Goal: Task Accomplishment & Management: Manage account settings

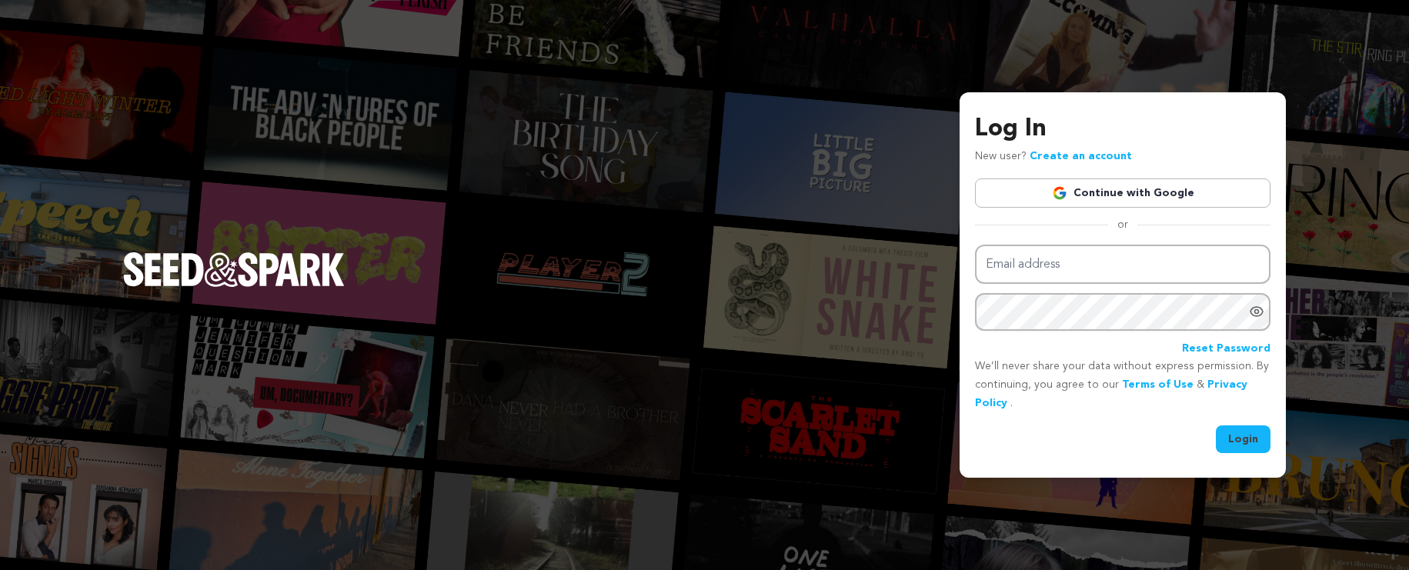
click at [1152, 184] on link "Continue with Google" at bounding box center [1122, 192] width 295 height 29
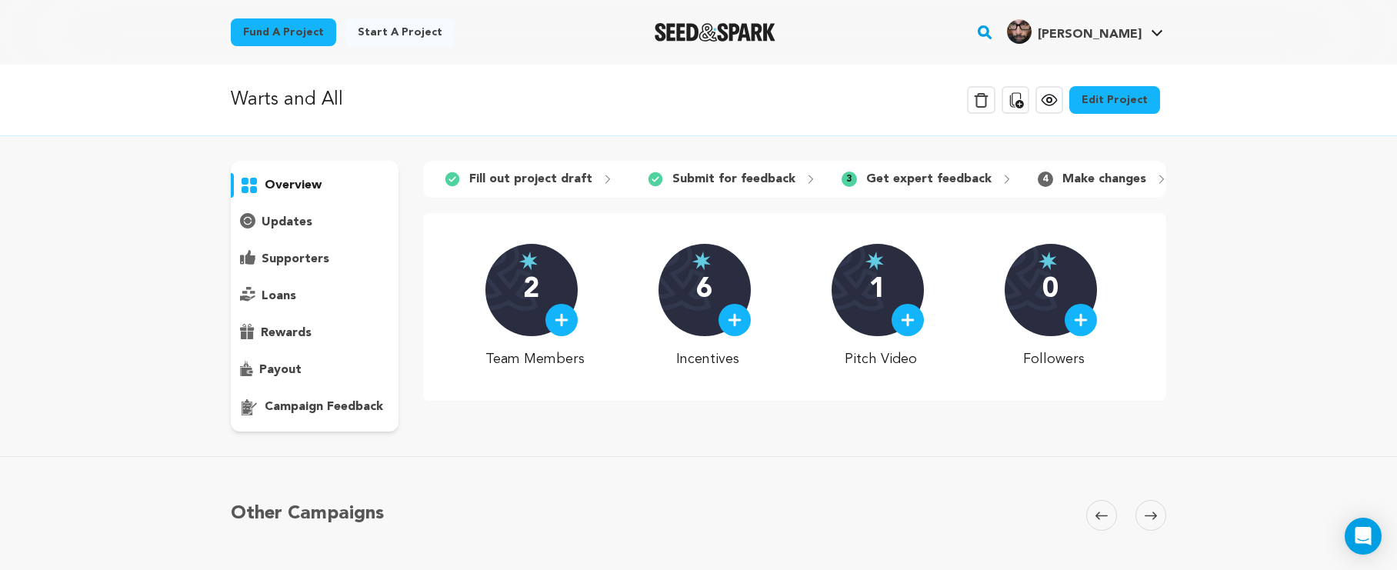
click at [322, 408] on p "campaign feedback" at bounding box center [324, 407] width 118 height 18
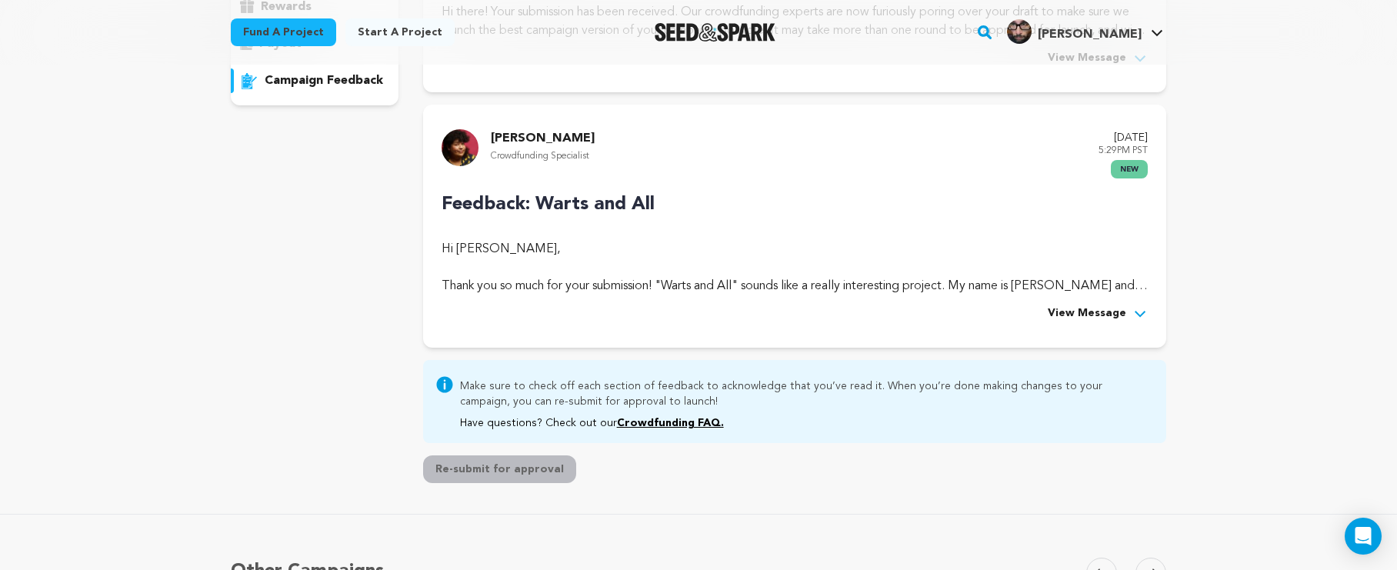
scroll to position [307, 0]
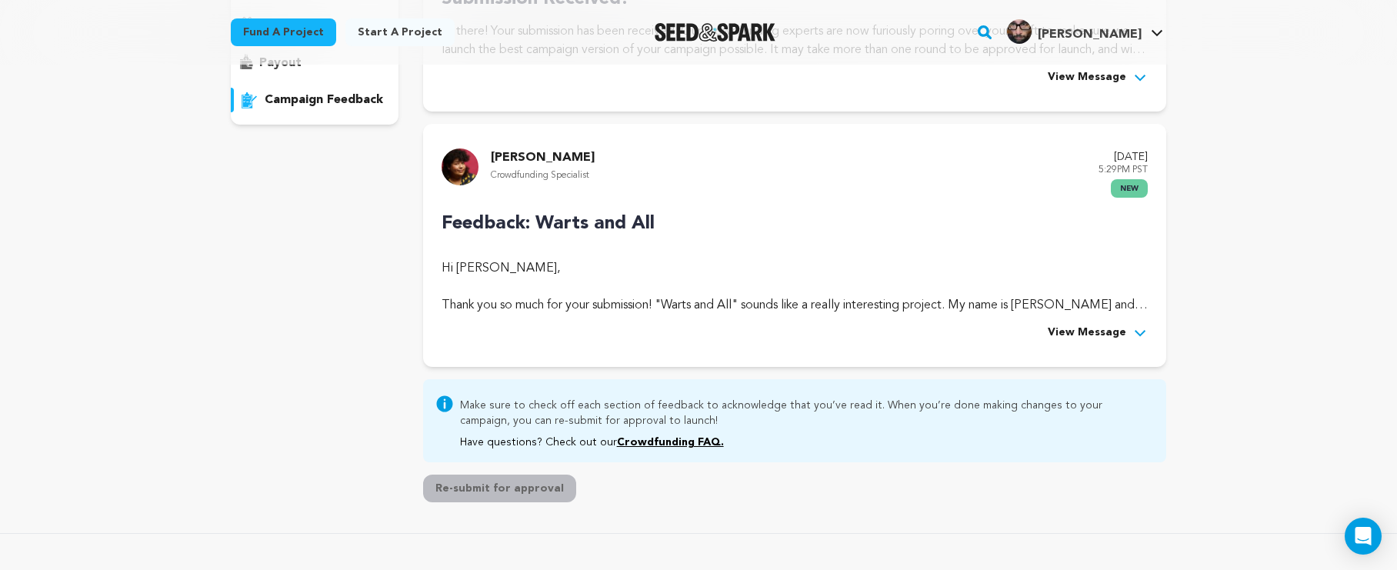
click at [1125, 329] on button "View Message" at bounding box center [1098, 333] width 100 height 18
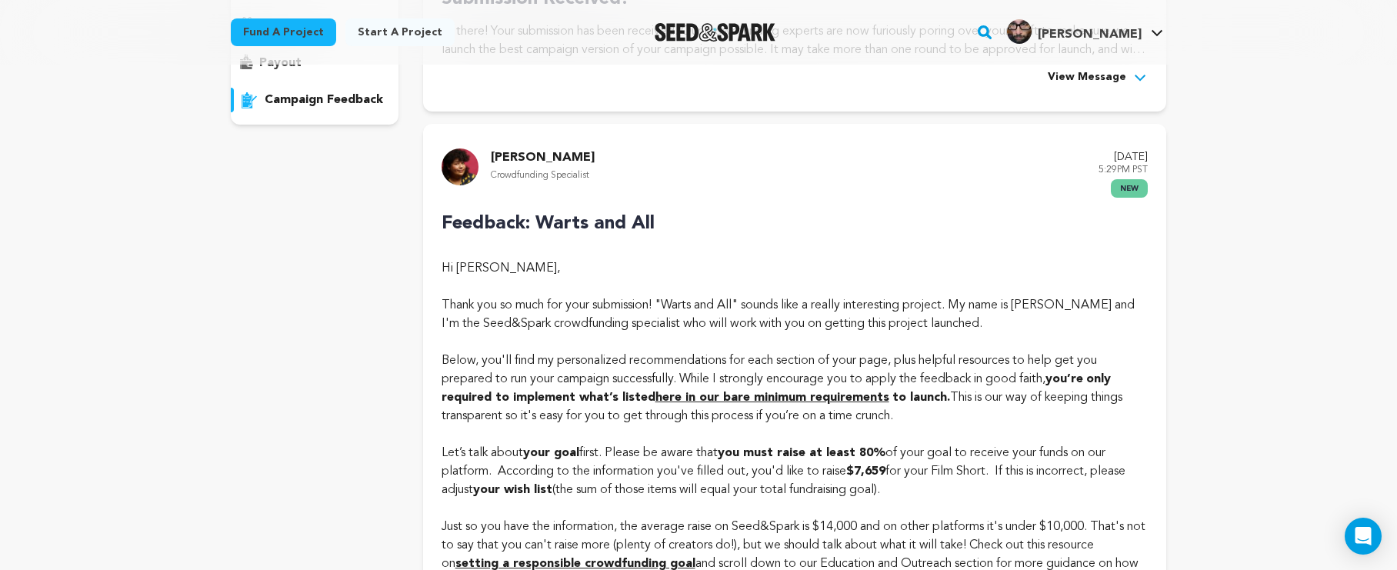
scroll to position [326, 0]
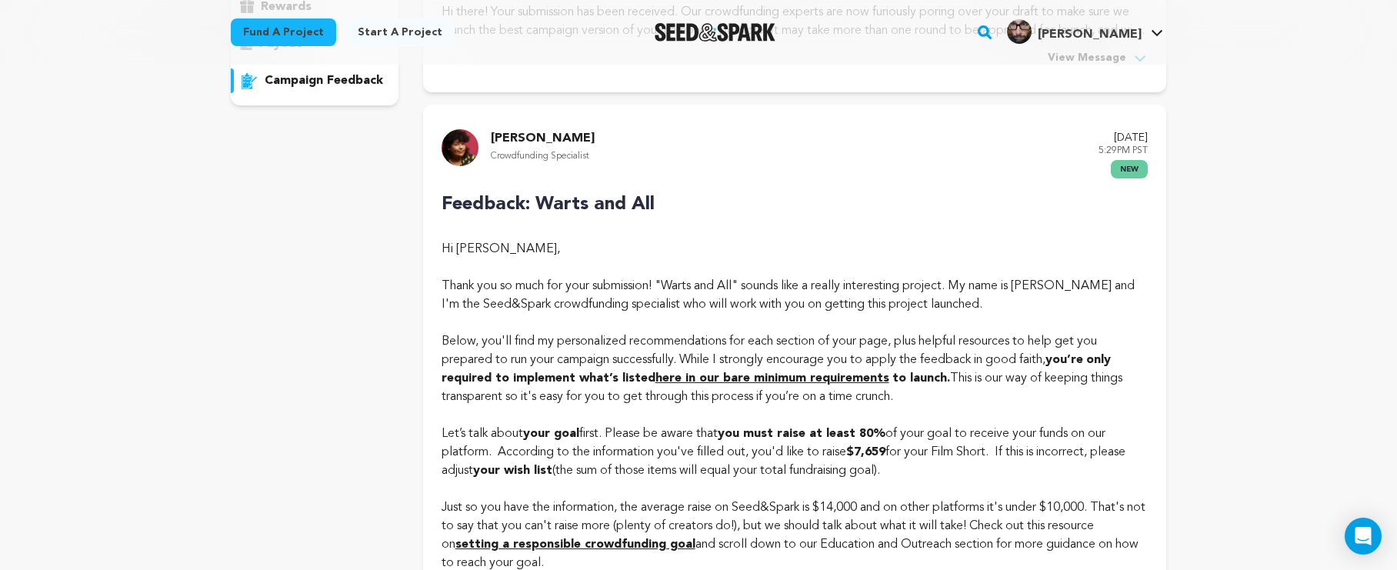
click at [734, 375] on strong "here in our bare minimum requirements" at bounding box center [772, 378] width 234 height 12
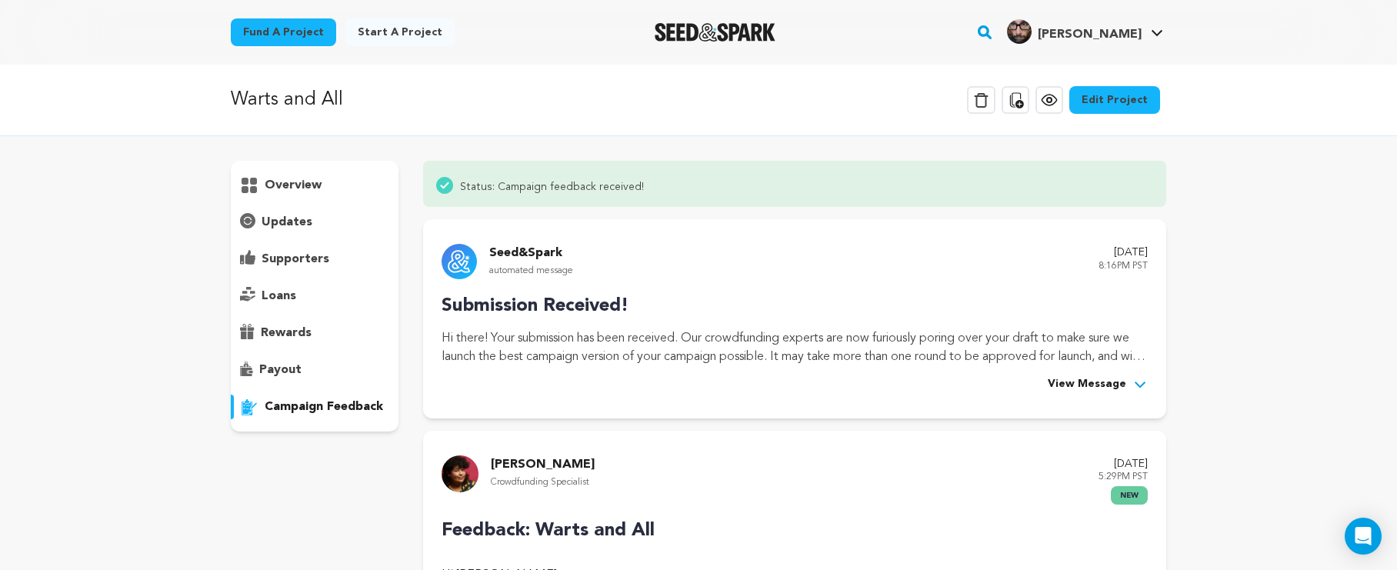
scroll to position [326, 0]
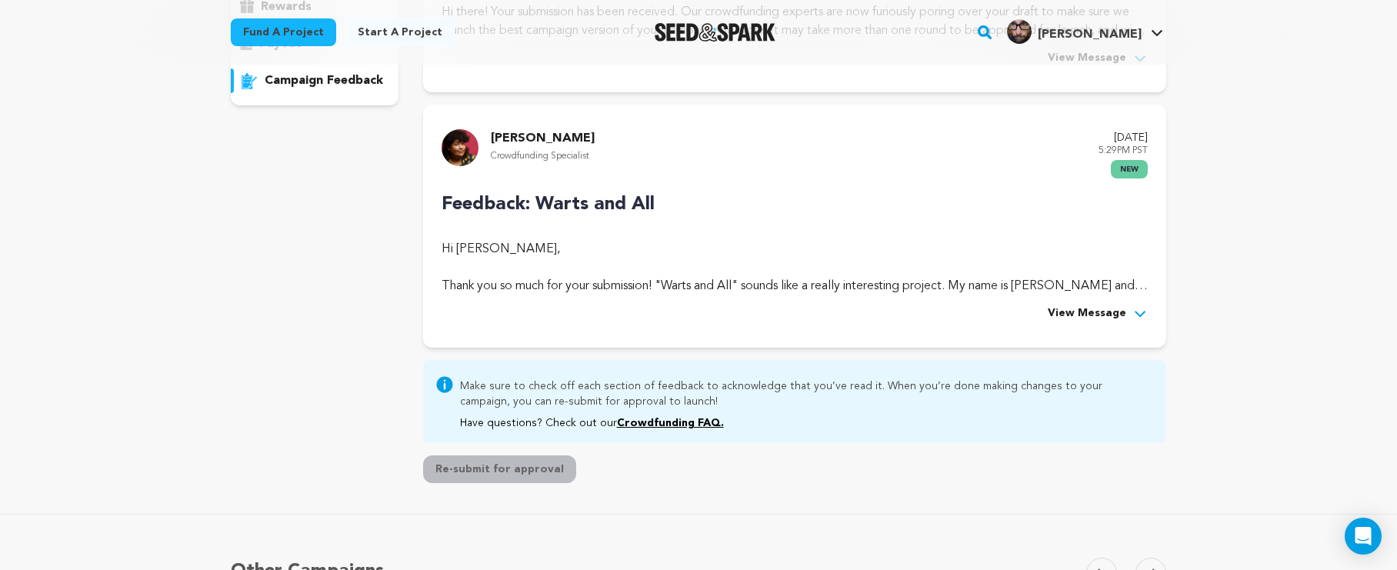
click at [1114, 315] on span "View Message" at bounding box center [1087, 314] width 78 height 18
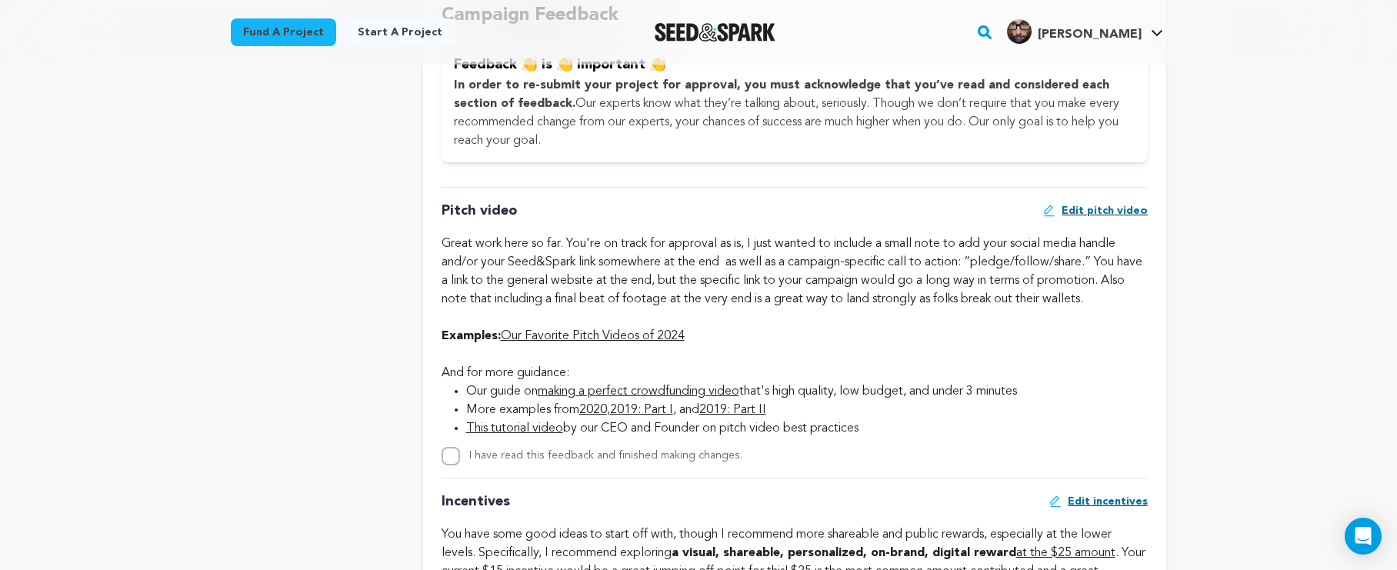
scroll to position [940, 0]
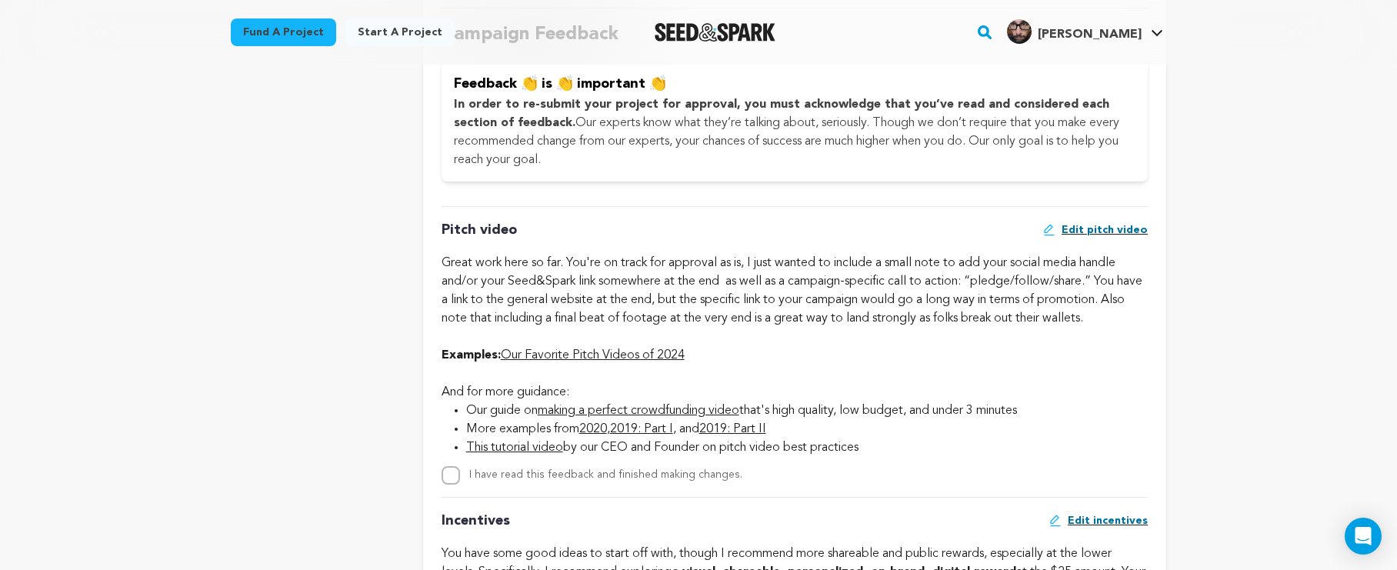
click at [714, 285] on div "Great work here so far. You're on track for approval as is, I just wanted to in…" at bounding box center [795, 291] width 706 height 74
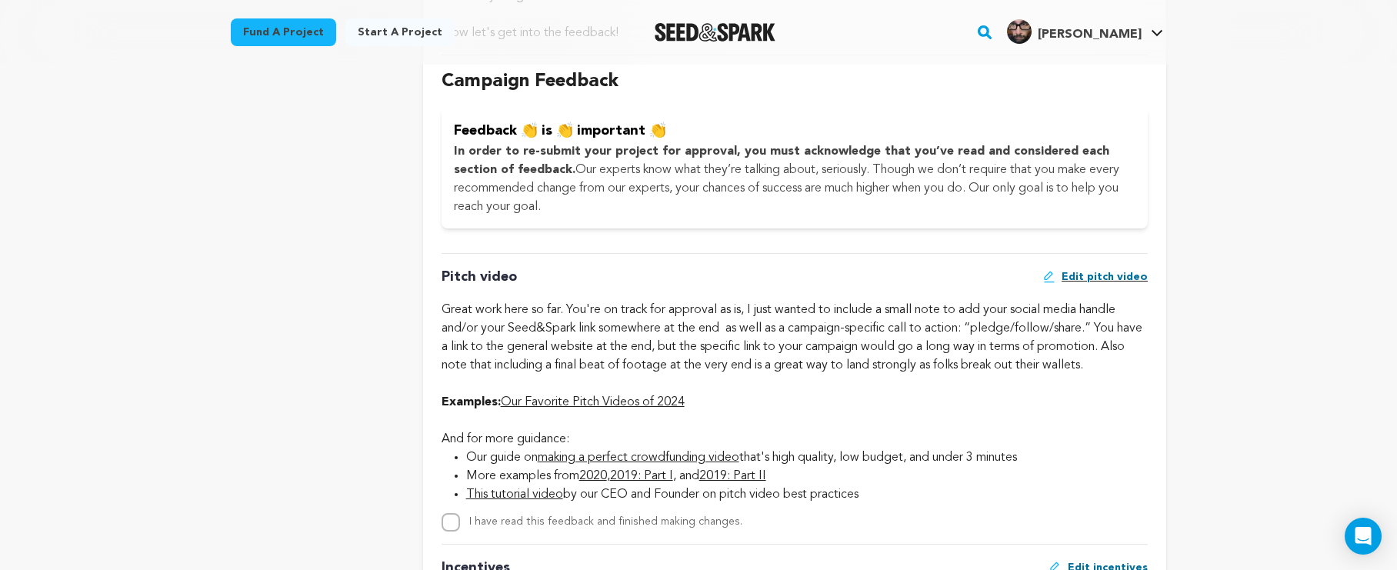
scroll to position [913, 0]
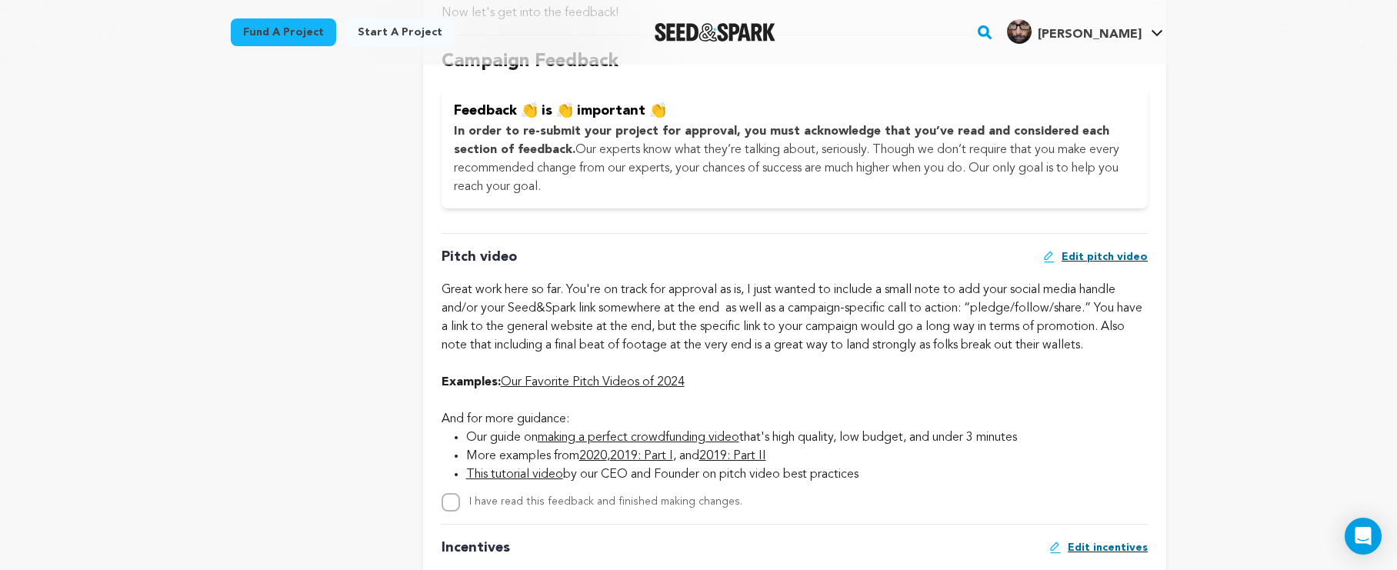
click at [1081, 252] on span "Edit pitch video" at bounding box center [1105, 256] width 86 height 15
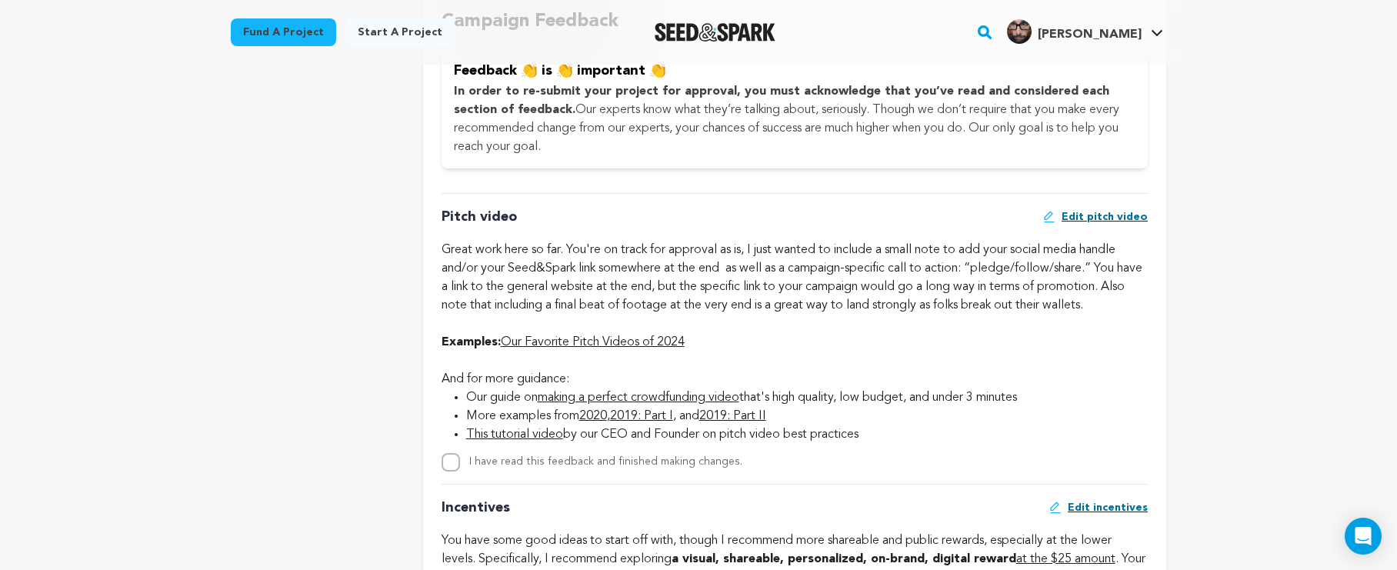
scroll to position [963, 0]
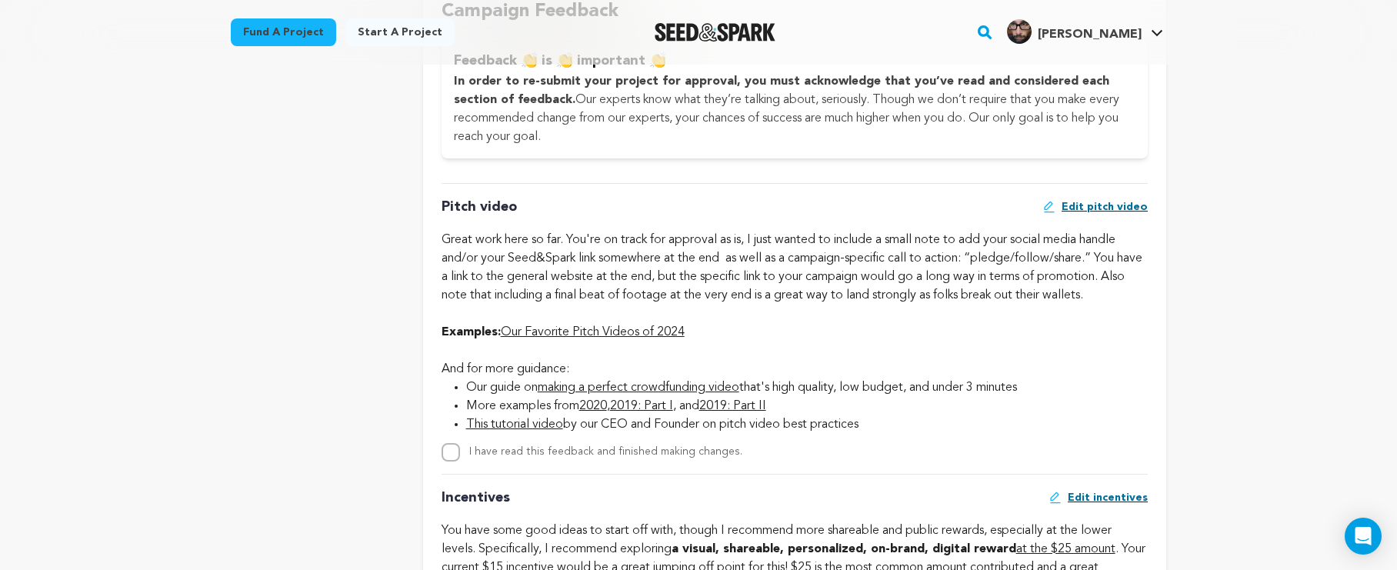
click at [448, 452] on input "I have read this feedback and finished making changes." at bounding box center [451, 452] width 18 height 18
checkbox input "true"
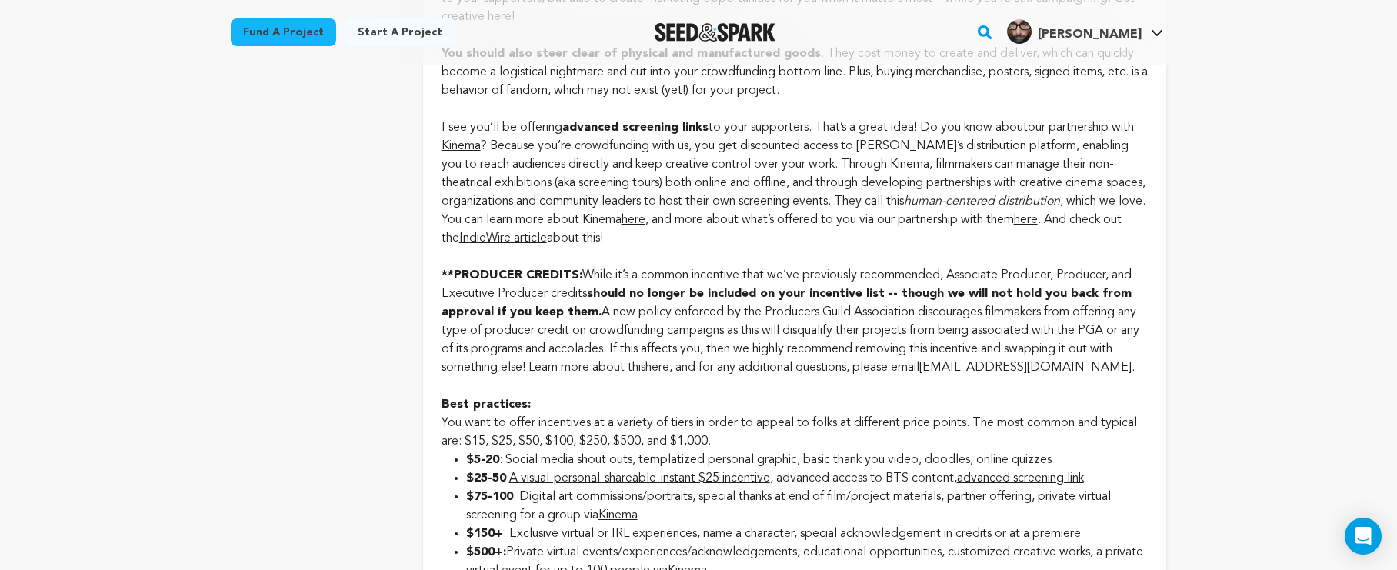
scroll to position [1712, 0]
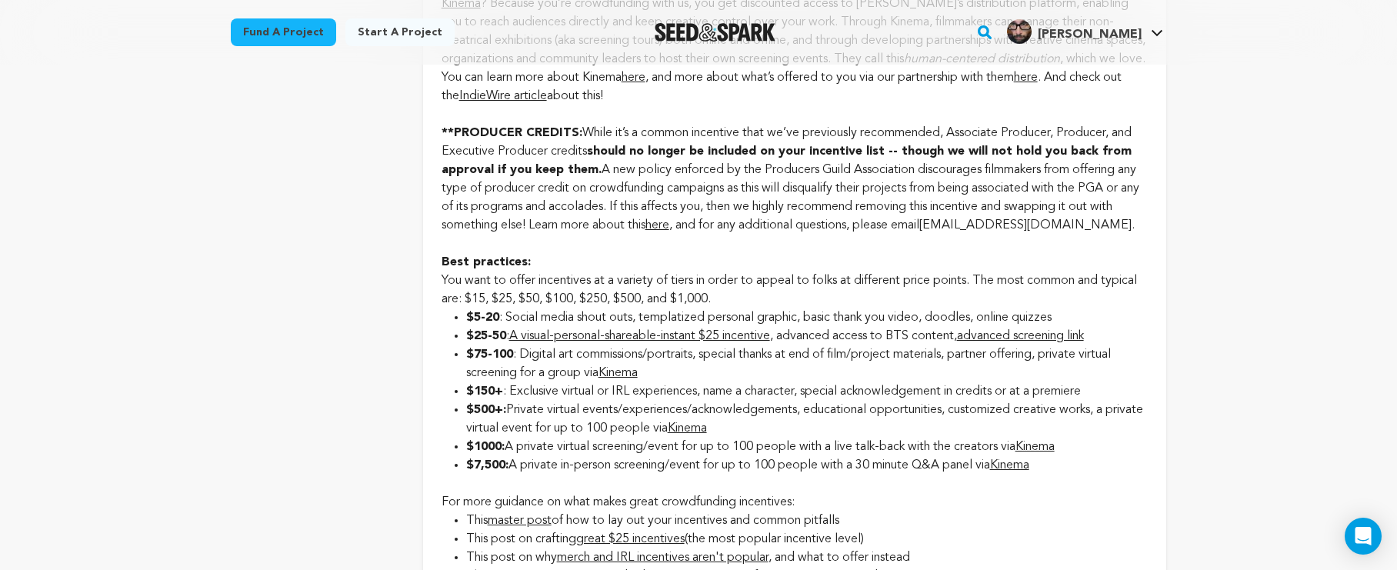
click at [625, 368] on link "Kinema" at bounding box center [618, 373] width 39 height 12
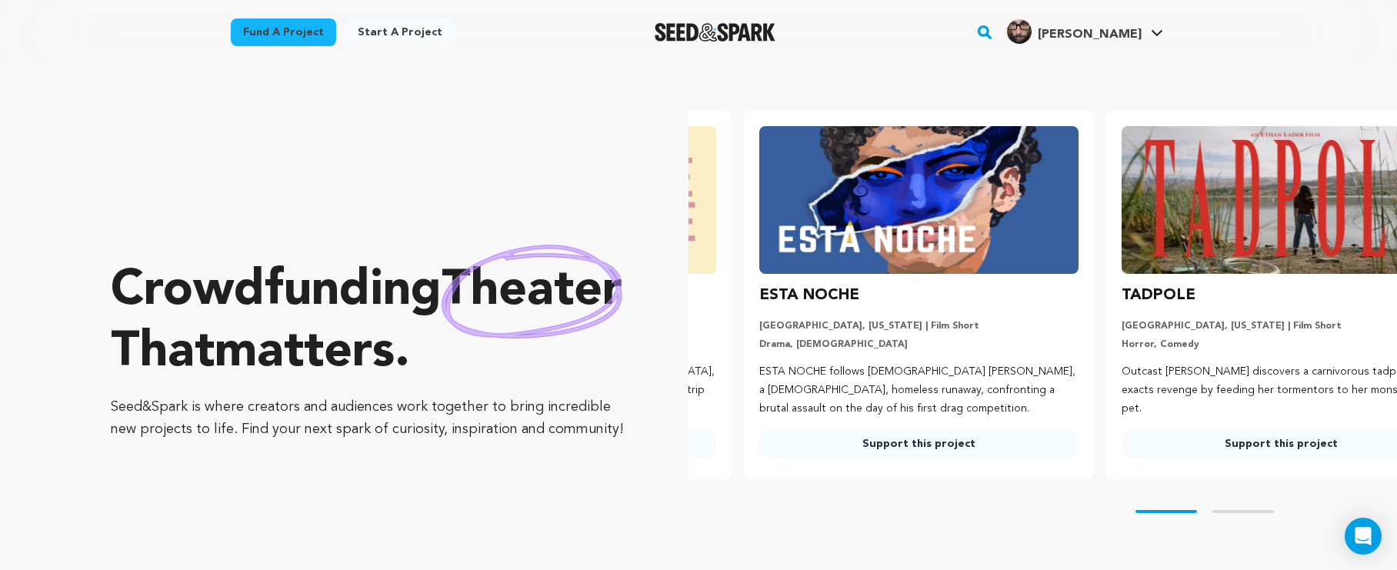
scroll to position [0, 375]
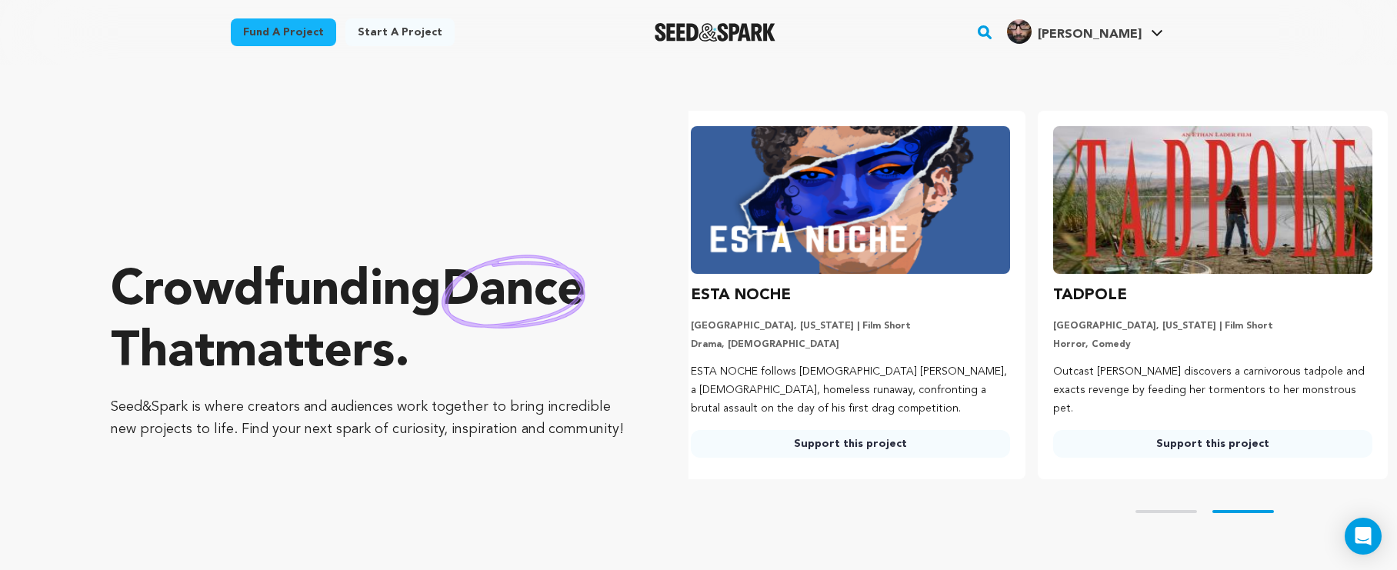
click at [939, 178] on img at bounding box center [850, 200] width 319 height 148
click at [859, 443] on link "Support this project" at bounding box center [850, 444] width 319 height 28
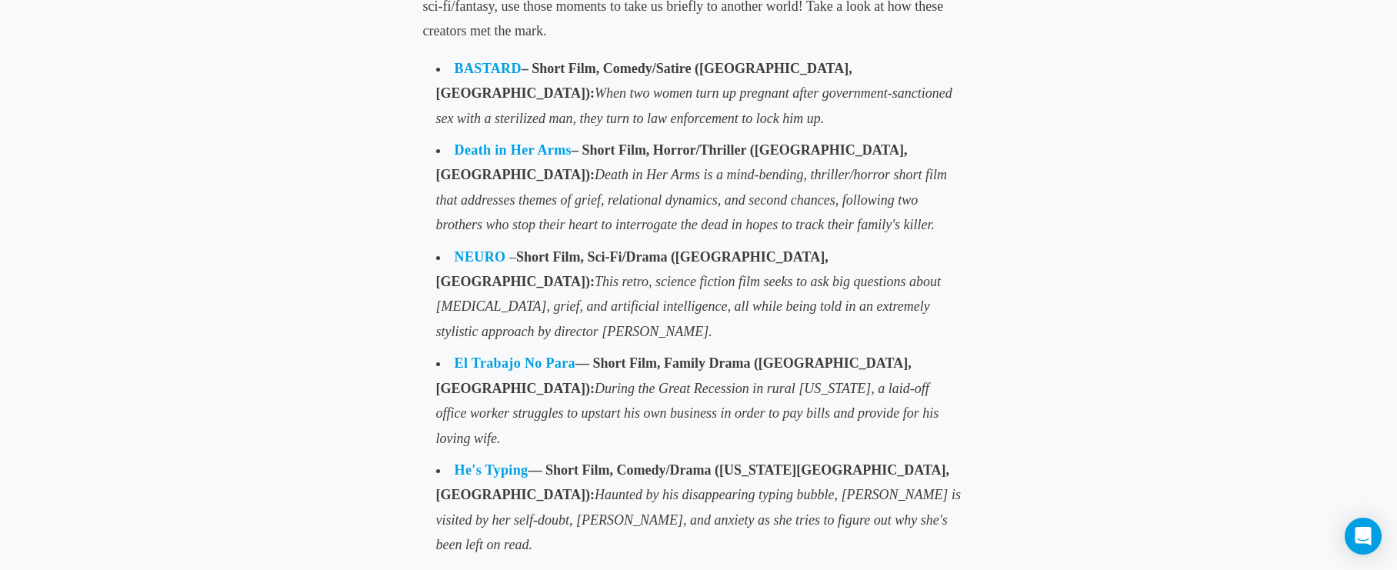
scroll to position [954, 0]
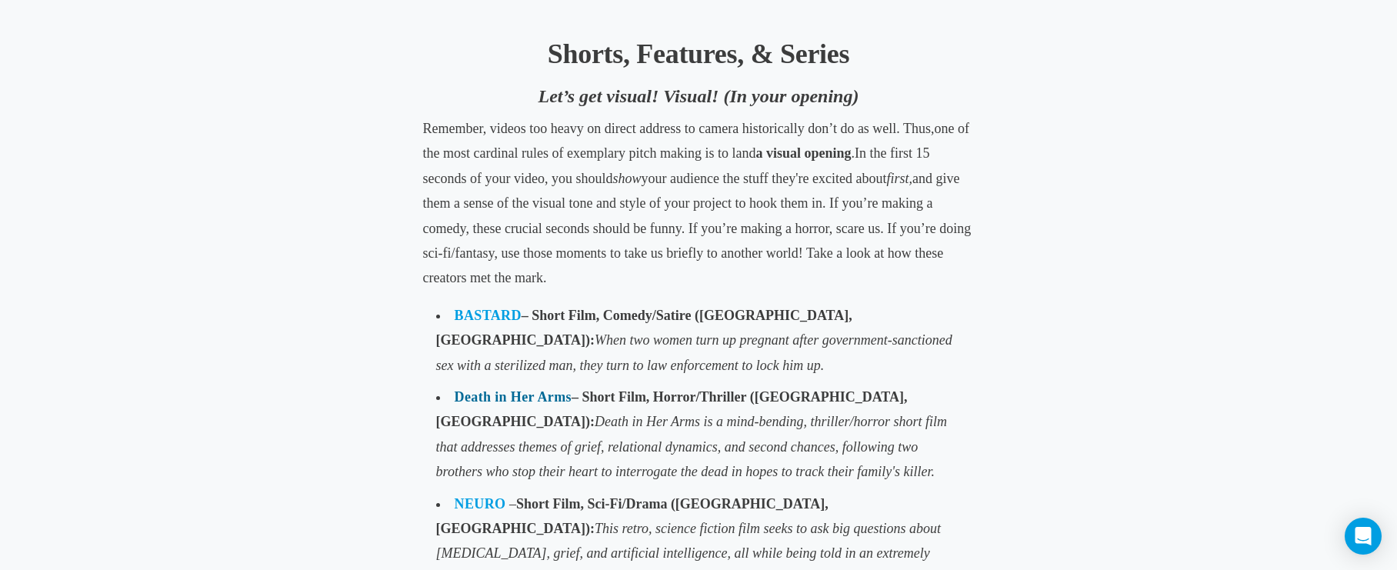
click at [492, 389] on link "Death in Her Arms" at bounding box center [513, 396] width 117 height 15
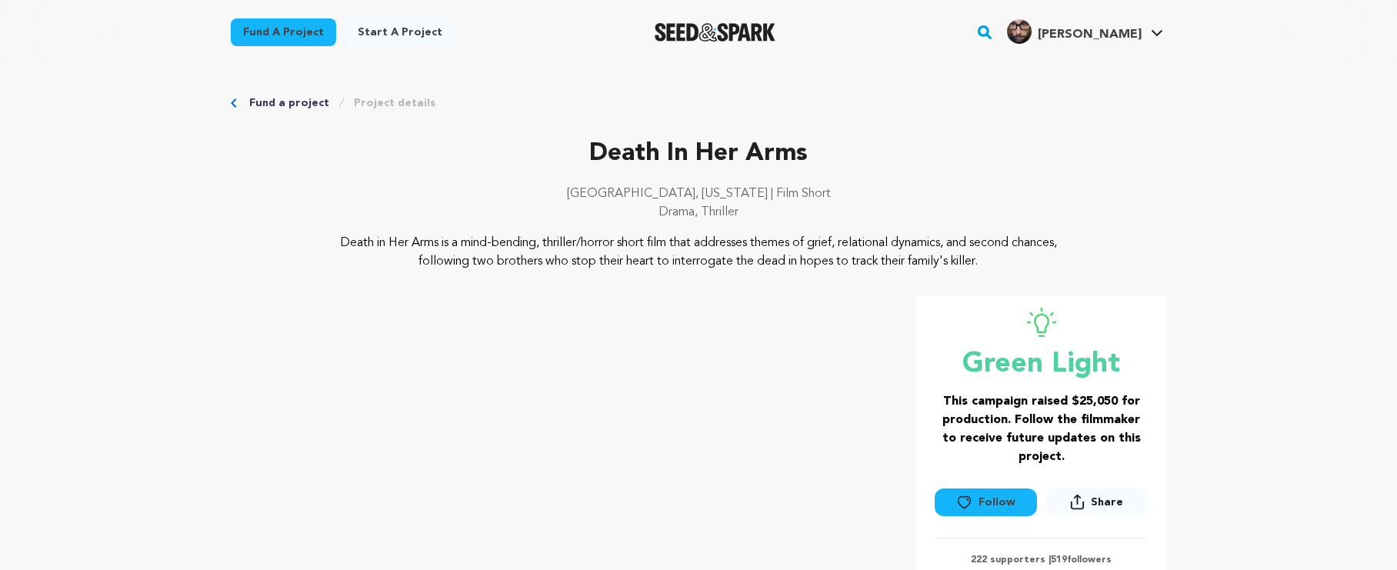
scroll to position [190, 0]
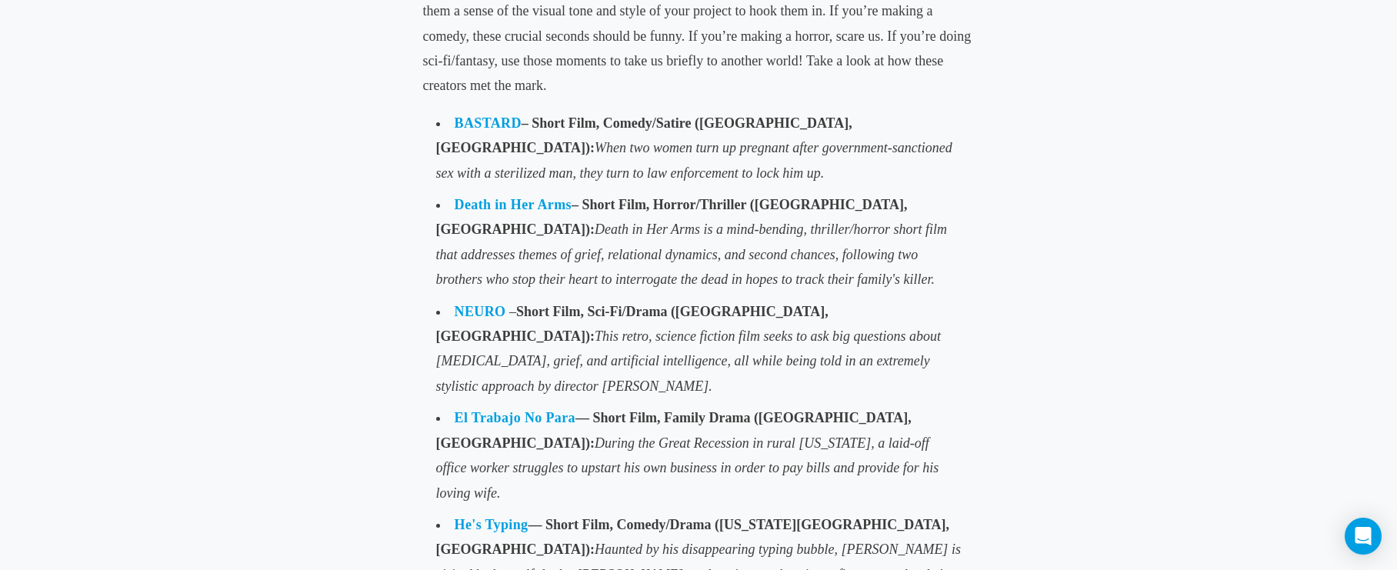
scroll to position [1052, 0]
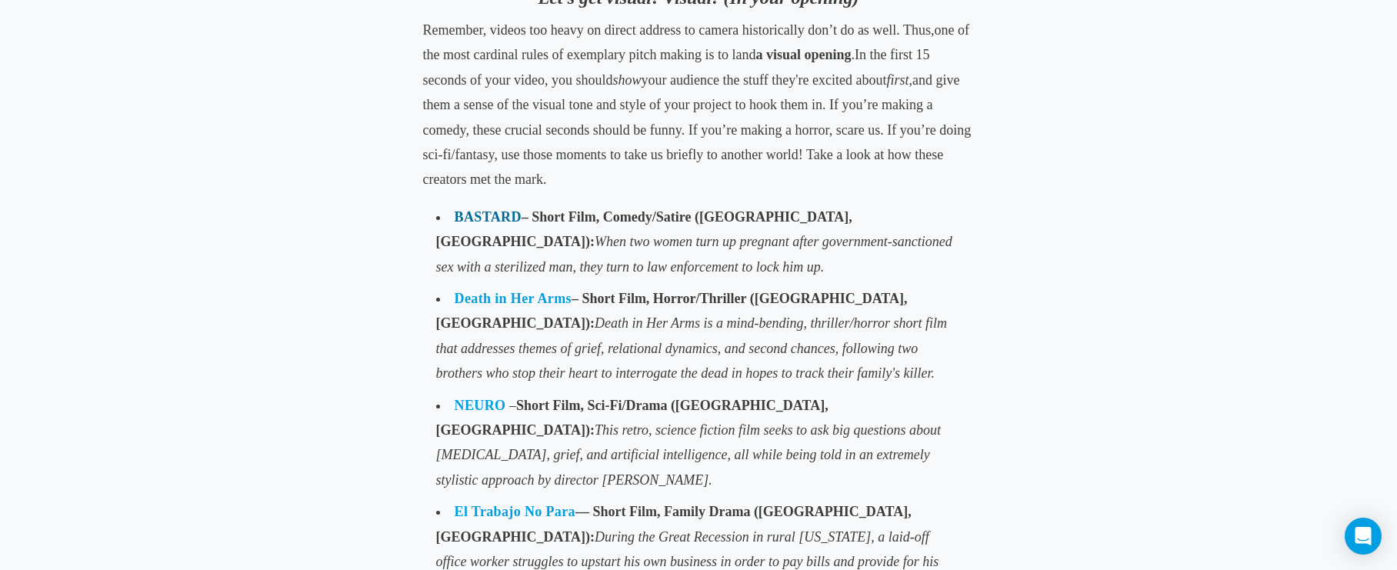
click at [493, 211] on link "BASTARD" at bounding box center [488, 216] width 67 height 15
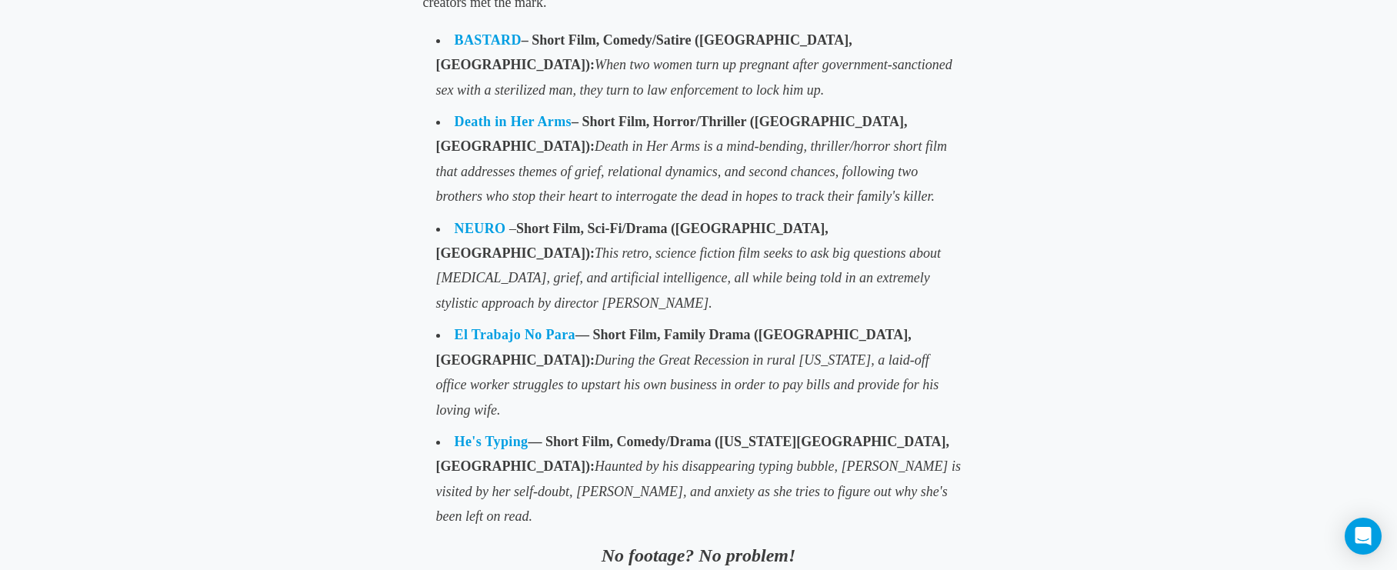
scroll to position [1316, 0]
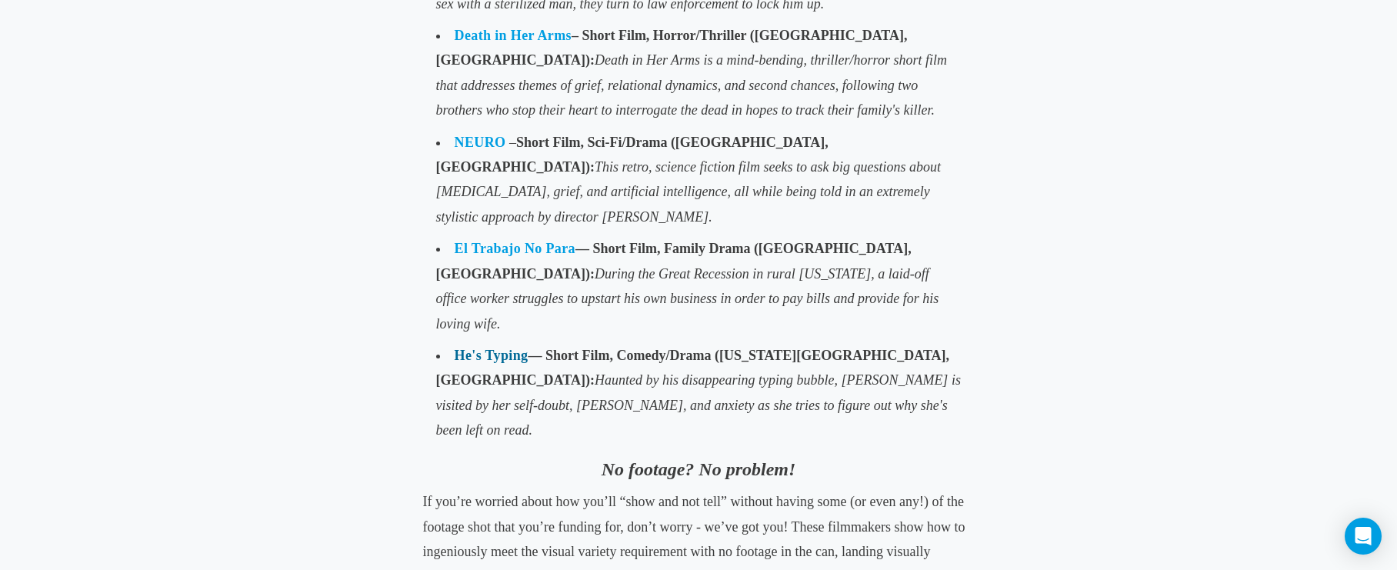
click at [512, 348] on link "He's Typing" at bounding box center [492, 355] width 74 height 15
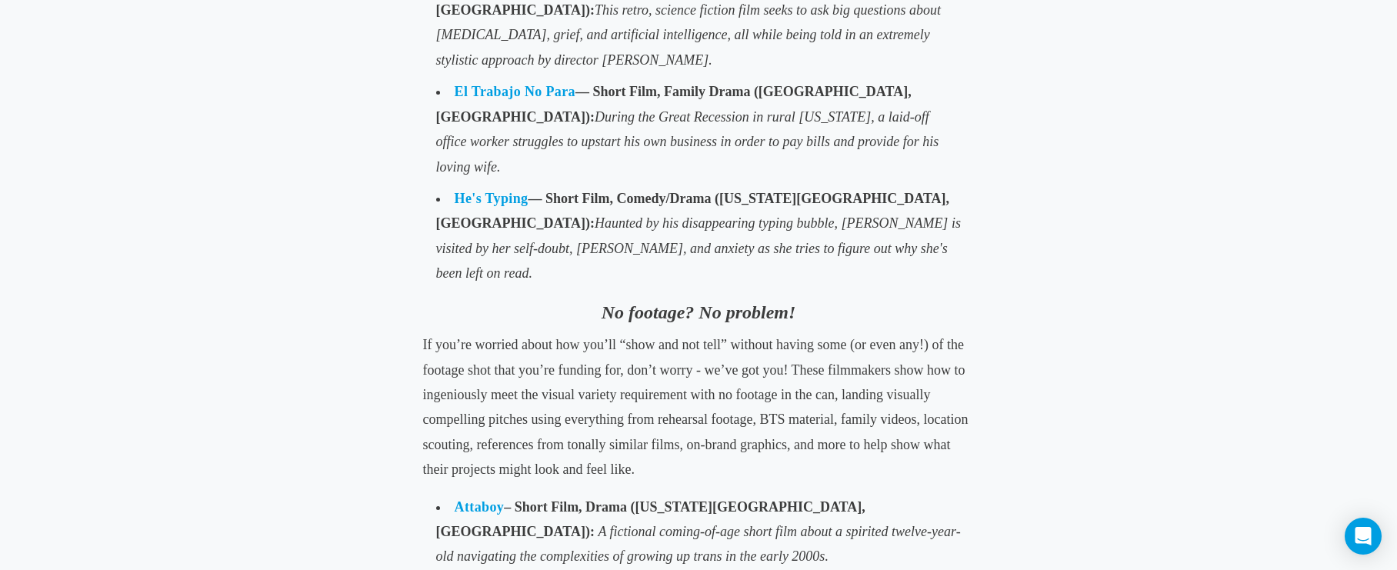
scroll to position [1535, 0]
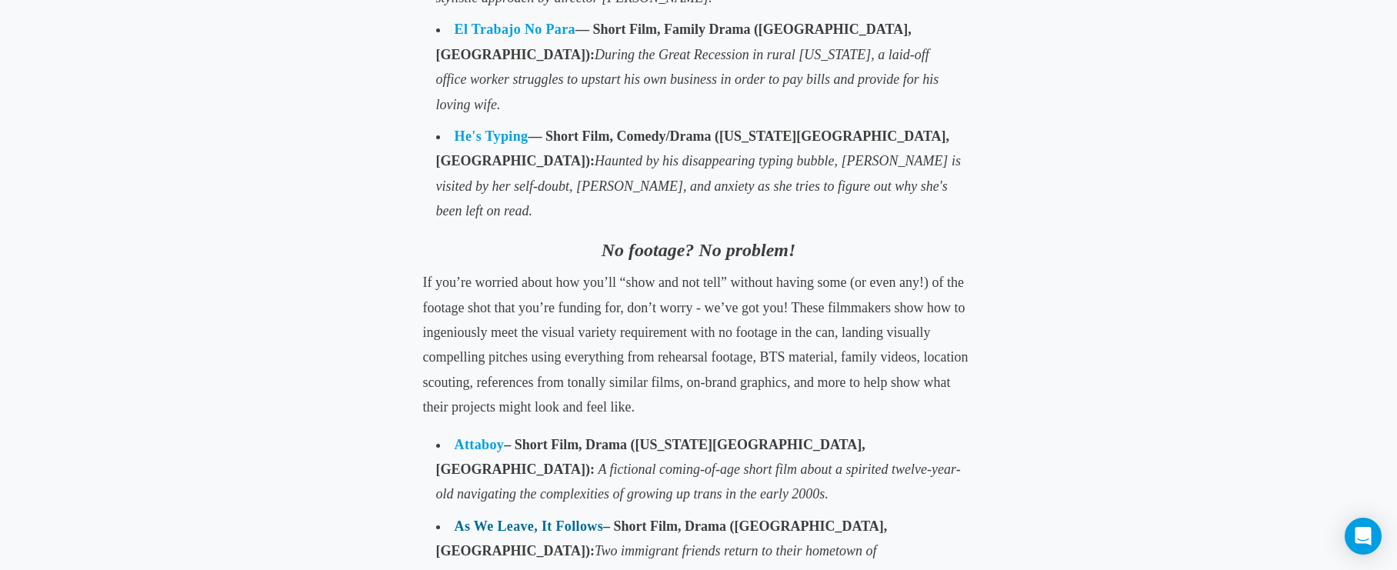
click at [501, 519] on link "As We Leave, It Follows" at bounding box center [529, 526] width 148 height 15
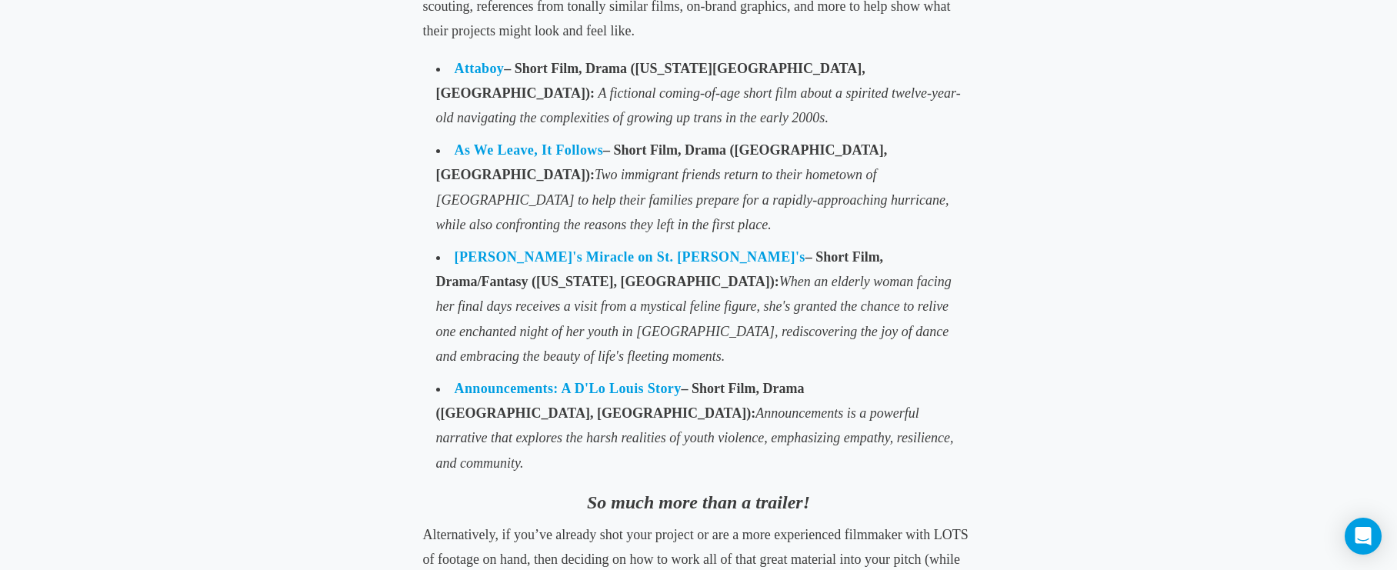
scroll to position [1931, 0]
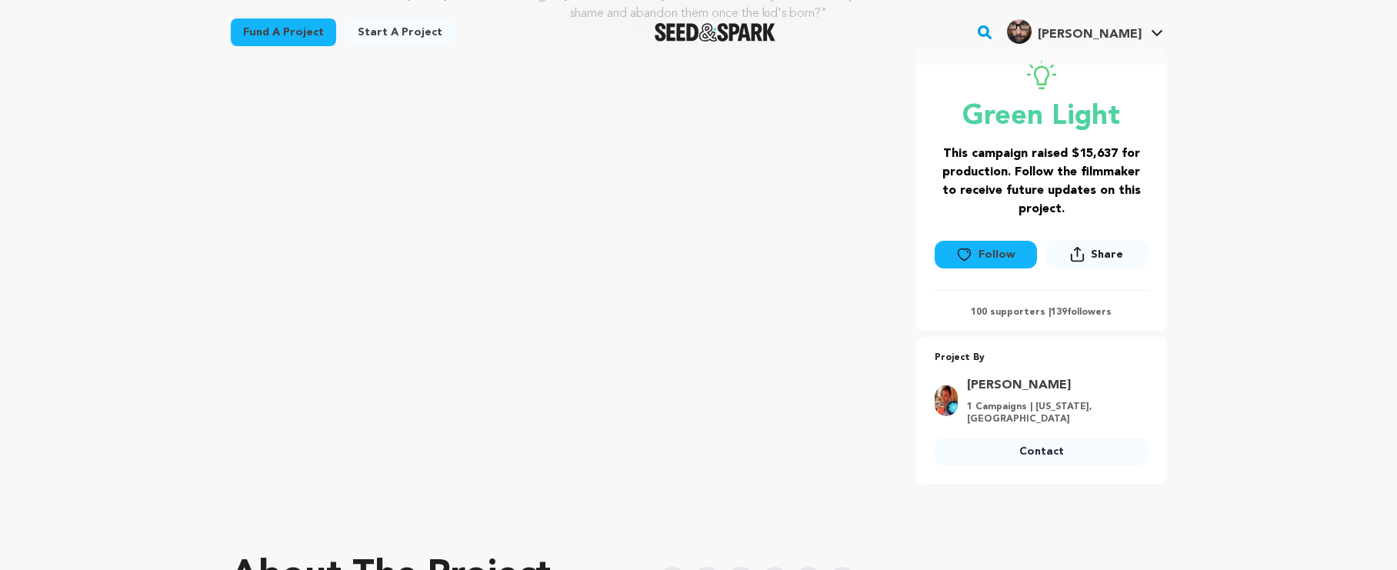
scroll to position [212, 0]
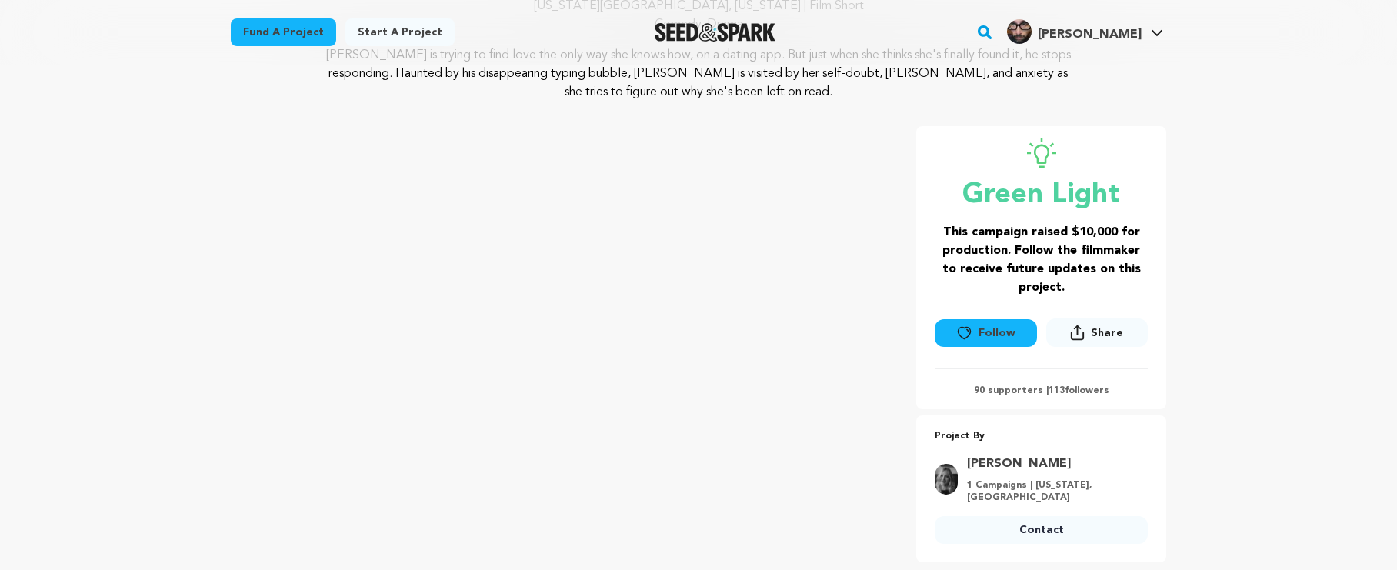
scroll to position [267, 0]
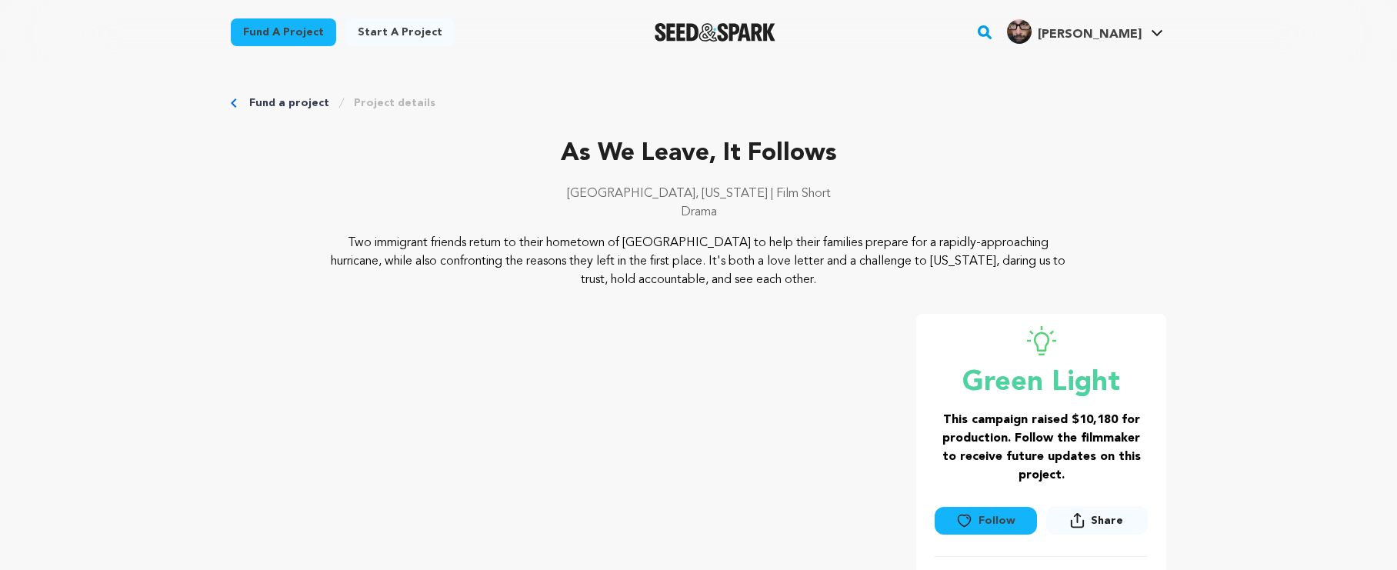
scroll to position [149, 0]
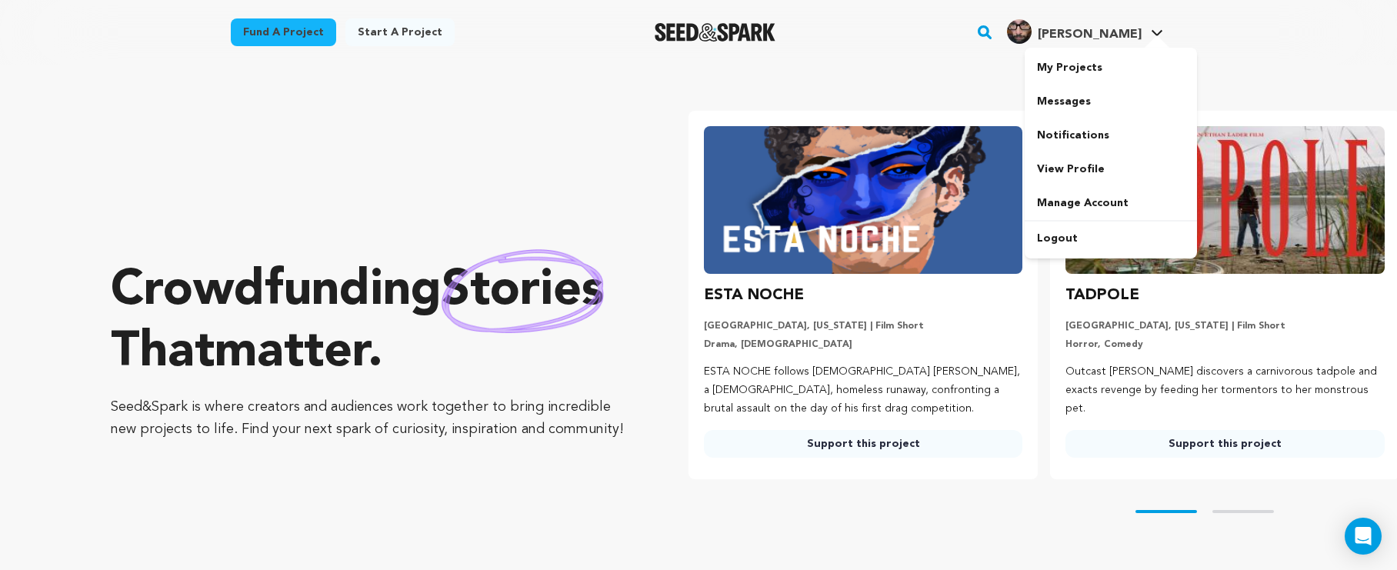
click at [1086, 37] on span "[PERSON_NAME]" at bounding box center [1090, 34] width 104 height 12
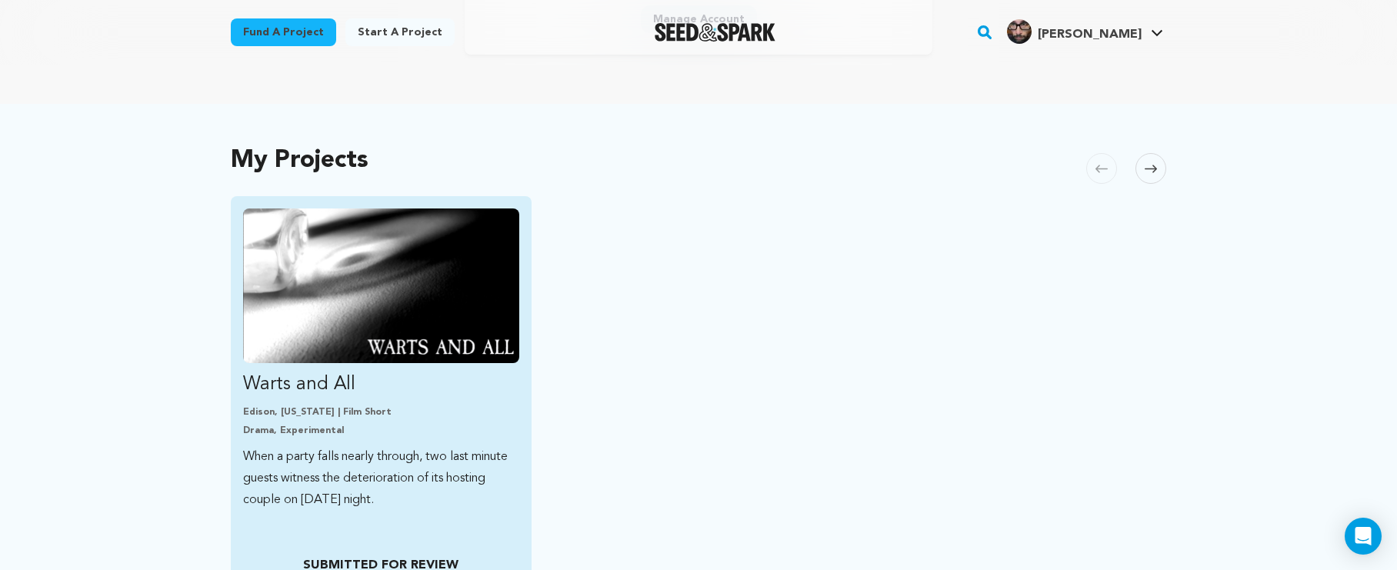
scroll to position [335, 0]
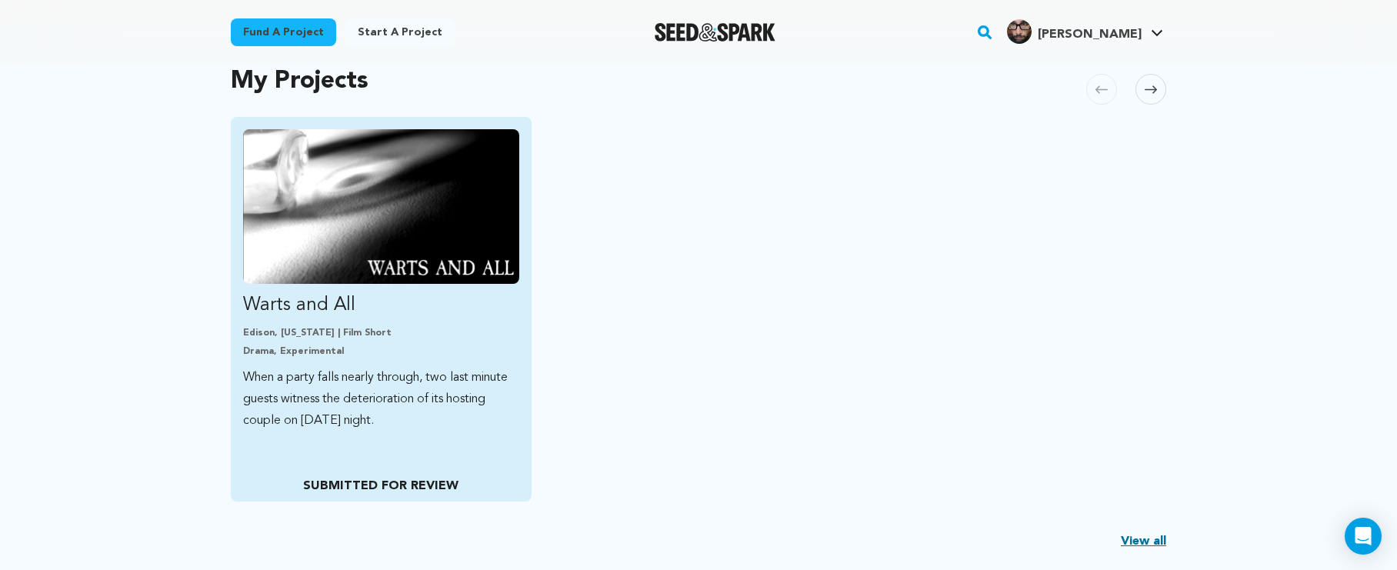
click at [403, 485] on p "SUBMITTED FOR REVIEW" at bounding box center [380, 486] width 275 height 18
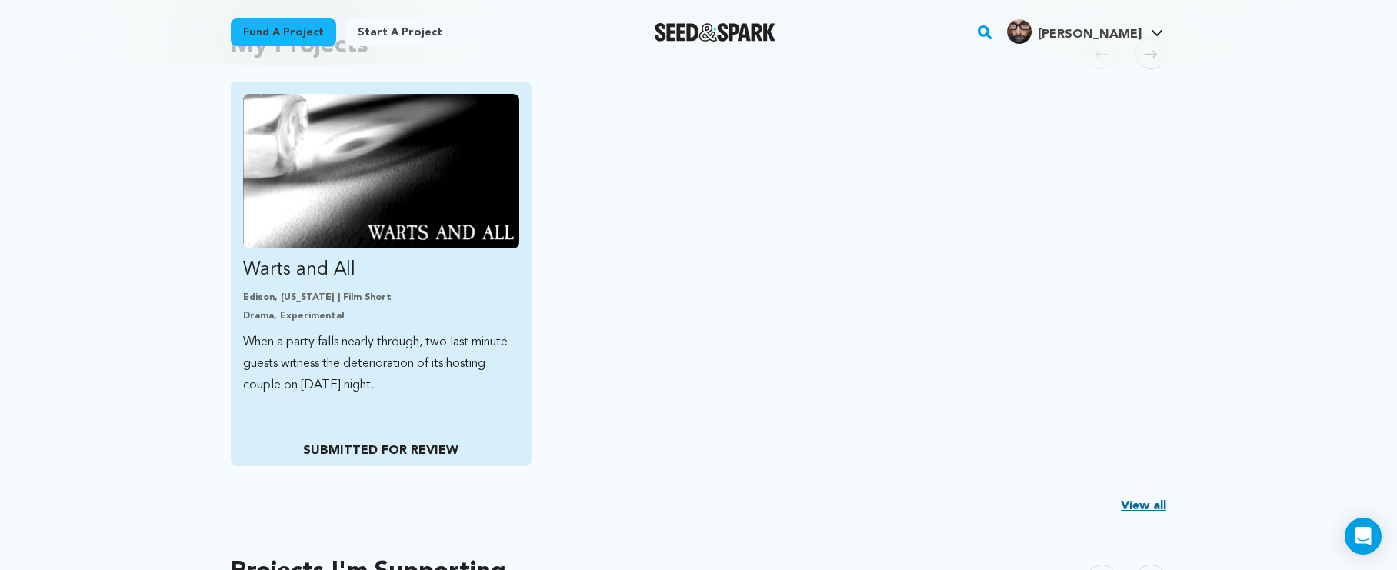
scroll to position [292, 0]
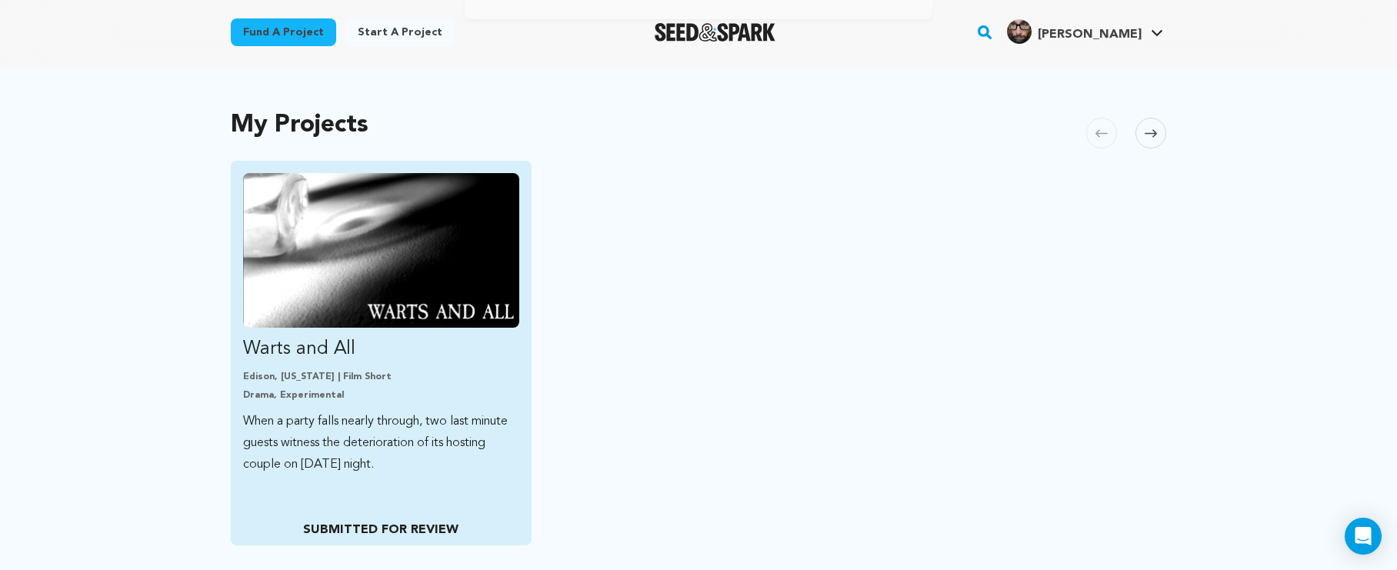
click at [432, 418] on p "When a party falls nearly through, two last minute guests witness the deteriora…" at bounding box center [381, 443] width 276 height 65
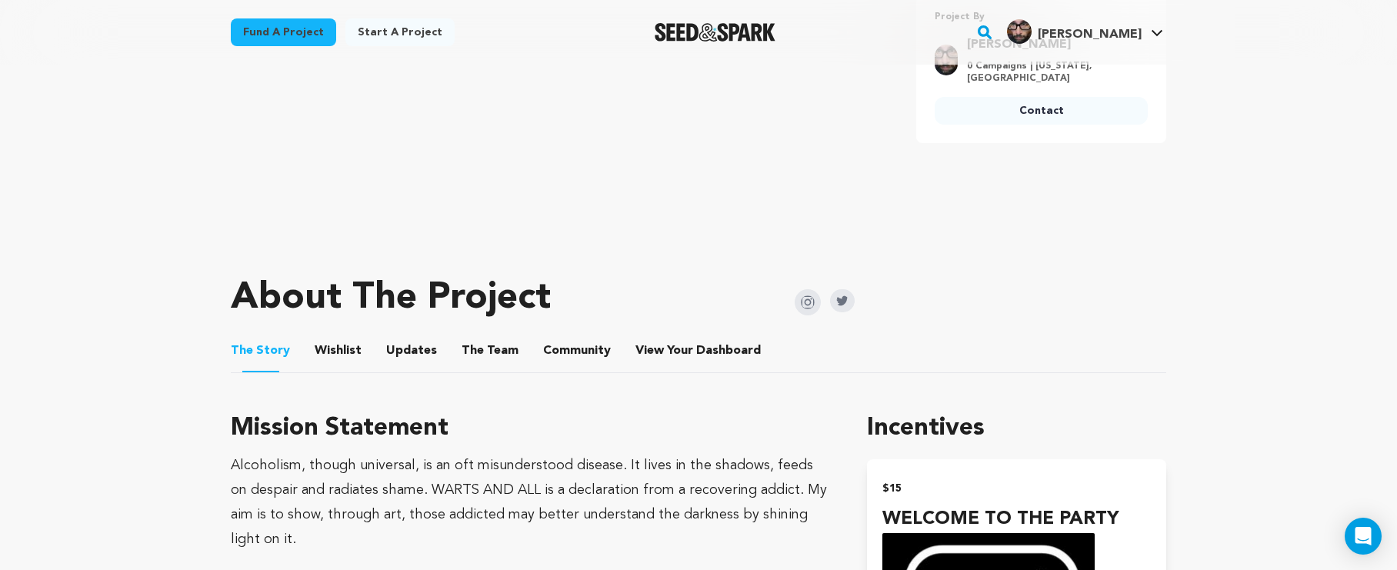
scroll to position [154, 0]
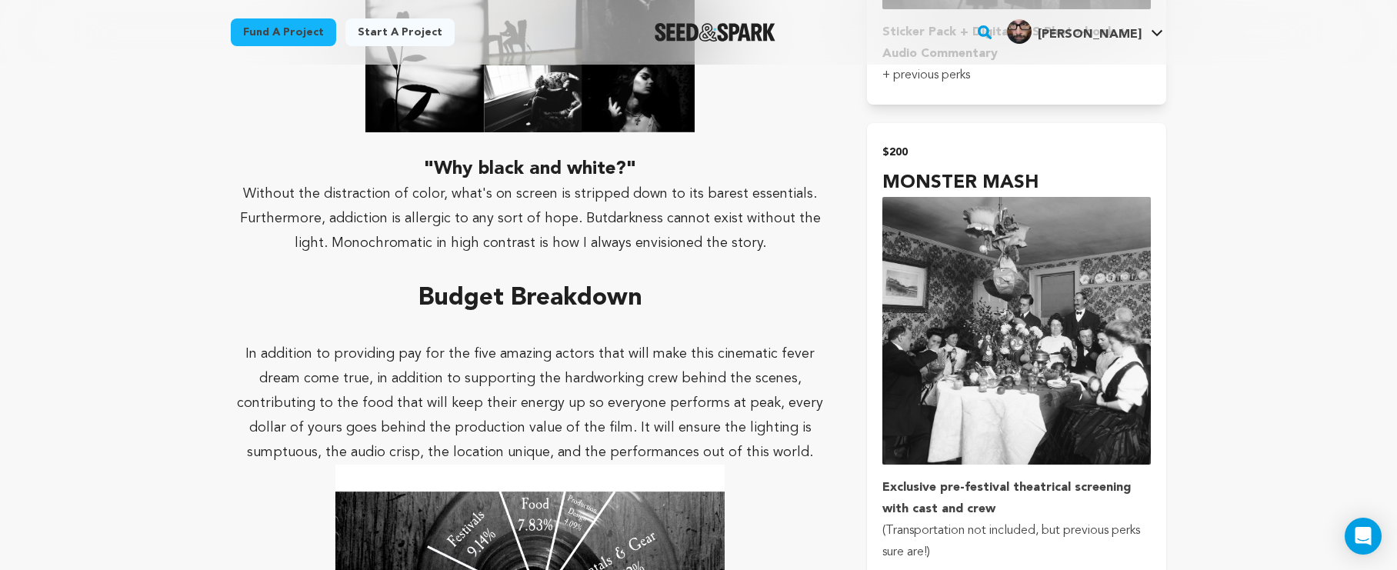
scroll to position [1941, 0]
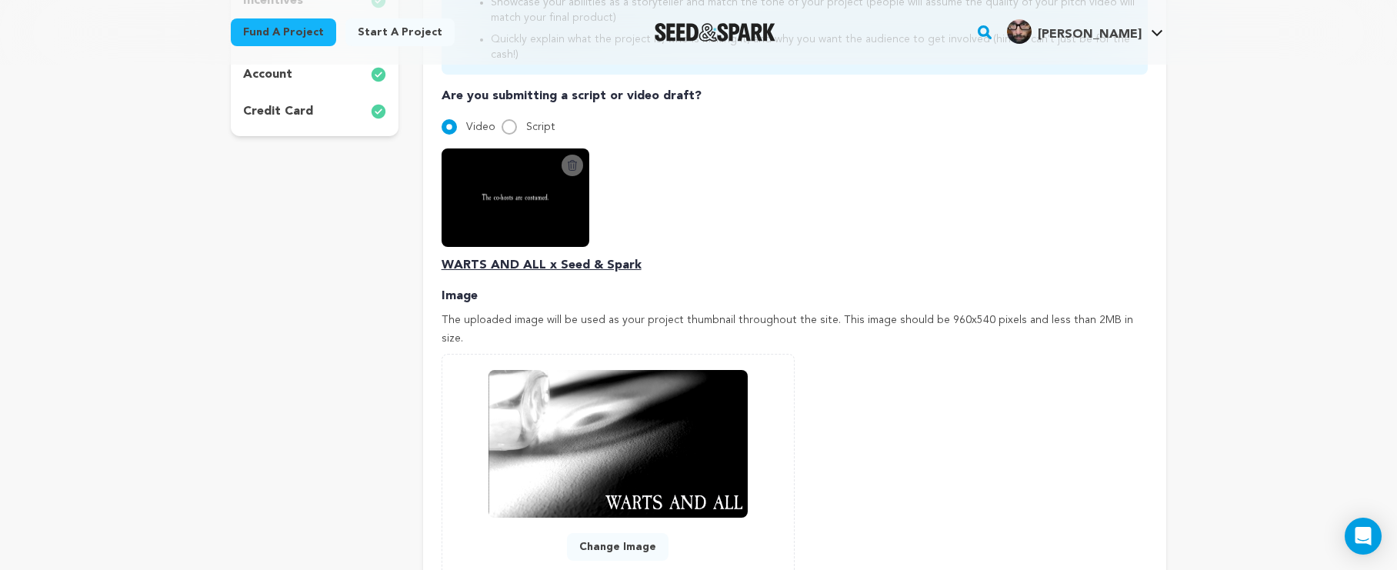
scroll to position [411, 0]
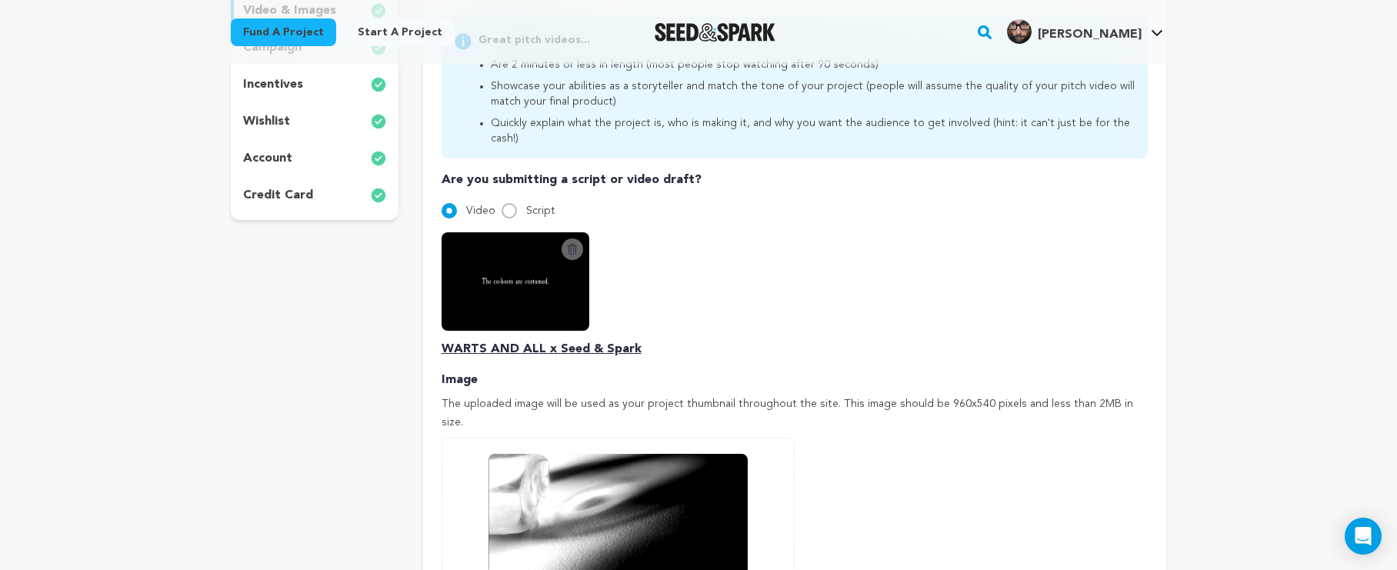
click at [570, 243] on icon at bounding box center [572, 249] width 12 height 12
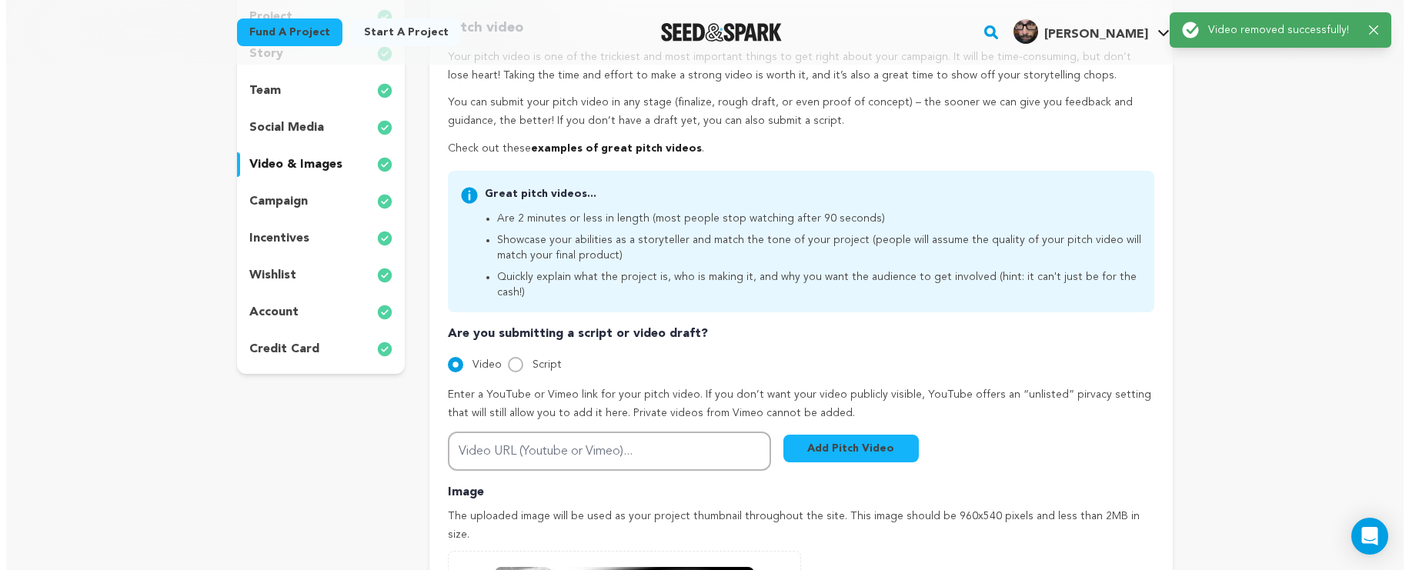
scroll to position [277, 0]
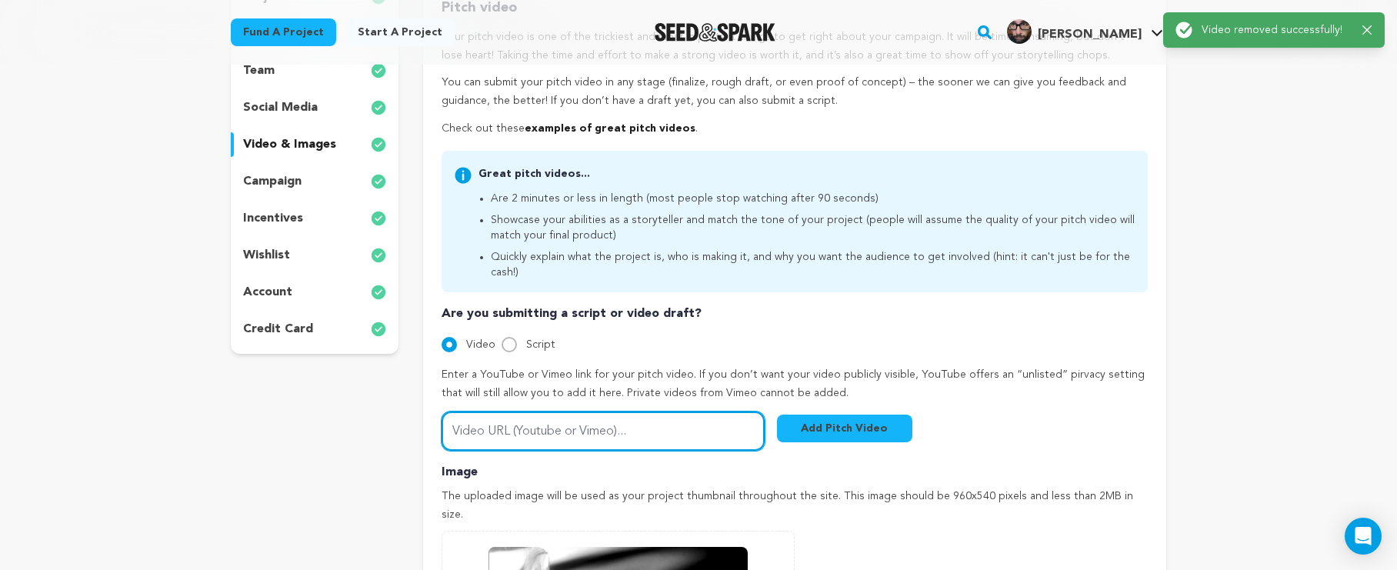
click at [566, 412] on input "Video URL (Youtube or Vimeo)..." at bounding box center [603, 431] width 323 height 39
paste input "https://vimeo.com/1121039557?share=copy"
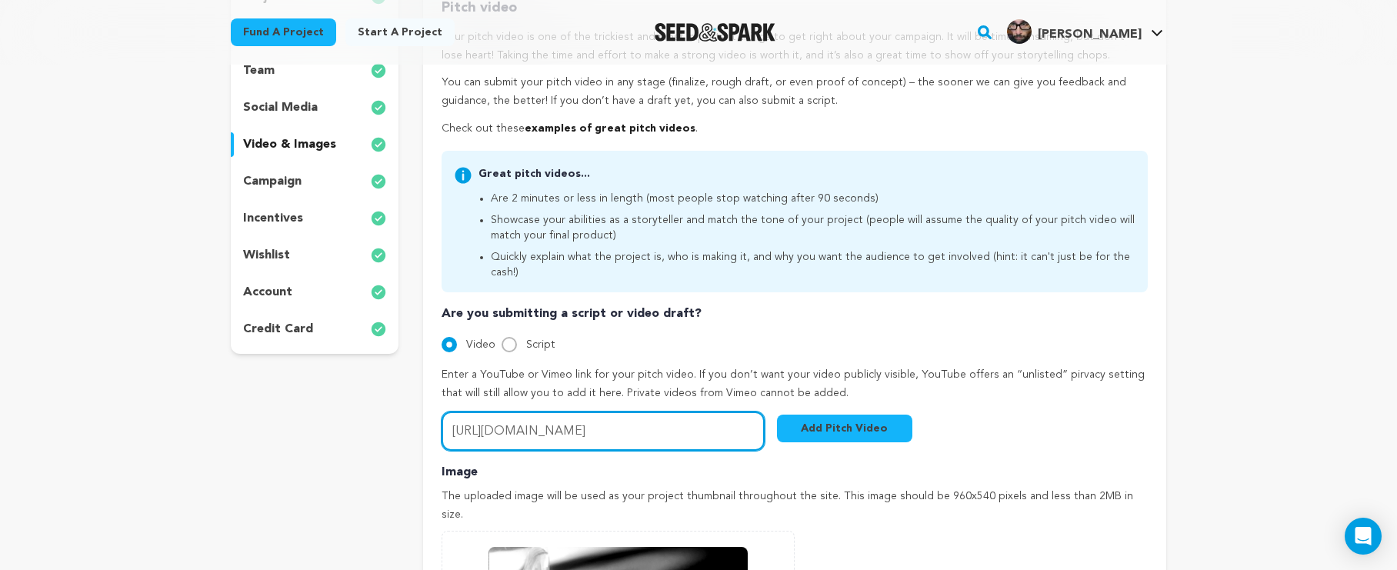
type input "https://vimeo.com/1121039557?share=copy"
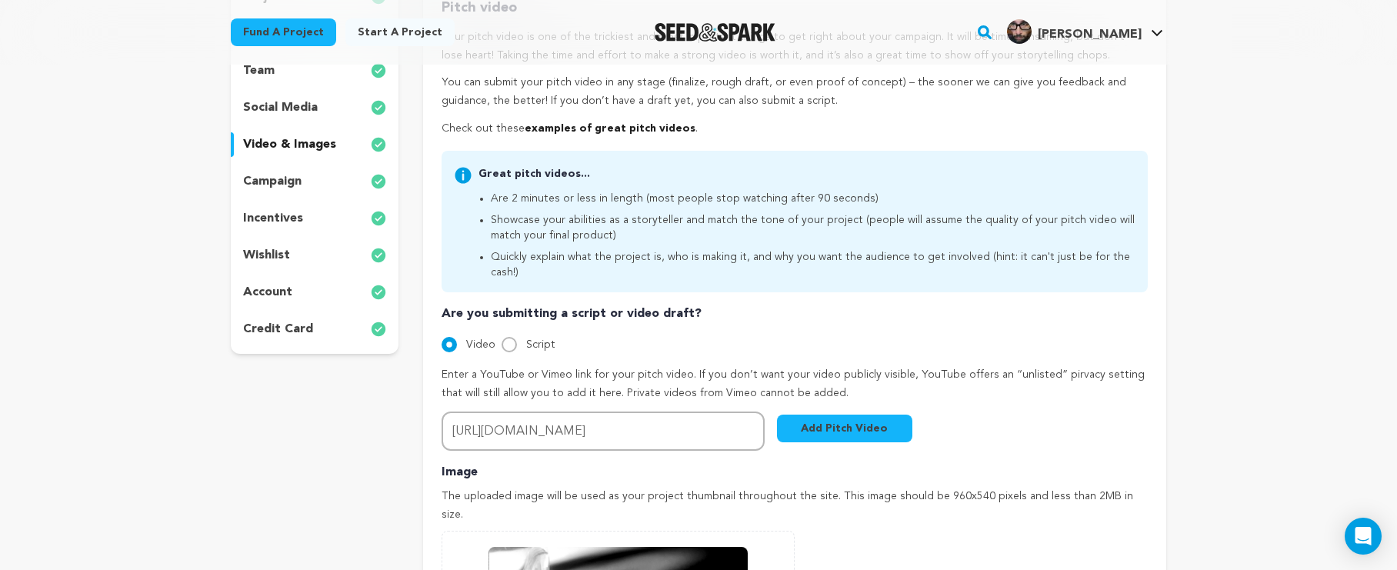
click at [812, 415] on button "Add Pitch Video" at bounding box center [844, 429] width 135 height 28
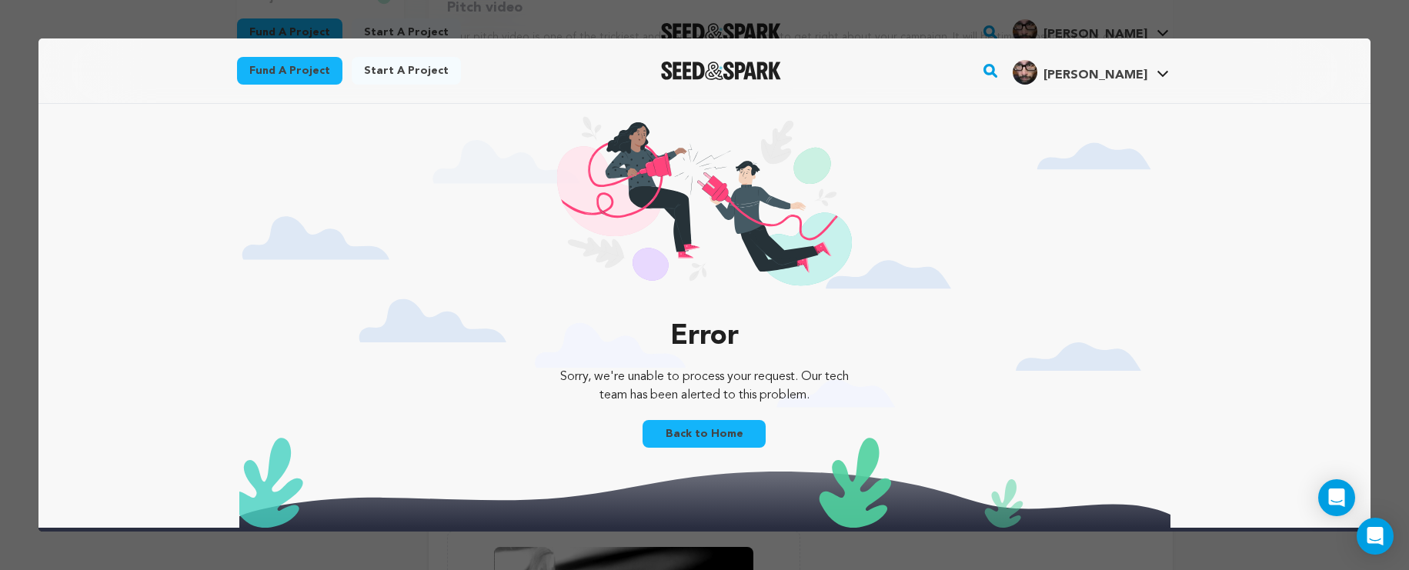
scroll to position [0, 0]
click at [719, 432] on link "Back to Home" at bounding box center [703, 434] width 123 height 28
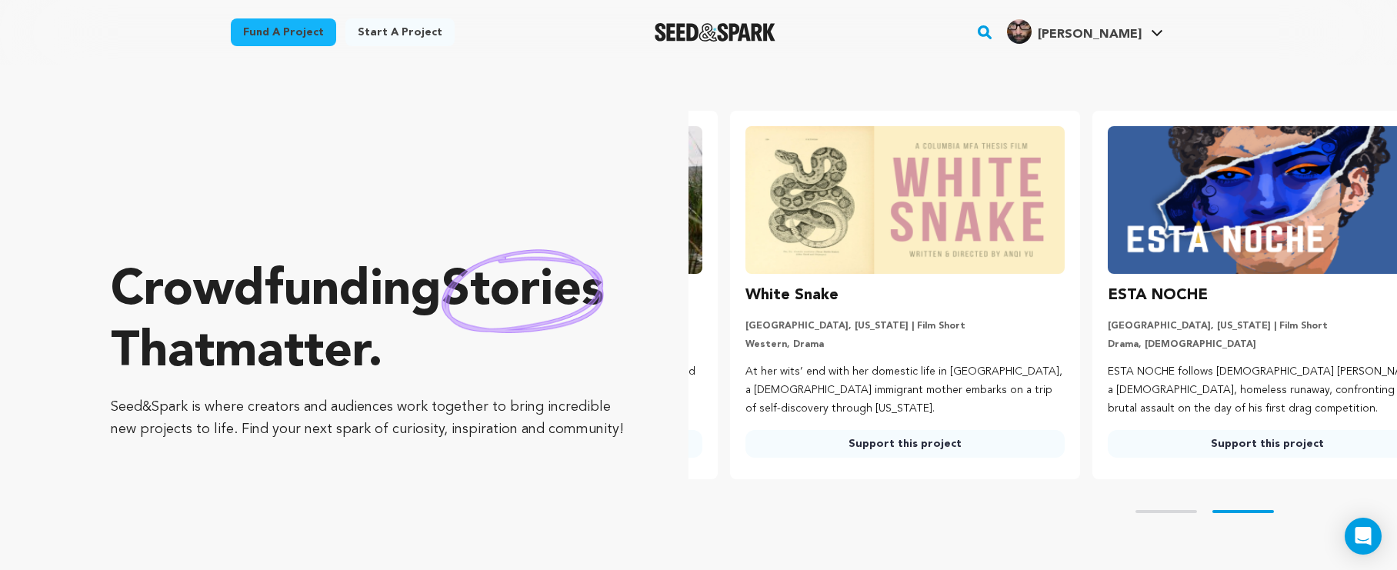
scroll to position [0, 375]
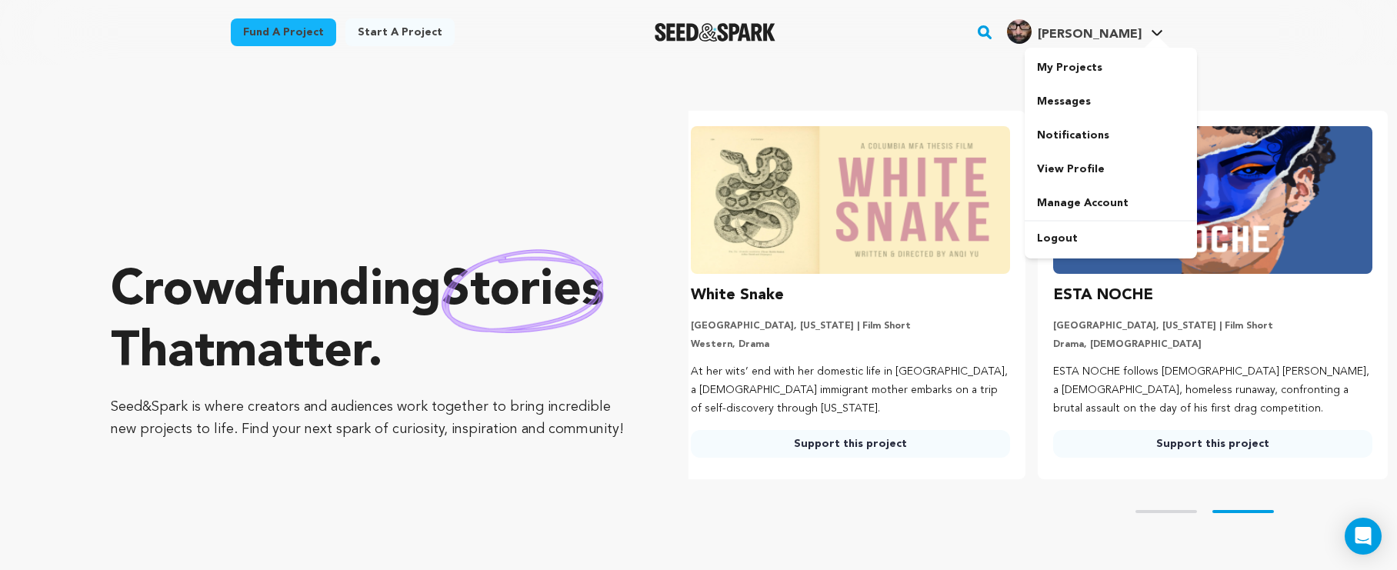
click at [1122, 37] on span "[PERSON_NAME]" at bounding box center [1090, 34] width 104 height 12
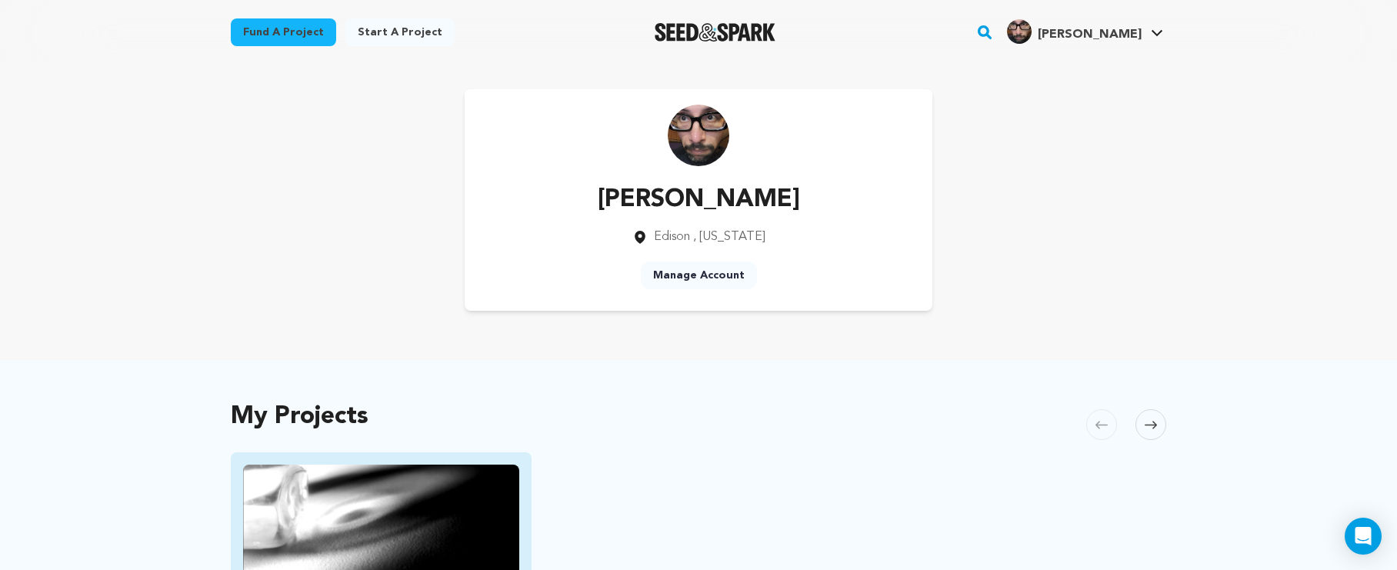
scroll to position [168, 0]
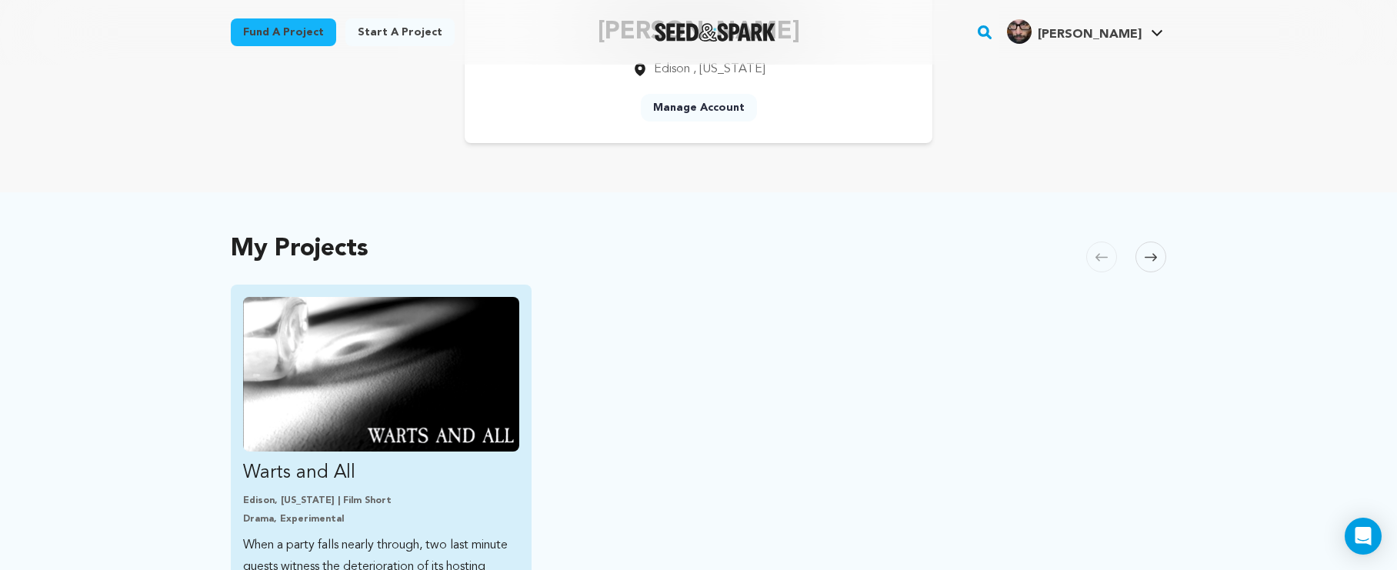
click at [405, 401] on img "Fund Warts and All" at bounding box center [381, 374] width 276 height 155
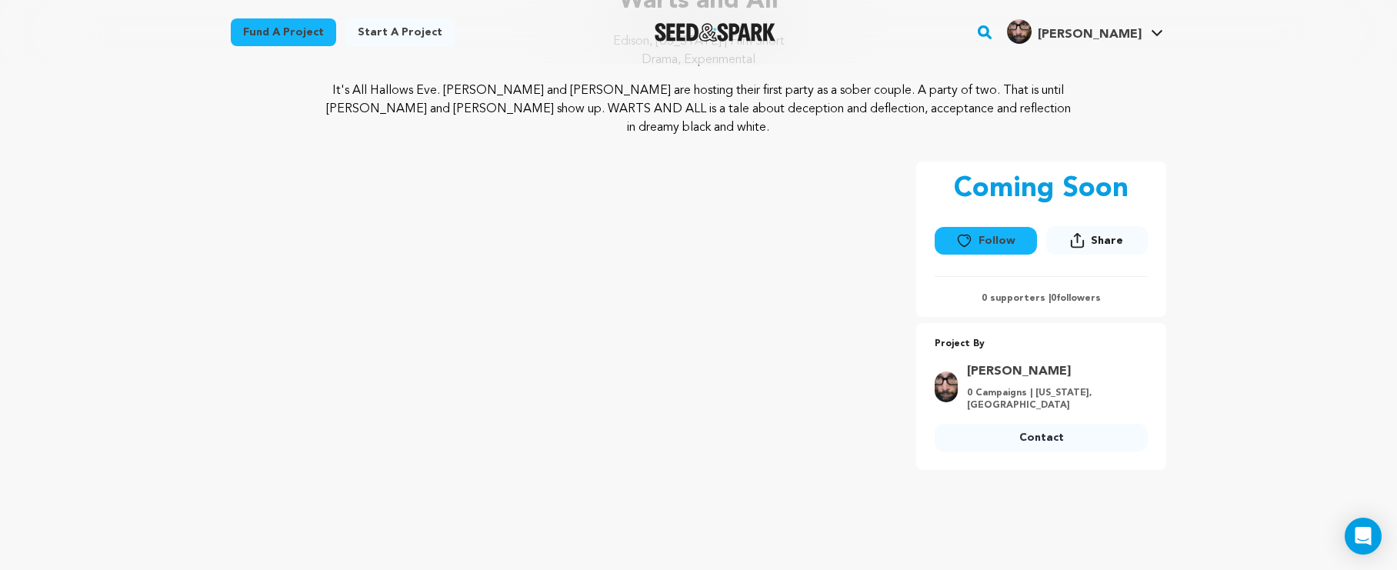
scroll to position [258, 0]
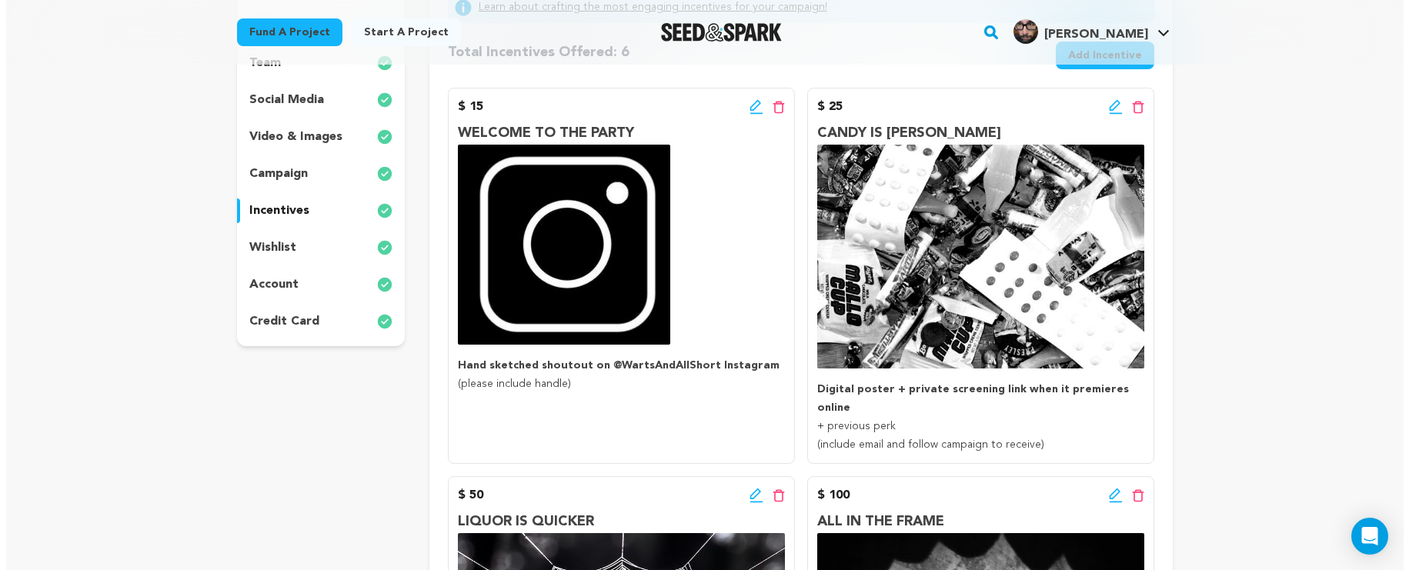
scroll to position [275, 0]
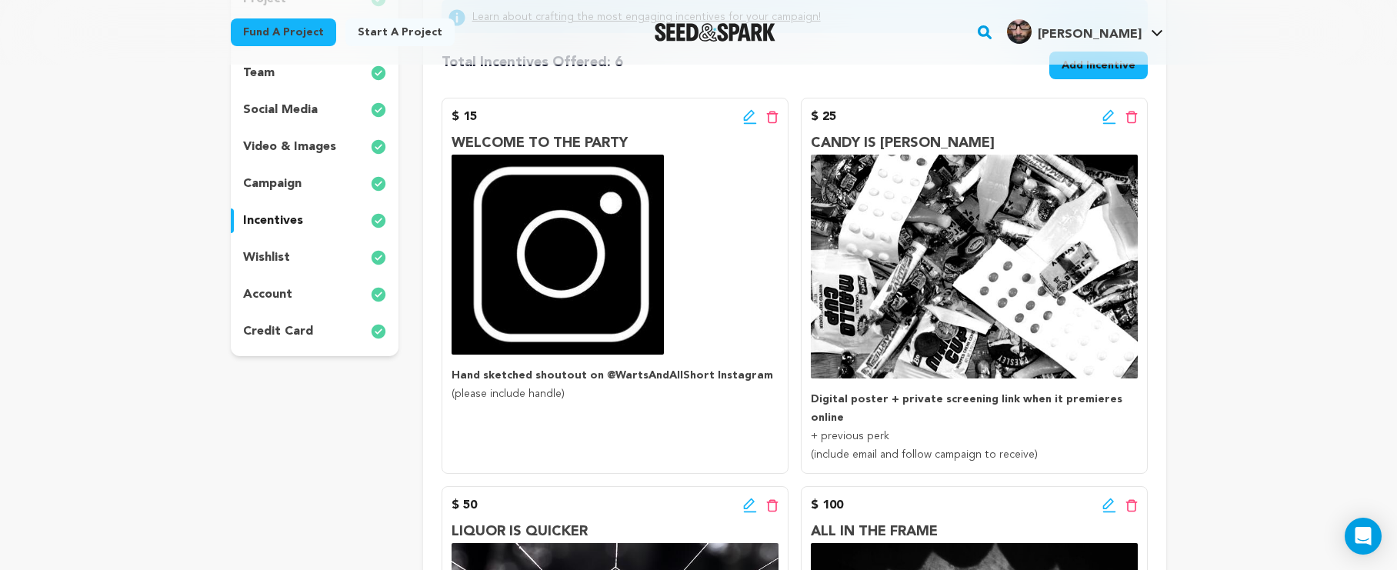
click at [1106, 114] on icon at bounding box center [1109, 116] width 14 height 15
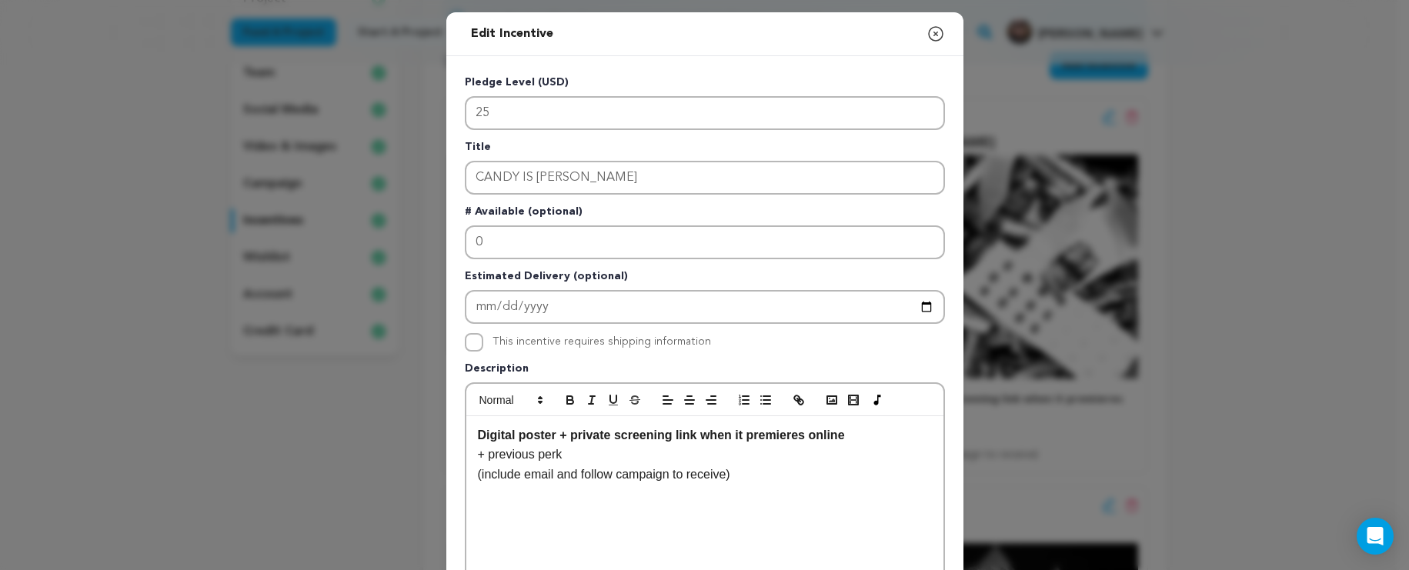
click at [926, 36] on icon "button" at bounding box center [935, 34] width 18 height 18
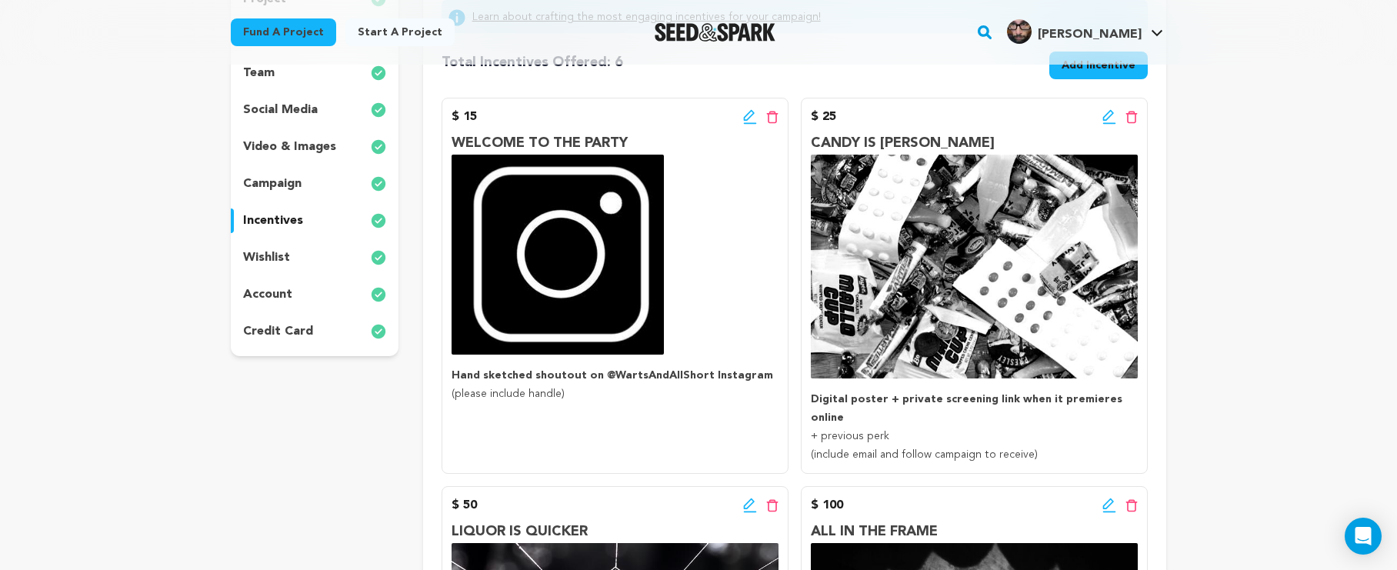
click at [1109, 113] on icon at bounding box center [1109, 116] width 14 height 15
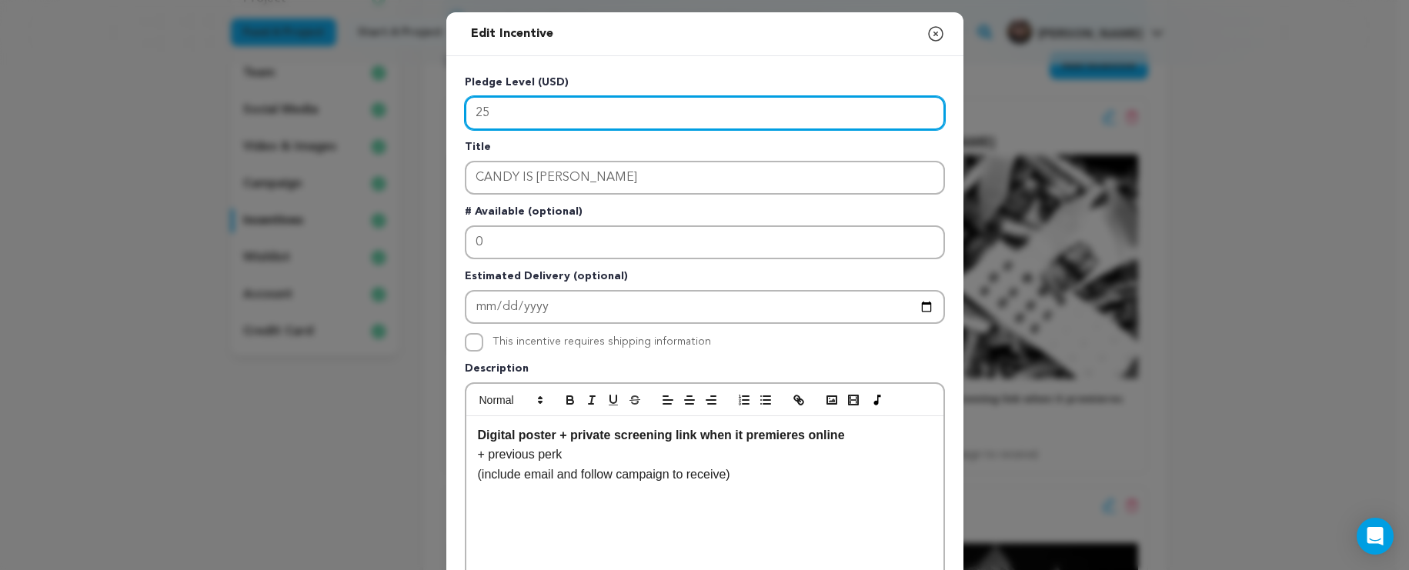
click at [600, 109] on input "25" at bounding box center [705, 113] width 480 height 34
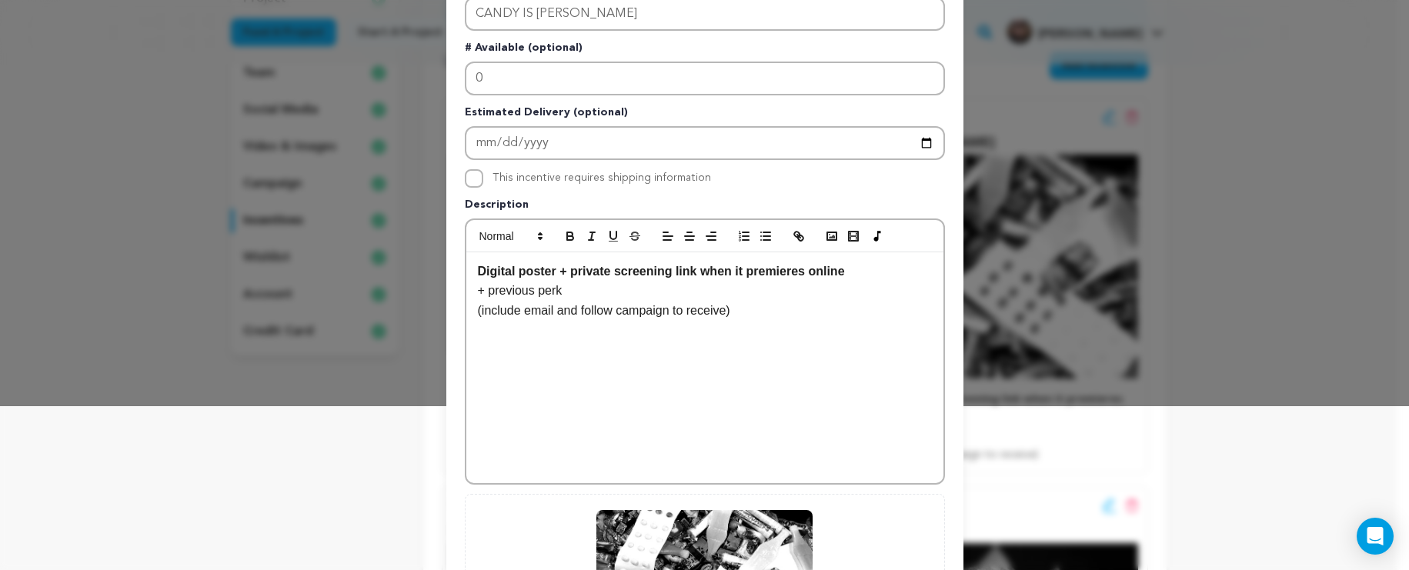
scroll to position [413, 0]
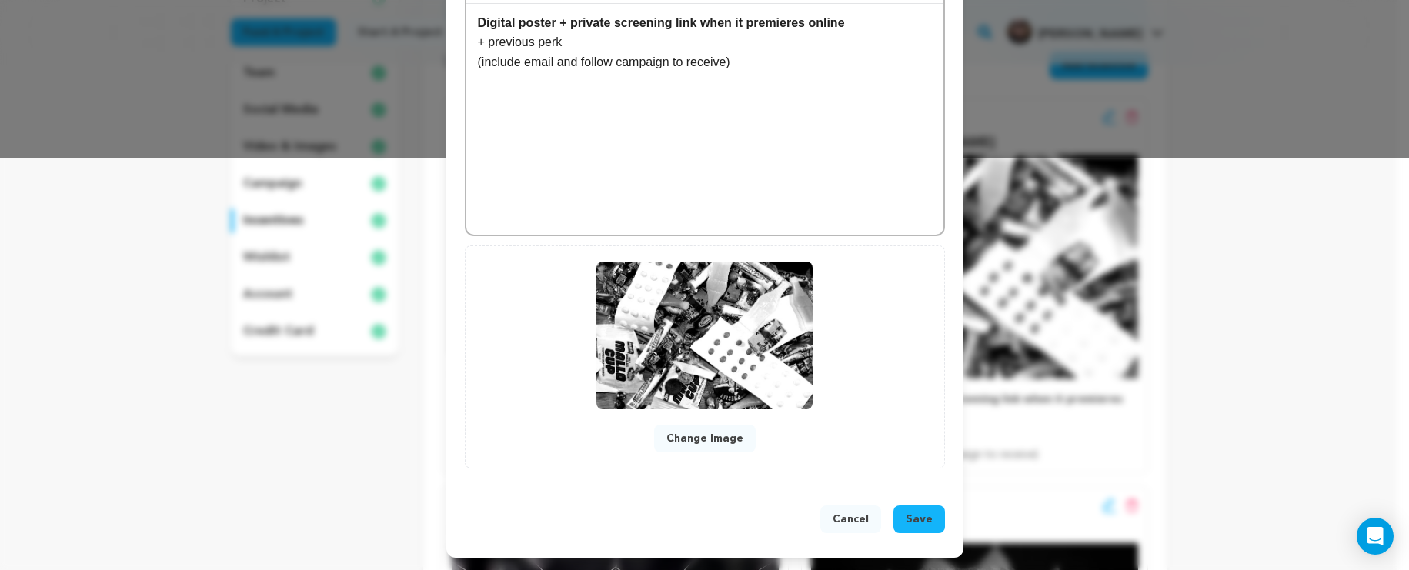
type input "27"
click at [912, 519] on span "Save" at bounding box center [919, 519] width 27 height 15
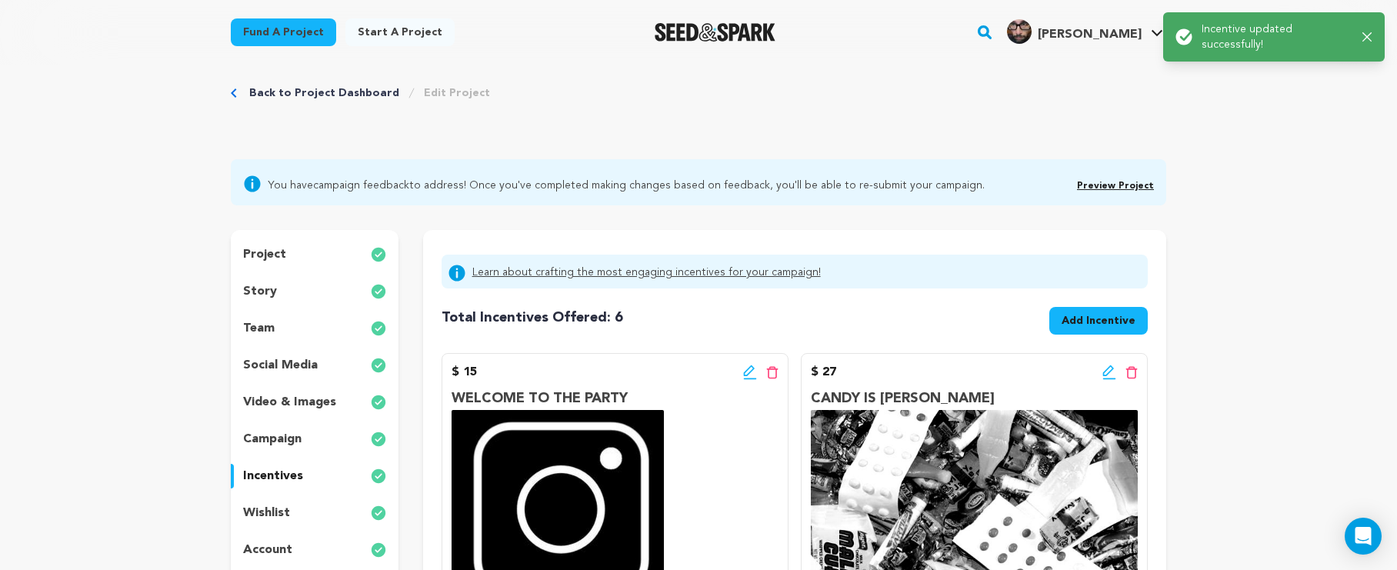
scroll to position [29, 0]
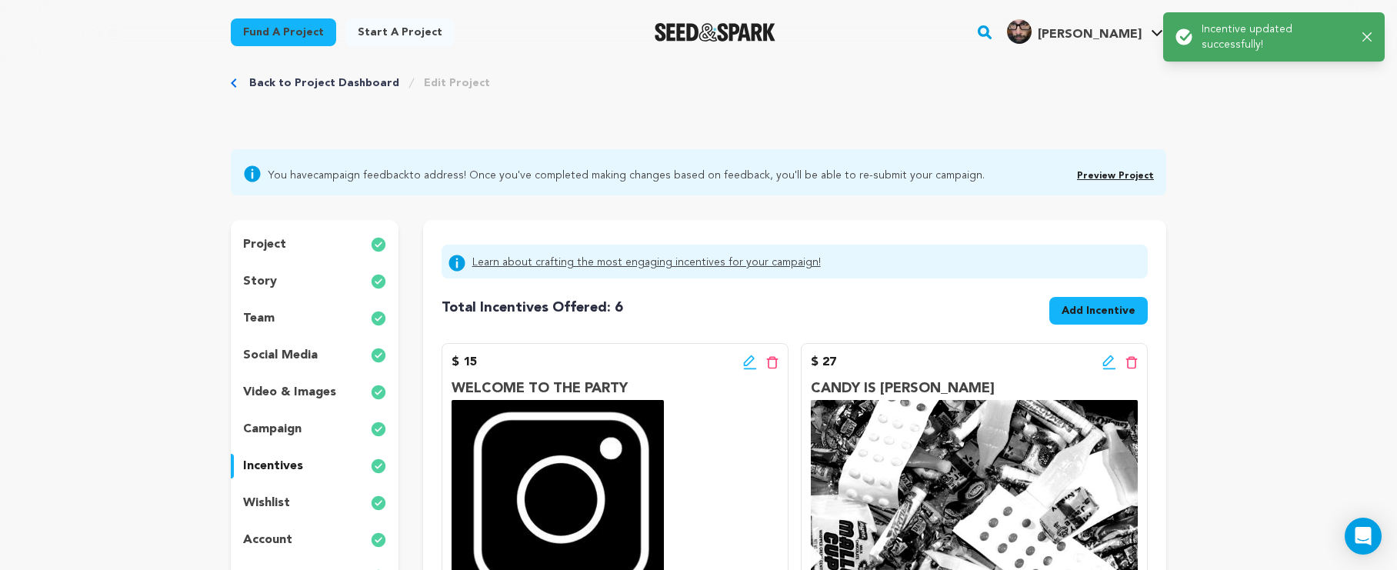
click at [744, 359] on icon at bounding box center [750, 362] width 14 height 15
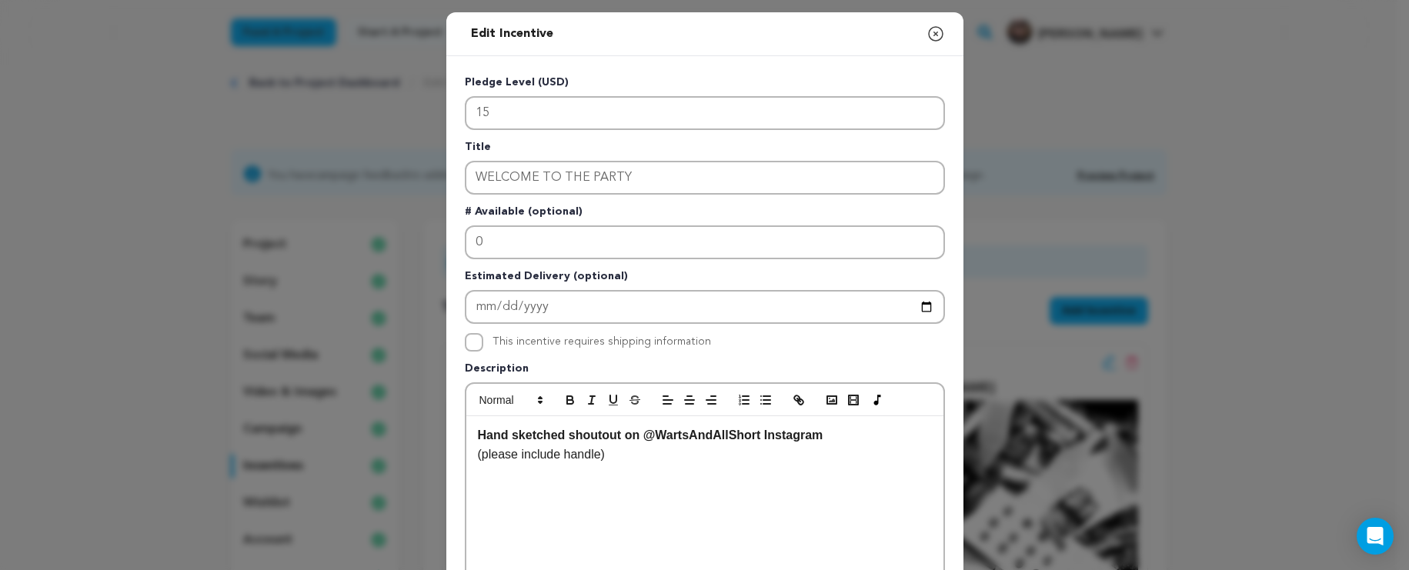
click at [934, 38] on icon "button" at bounding box center [935, 34] width 18 height 18
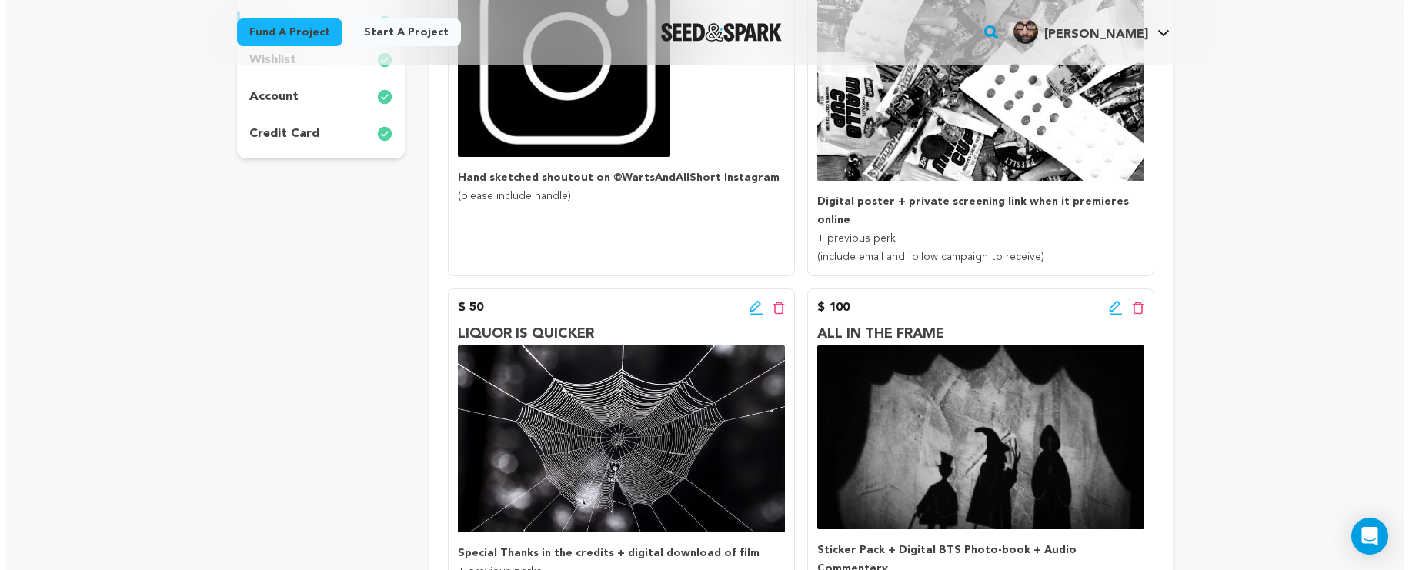
scroll to position [249, 0]
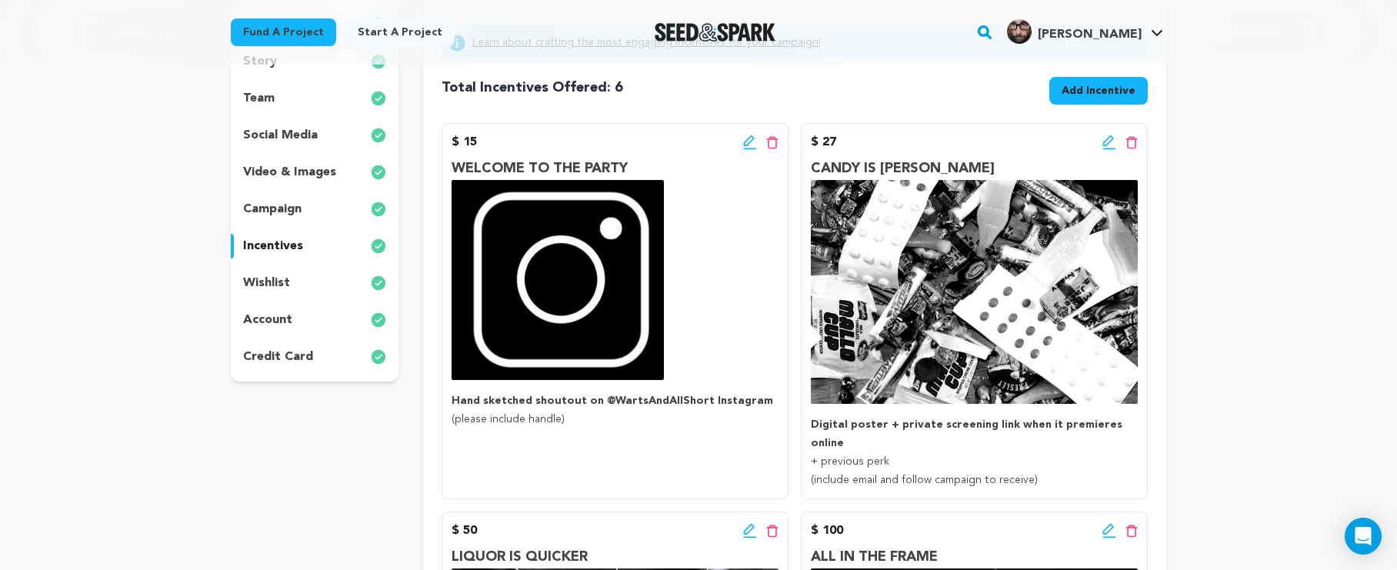
click at [751, 142] on icon at bounding box center [748, 140] width 11 height 11
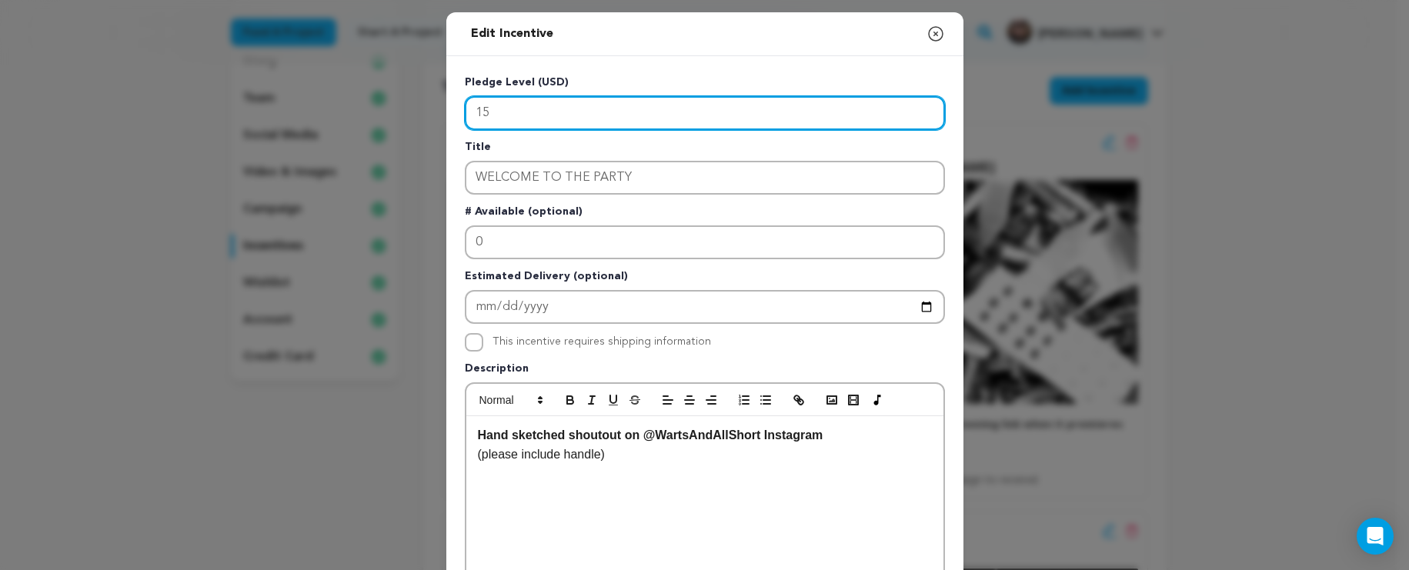
click at [482, 111] on input "15" at bounding box center [705, 113] width 480 height 34
click at [479, 112] on input "15" at bounding box center [705, 113] width 480 height 34
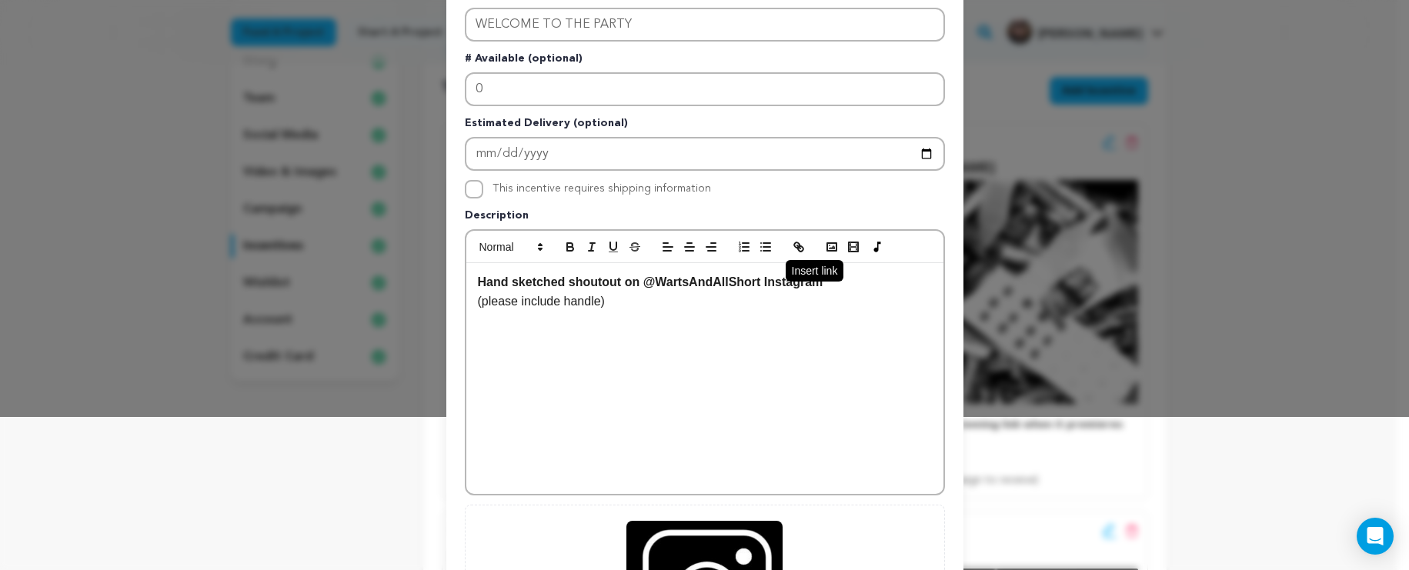
scroll to position [0, 0]
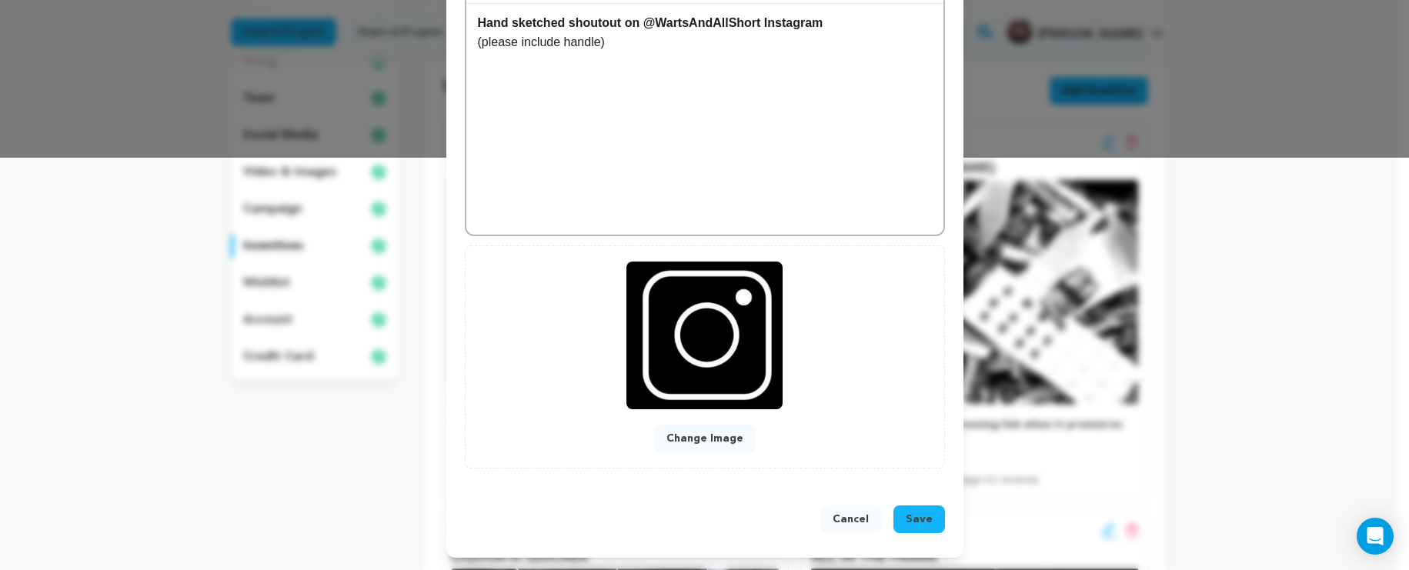
type input "25"
click at [909, 514] on span "Save" at bounding box center [919, 519] width 27 height 15
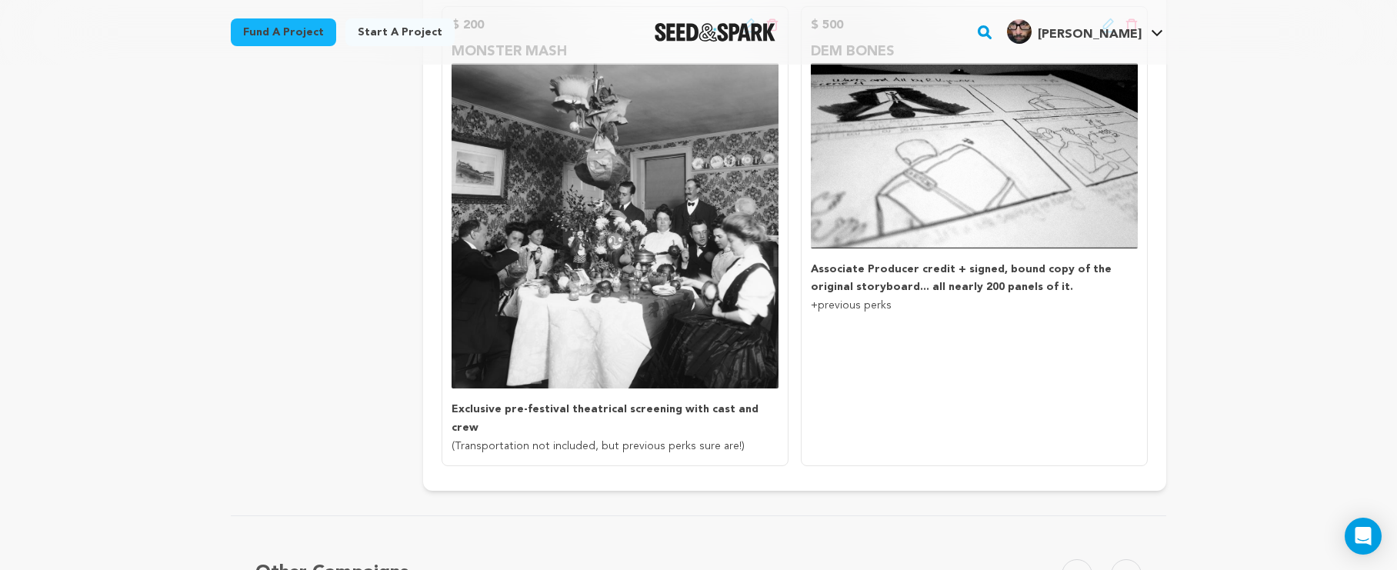
scroll to position [942, 0]
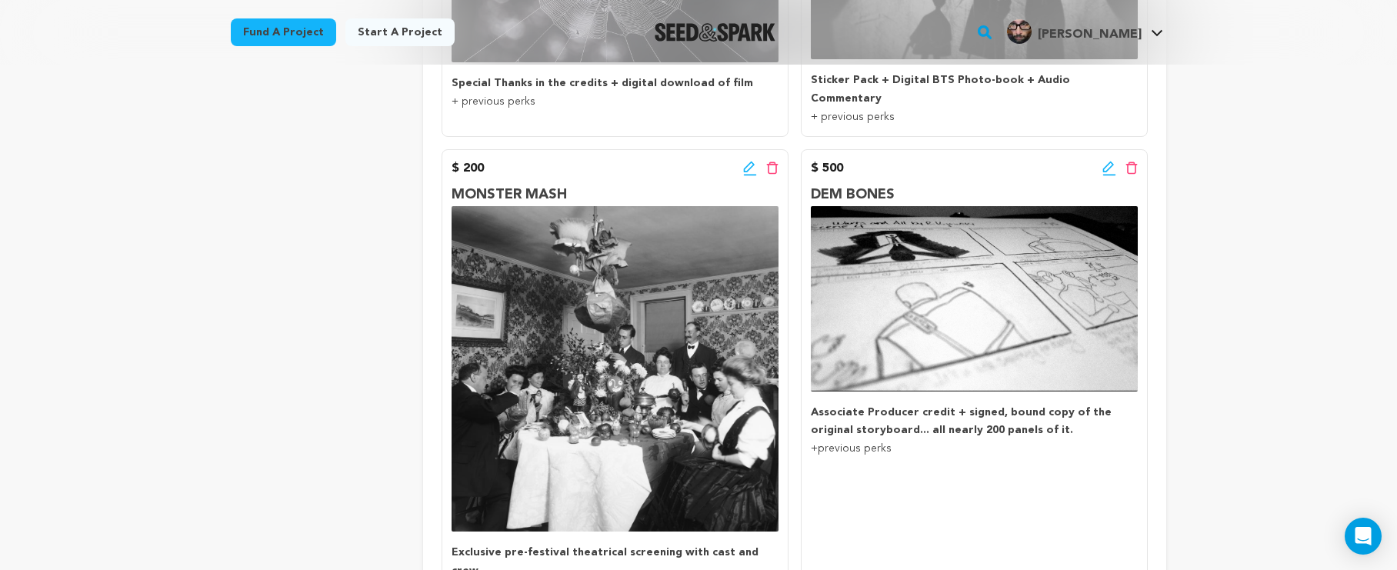
click at [1104, 161] on icon at bounding box center [1109, 168] width 14 height 15
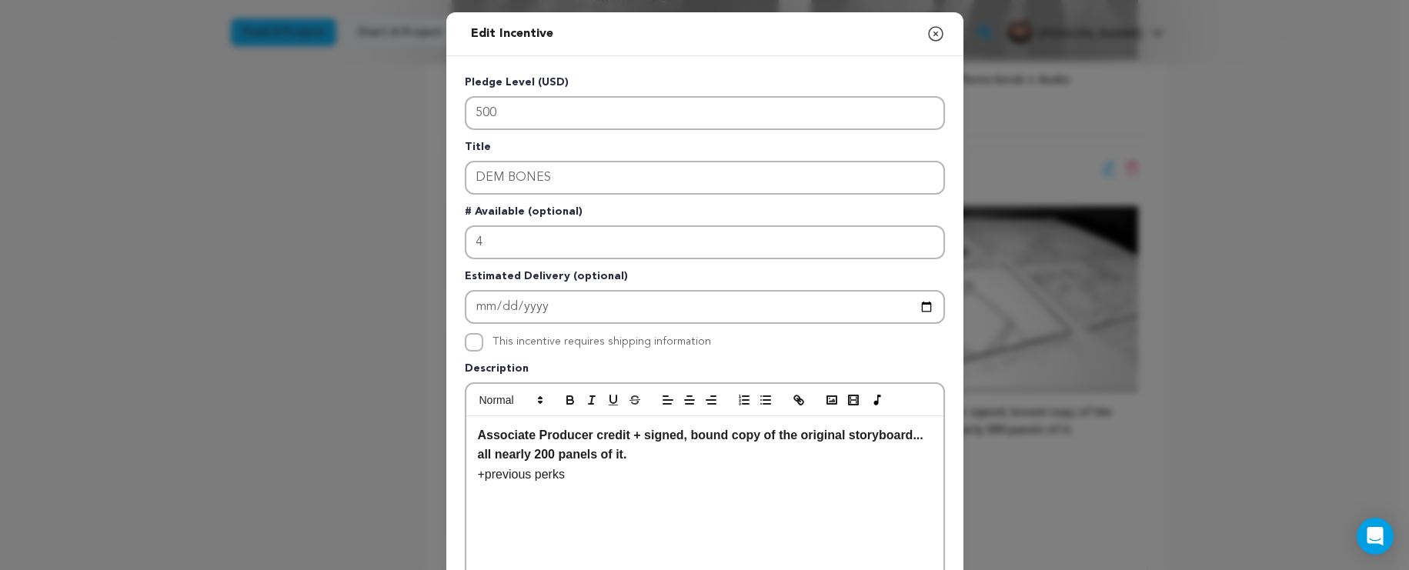
click at [927, 27] on icon "button" at bounding box center [935, 34] width 18 height 18
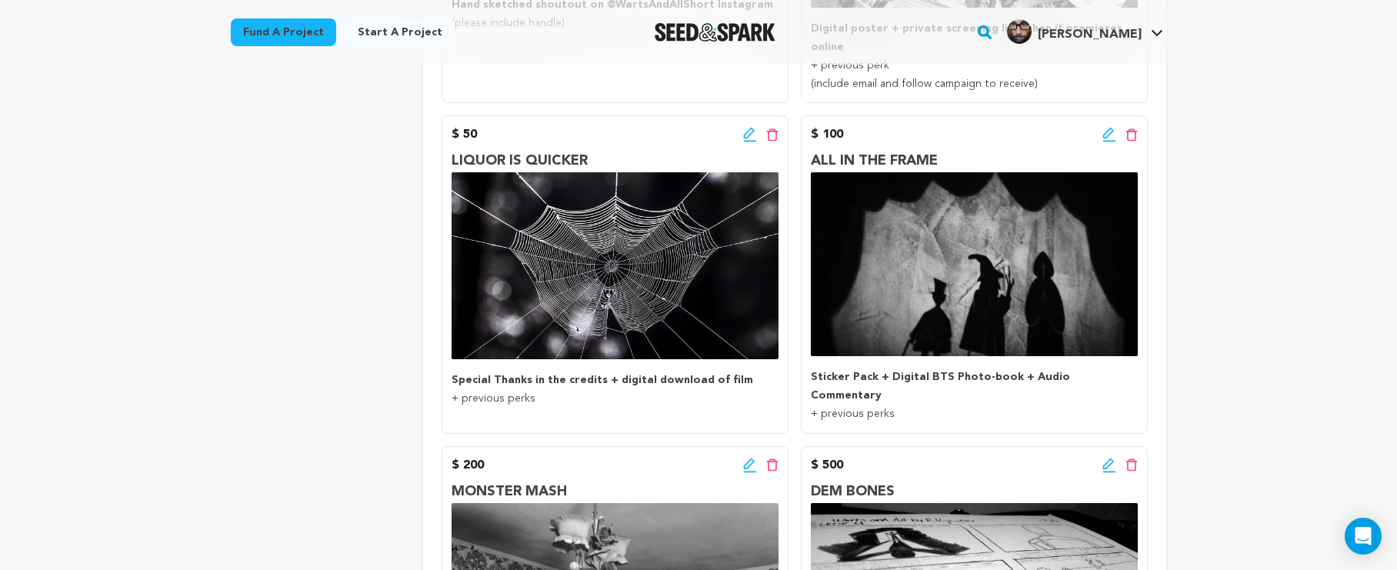
scroll to position [591, 0]
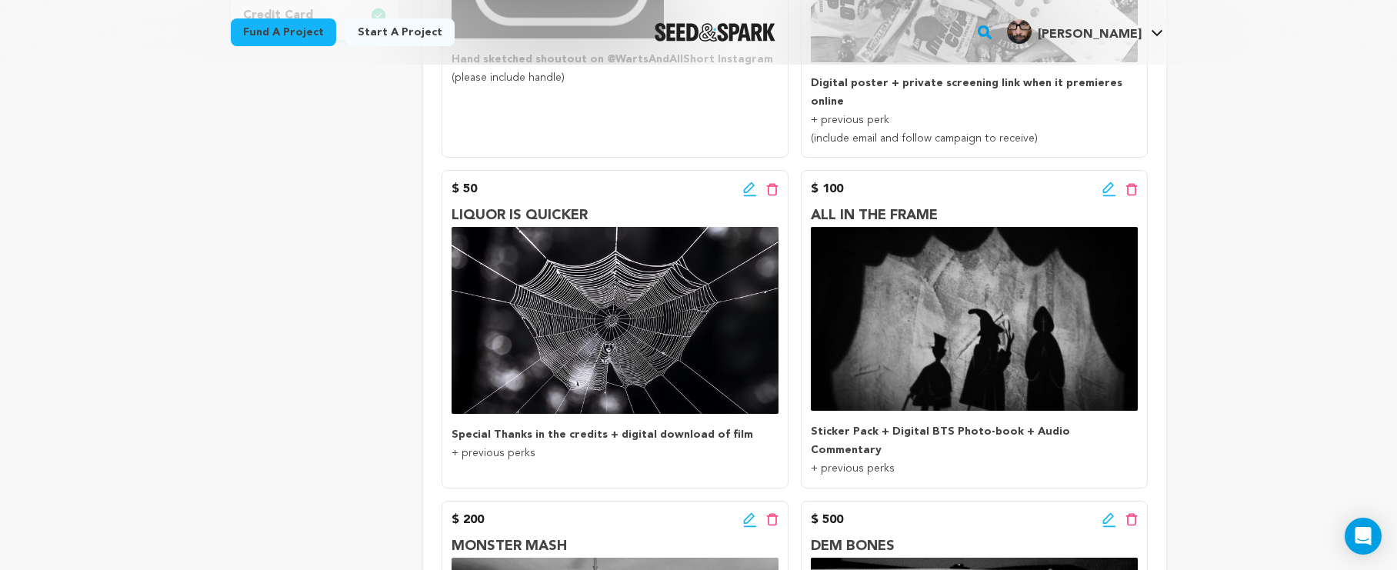
click at [1106, 182] on icon at bounding box center [1109, 189] width 14 height 15
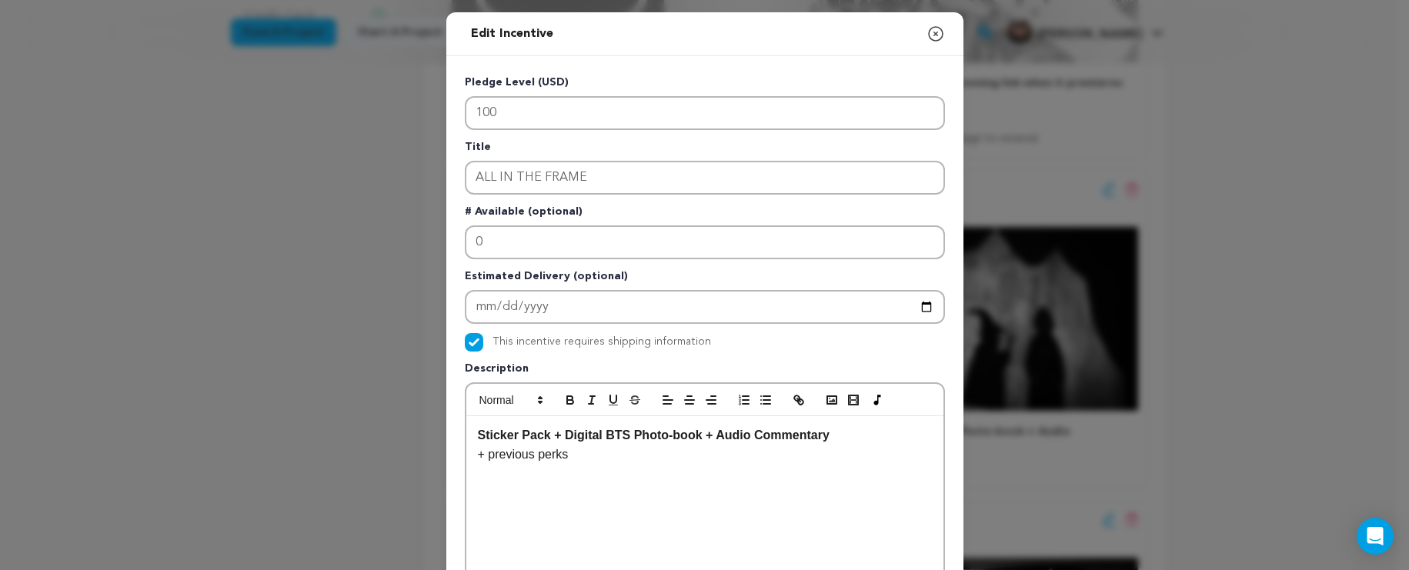
click at [926, 37] on icon "button" at bounding box center [935, 34] width 18 height 18
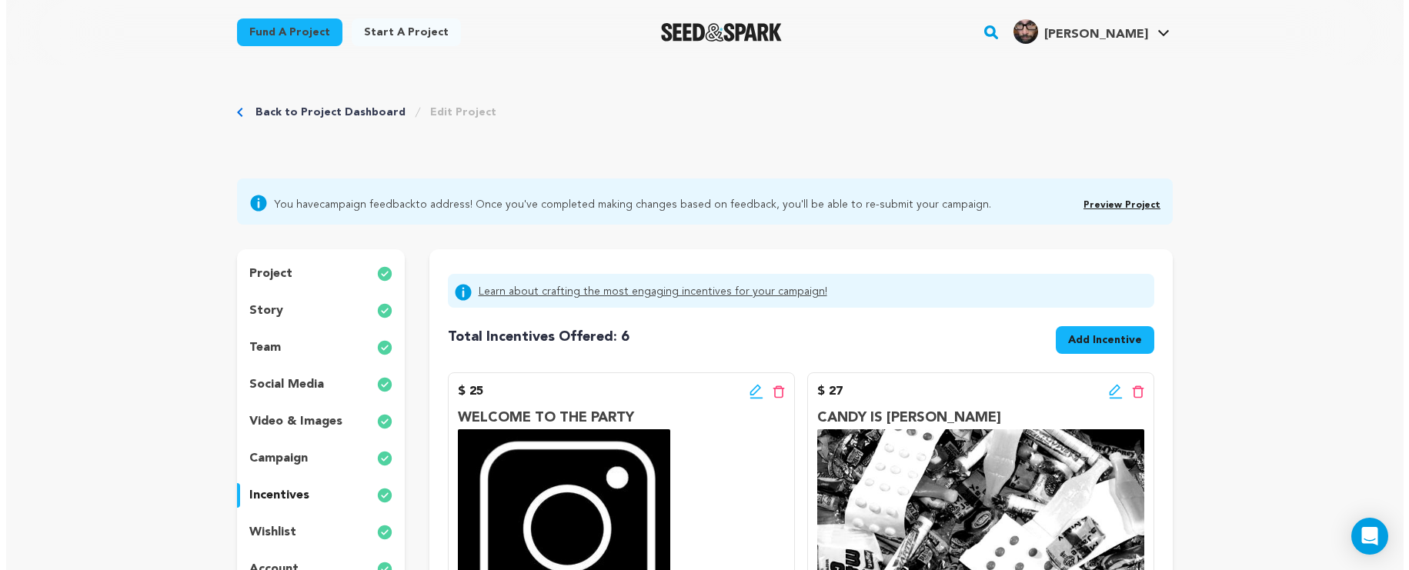
scroll to position [247, 0]
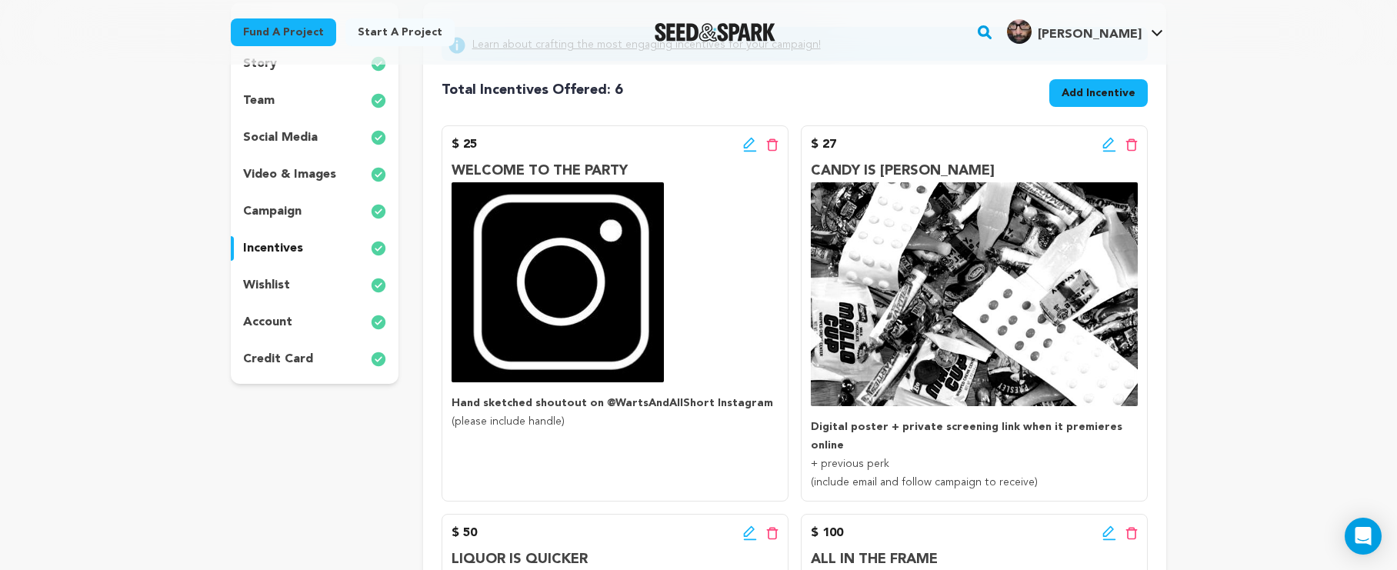
click at [1109, 142] on icon at bounding box center [1109, 144] width 14 height 15
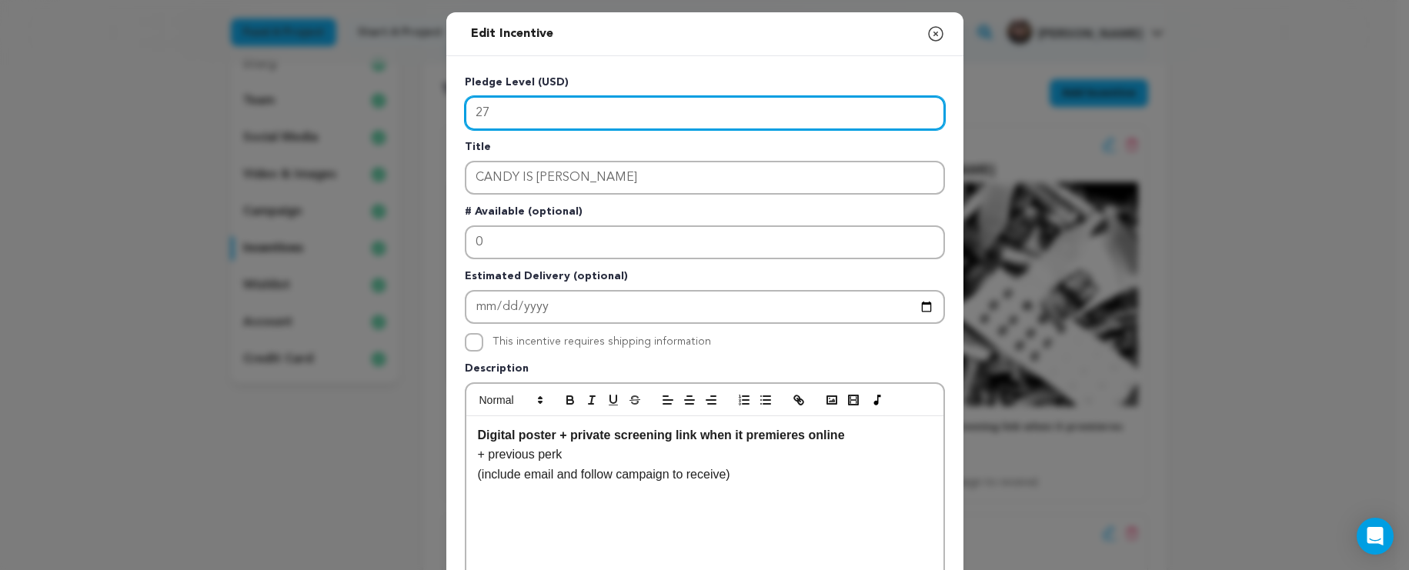
drag, startPoint x: 503, startPoint y: 109, endPoint x: 460, endPoint y: 115, distance: 43.4
click at [465, 114] on input "27" at bounding box center [705, 113] width 480 height 34
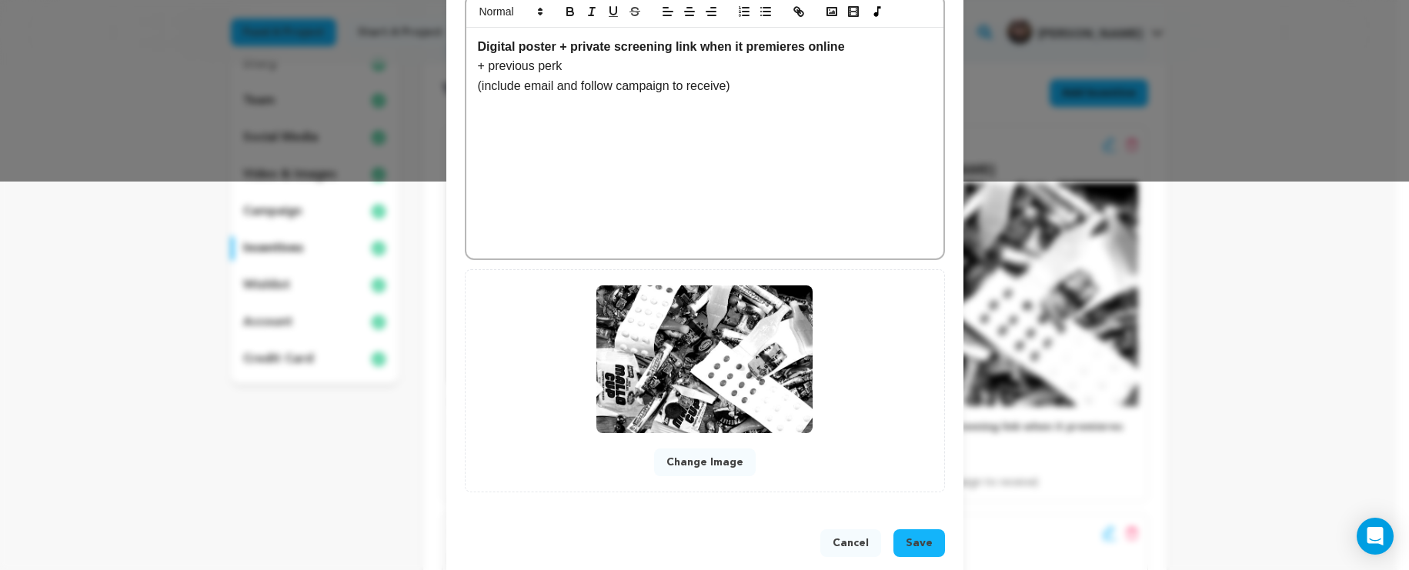
scroll to position [413, 0]
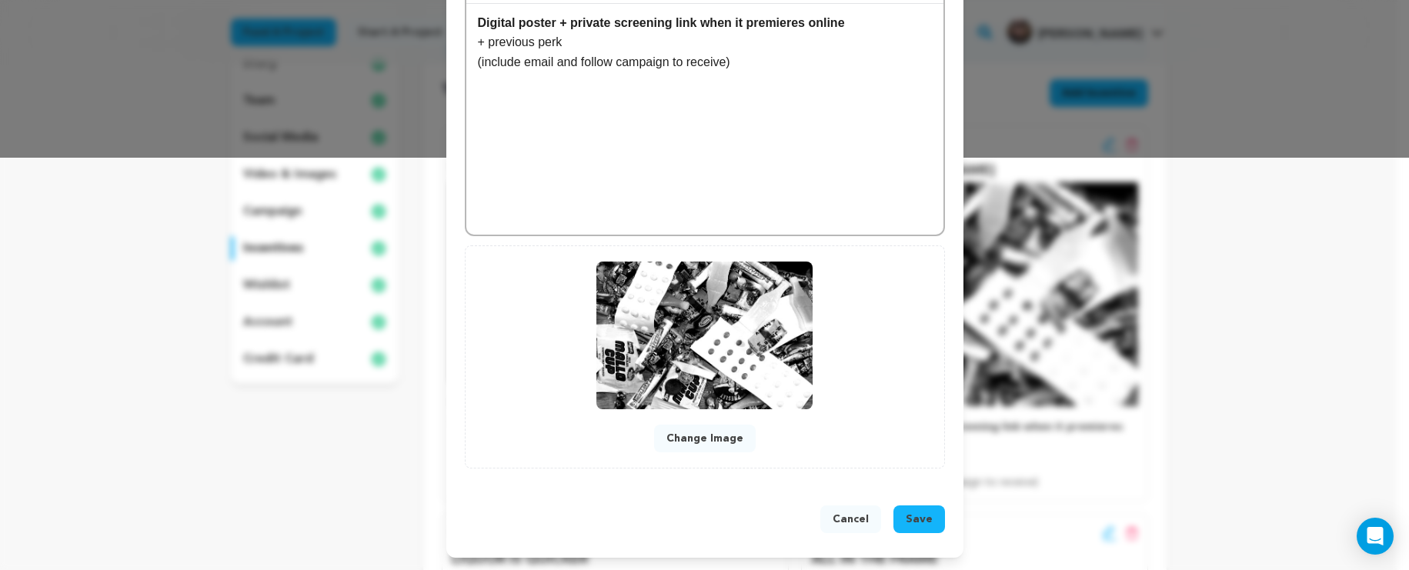
type input "50"
click at [901, 515] on button "Save" at bounding box center [919, 519] width 52 height 28
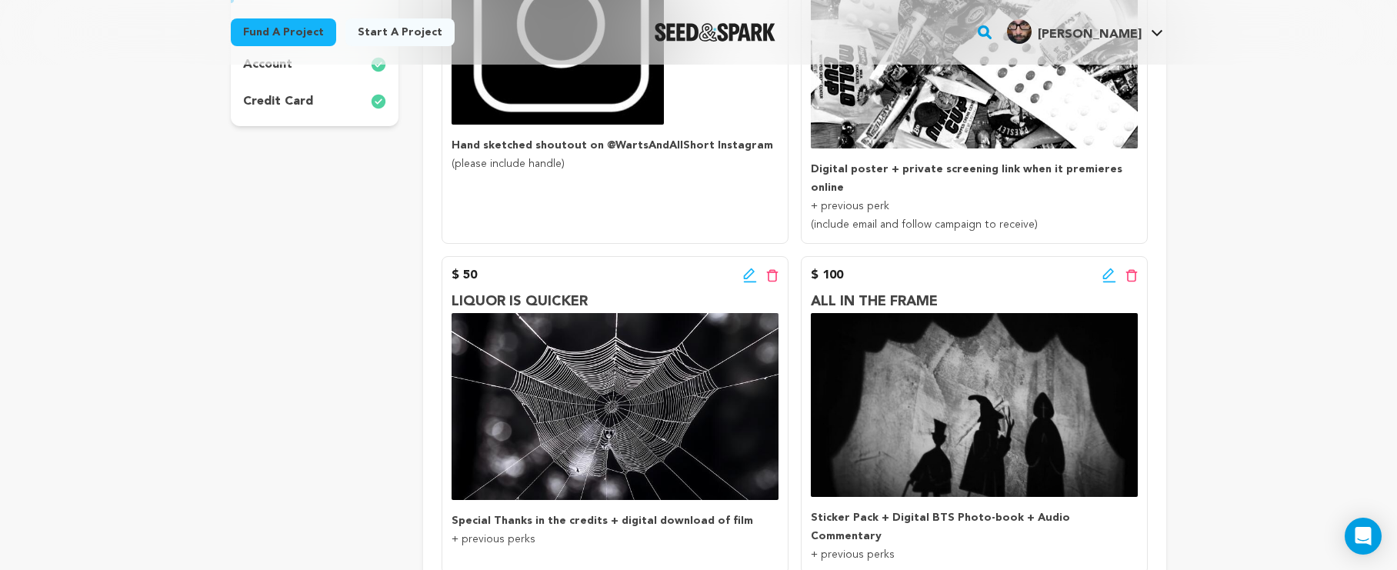
scroll to position [525, 0]
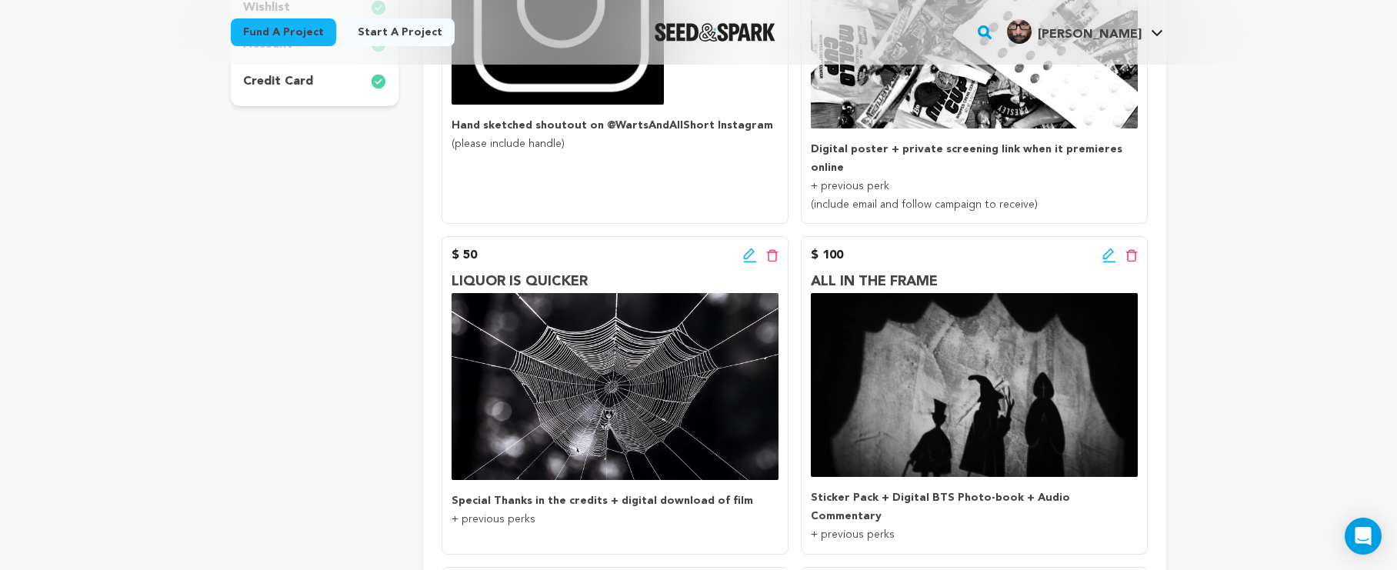
click at [1107, 248] on icon at bounding box center [1109, 255] width 14 height 15
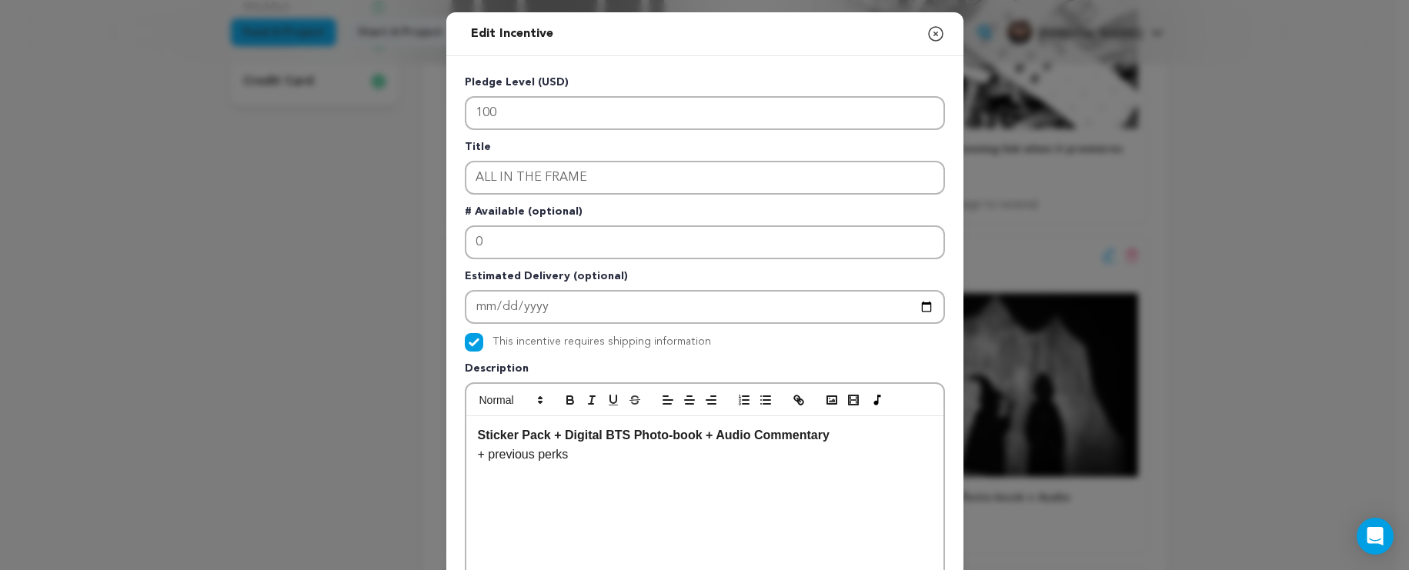
click at [926, 32] on icon "button" at bounding box center [935, 34] width 18 height 18
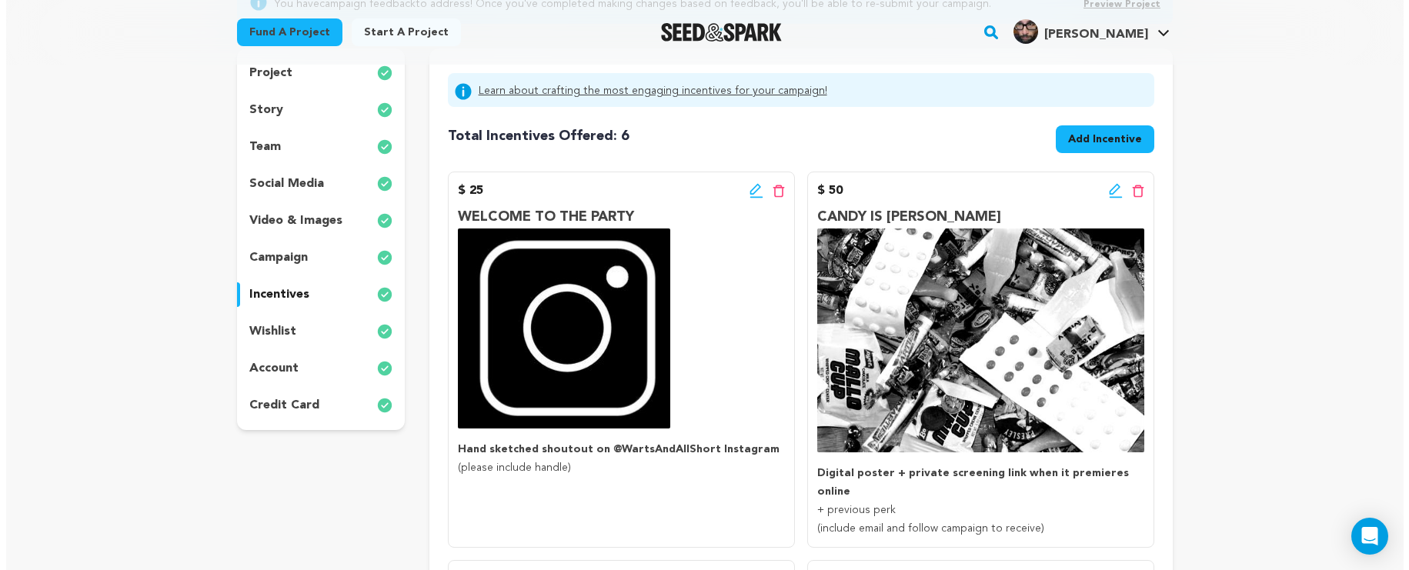
scroll to position [287, 0]
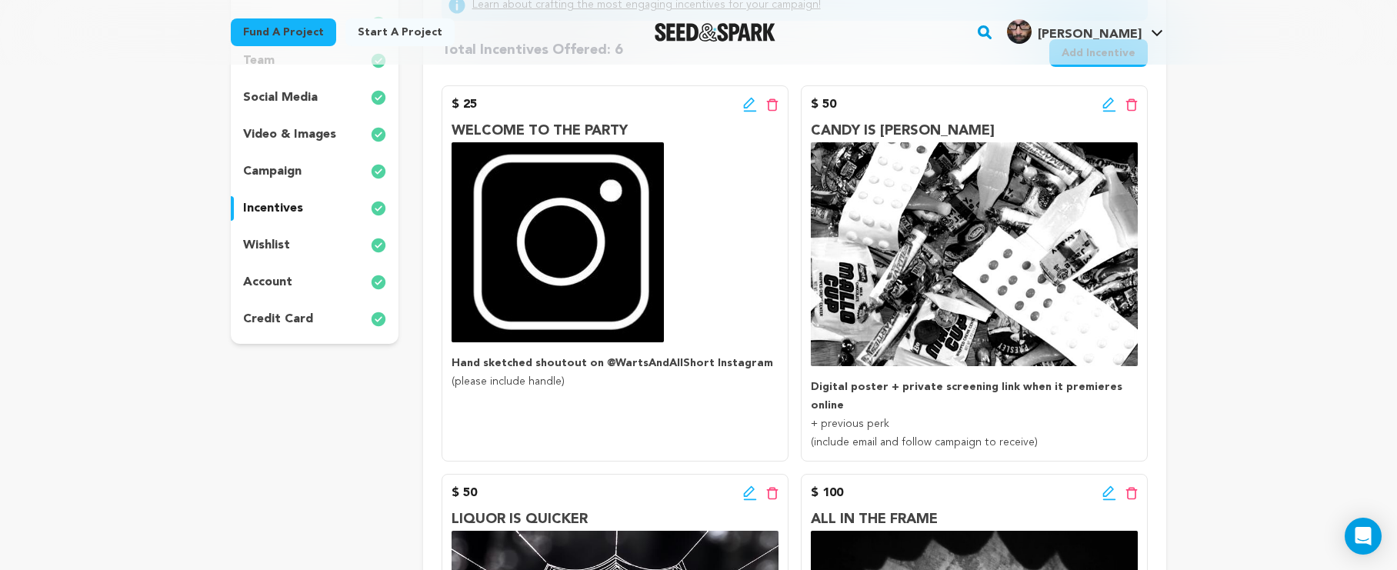
click at [748, 102] on icon at bounding box center [748, 103] width 11 height 11
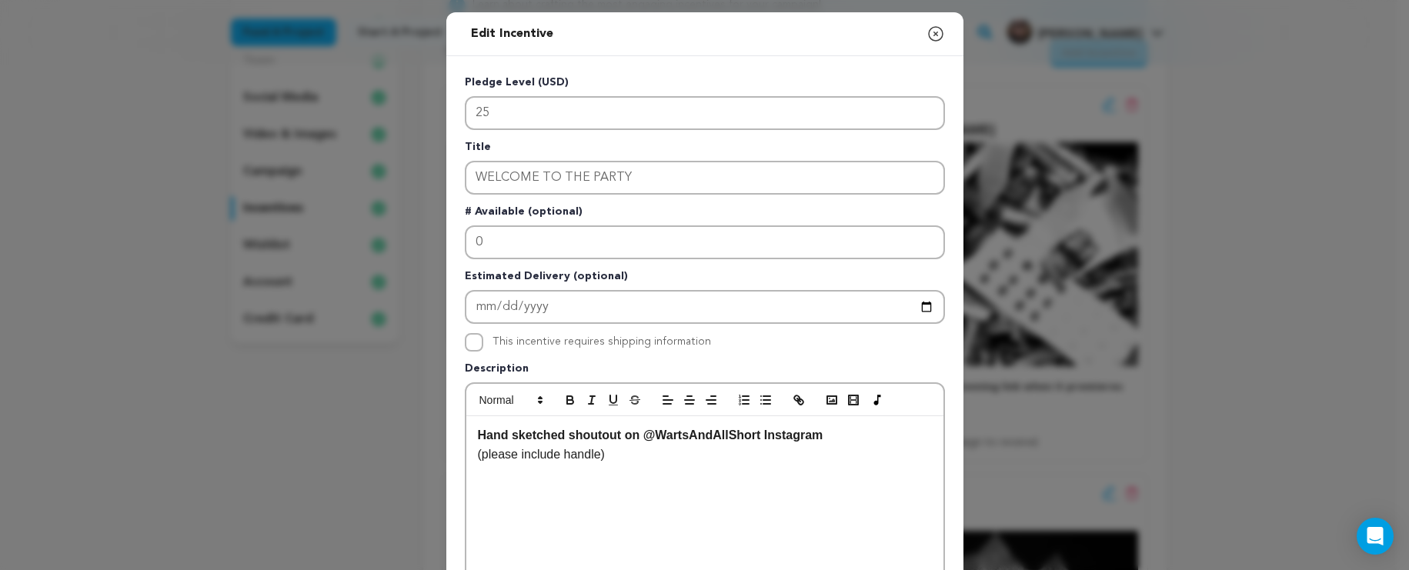
click at [932, 32] on icon "button" at bounding box center [935, 34] width 18 height 18
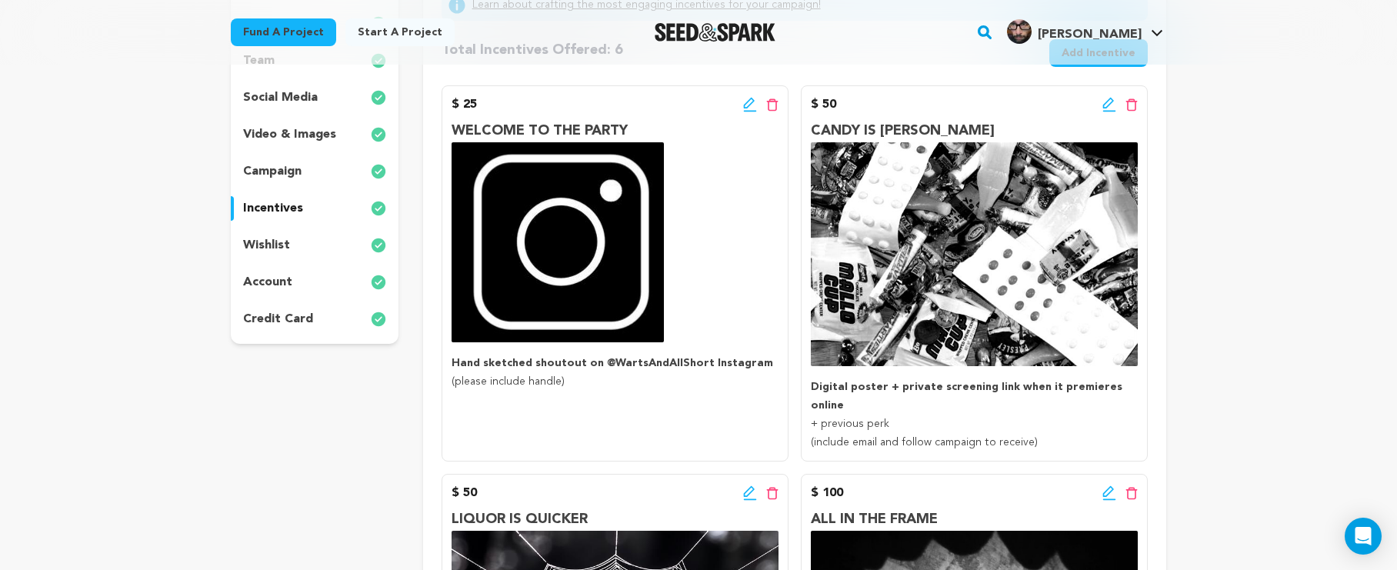
click at [753, 103] on icon at bounding box center [750, 104] width 14 height 15
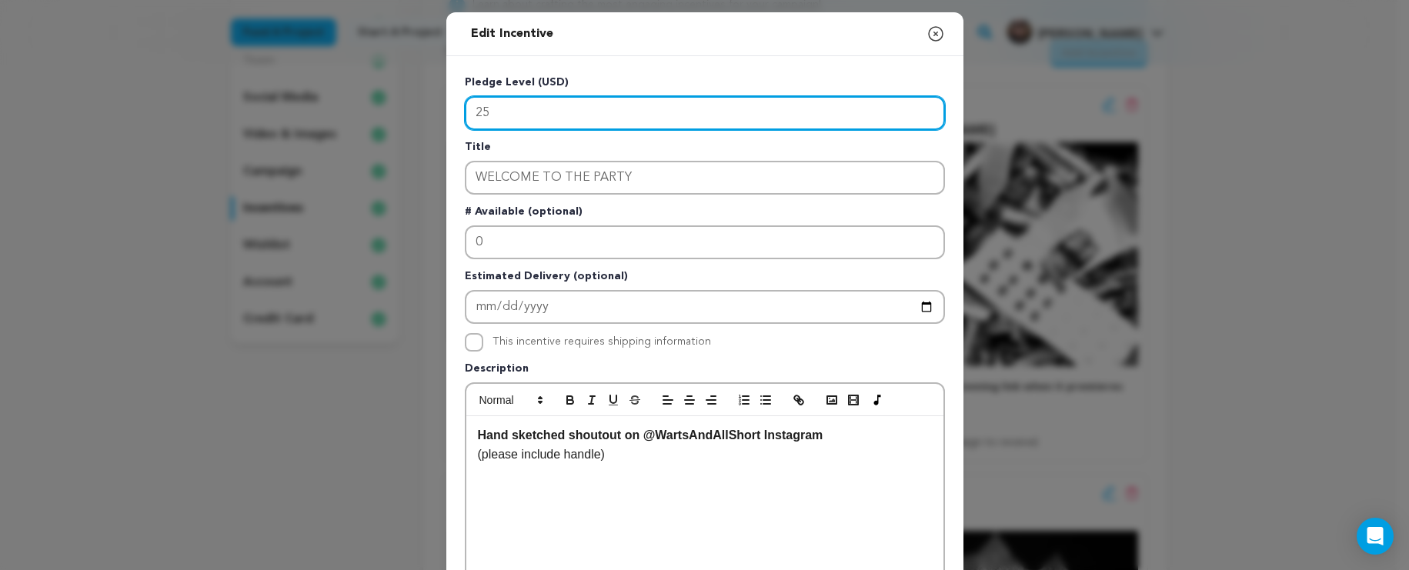
drag, startPoint x: 620, startPoint y: 118, endPoint x: 234, endPoint y: 24, distance: 397.5
click at [234, 24] on div "Edit Incentive Close modal Pledge Level (USD) 25 Title WELCOME TO THE PARTY # A…" at bounding box center [704, 491] width 1409 height 982
type input "15"
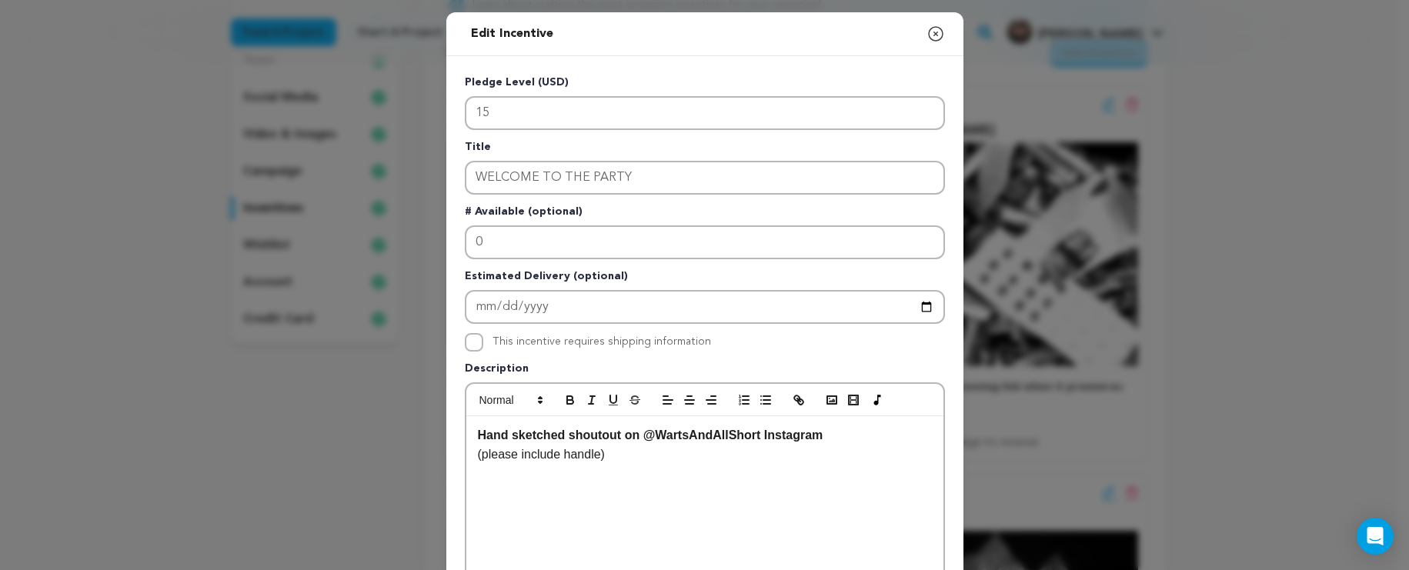
click at [632, 439] on strong "on @WartsAndAllShort Instagram" at bounding box center [724, 435] width 198 height 13
drag, startPoint x: 615, startPoint y: 436, endPoint x: 606, endPoint y: 439, distance: 9.0
click at [606, 439] on strong "Hand sketched shoutout" at bounding box center [550, 435] width 144 height 13
click at [625, 442] on strong "on @WartsAndAllShort Instagram" at bounding box center [724, 435] width 198 height 13
drag, startPoint x: 620, startPoint y: 436, endPoint x: 480, endPoint y: 421, distance: 140.9
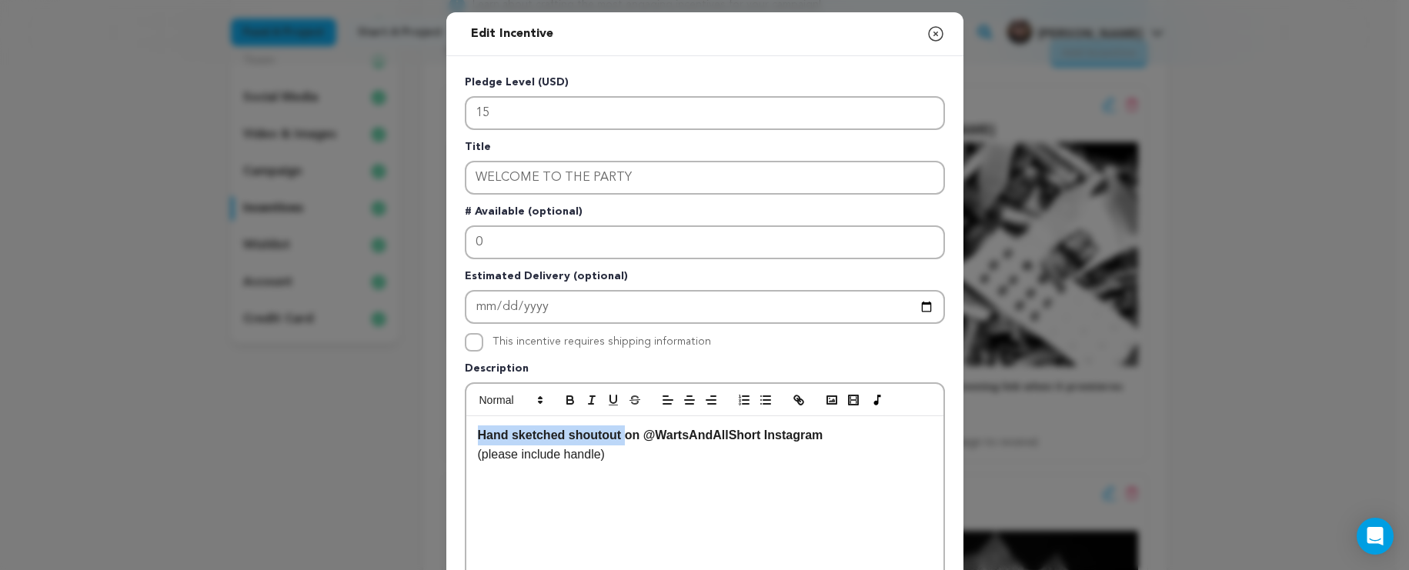
click at [480, 420] on div "Hand sketched shoutout on @WartsAndAllShort Instagram (please include handle)" at bounding box center [704, 531] width 477 height 231
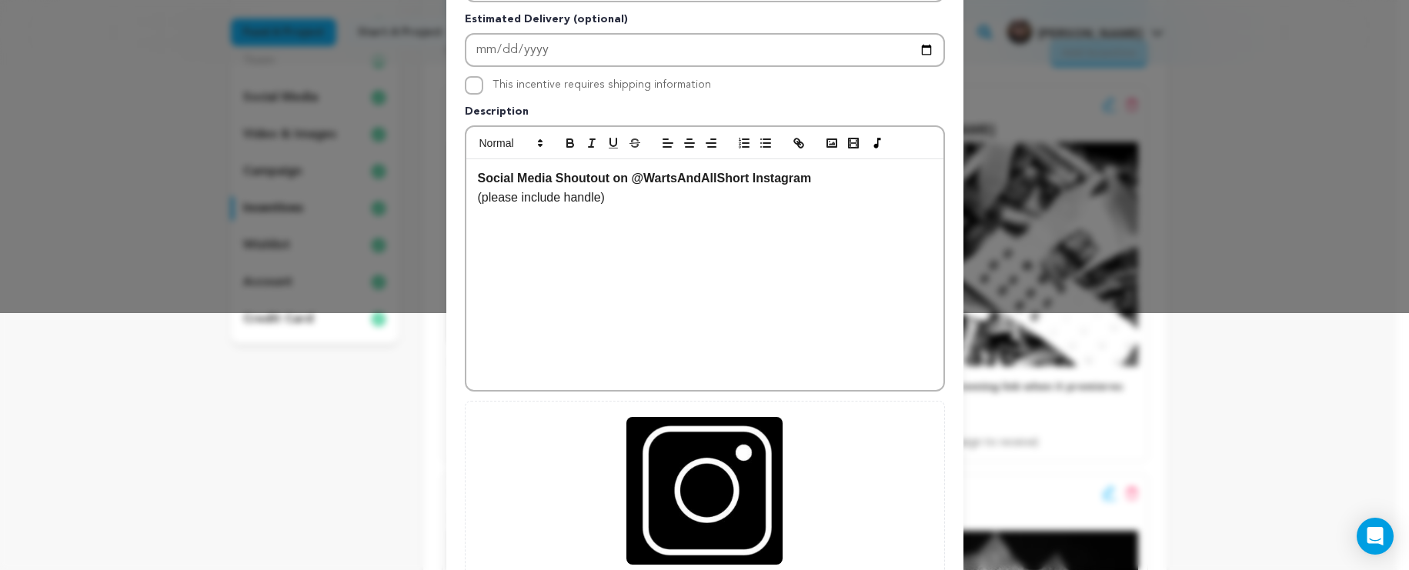
scroll to position [413, 0]
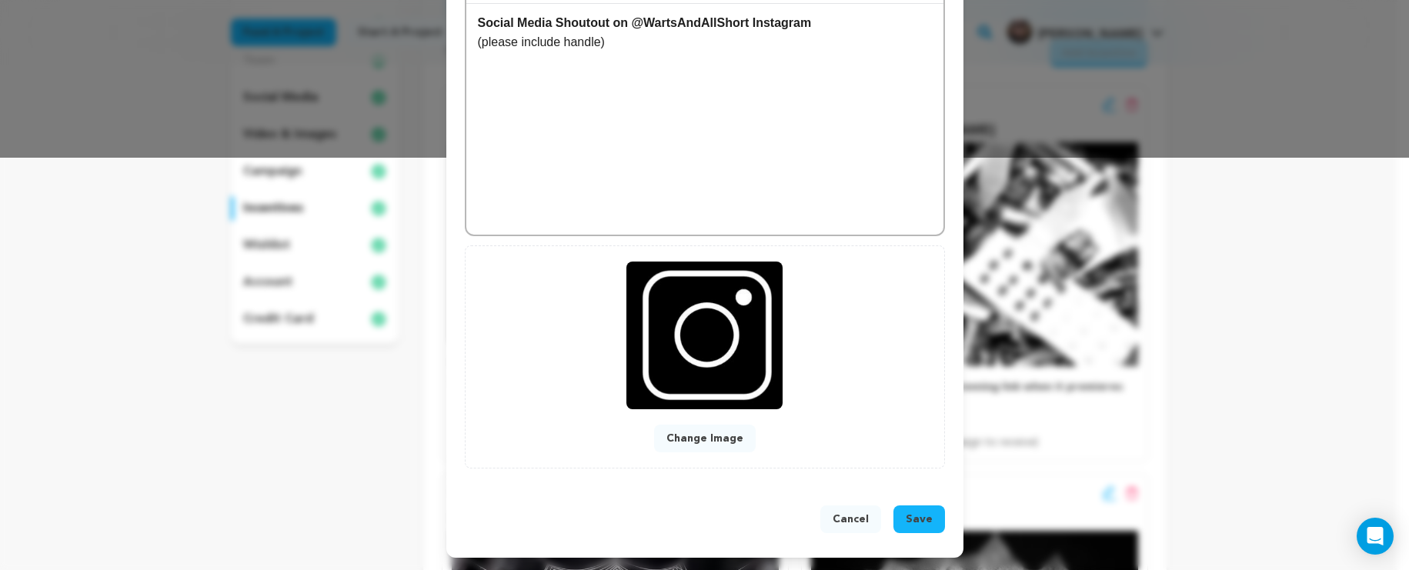
click at [926, 513] on button "Save" at bounding box center [919, 519] width 52 height 28
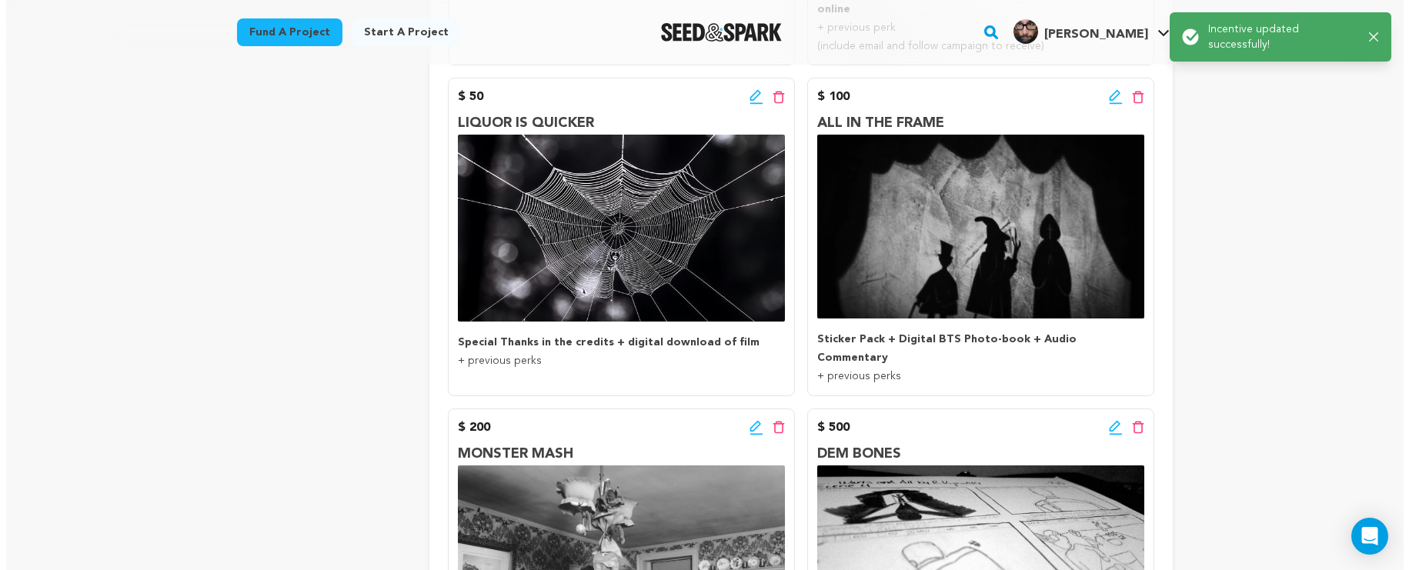
scroll to position [862, 0]
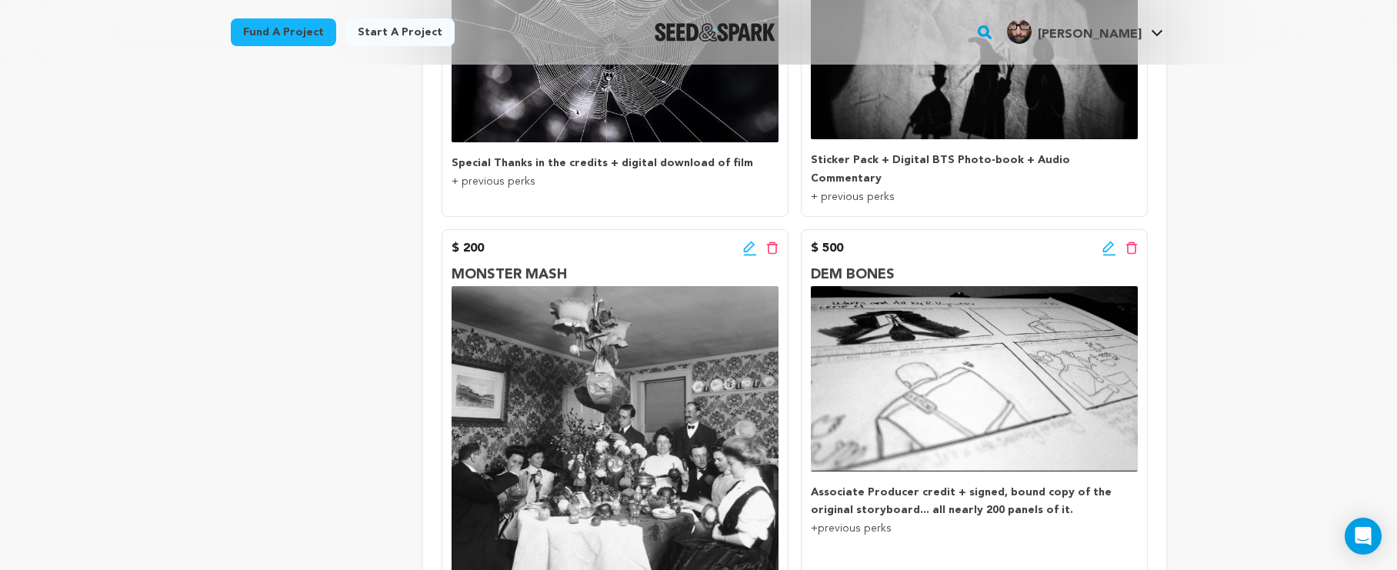
click at [1105, 242] on icon at bounding box center [1108, 247] width 11 height 11
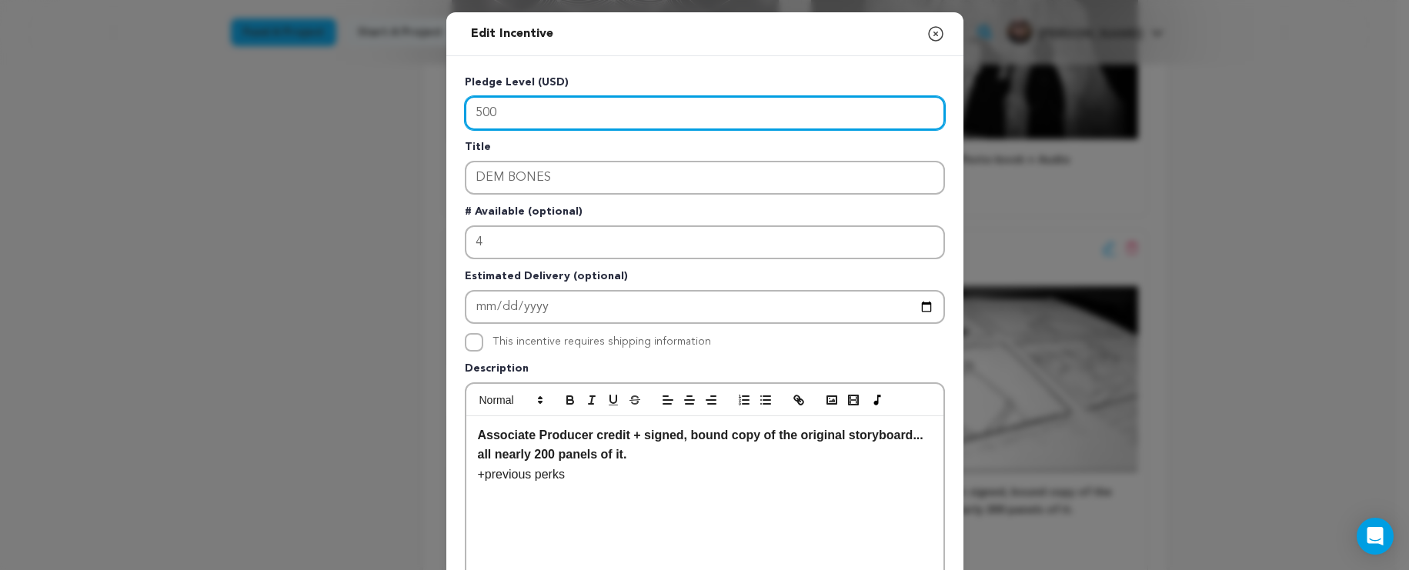
drag, startPoint x: 629, startPoint y: 119, endPoint x: 315, endPoint y: 68, distance: 318.0
click at [315, 68] on div "Edit Incentive Close modal Pledge Level (USD) 500 Title DEM BONES # Available (…" at bounding box center [704, 491] width 1409 height 982
type input "25"
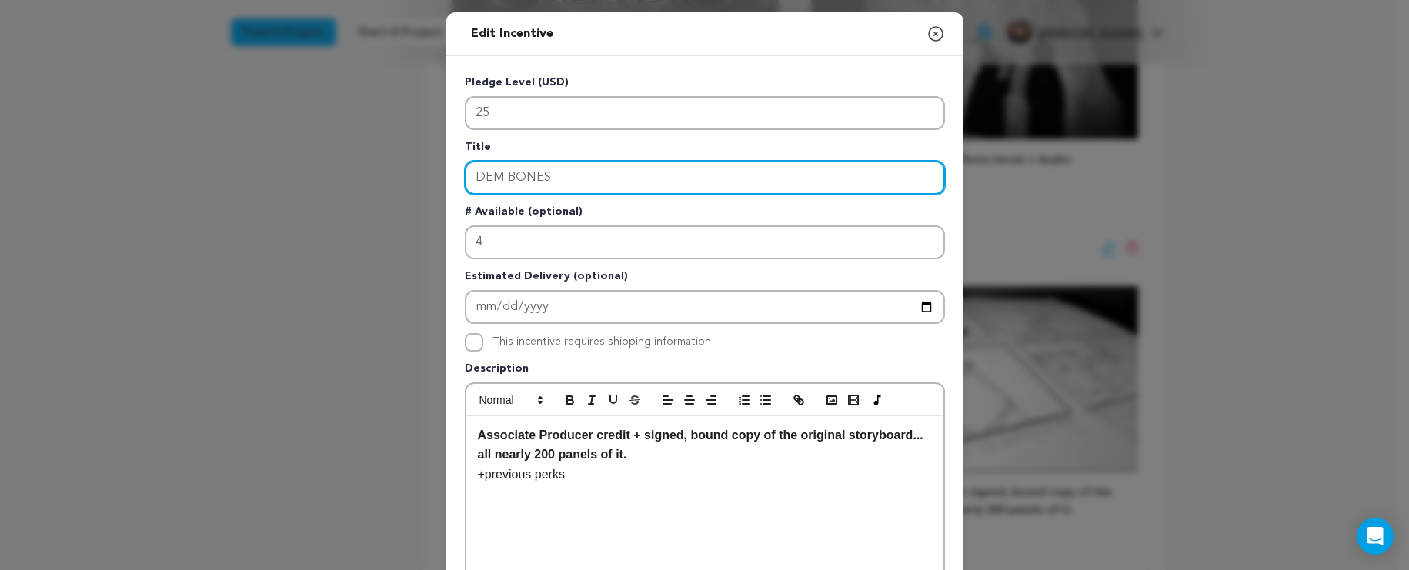
click at [572, 182] on input "DEM BONES" at bounding box center [705, 178] width 480 height 34
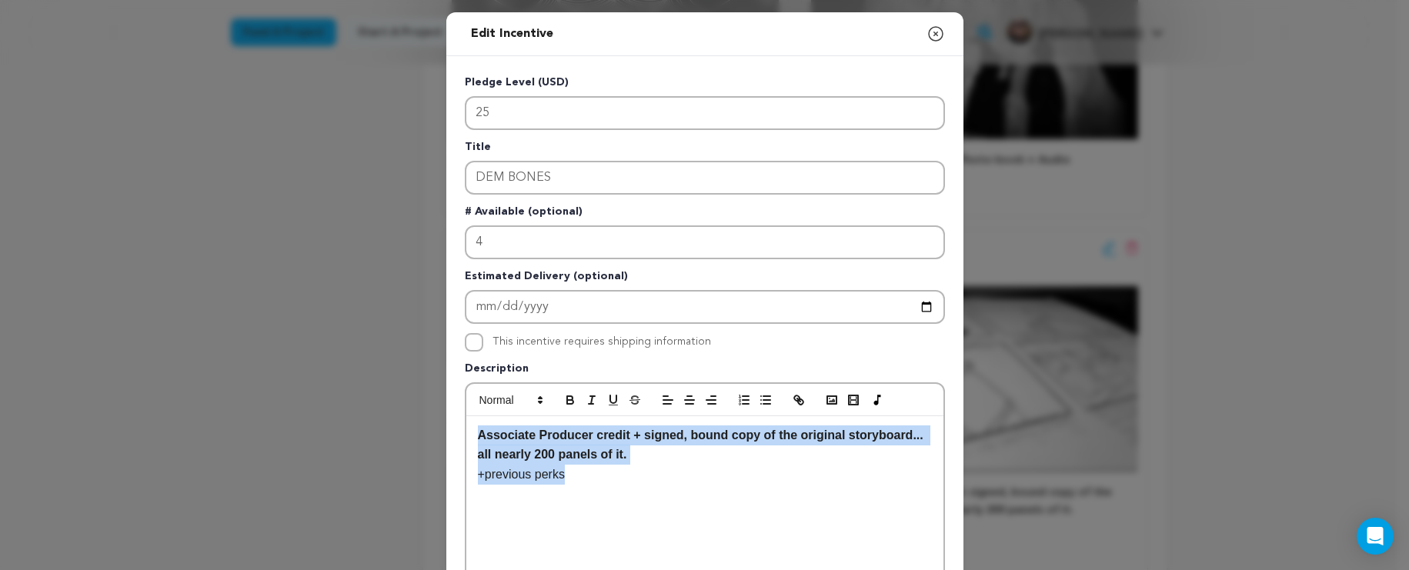
drag, startPoint x: 665, startPoint y: 465, endPoint x: 622, endPoint y: 494, distance: 52.1
click at [437, 427] on div "Edit Incentive Close modal Pledge Level (USD) 25 Title DEM BONES # Available (o…" at bounding box center [704, 491] width 1409 height 982
click at [620, 493] on div "Associate Producer credit + signed, bound copy of the original storyboard... al…" at bounding box center [704, 531] width 477 height 231
drag, startPoint x: 677, startPoint y: 464, endPoint x: 434, endPoint y: 427, distance: 245.9
click at [434, 427] on div "Edit Incentive Close modal Pledge Level (USD) 25 Title DEM BONES # Available (o…" at bounding box center [704, 491] width 1409 height 982
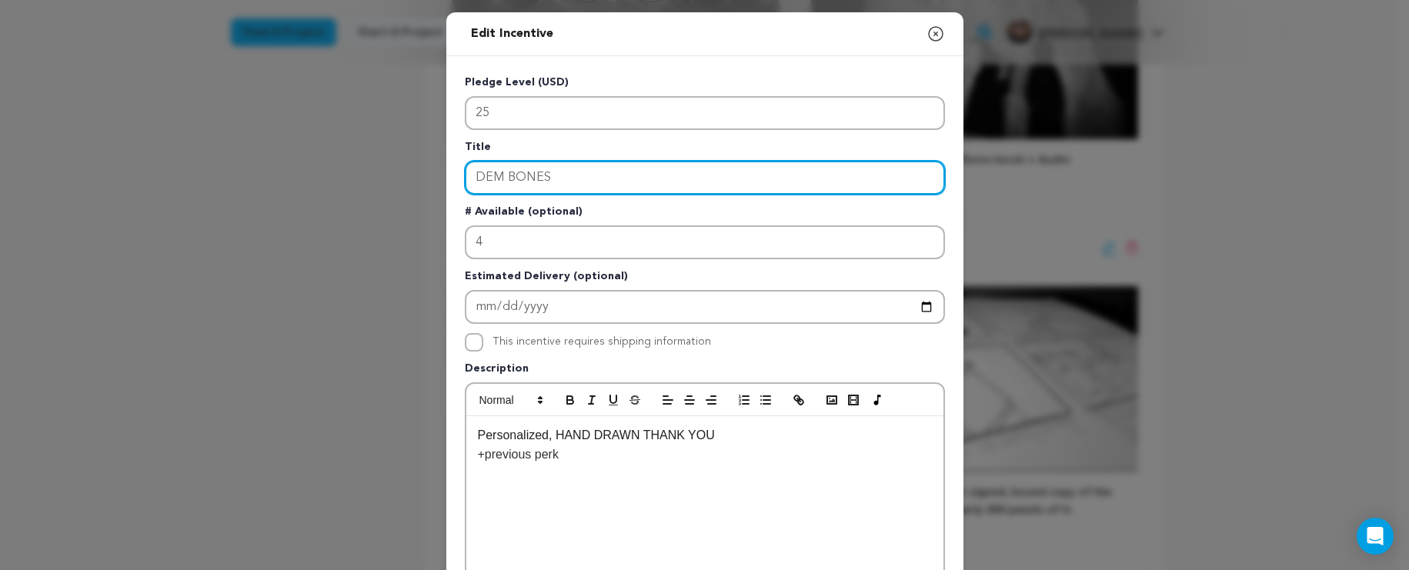
click at [575, 182] on input "DEM BONES" at bounding box center [705, 178] width 480 height 34
drag, startPoint x: 577, startPoint y: 181, endPoint x: 436, endPoint y: 171, distance: 141.1
click at [436, 171] on div "Edit Incentive Close modal Pledge Level (USD) 25 Title DEM BONES # Available (o…" at bounding box center [704, 491] width 1409 height 982
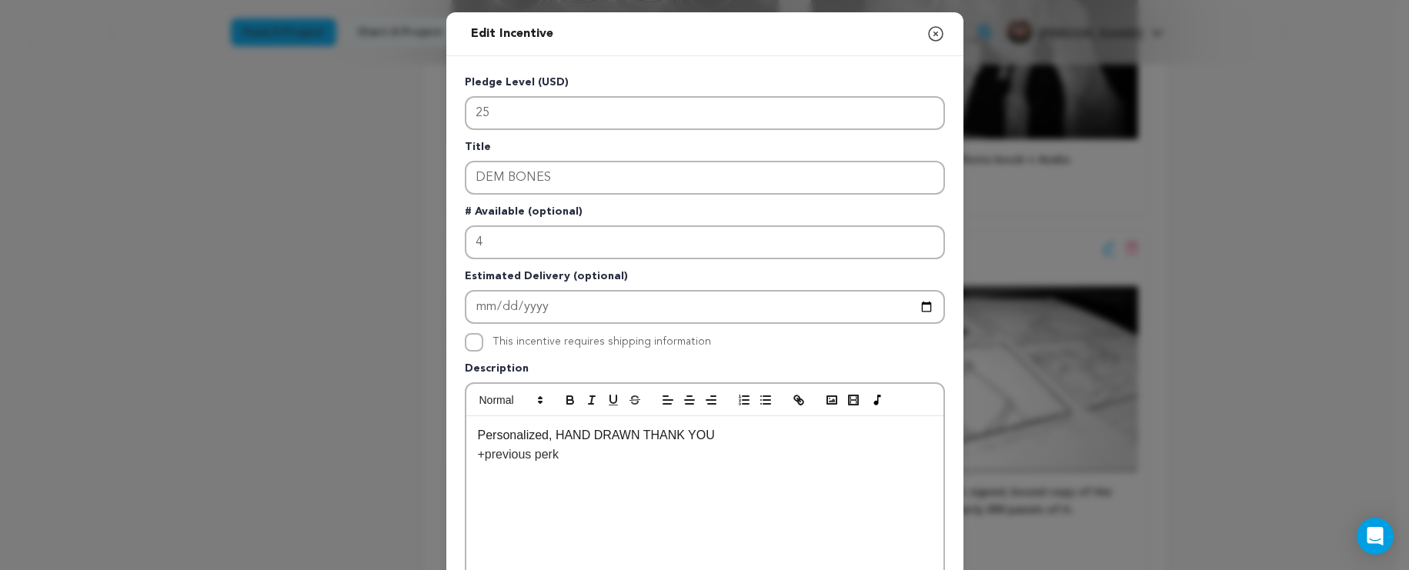
click at [478, 436] on p "Personalized, HAND DRAWN THANK YOU" at bounding box center [705, 435] width 454 height 20
drag, startPoint x: 804, startPoint y: 435, endPoint x: 734, endPoint y: 437, distance: 70.0
click at [734, 437] on p "Ever before I started writing, I started drawing. Personalized, HAND DRAWN THAN…" at bounding box center [705, 444] width 454 height 39
click at [727, 438] on p "Ever before I started writing, I started drawing. PERSONALIZED, HAND DRAWN THAN…" at bounding box center [705, 444] width 454 height 39
click at [539, 436] on p "Ever before I started writing, I started drawing. PERSONALIZED, HAND DRAWN THAN…" at bounding box center [705, 444] width 454 height 39
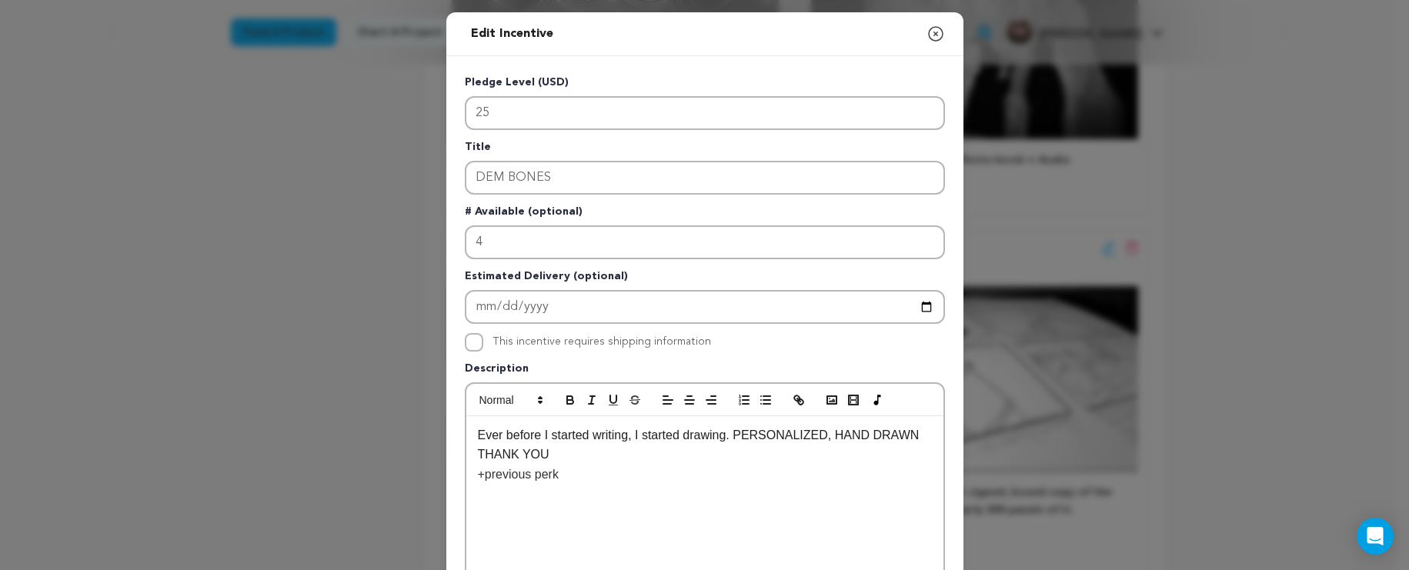
click at [585, 436] on p "Ever before I started writing, I started drawing. PERSONALIZED, HAND DRAWN THAN…" at bounding box center [705, 444] width 454 height 39
drag, startPoint x: 590, startPoint y: 439, endPoint x: 740, endPoint y: 441, distance: 150.0
click at [740, 439] on p "Ever before I C writing, I started drawing. PERSONALIZED, HAND DRAWN THANK YOU" at bounding box center [705, 444] width 454 height 39
drag, startPoint x: 704, startPoint y: 440, endPoint x: 459, endPoint y: 426, distance: 245.0
click at [465, 426] on div "Ever before I C writing, I started drawing. PERSONALIZED, HAND DRAWN THANK YOU …" at bounding box center [705, 515] width 480 height 266
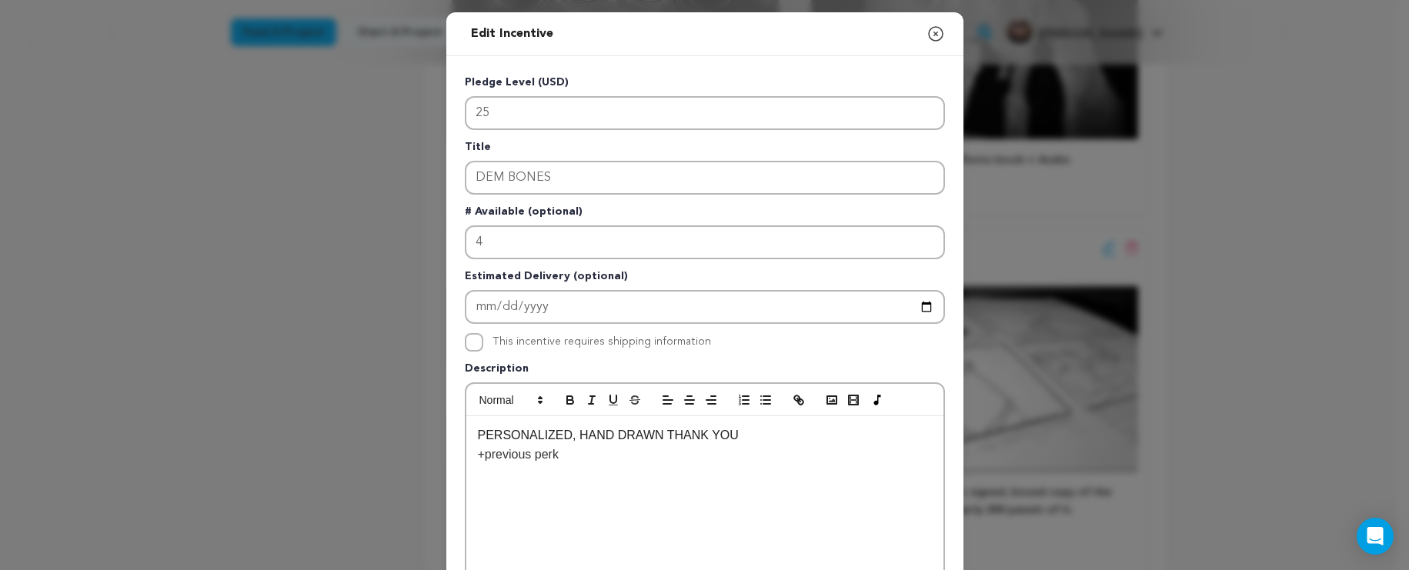
click at [816, 439] on p "PERSONALIZED, HAND DRAWN THANK YOU" at bounding box center [705, 435] width 454 height 20
click at [478, 440] on p "PERSONALIZED, HAND DRAWN THANK YOU" at bounding box center [705, 435] width 454 height 20
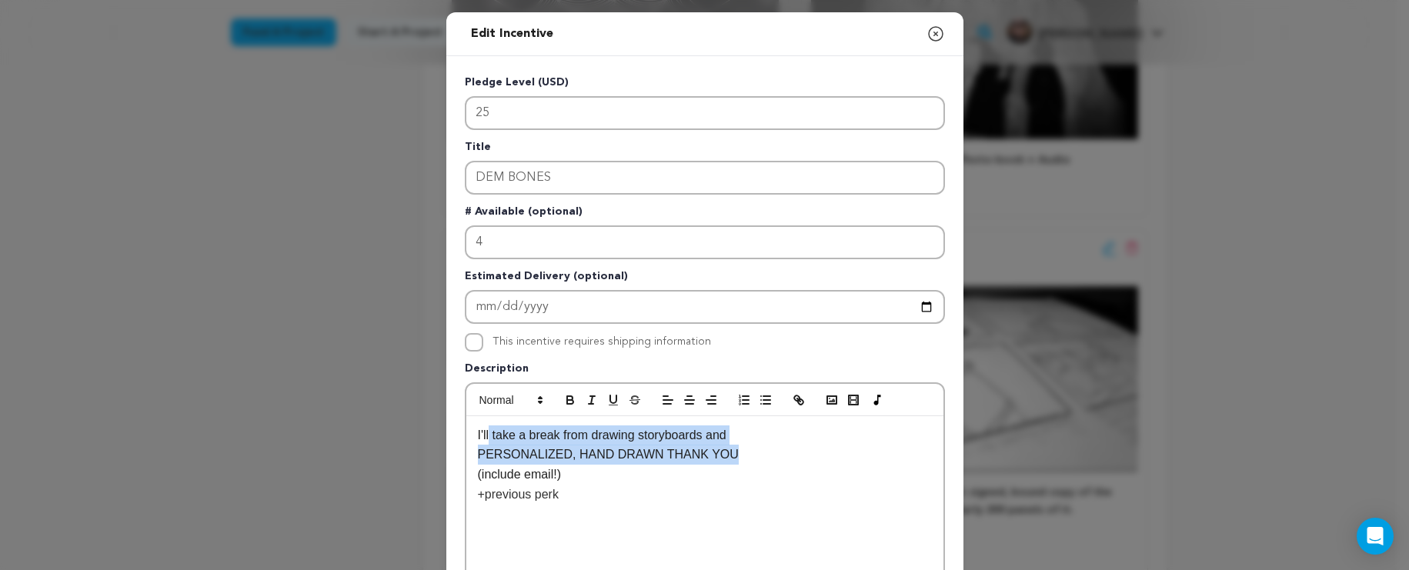
drag, startPoint x: 736, startPoint y: 445, endPoint x: 483, endPoint y: 436, distance: 253.3
click at [483, 436] on div "I'll take a break from drawing storyboards and PERSONALIZED, HAND DRAWN THANK Y…" at bounding box center [704, 531] width 477 height 231
click at [662, 447] on p "PERSONALIZED, HAND DRAWN THANK YOU" at bounding box center [705, 455] width 454 height 20
drag, startPoint x: 749, startPoint y: 442, endPoint x: 458, endPoint y: 439, distance: 290.8
click at [458, 439] on div "Pledge Level (USD) 25 Title DEM BONES # Available (optional) 4 Estimated Delive…" at bounding box center [704, 477] width 517 height 843
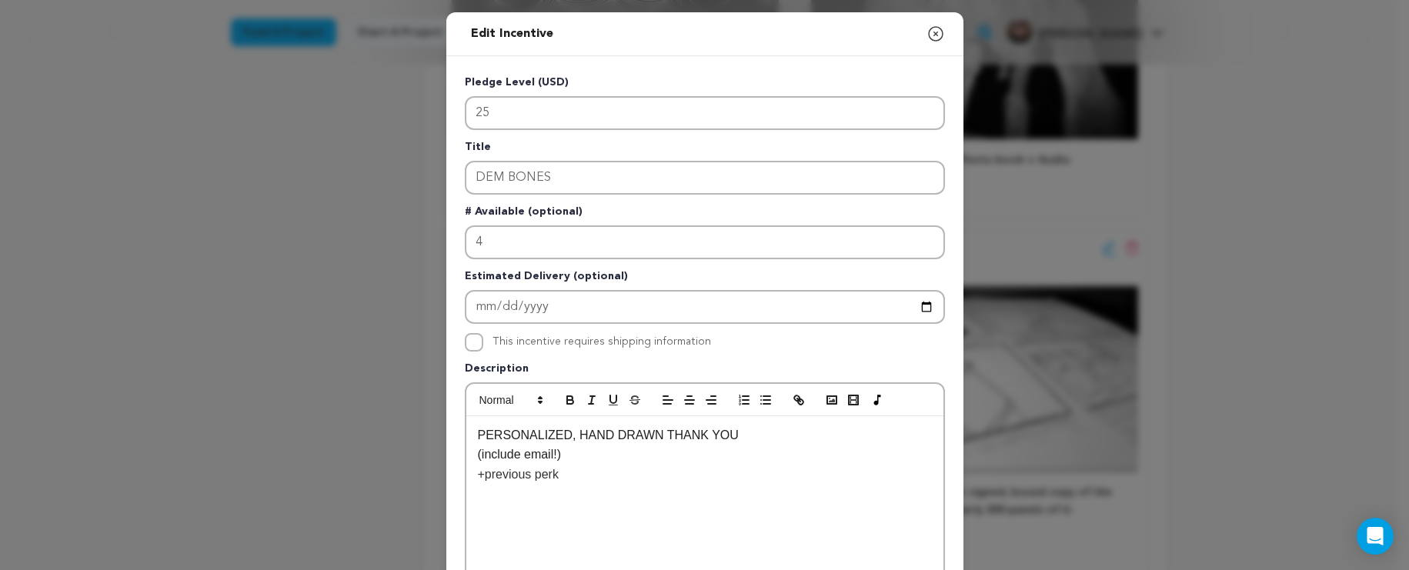
click at [735, 441] on p "PERSONALIZED, HAND DRAWN THANK YOU" at bounding box center [705, 435] width 454 height 20
drag, startPoint x: 737, startPoint y: 439, endPoint x: 724, endPoint y: 429, distance: 16.5
click at [724, 429] on p "PERSONALIZED, HAND DRAWN THANK YOU" at bounding box center [705, 435] width 454 height 20
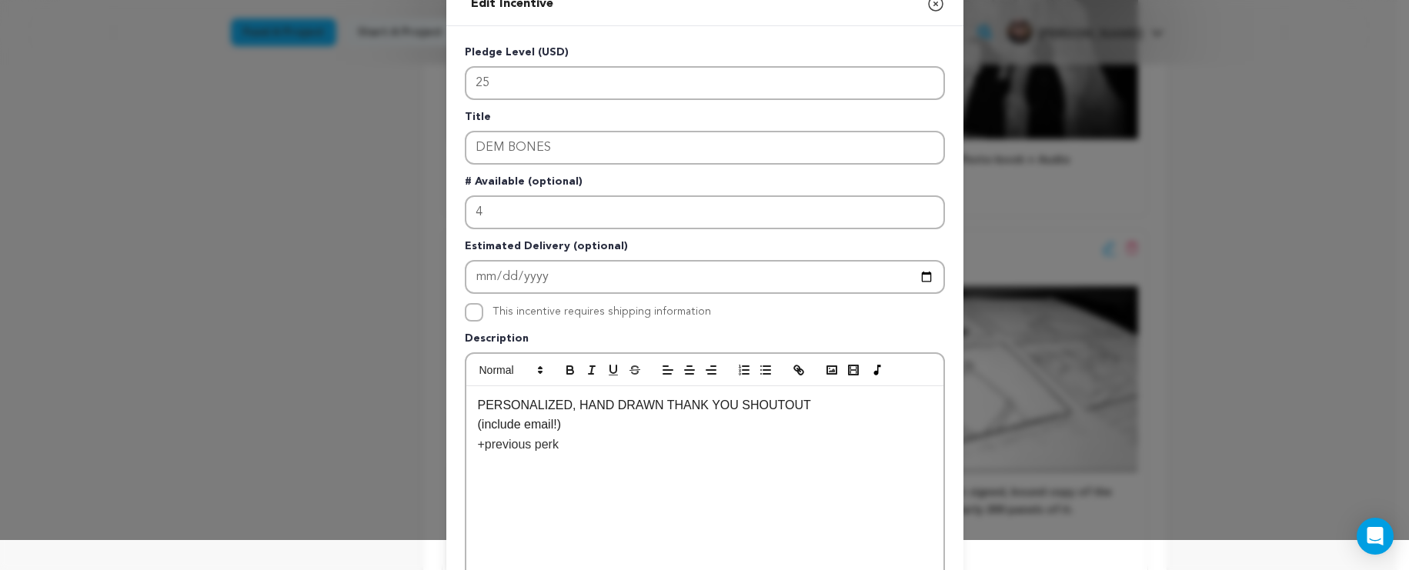
scroll to position [0, 0]
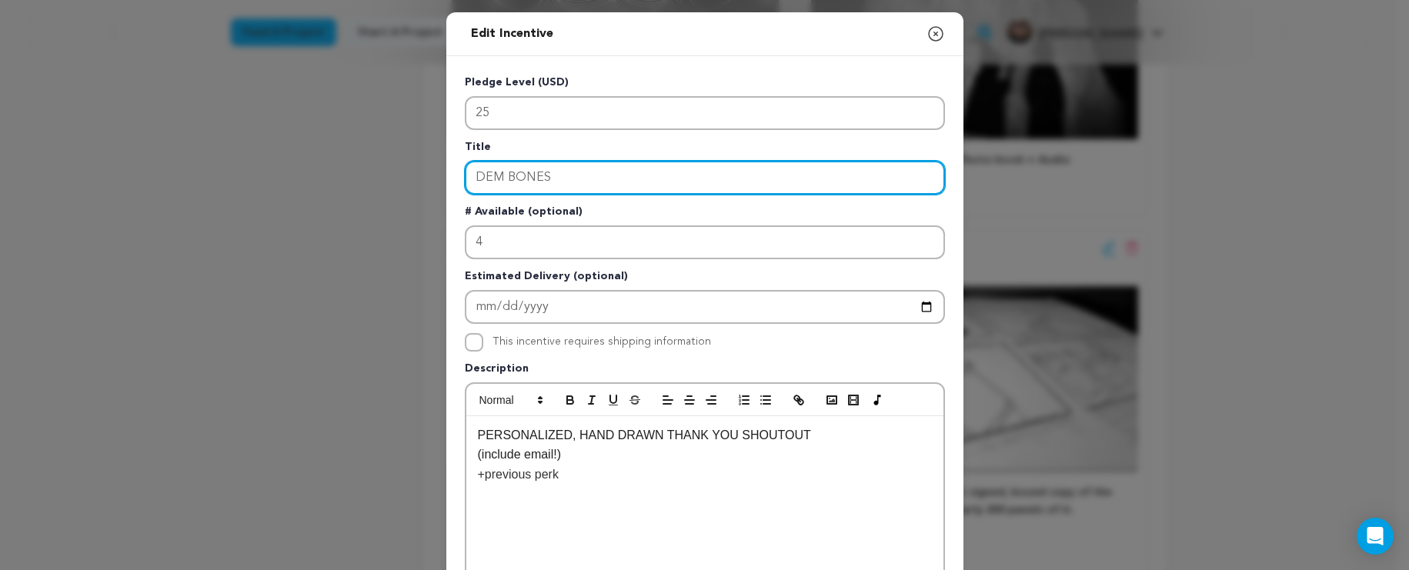
click at [715, 185] on input "DEM BONES" at bounding box center [705, 178] width 480 height 34
drag, startPoint x: 715, startPoint y: 185, endPoint x: 467, endPoint y: 164, distance: 248.6
click at [467, 164] on input "DEM BONES" at bounding box center [705, 178] width 480 height 34
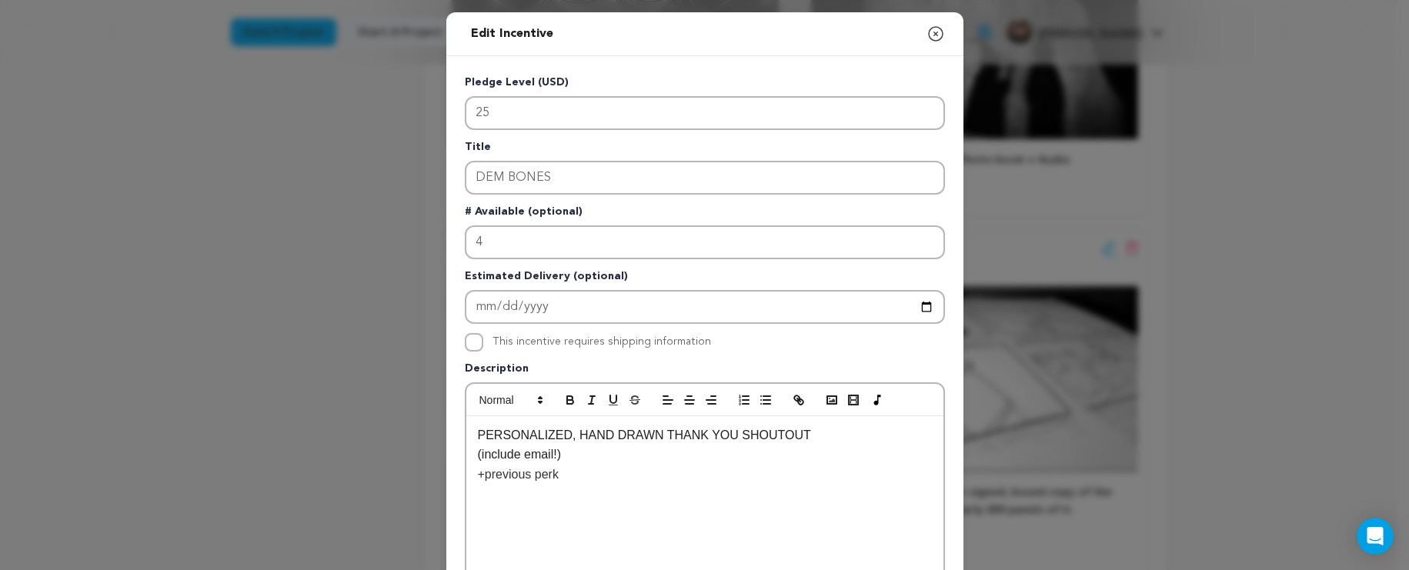
click at [719, 435] on p "PERSONALIZED, HAND DRAWN THANK YOU SHOUTOUT" at bounding box center [705, 435] width 454 height 20
drag, startPoint x: 722, startPoint y: 435, endPoint x: 654, endPoint y: 441, distance: 67.9
click at [654, 441] on p "PERSONALIZED, HAND DRAWN THANK YOU SHOUTOUT" at bounding box center [705, 435] width 454 height 20
click at [848, 439] on p "PERSONALIZED, HAND DRAWN SHOUTOUT" at bounding box center [705, 435] width 454 height 20
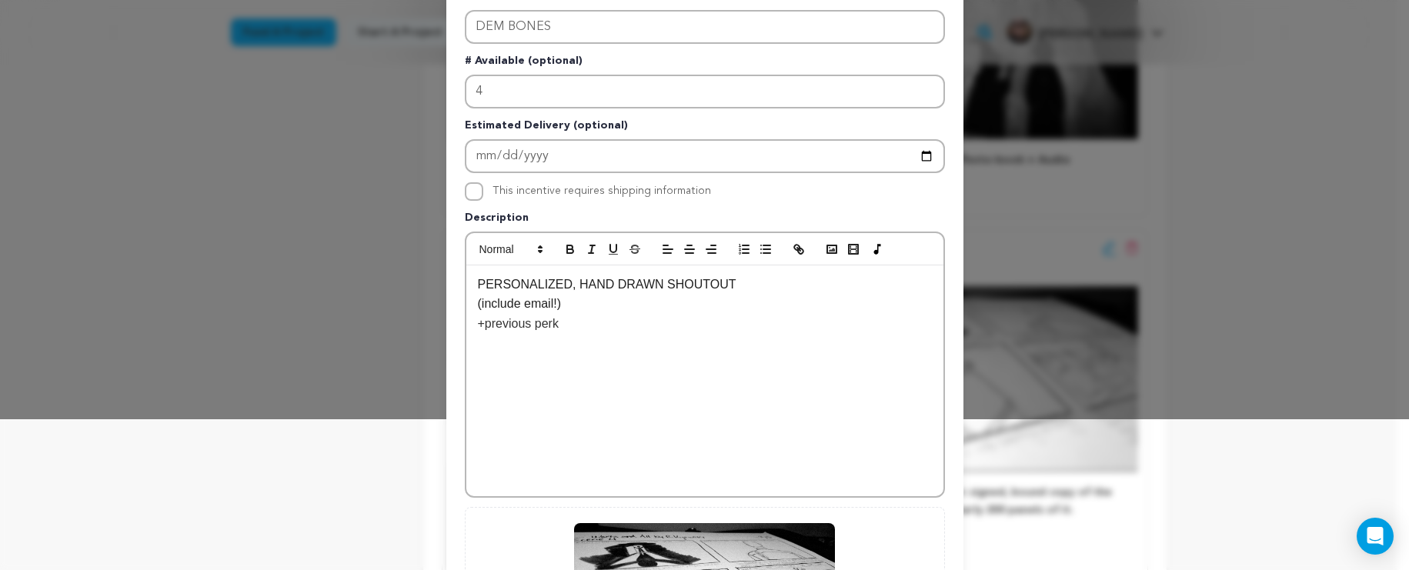
scroll to position [413, 0]
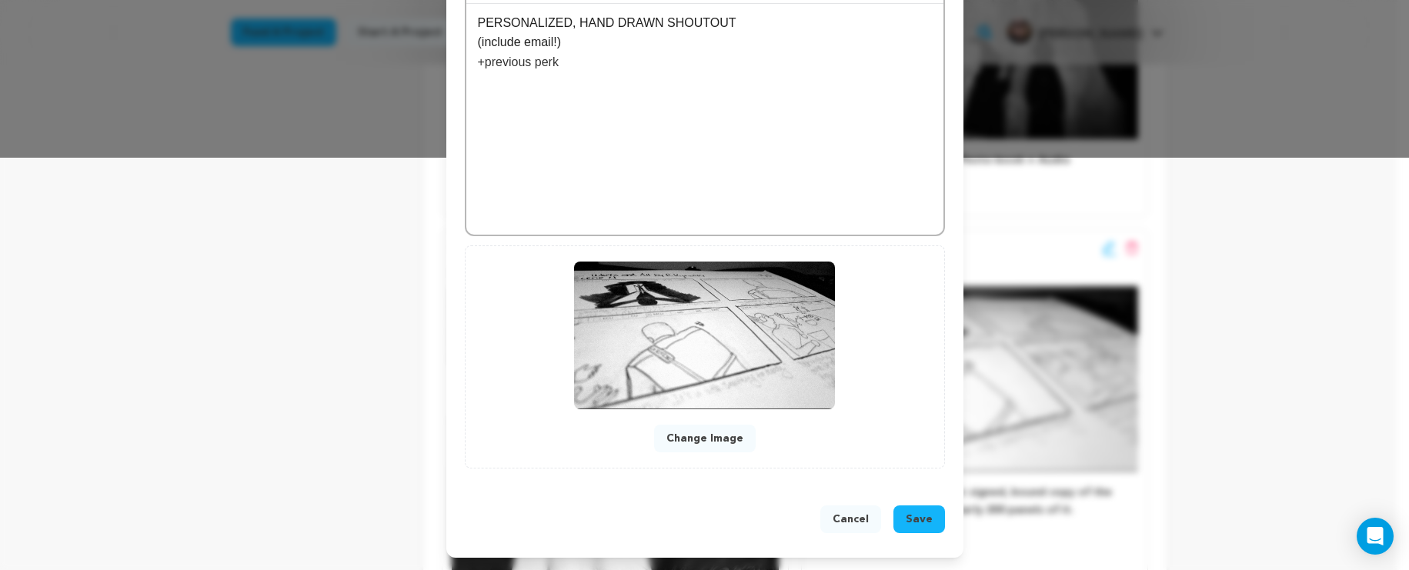
click at [926, 524] on button "Save" at bounding box center [919, 519] width 52 height 28
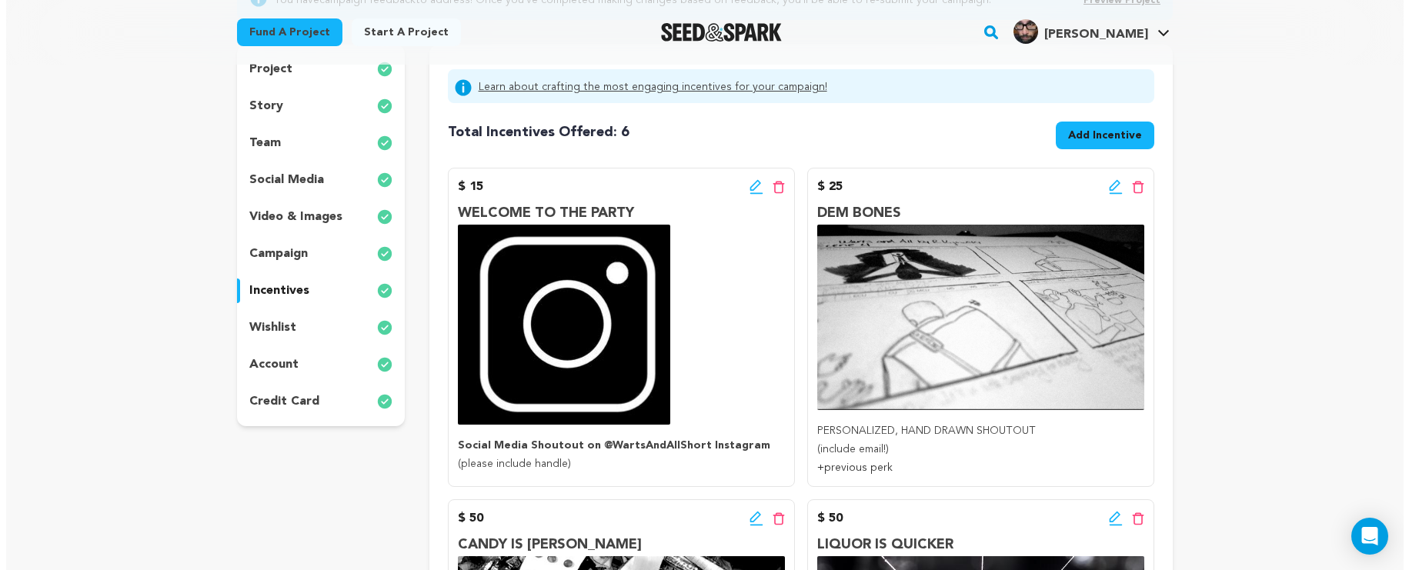
scroll to position [195, 0]
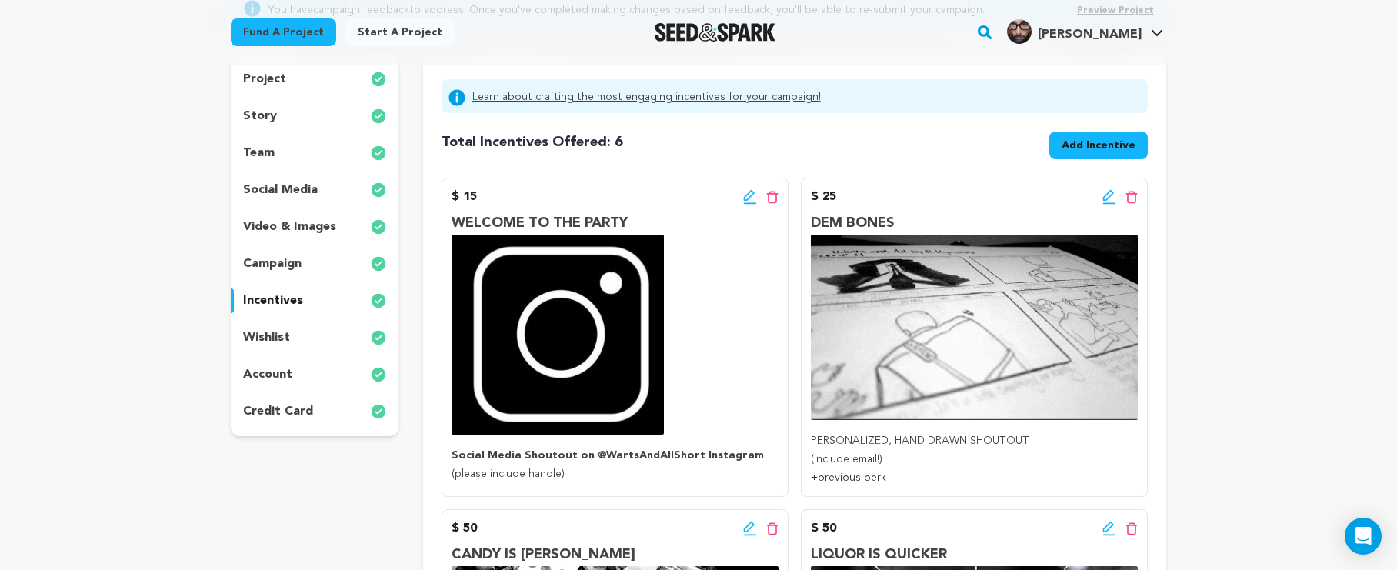
click at [1102, 195] on icon at bounding box center [1109, 196] width 14 height 15
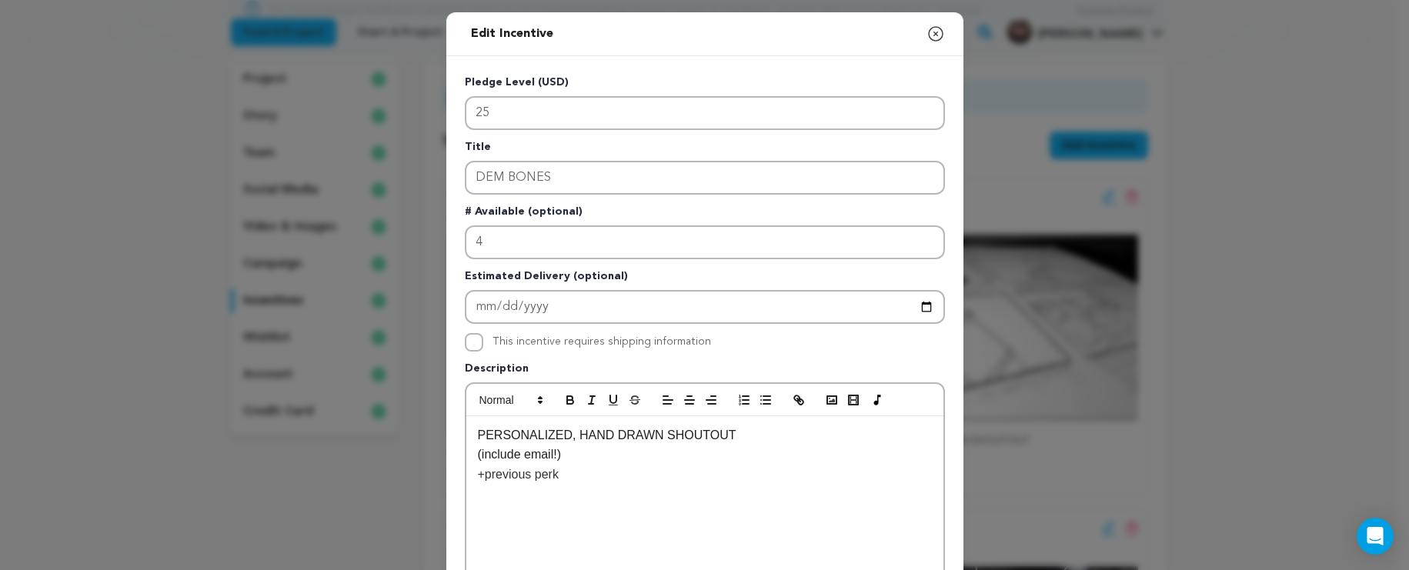
click at [741, 432] on p "PERSONALIZED, HAND DRAWN SHOUTOUT" at bounding box center [705, 435] width 454 height 20
drag, startPoint x: 833, startPoint y: 435, endPoint x: 672, endPoint y: 437, distance: 160.8
click at [672, 437] on p "PERSONALIZED, HAND DRAWN SHOUTOUT IN THREE PANELS" at bounding box center [705, 435] width 454 height 20
click at [924, 450] on p "(include email!)" at bounding box center [705, 455] width 454 height 20
drag, startPoint x: 839, startPoint y: 436, endPoint x: 725, endPoint y: 433, distance: 113.1
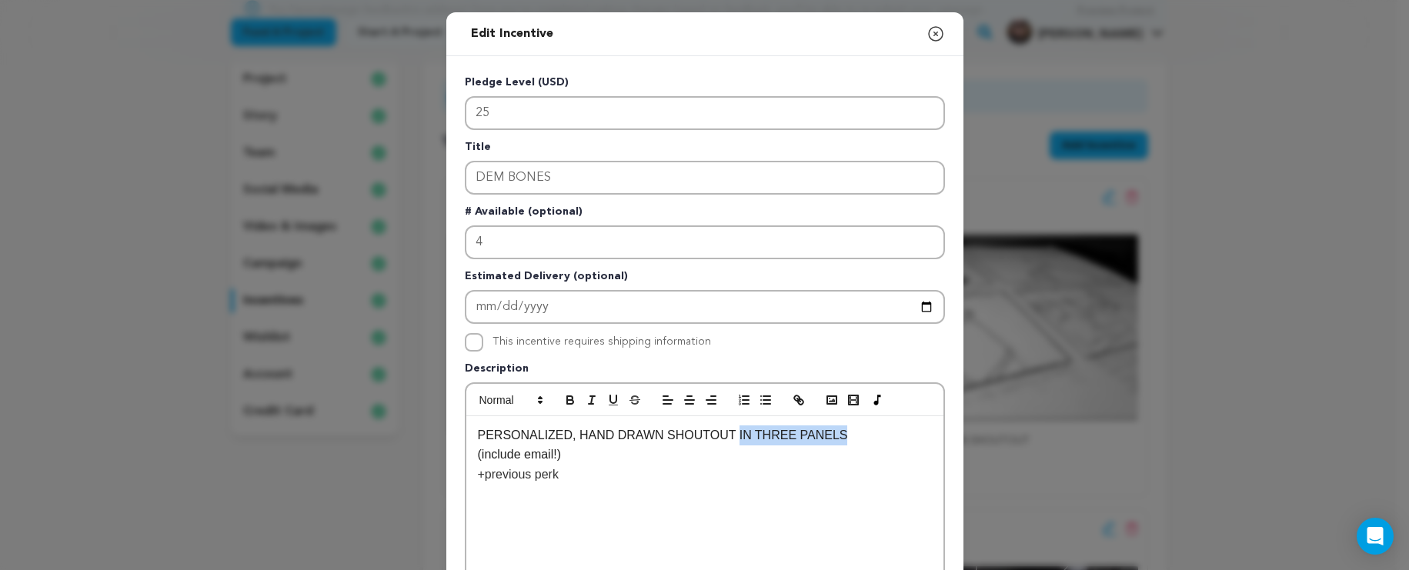
click at [725, 432] on p "PERSONALIZED, HAND DRAWN SHOUTOUT IN THREE PANELS" at bounding box center [705, 435] width 454 height 20
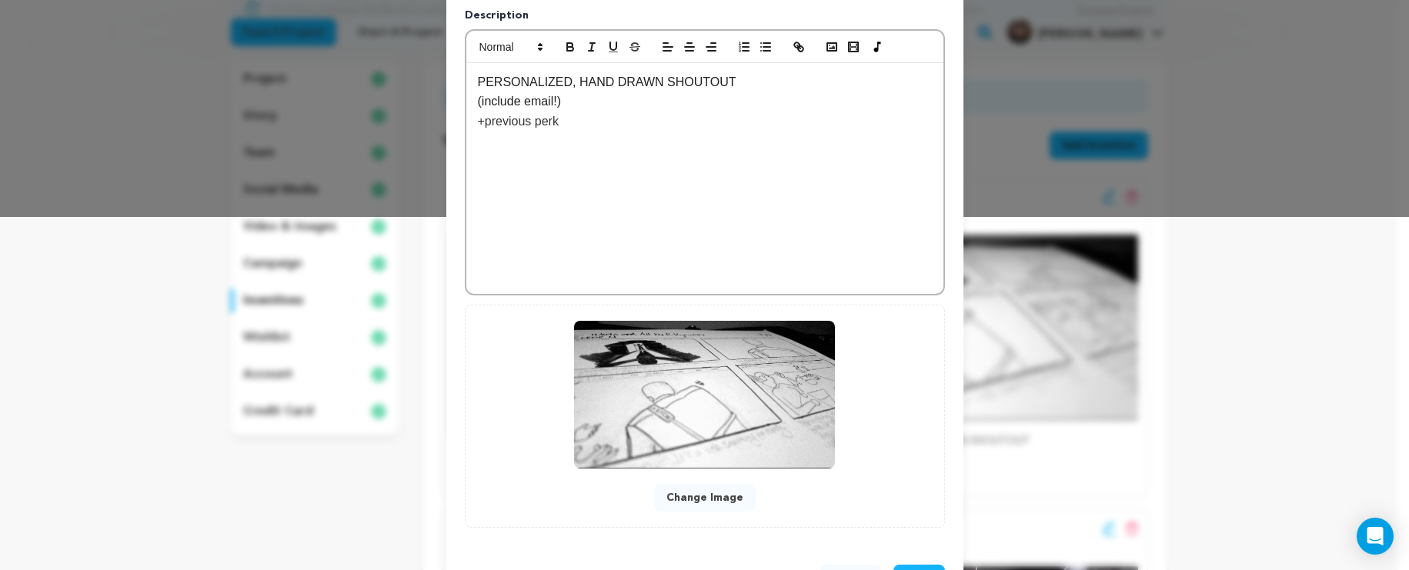
scroll to position [413, 0]
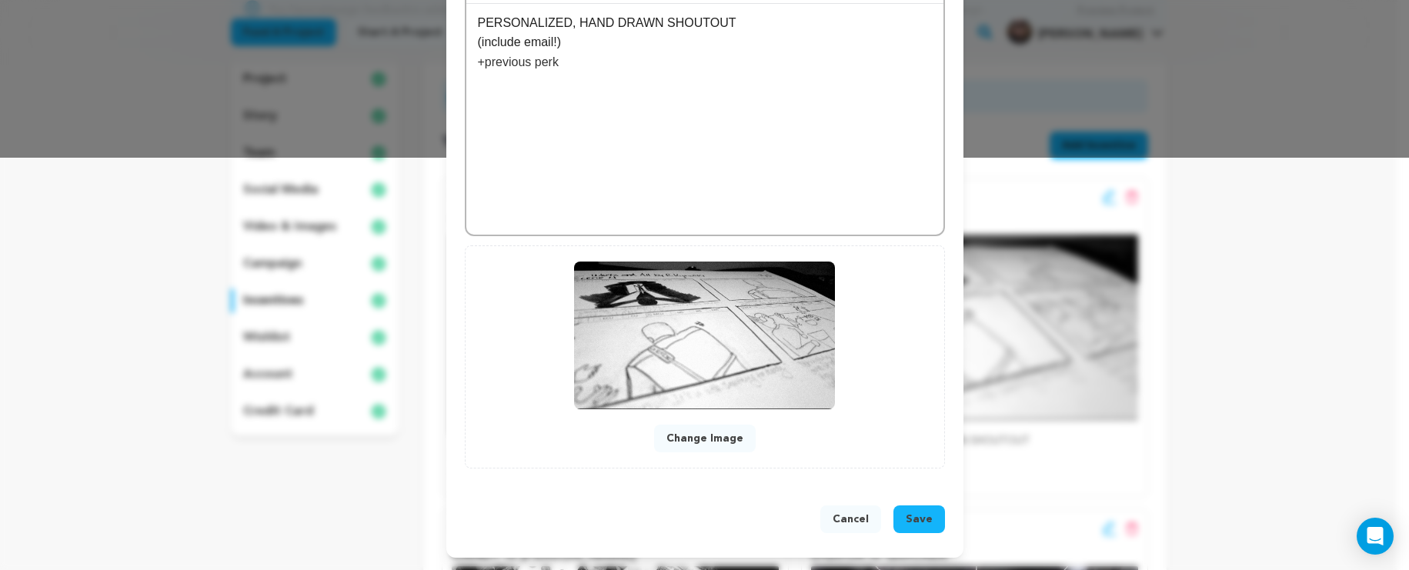
click at [923, 519] on span "Save" at bounding box center [919, 519] width 27 height 15
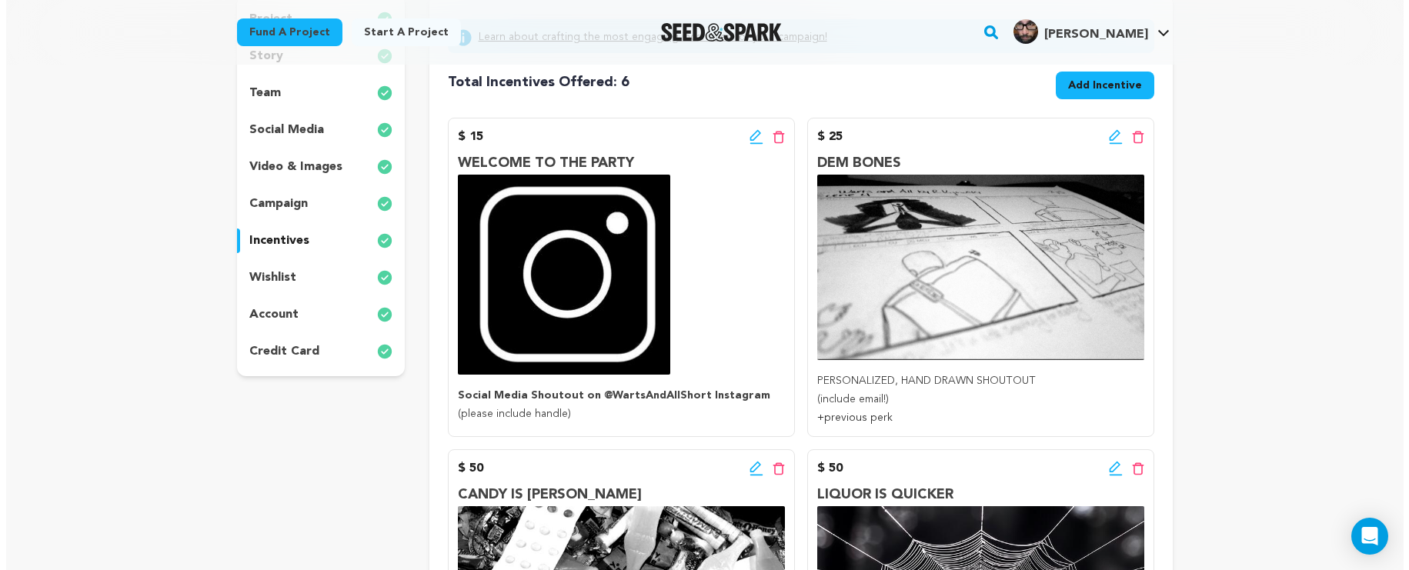
scroll to position [265, 0]
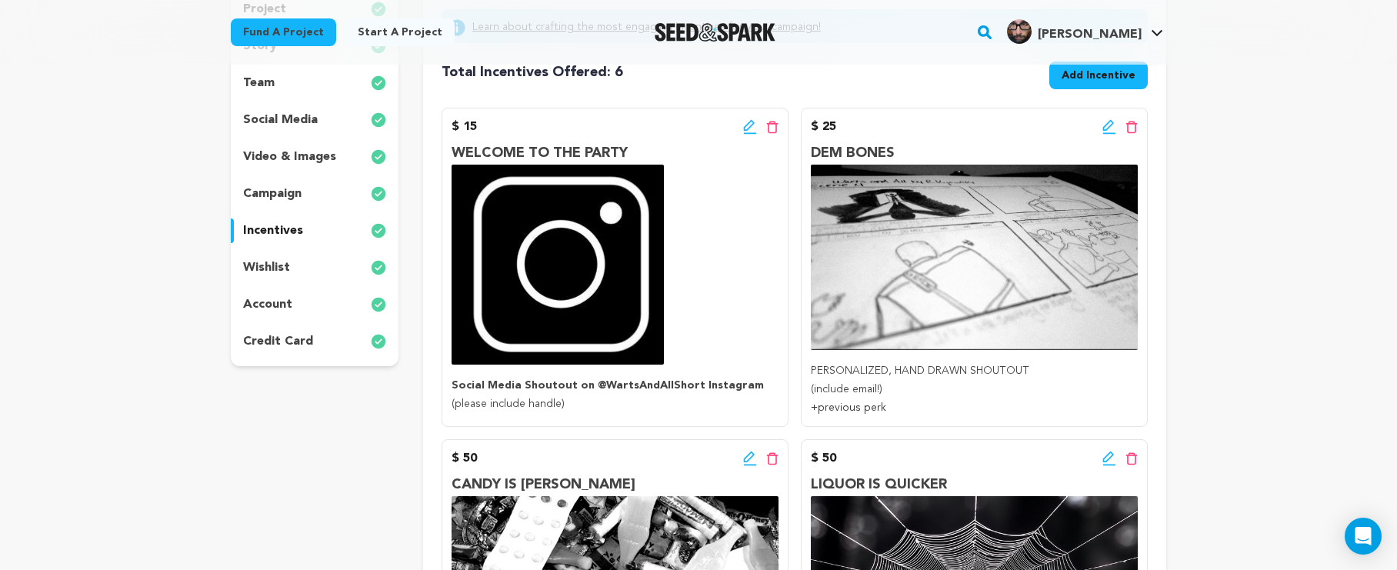
click at [1104, 125] on icon at bounding box center [1109, 126] width 14 height 15
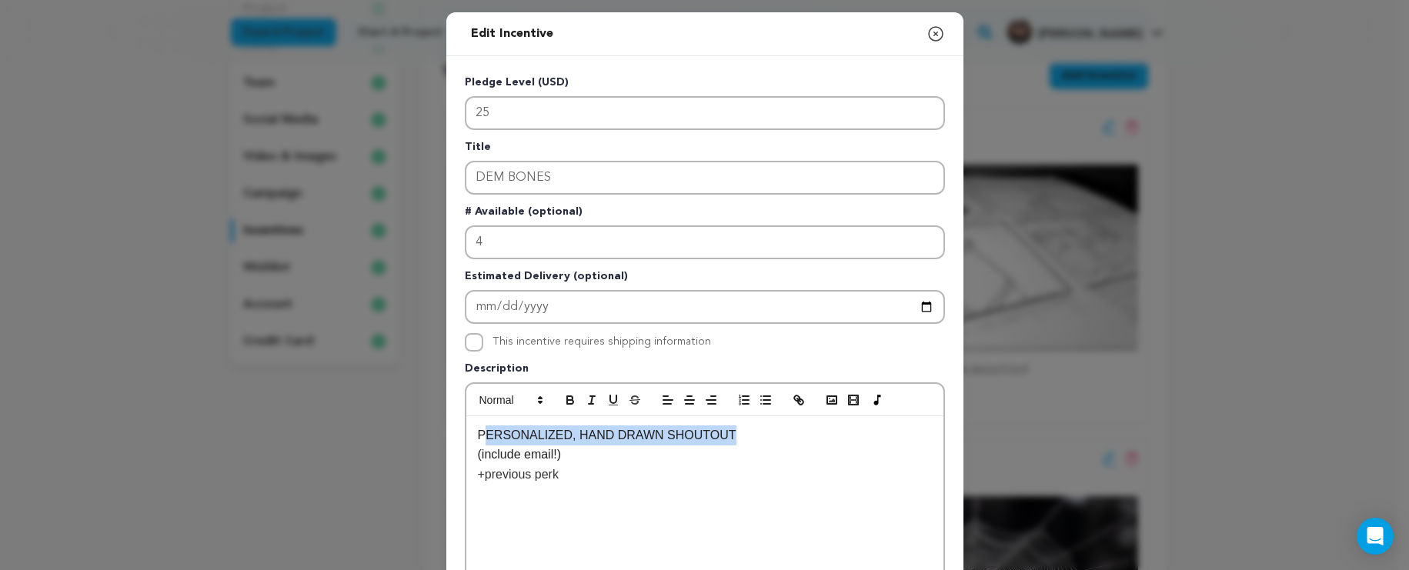
drag, startPoint x: 753, startPoint y: 439, endPoint x: 481, endPoint y: 439, distance: 272.3
click at [481, 439] on p "PERSONALIZED, HAND DRAWN SHOUTOUT" at bounding box center [705, 435] width 454 height 20
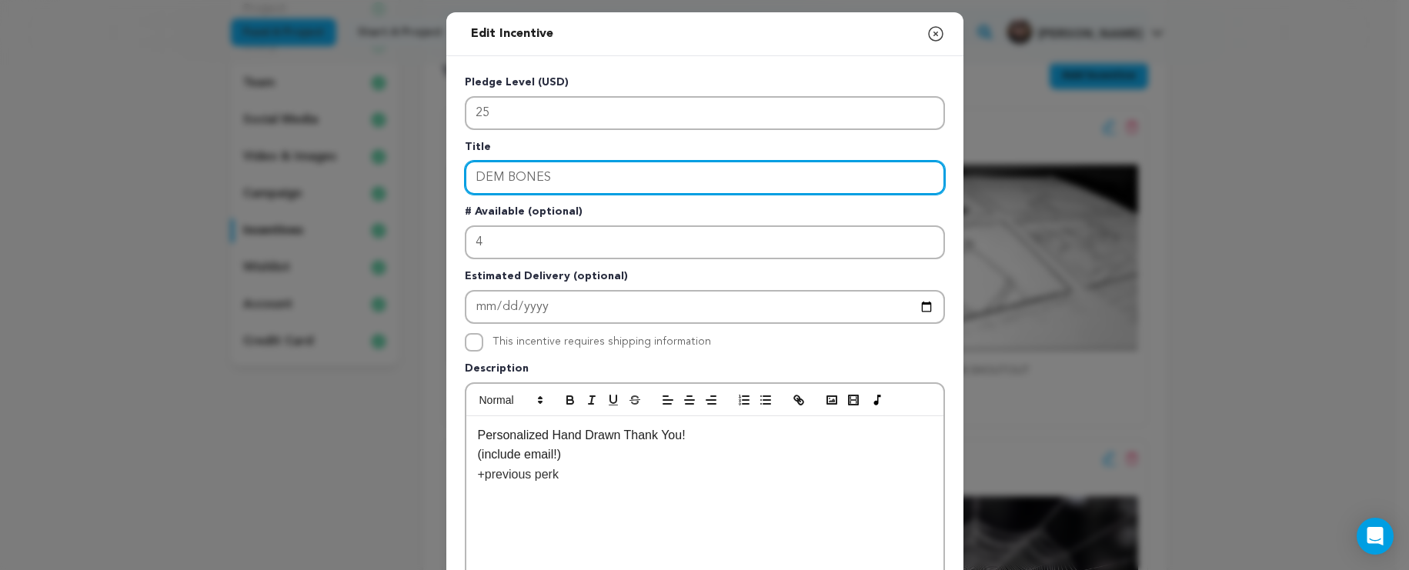
drag, startPoint x: 585, startPoint y: 182, endPoint x: 327, endPoint y: 154, distance: 259.3
click at [322, 152] on div "Edit Incentive Close modal Pledge Level (USD) 25 Title DEM BONES # Available (o…" at bounding box center [704, 491] width 1409 height 982
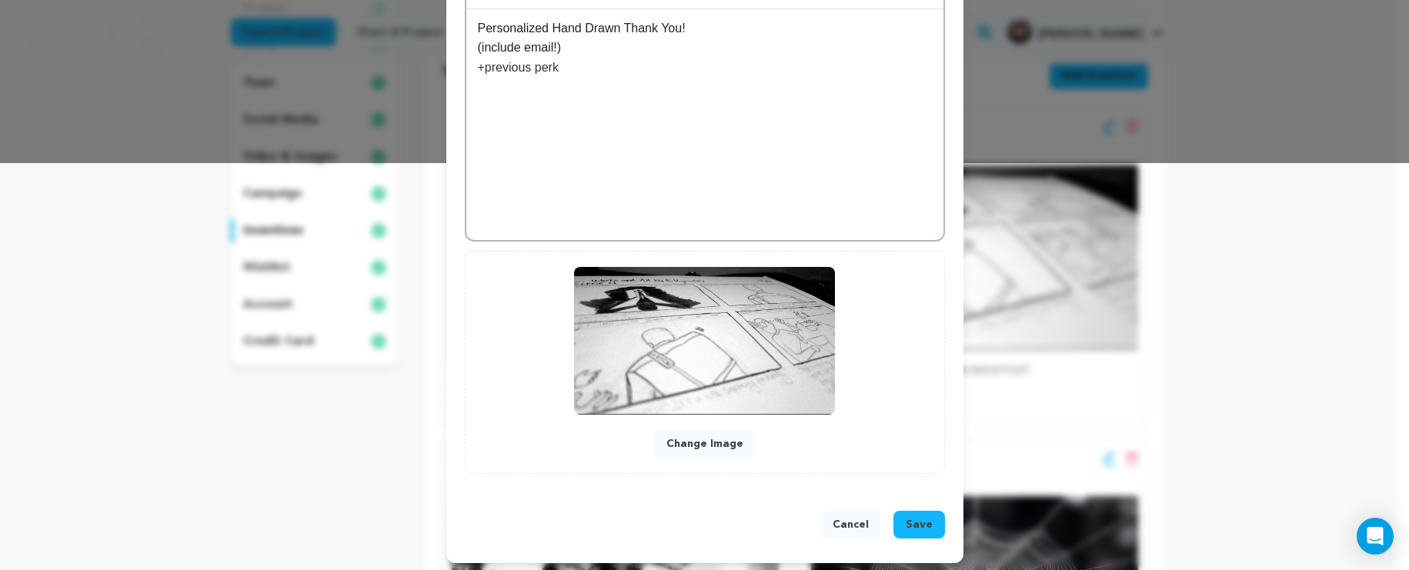
scroll to position [413, 0]
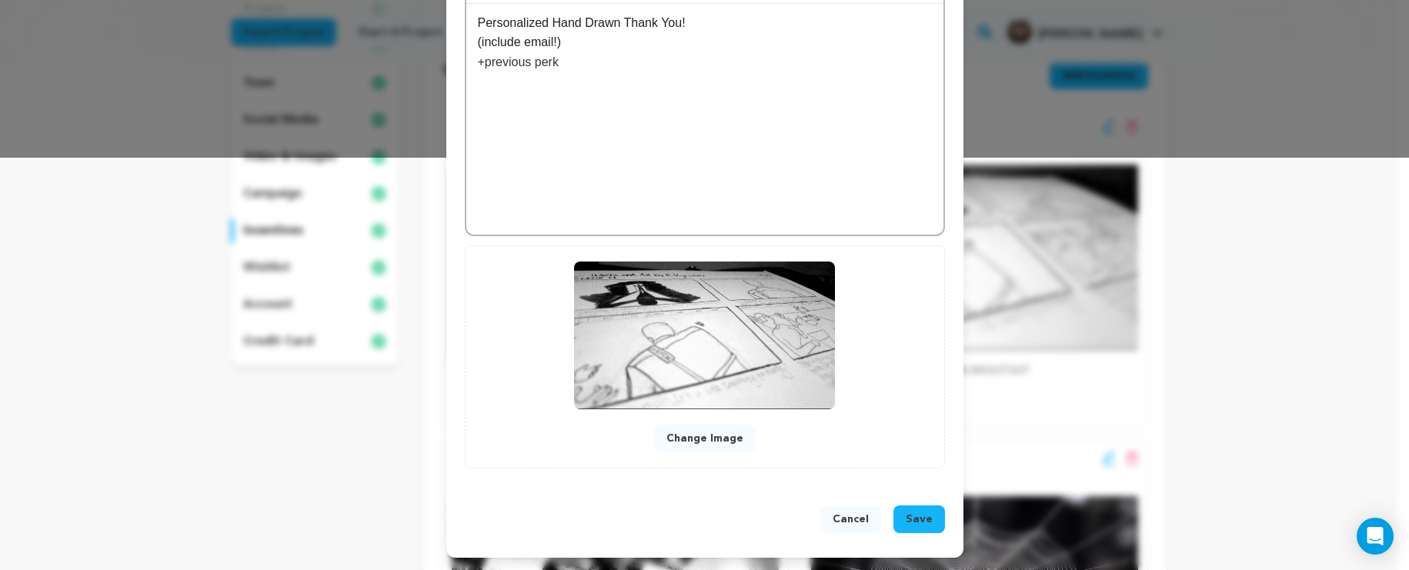
type input "TREAT OR TREAT"
click at [912, 518] on span "Save" at bounding box center [919, 519] width 27 height 15
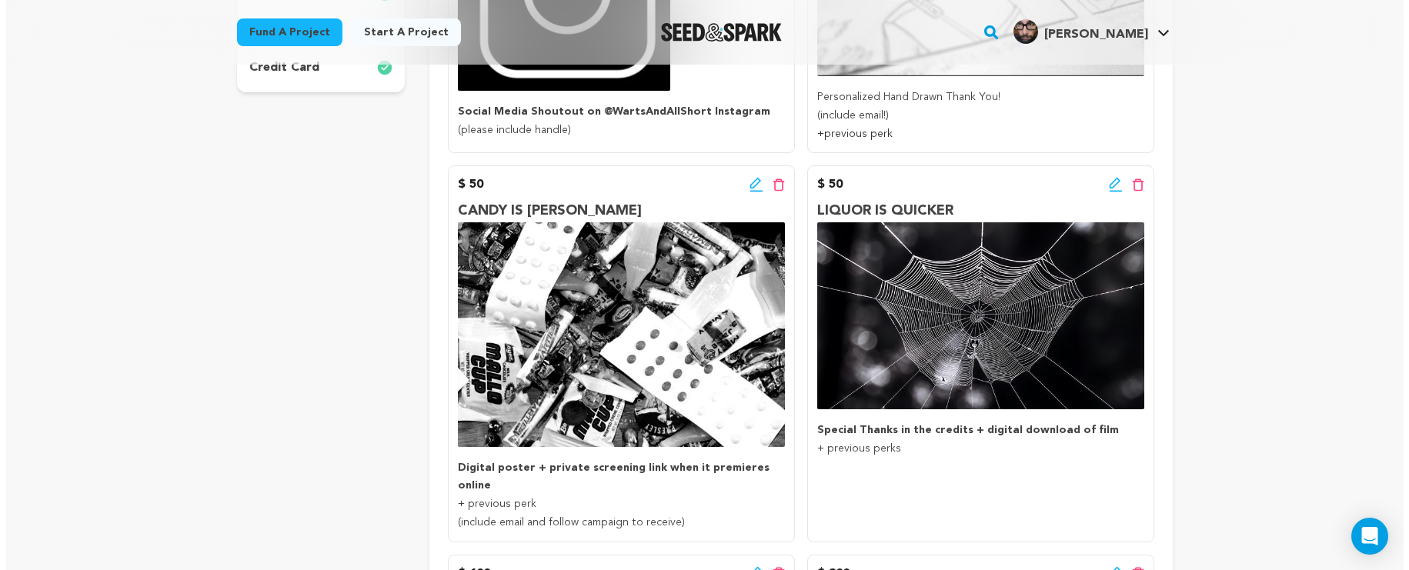
scroll to position [549, 0]
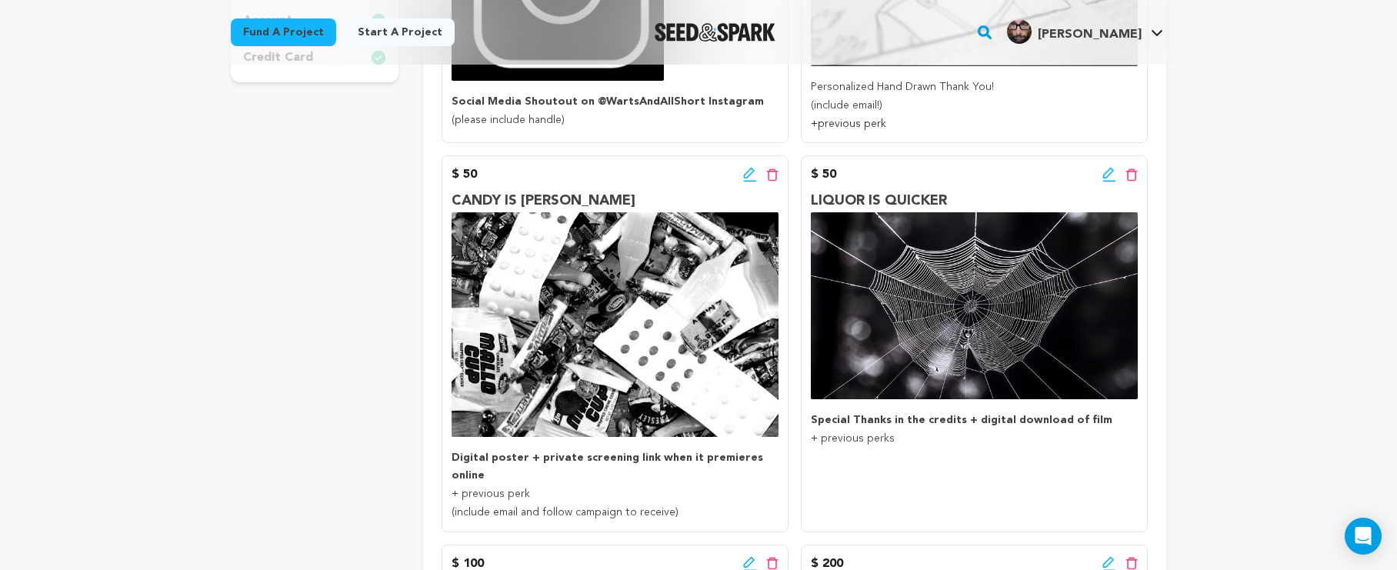
click at [1106, 170] on icon at bounding box center [1108, 173] width 11 height 11
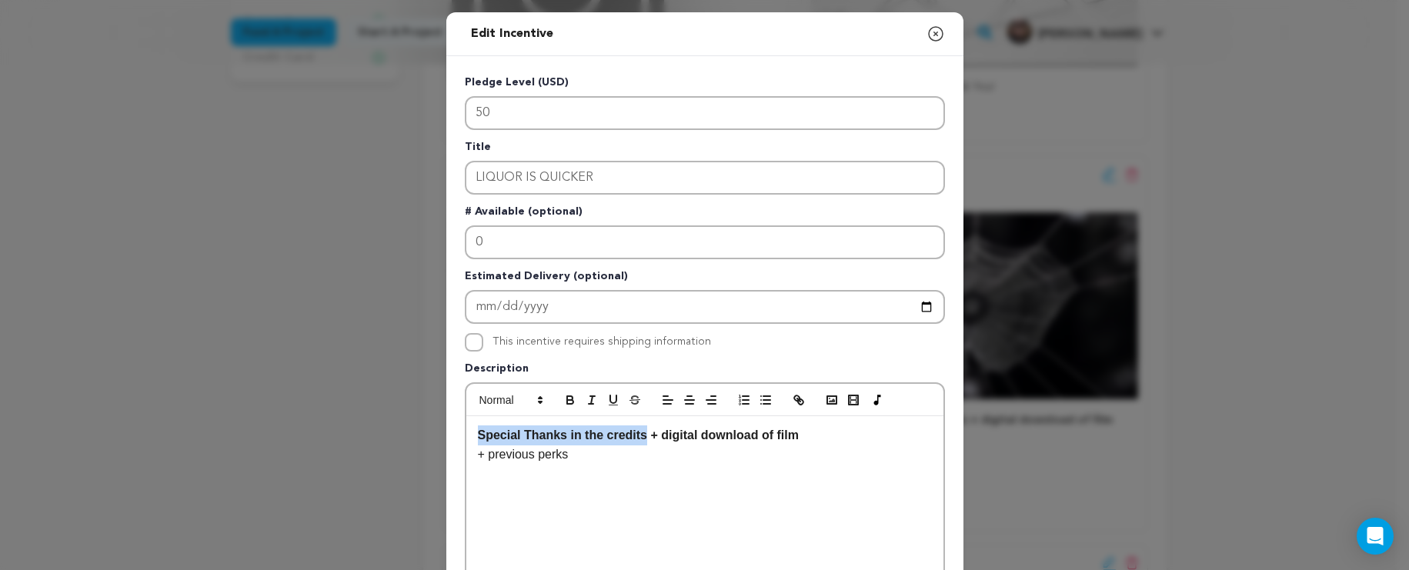
drag, startPoint x: 641, startPoint y: 434, endPoint x: 403, endPoint y: 418, distance: 238.3
click at [403, 418] on div "Edit Incentive Close modal Pledge Level (USD) 50 Title LIQUOR IS QUICKER # Avai…" at bounding box center [704, 491] width 1409 height 982
click at [724, 450] on p "﻿﻿﻿﻿﻿﻿﻿﻿ ﻿ + previous perks" at bounding box center [705, 455] width 454 height 20
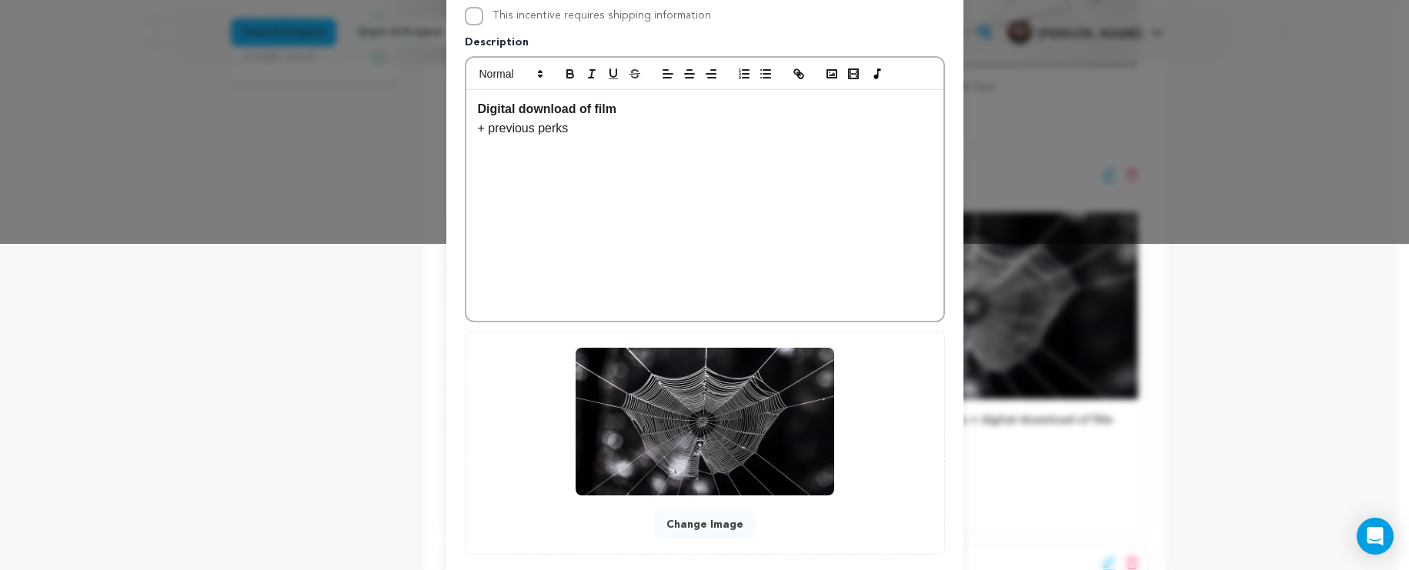
scroll to position [413, 0]
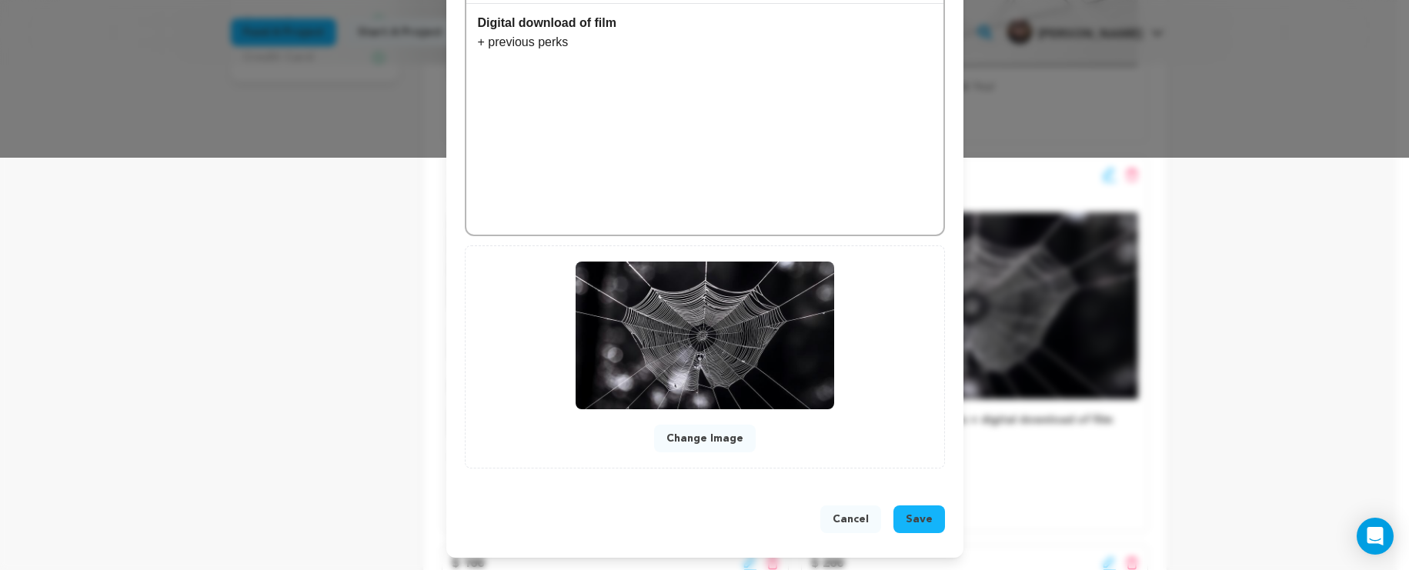
click at [919, 514] on span "Save" at bounding box center [919, 519] width 27 height 15
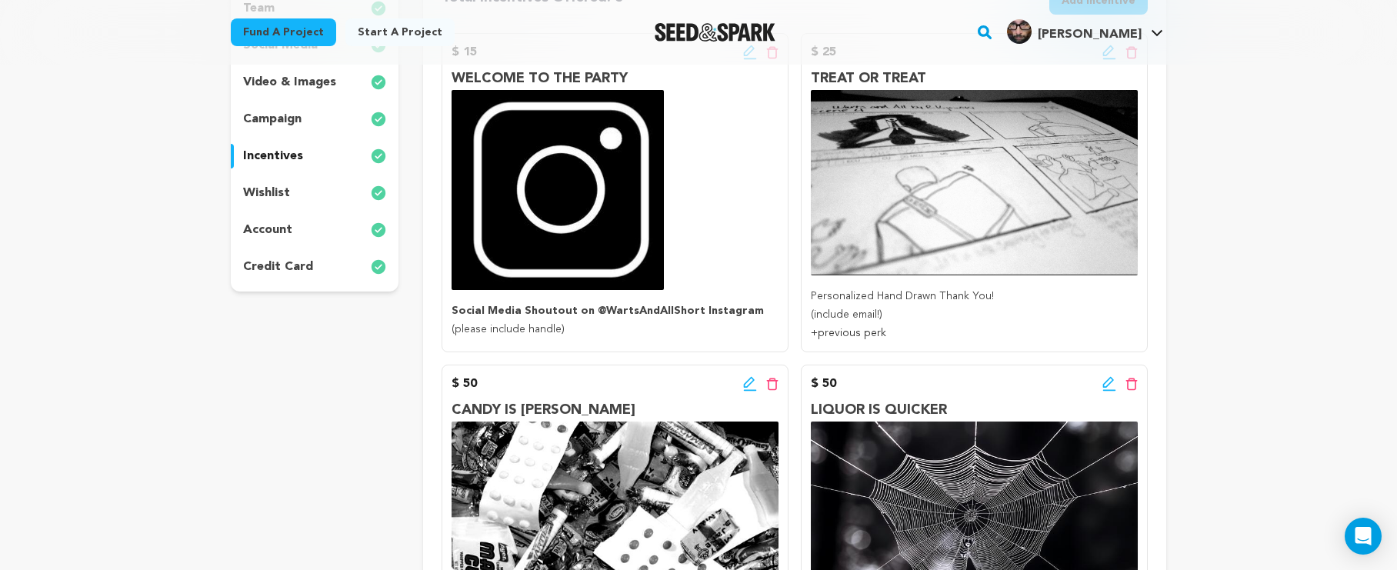
scroll to position [260, 0]
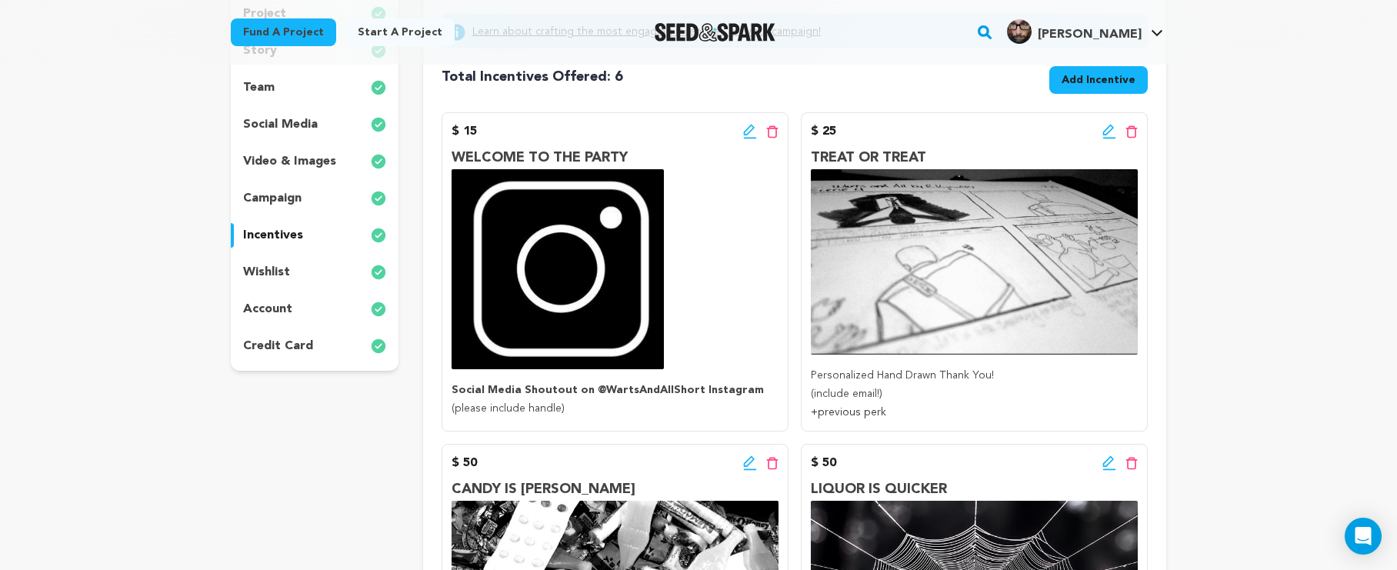
click at [1112, 132] on icon at bounding box center [1109, 131] width 14 height 15
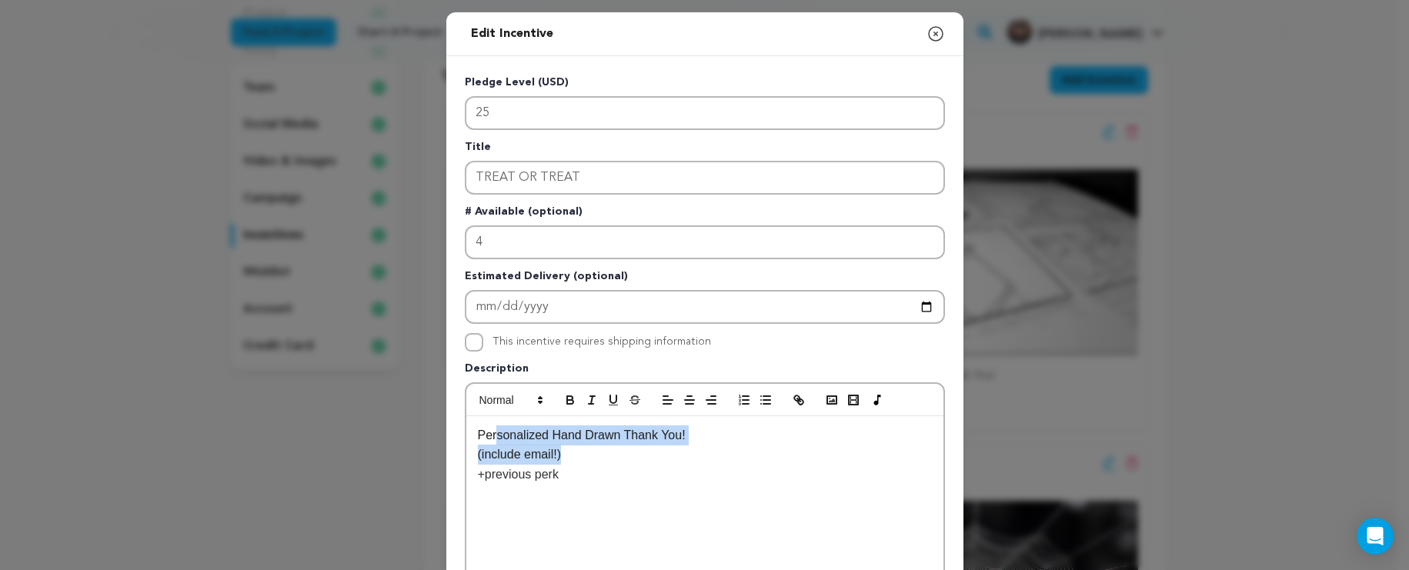
drag, startPoint x: 739, startPoint y: 445, endPoint x: 490, endPoint y: 430, distance: 249.7
click at [490, 430] on div "Personalized Hand Drawn Thank You! (include email!) +previous perk" at bounding box center [704, 531] width 477 height 231
click at [932, 26] on icon "button" at bounding box center [935, 34] width 18 height 18
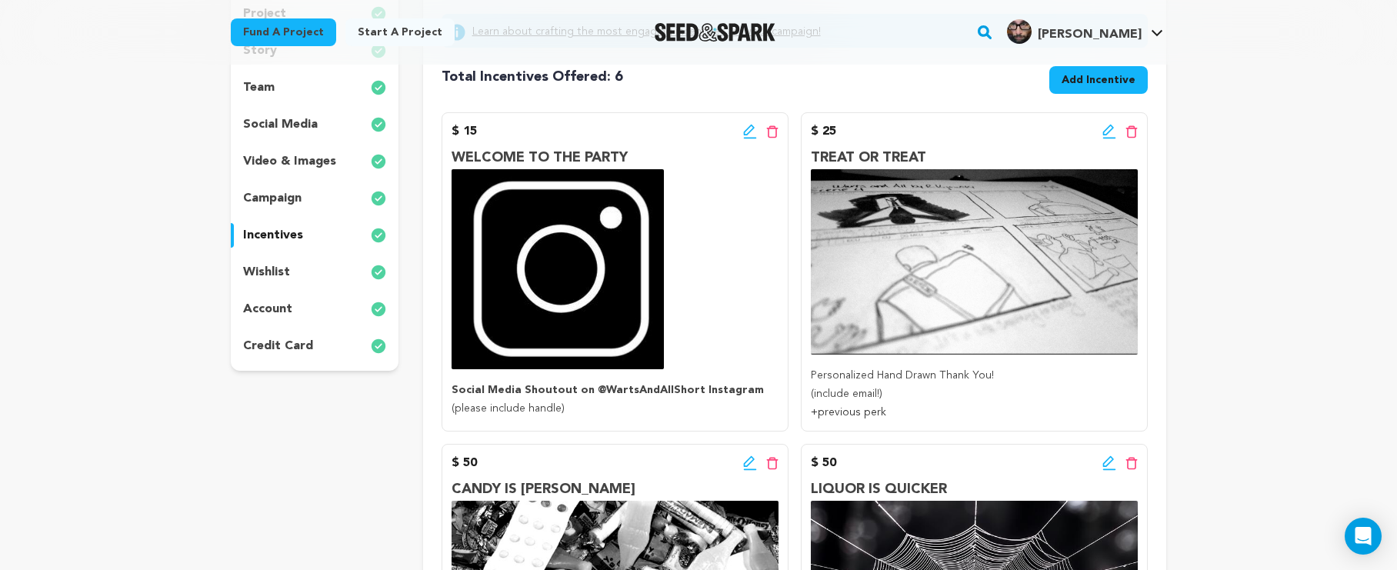
click at [993, 379] on p "Personalized Hand Drawn Thank You!" at bounding box center [974, 376] width 327 height 18
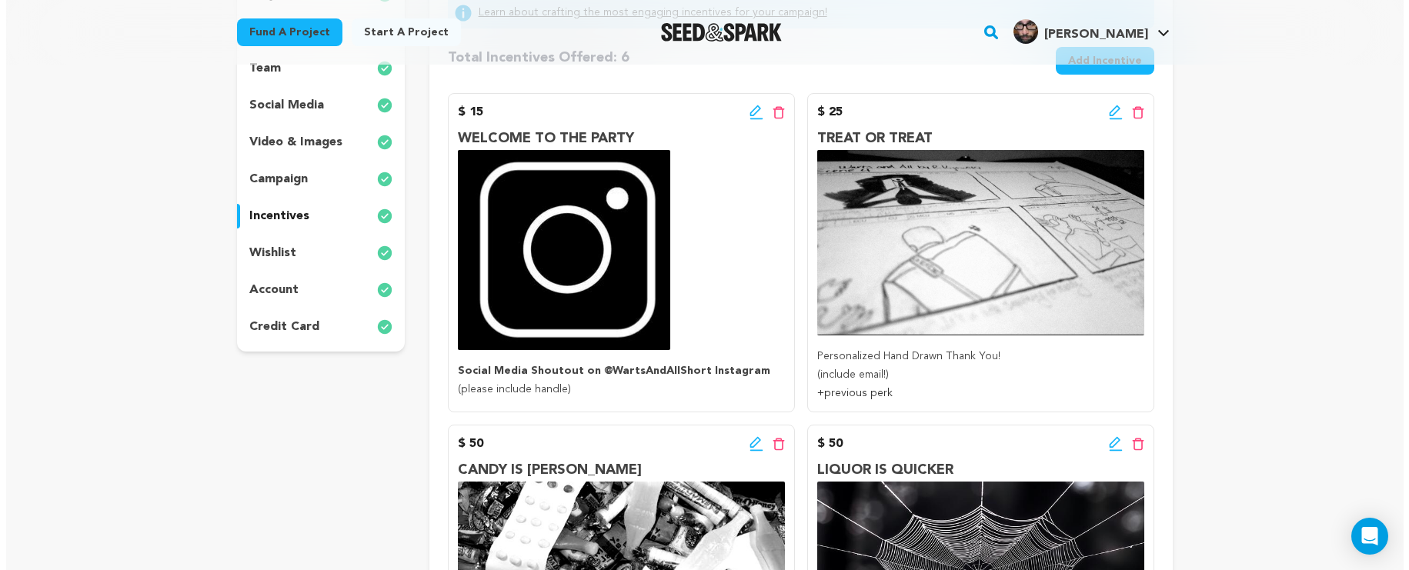
scroll to position [295, 0]
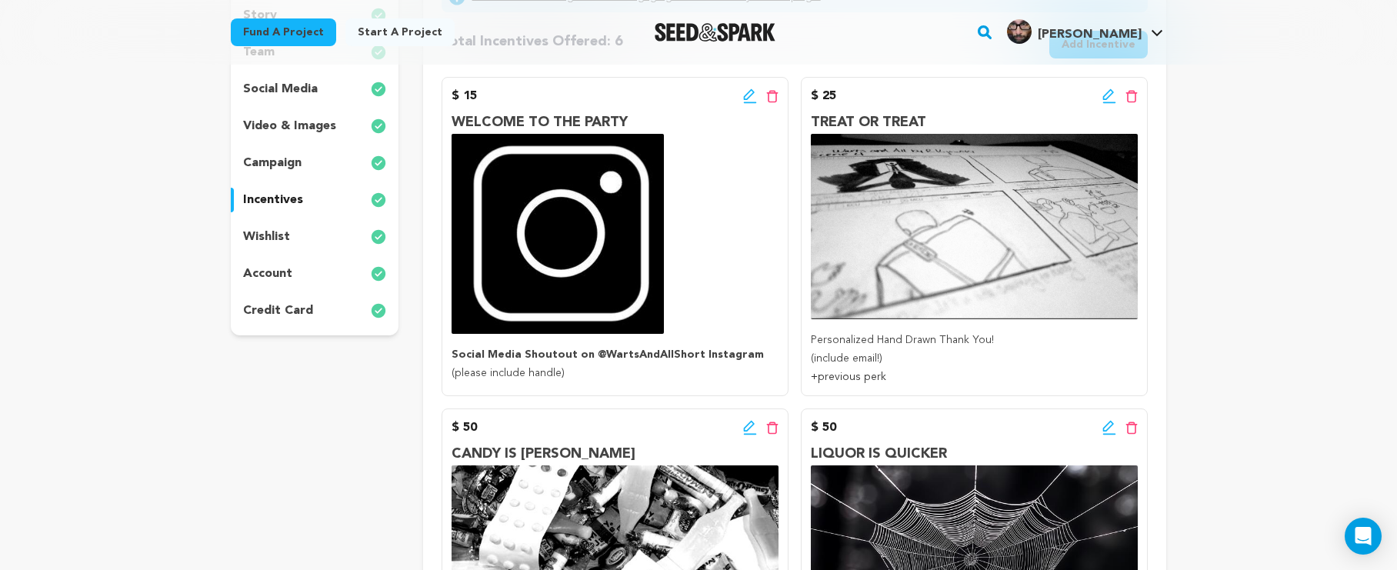
click at [1110, 101] on icon at bounding box center [1109, 95] width 14 height 15
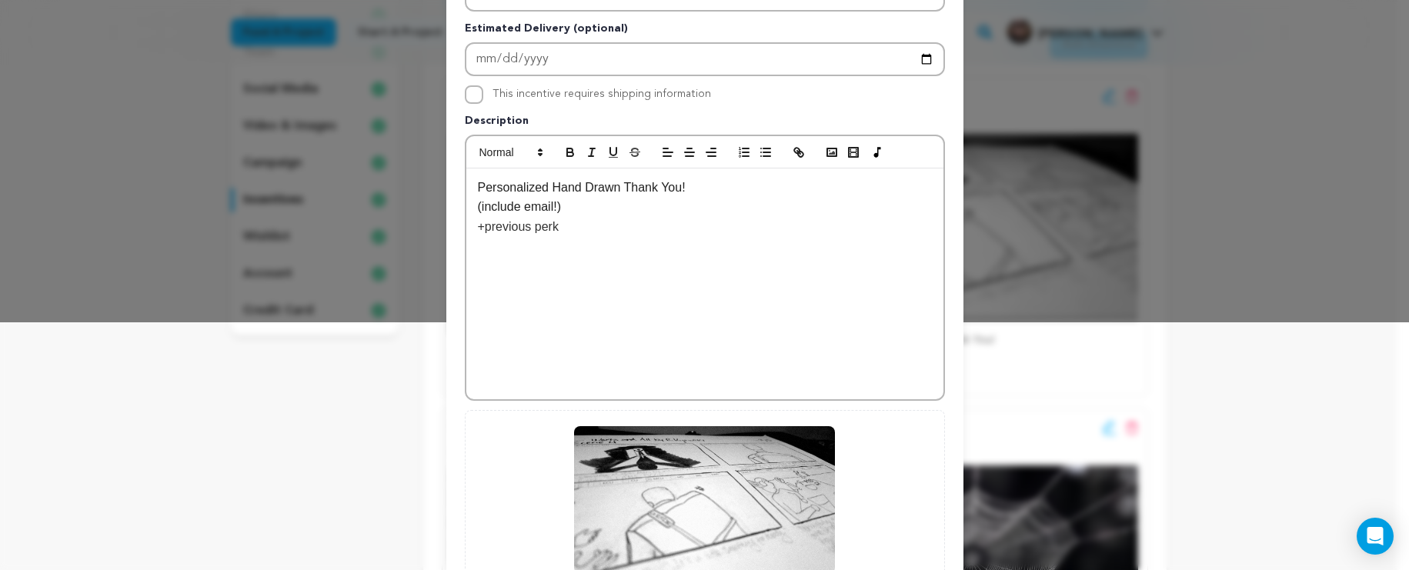
scroll to position [413, 0]
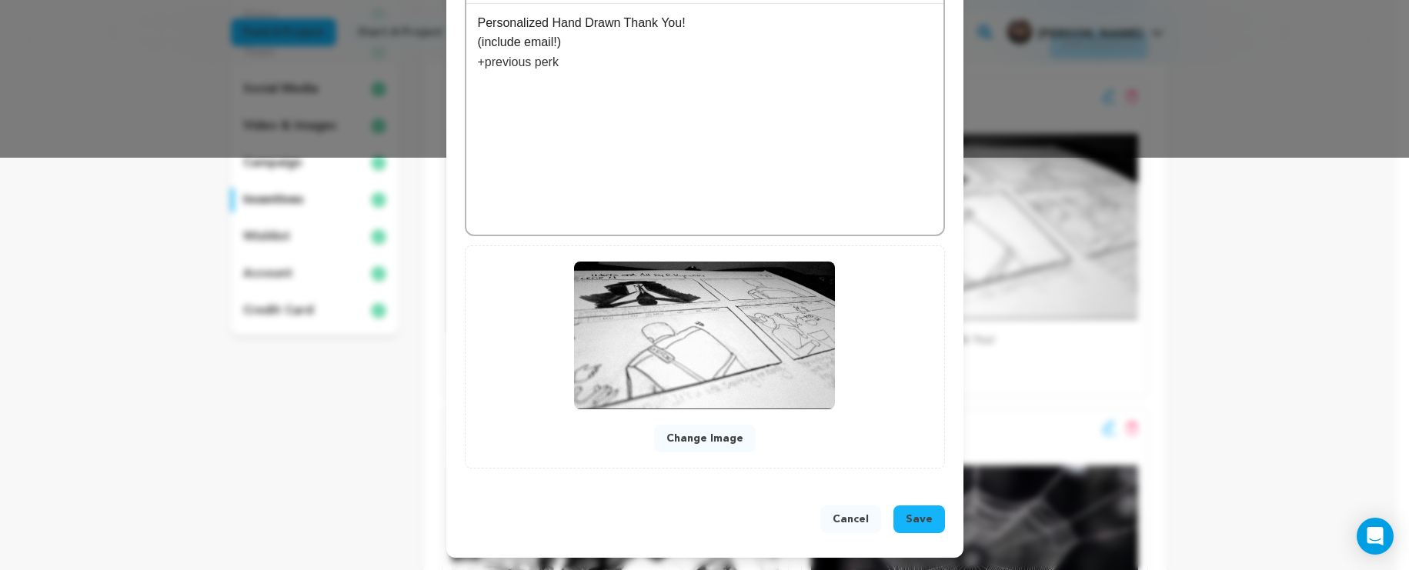
click at [732, 444] on button "Change Image" at bounding box center [705, 439] width 102 height 28
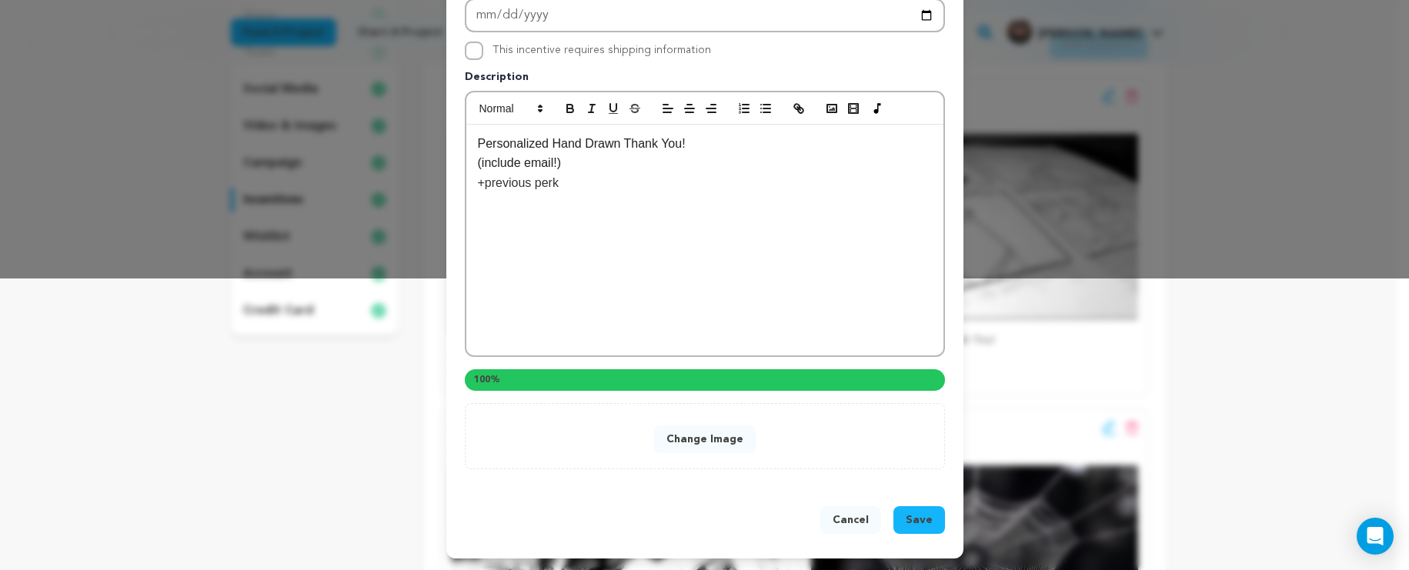
scroll to position [260, 0]
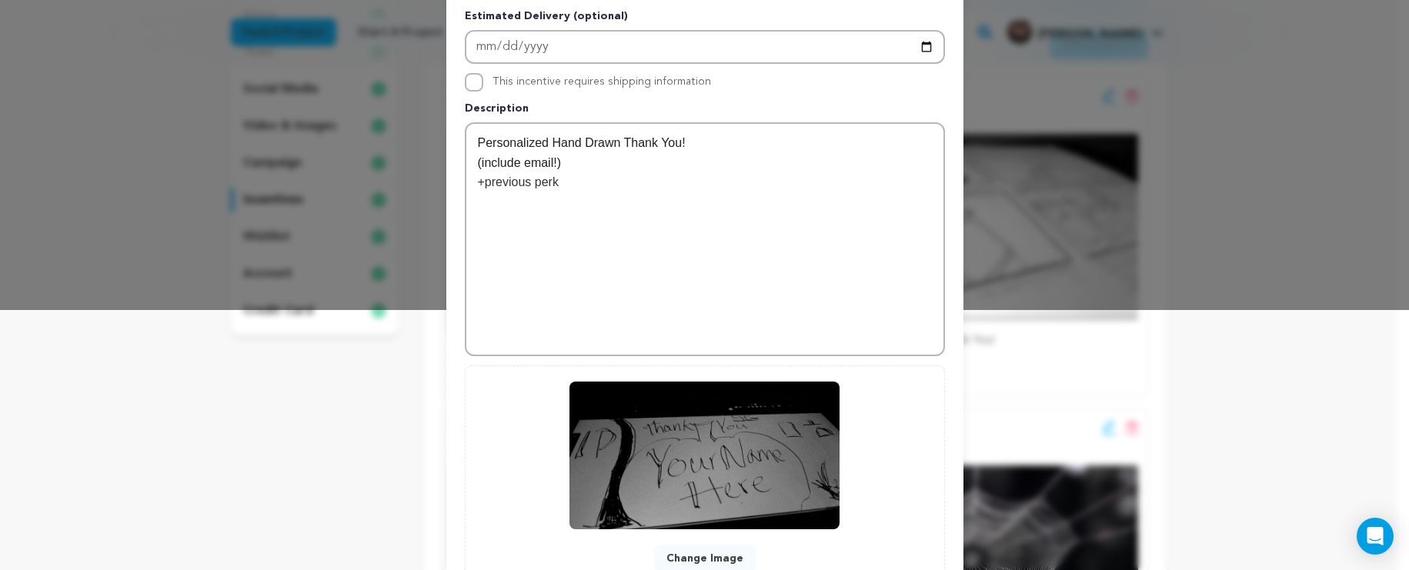
click at [732, 145] on p "Personalized Hand Drawn Thank You!" at bounding box center [705, 143] width 454 height 20
drag, startPoint x: 731, startPoint y: 144, endPoint x: 548, endPoint y: 142, distance: 183.1
click at [548, 142] on p "Personalized Hand Drawn Thank You!" at bounding box center [705, 143] width 454 height 20
drag, startPoint x: 793, startPoint y: 148, endPoint x: 262, endPoint y: 89, distance: 534.8
click at [260, 88] on div "Edit Incentive Close modal Pledge Level (USD) 25 Title TREAT OR TREAT # Availab…" at bounding box center [704, 215] width 1409 height 950
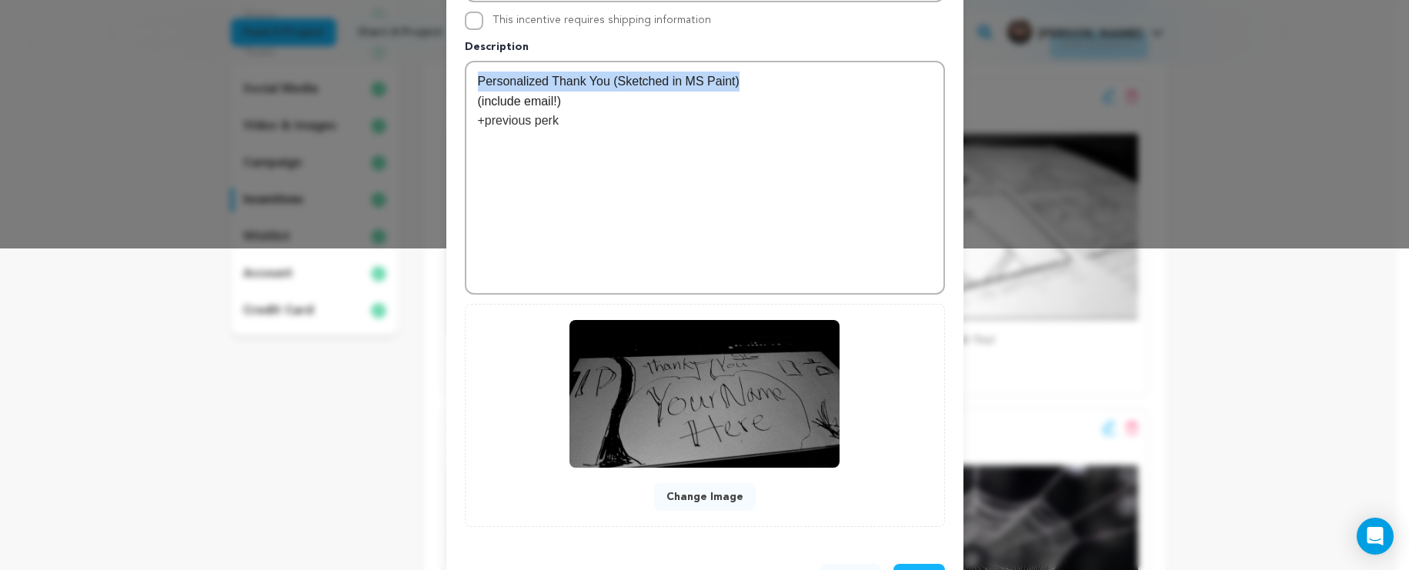
scroll to position [380, 0]
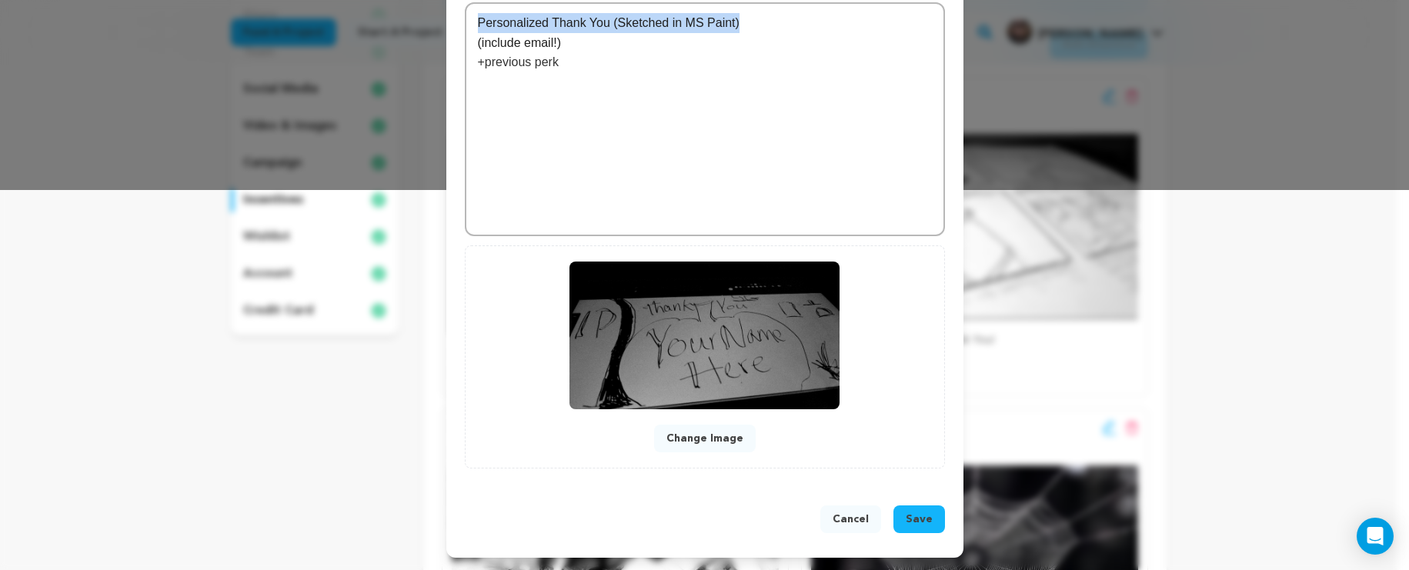
click at [922, 519] on span "Save" at bounding box center [919, 519] width 27 height 15
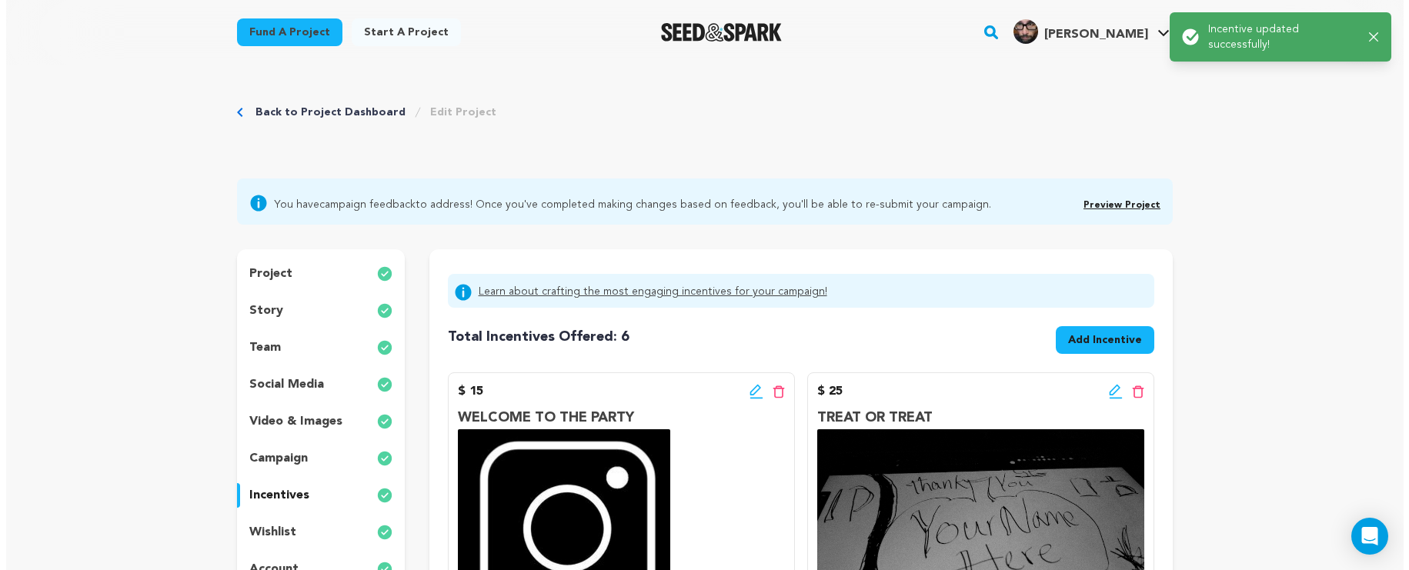
scroll to position [257, 0]
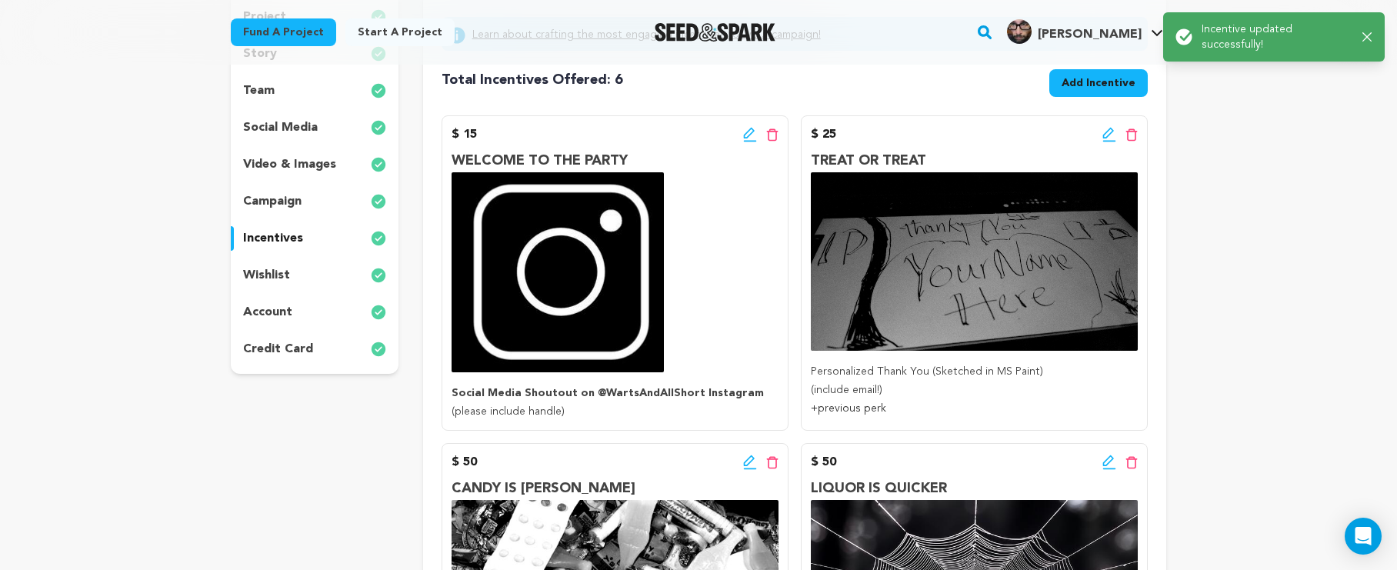
click at [745, 140] on icon at bounding box center [750, 134] width 14 height 15
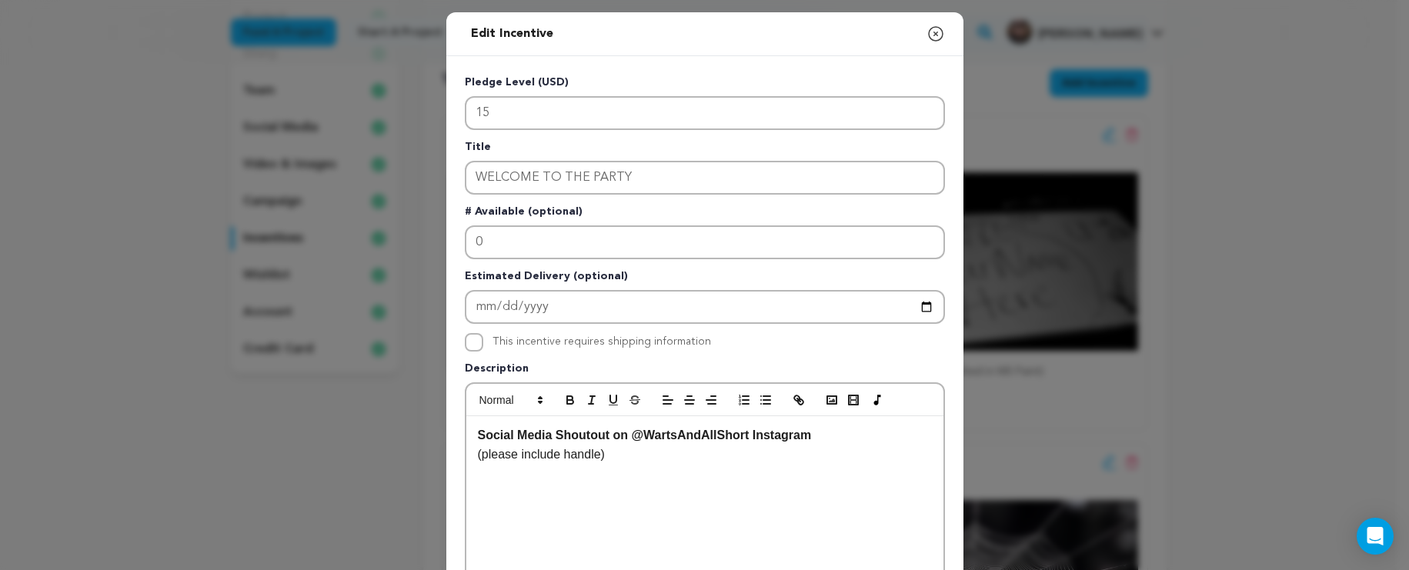
click at [930, 37] on icon "button" at bounding box center [935, 34] width 18 height 18
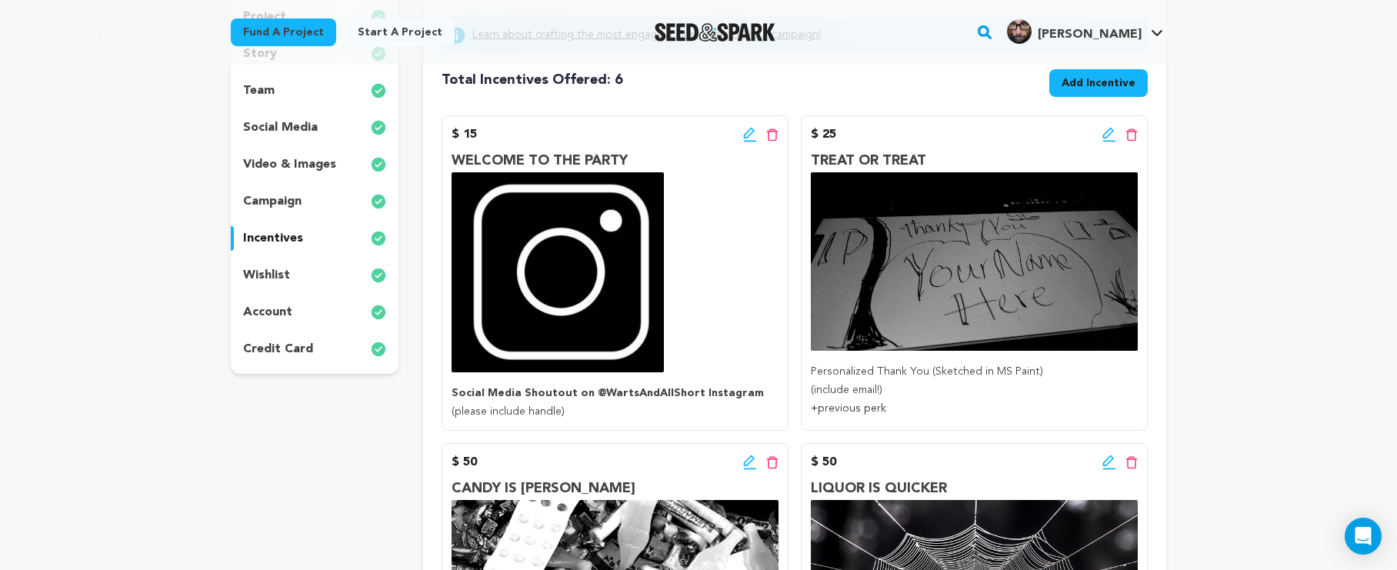
click at [1114, 135] on icon at bounding box center [1109, 134] width 14 height 15
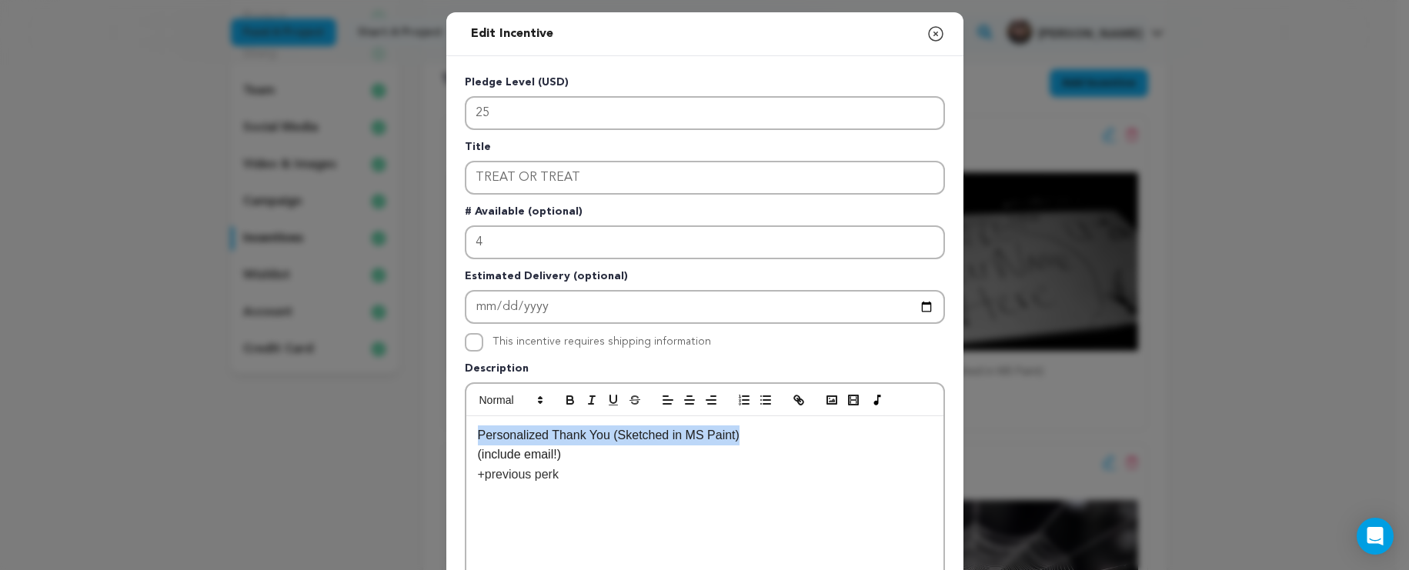
drag, startPoint x: 752, startPoint y: 438, endPoint x: 457, endPoint y: 435, distance: 295.4
click at [446, 434] on div "Pledge Level (USD) 25 Title TREAT OR TREAT # Available (optional) 4 Estimated D…" at bounding box center [704, 477] width 517 height 843
click at [567, 397] on icon "button" at bounding box center [569, 398] width 5 height 4
click at [769, 459] on p "(include email!)" at bounding box center [705, 455] width 454 height 20
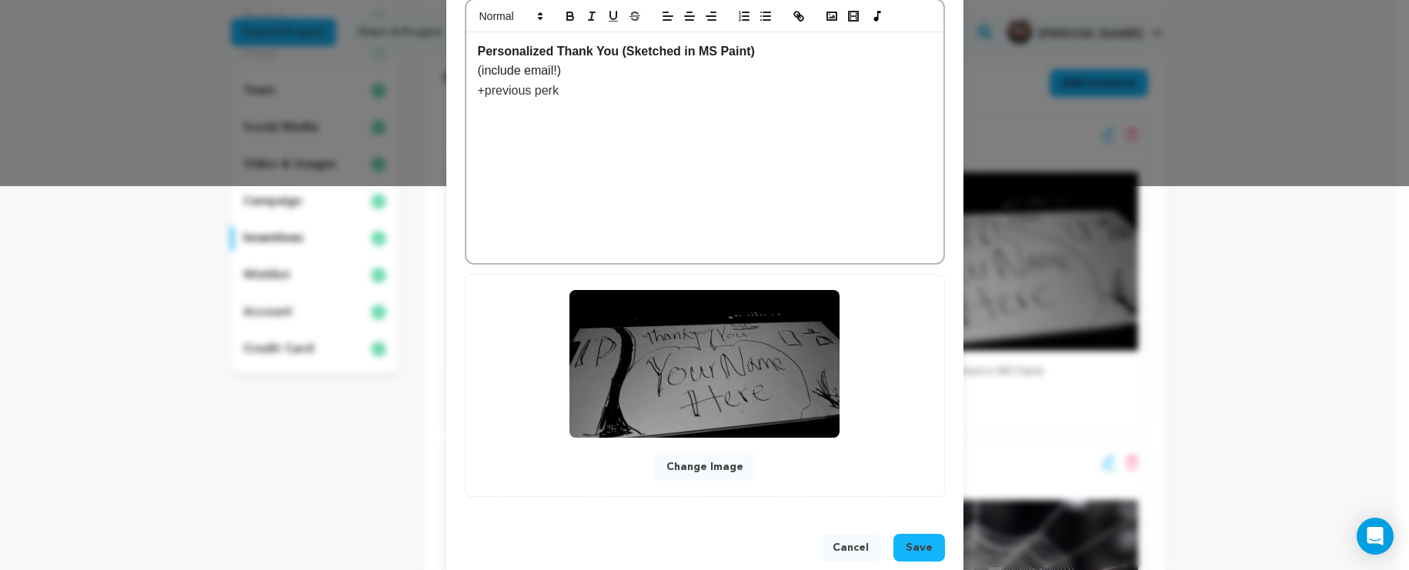
scroll to position [413, 0]
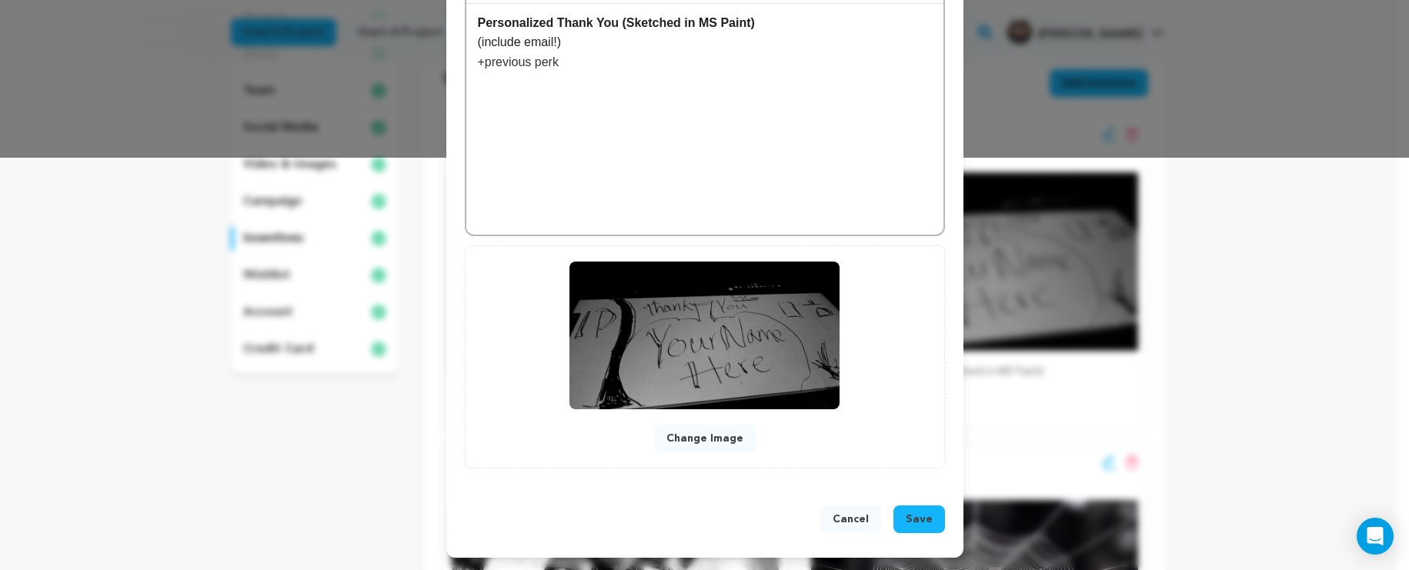
click at [932, 512] on button "Save" at bounding box center [919, 519] width 52 height 28
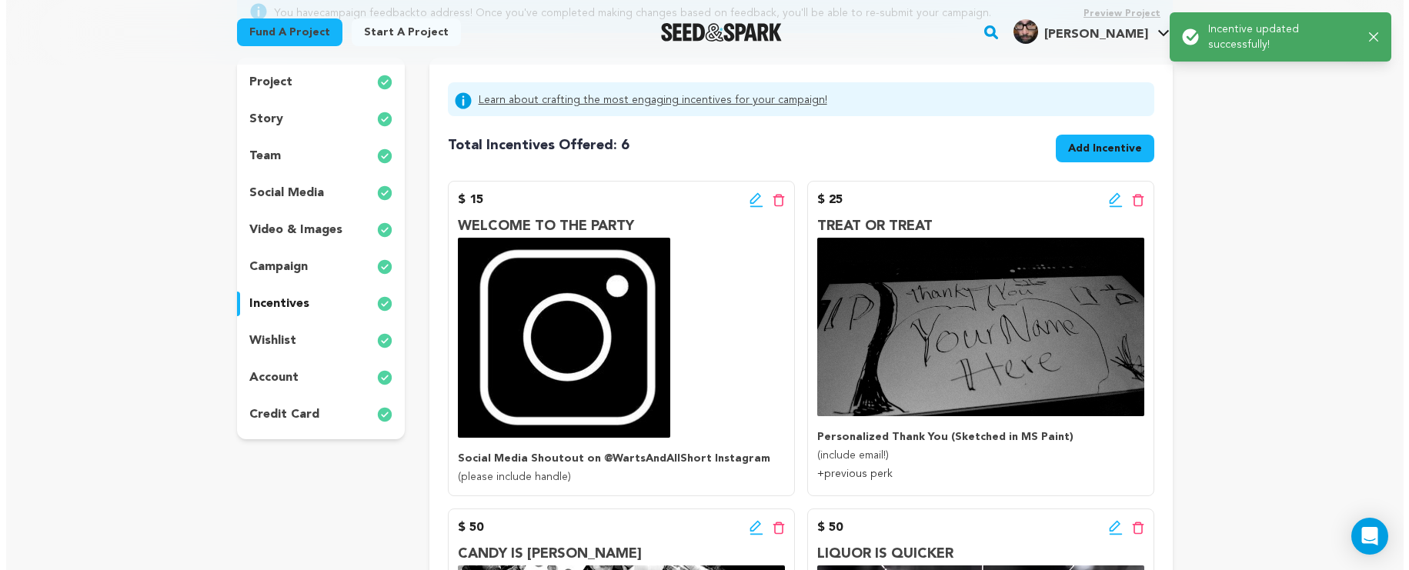
scroll to position [271, 0]
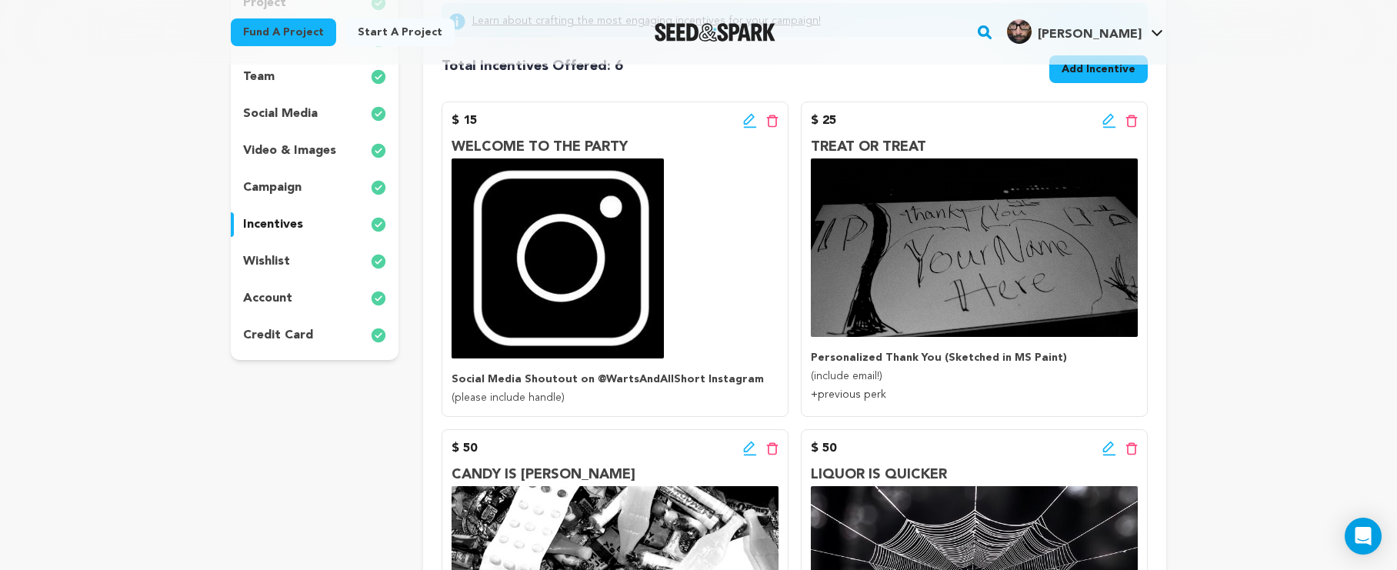
click at [745, 121] on icon at bounding box center [748, 119] width 11 height 11
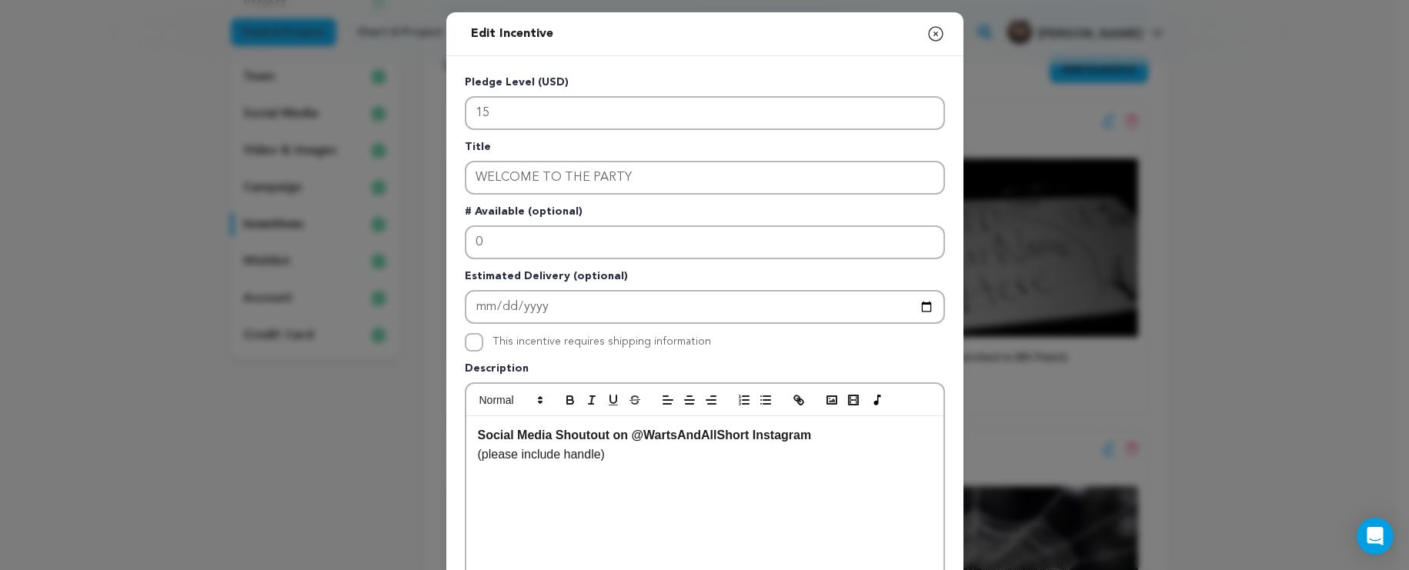
click at [592, 457] on p "(please include handle)" at bounding box center [705, 455] width 454 height 20
click at [593, 457] on p "(please include handle)" at bounding box center [705, 455] width 454 height 20
click at [595, 459] on p "(please include handle)" at bounding box center [705, 455] width 454 height 20
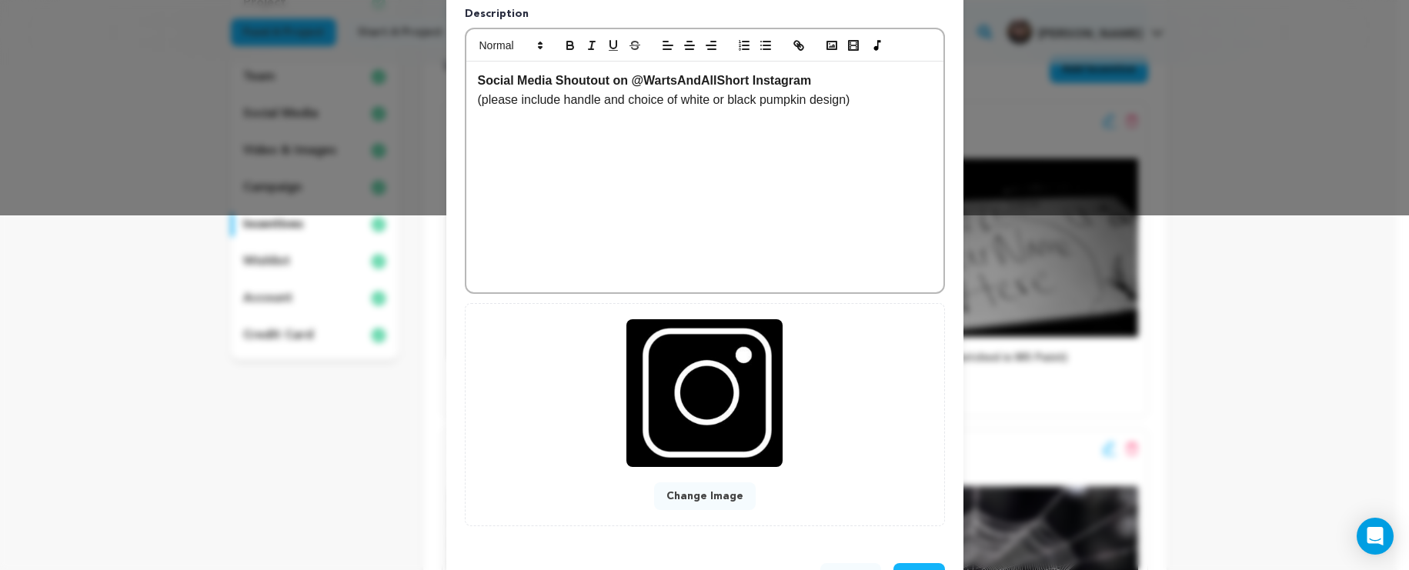
scroll to position [413, 0]
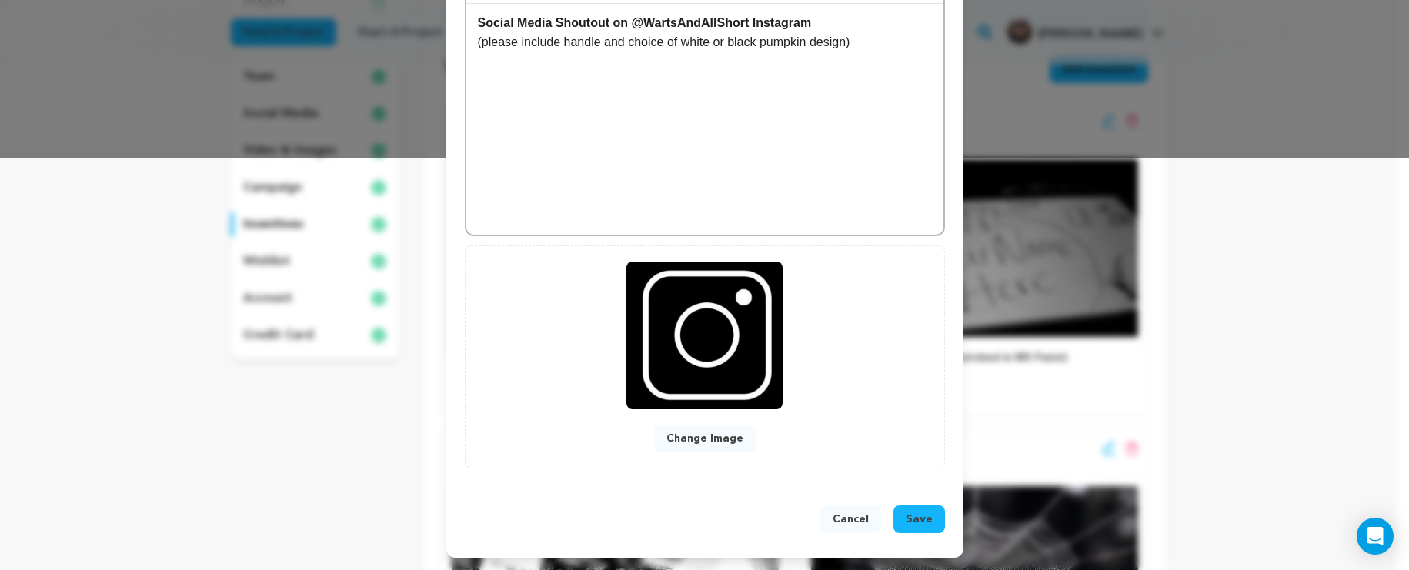
click at [899, 509] on button "Save" at bounding box center [919, 519] width 52 height 28
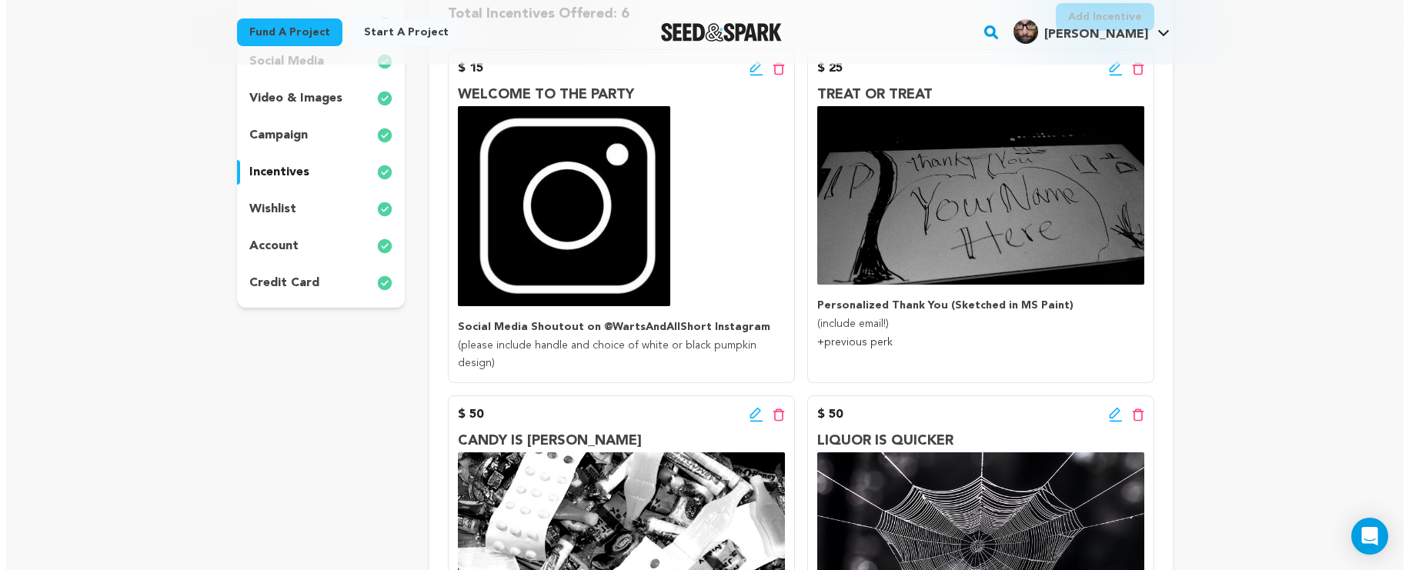
scroll to position [313, 0]
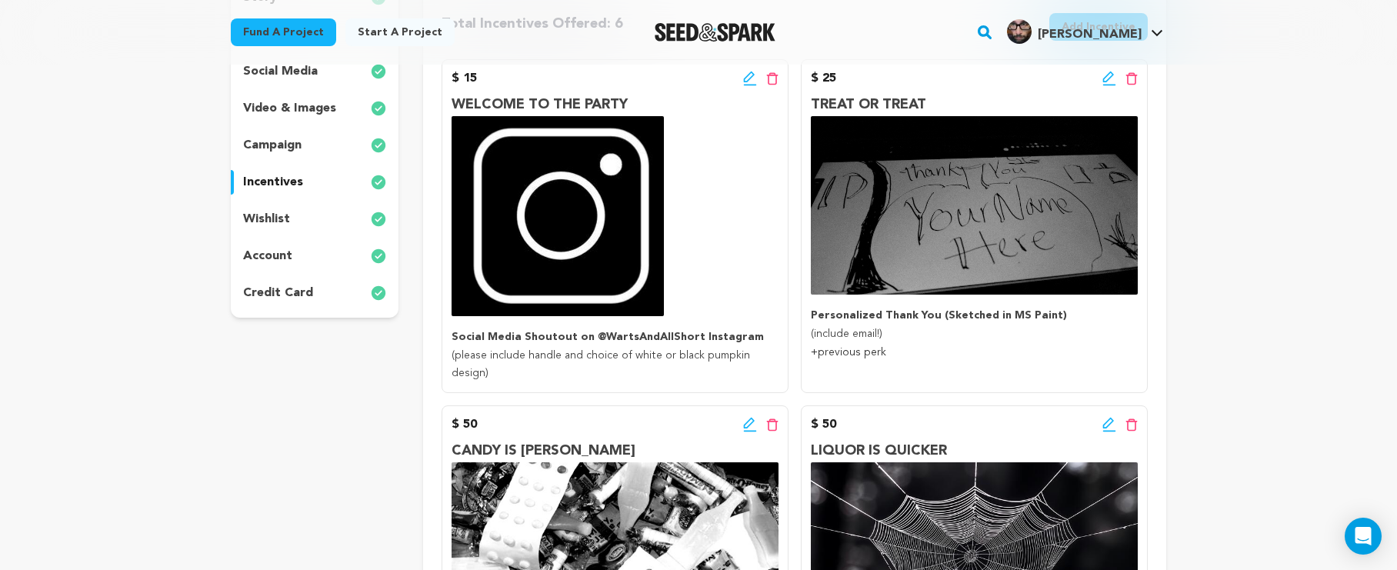
click at [1107, 78] on icon at bounding box center [1109, 78] width 14 height 15
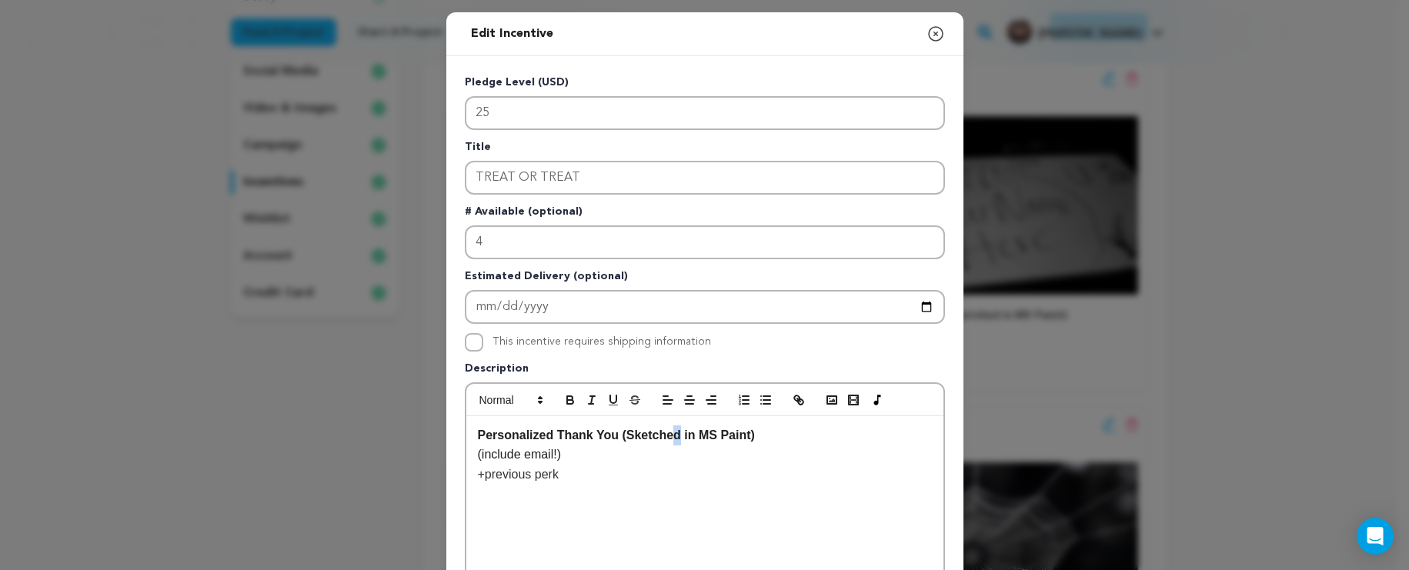
click at [672, 440] on strong "Personalized Thank You (Sketched in MS Paint)" at bounding box center [616, 435] width 277 height 13
drag, startPoint x: 549, startPoint y: 436, endPoint x: 470, endPoint y: 433, distance: 79.3
click at [470, 433] on div "Personalized Thank You (Sketched in MS Paint) (include email!) +previous perk" at bounding box center [704, 531] width 477 height 231
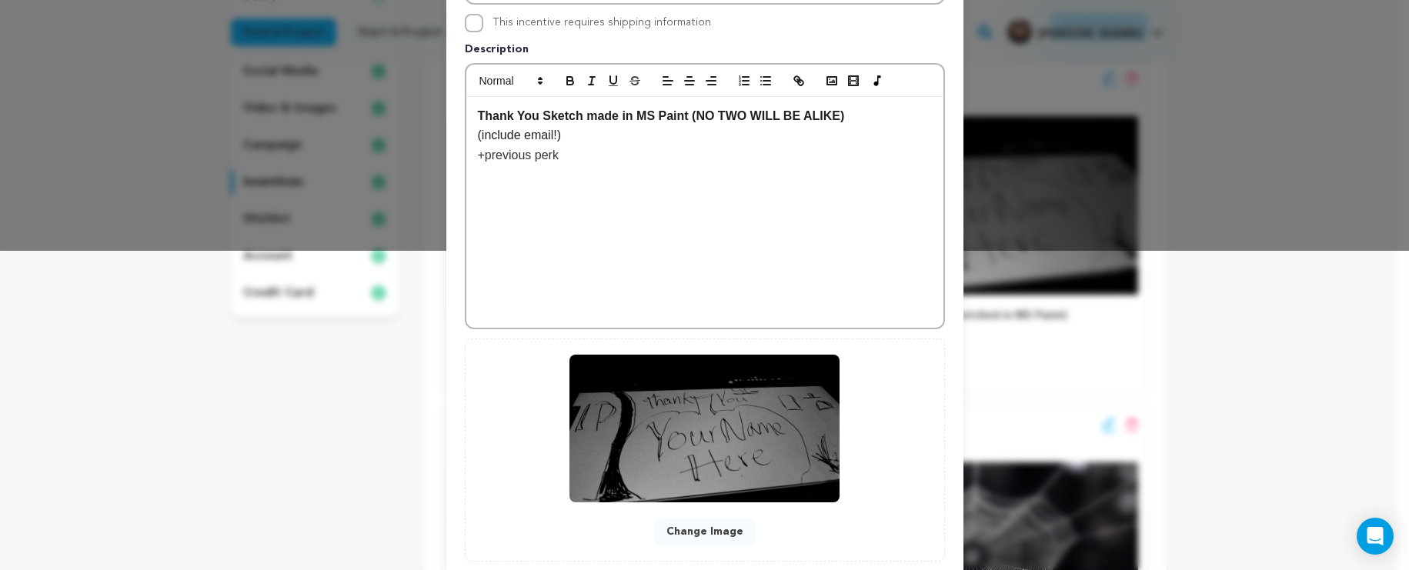
scroll to position [413, 0]
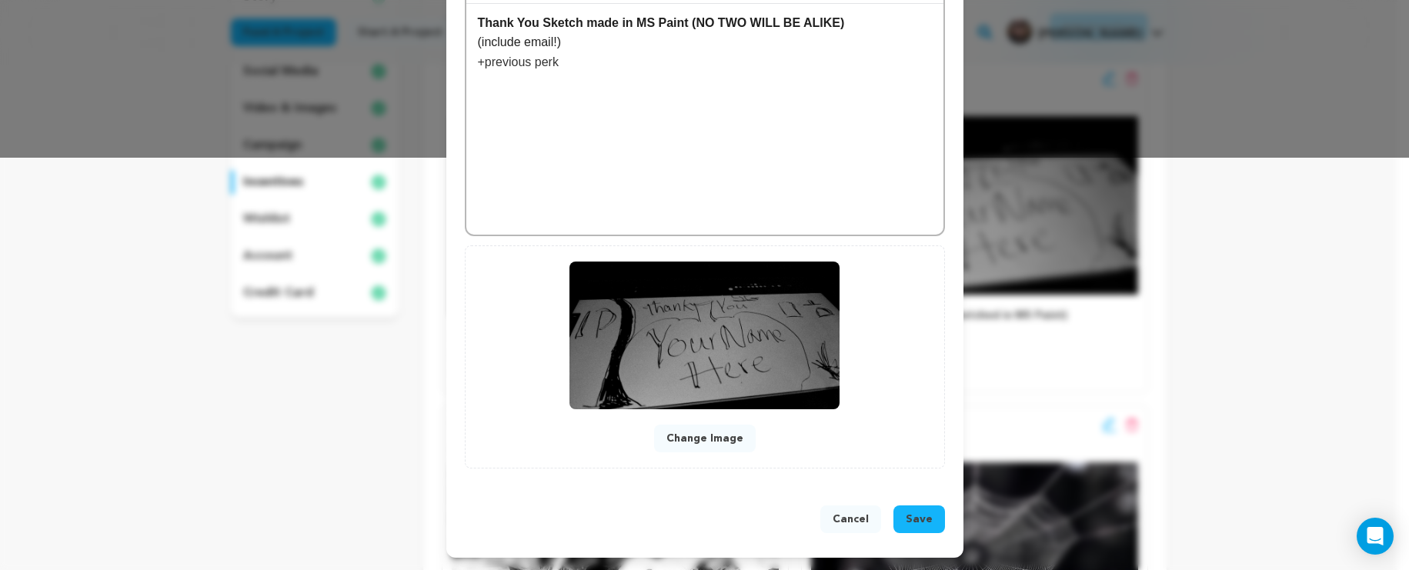
click at [909, 514] on span "Save" at bounding box center [919, 519] width 27 height 15
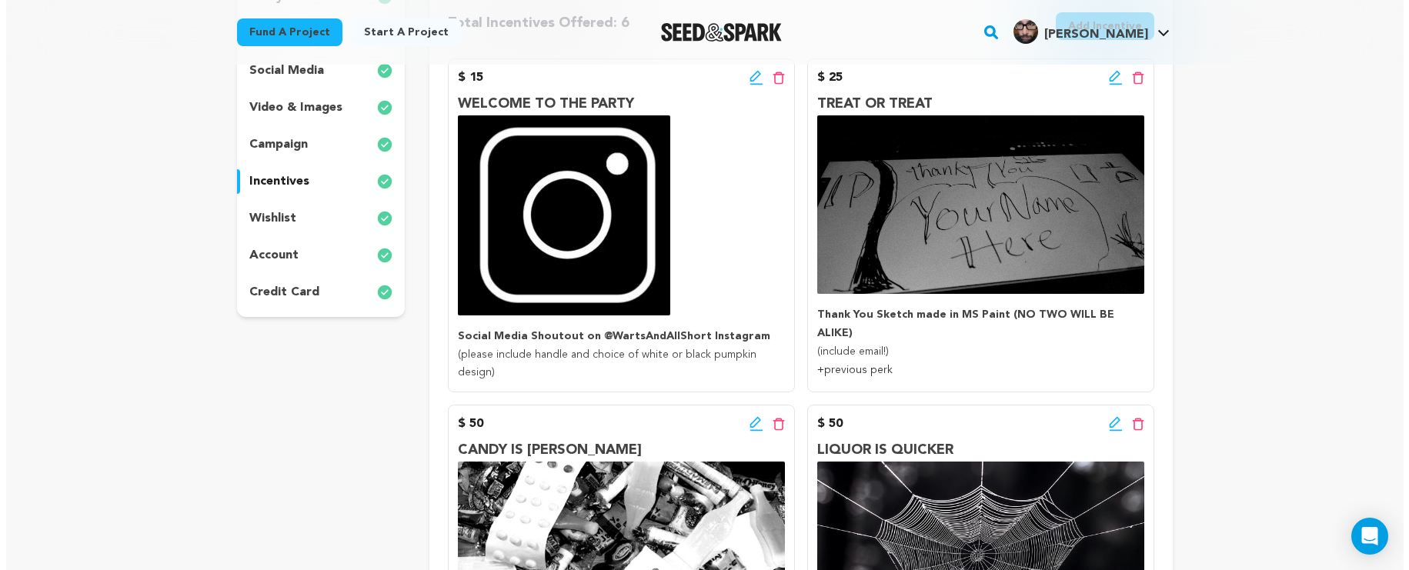
scroll to position [324, 0]
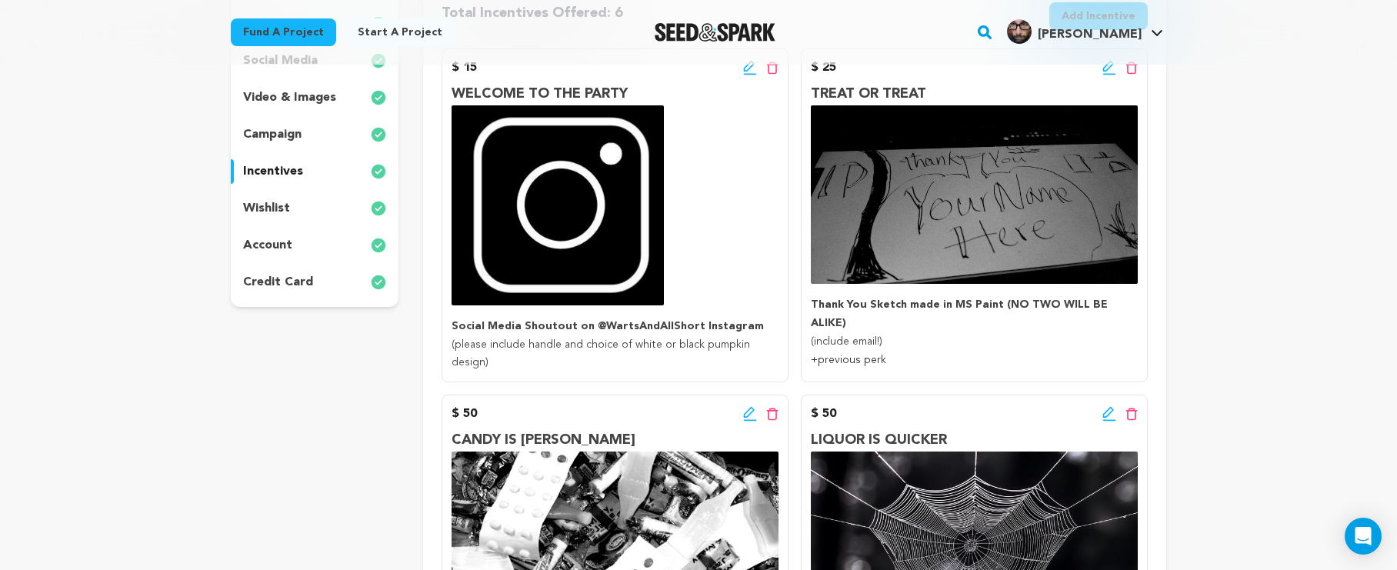
click at [1110, 73] on icon at bounding box center [1109, 67] width 14 height 15
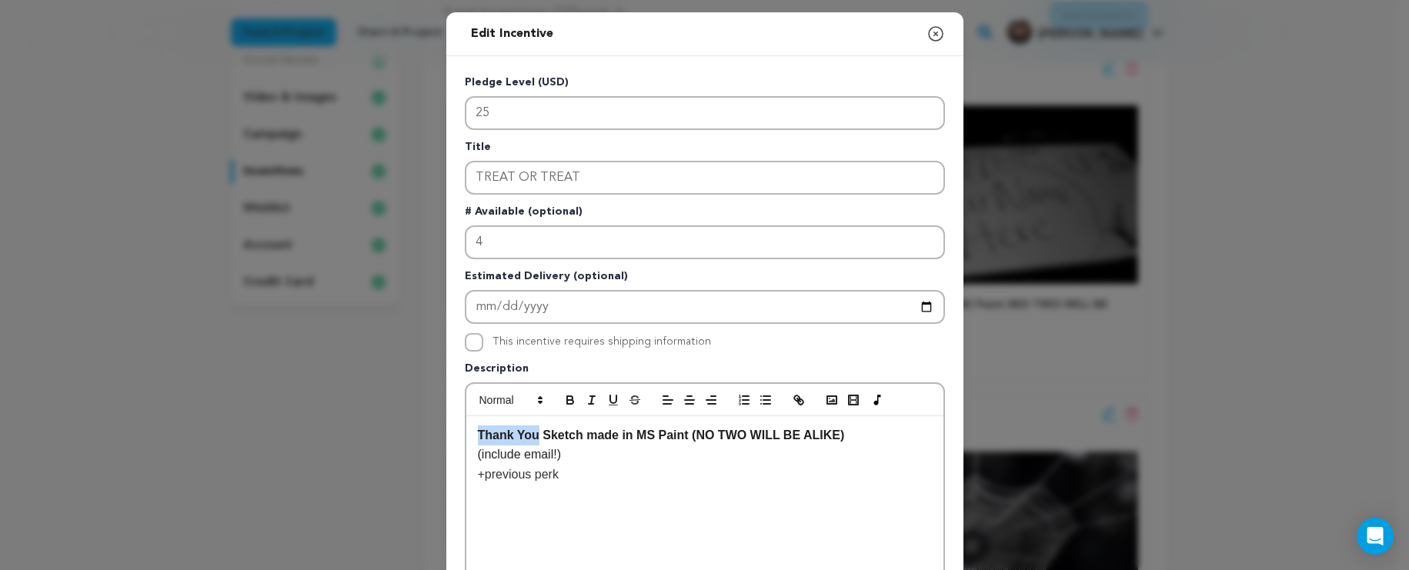
drag, startPoint x: 533, startPoint y: 437, endPoint x: 478, endPoint y: 419, distance: 58.4
click at [478, 419] on div "Thank You Sketch made in MS Paint (NO TWO WILL BE ALIKE) (include email!) +prev…" at bounding box center [704, 531] width 477 height 231
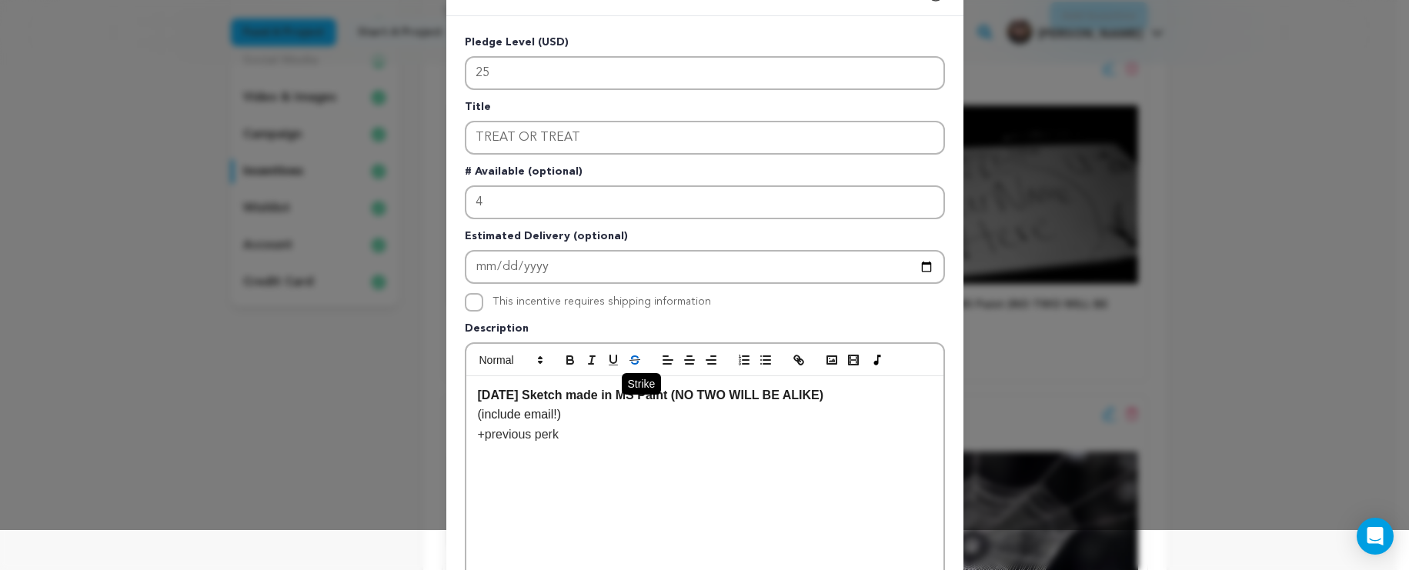
scroll to position [50, 0]
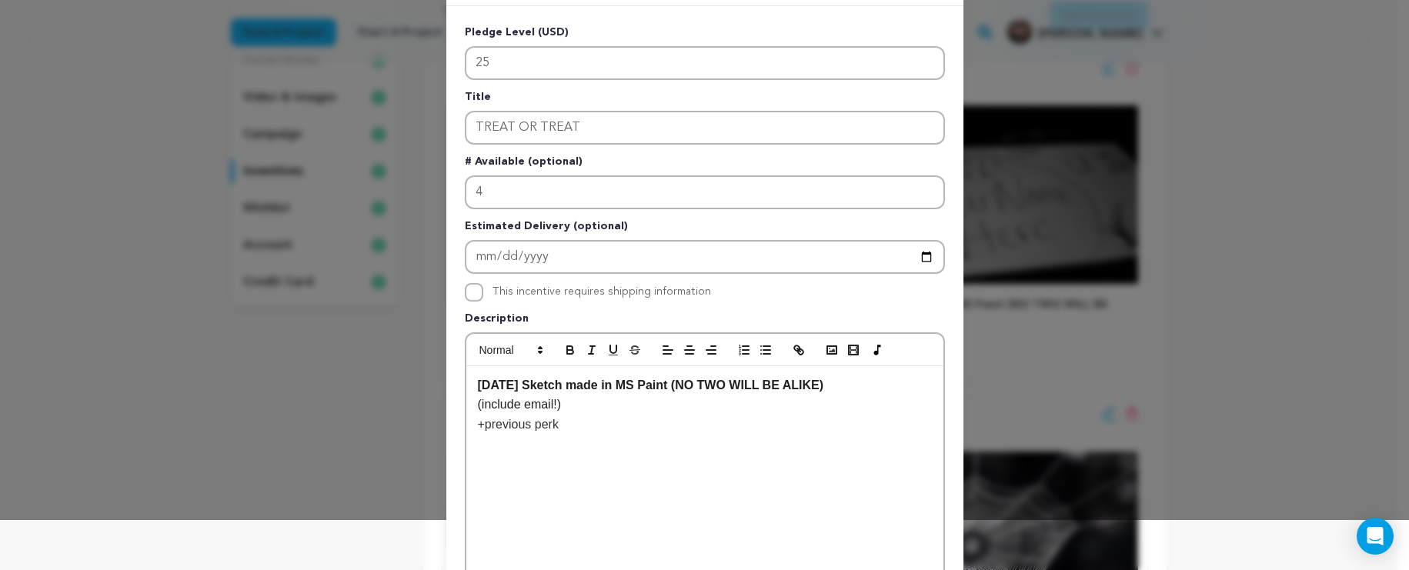
click at [485, 384] on strong "Halloween Sketch made in MS Paint (NO TWO WILL BE ALIKE)" at bounding box center [651, 385] width 346 height 13
drag, startPoint x: 685, startPoint y: 389, endPoint x: 583, endPoint y: 389, distance: 102.3
click at [583, 389] on strong "Halloween Sketch made in MS Paint (NO TWO WILL BE ALIKE)" at bounding box center [651, 385] width 346 height 13
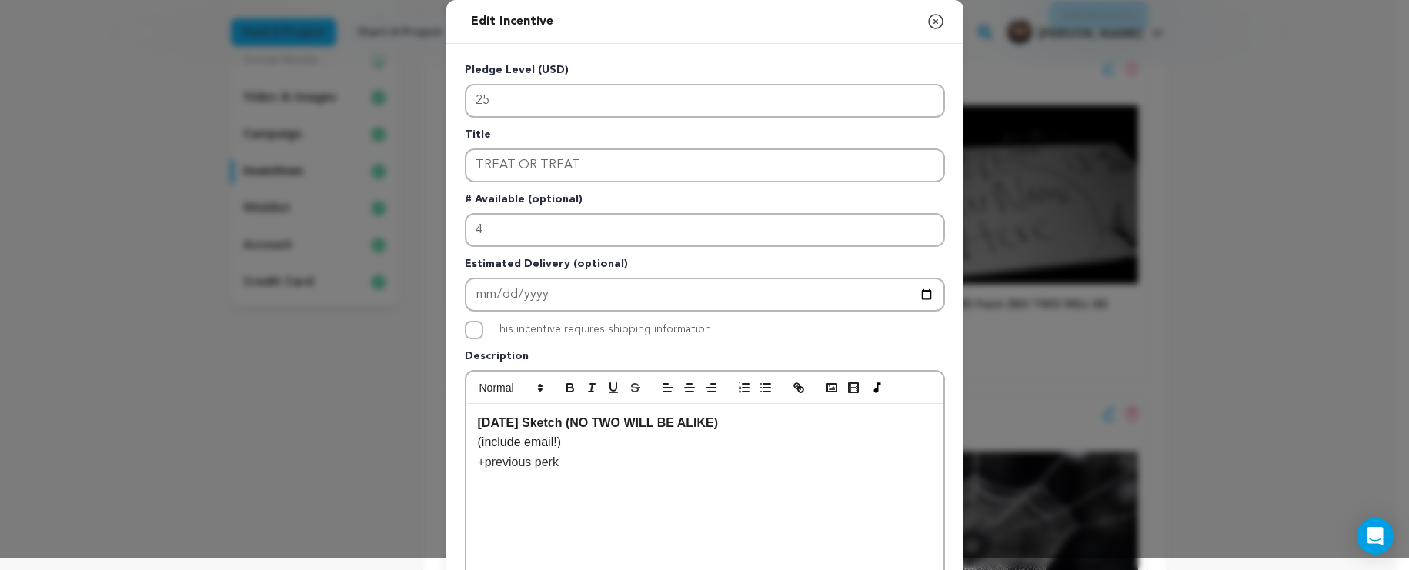
drag, startPoint x: 751, startPoint y: 425, endPoint x: 438, endPoint y: 427, distance: 313.1
click at [438, 427] on div "Edit Incentive Close modal Pledge Level (USD) 25 Title TREAT OR TREAT # Availab…" at bounding box center [704, 479] width 1409 height 982
click at [592, 428] on strong "One of a kind sketch drawn by the filmmaker" at bounding box center [609, 422] width 262 height 13
click at [775, 421] on p "One of a kind Thank You drawn by the filmmaker" at bounding box center [705, 423] width 454 height 20
click at [691, 424] on strong "One of a kind Thank You drawn by the filmmaker" at bounding box center [620, 422] width 284 height 13
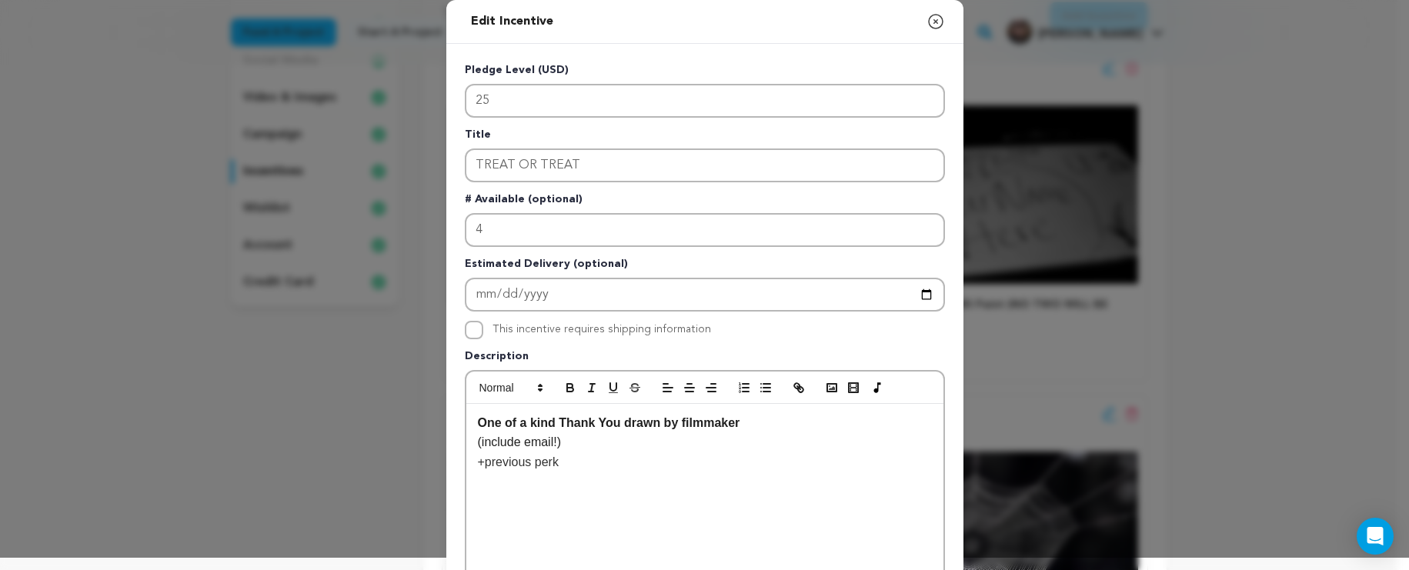
click at [759, 429] on p "One of a kind Thank You drawn by filmmaker" at bounding box center [705, 423] width 454 height 20
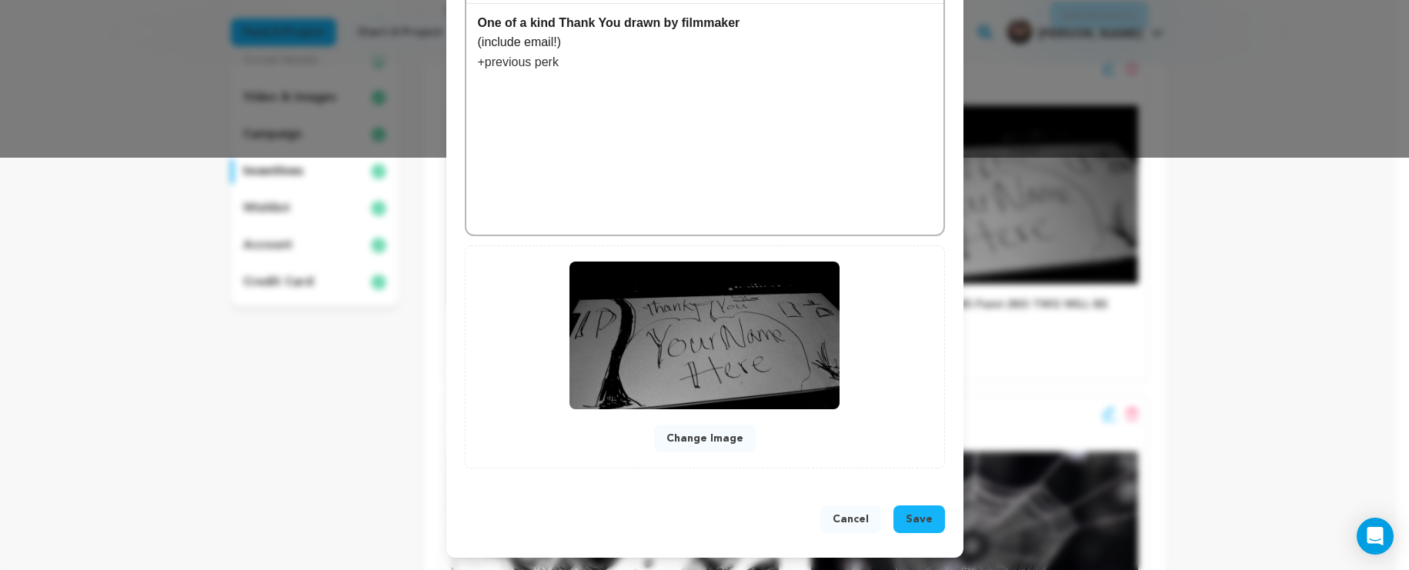
scroll to position [226, 0]
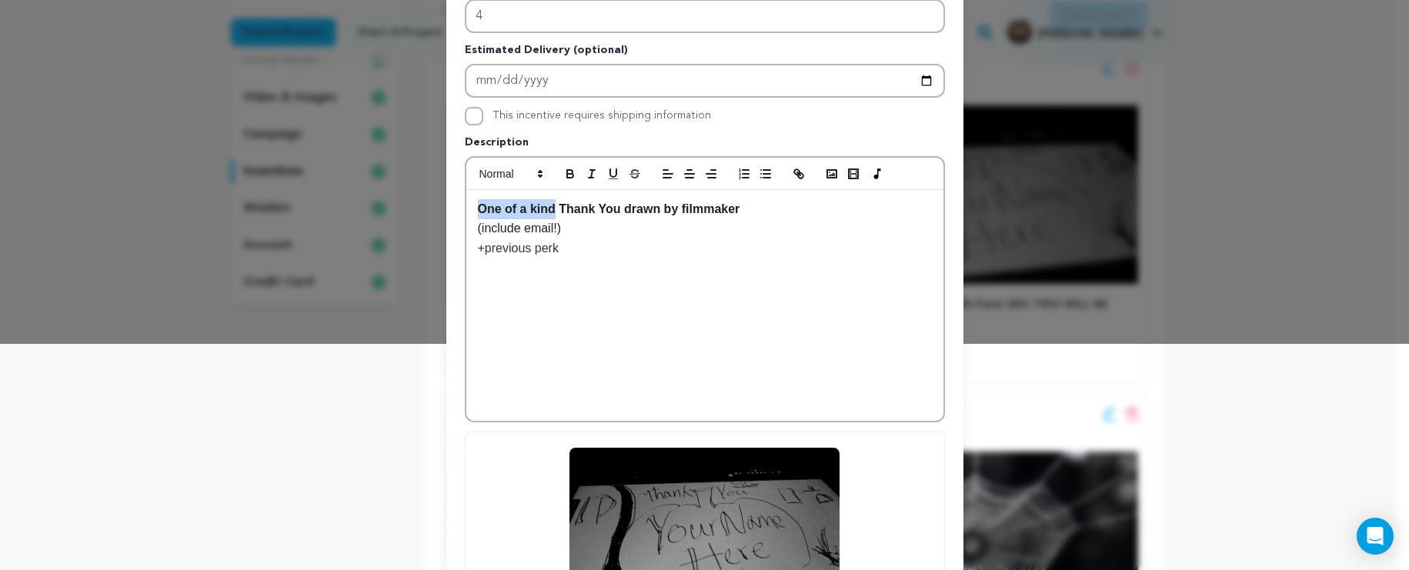
drag, startPoint x: 548, startPoint y: 209, endPoint x: 424, endPoint y: 215, distance: 124.0
click at [424, 215] on div "Edit Incentive Close modal Pledge Level (USD) 25 Title TREAT OR TREAT # Availab…" at bounding box center [704, 265] width 1409 height 982
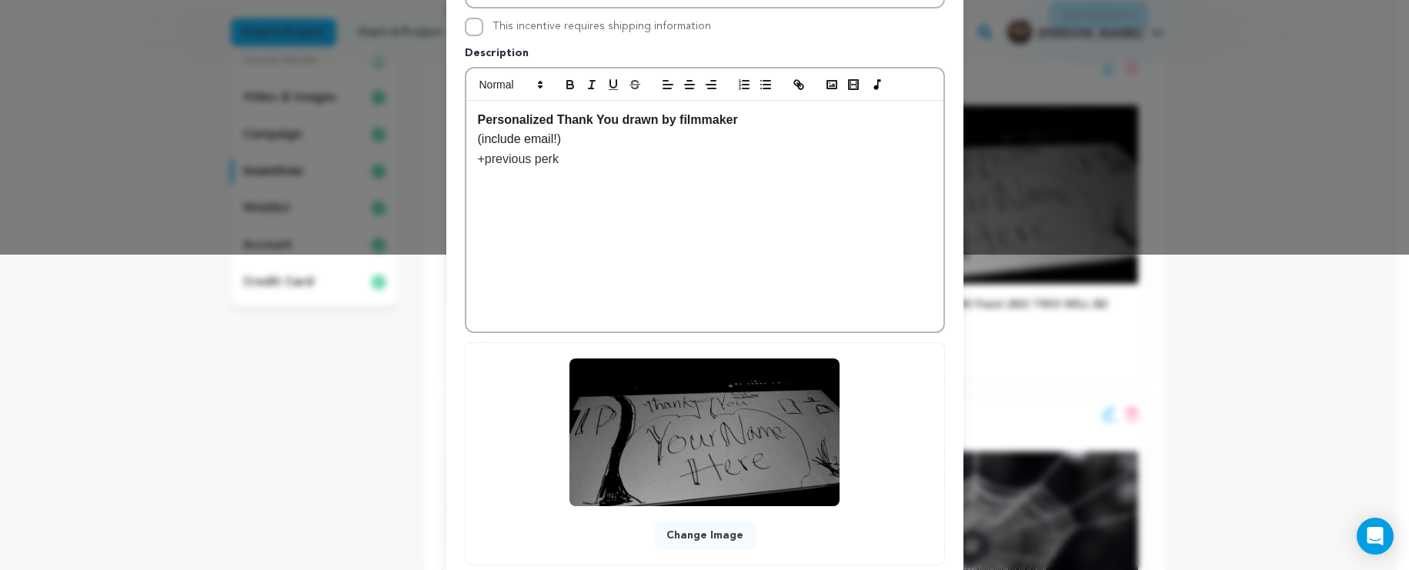
scroll to position [413, 0]
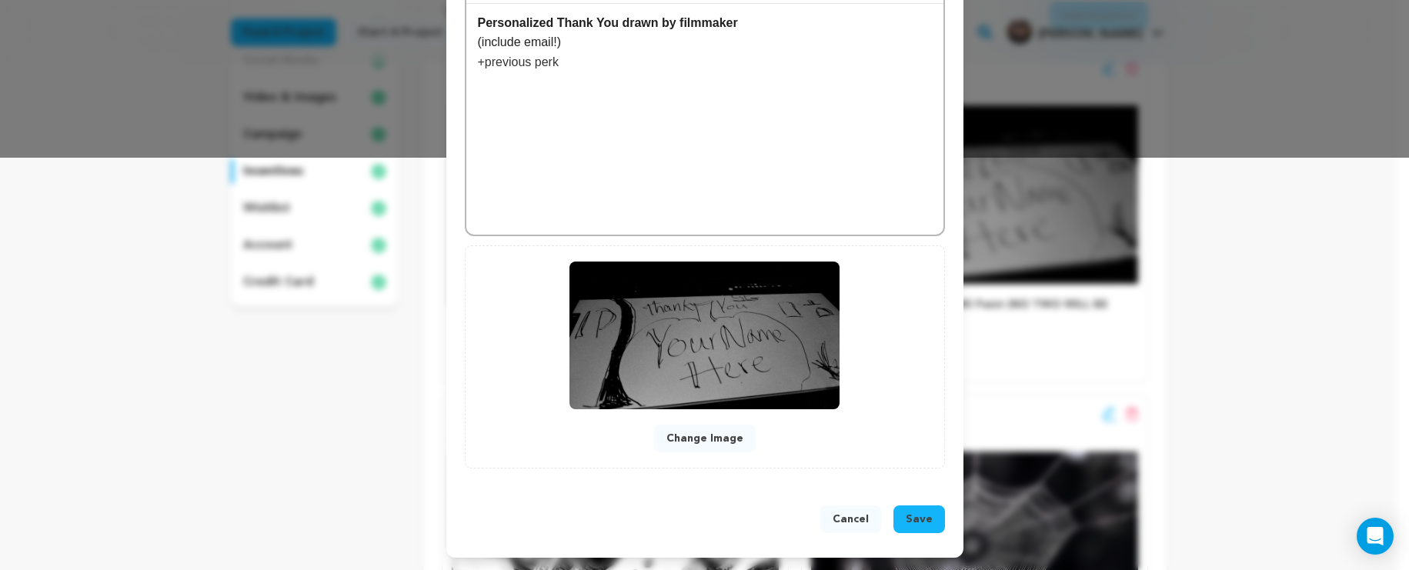
click at [908, 521] on span "Save" at bounding box center [919, 519] width 27 height 15
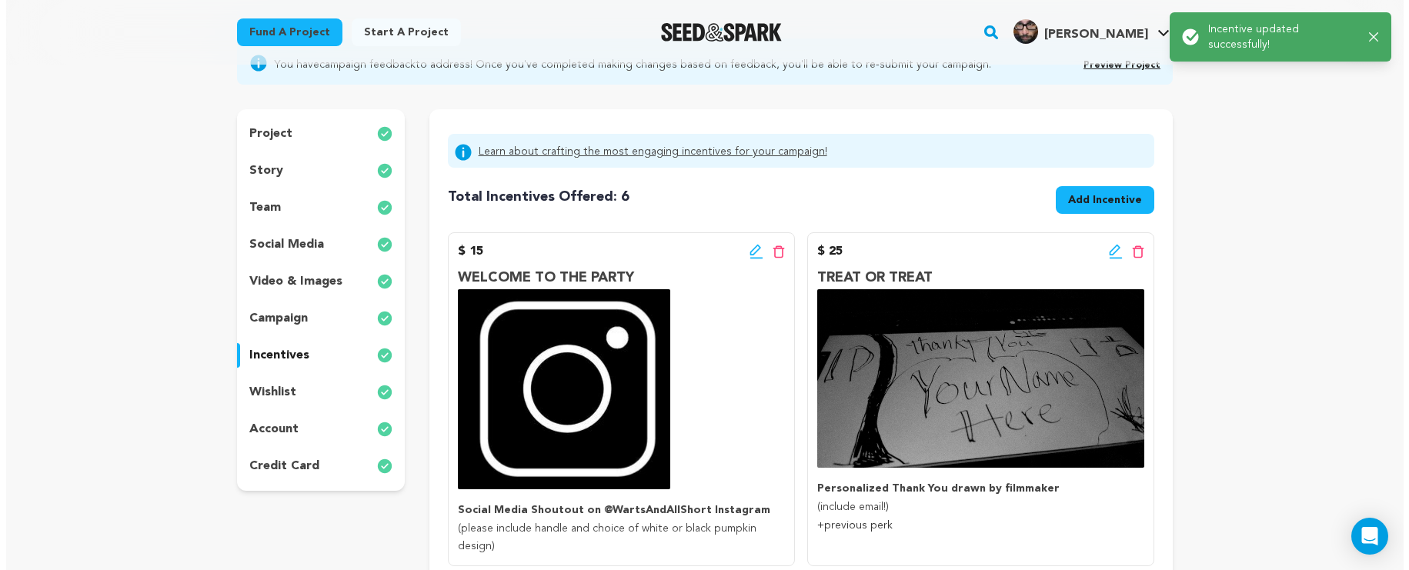
scroll to position [219, 0]
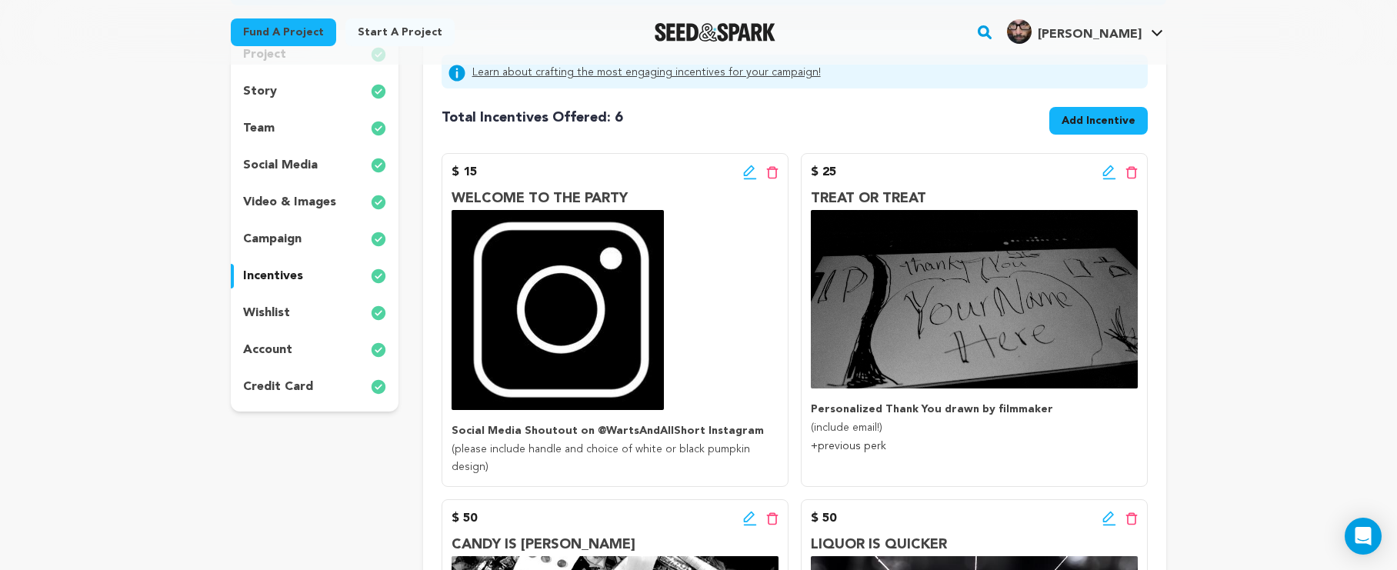
click at [754, 176] on icon at bounding box center [750, 172] width 14 height 15
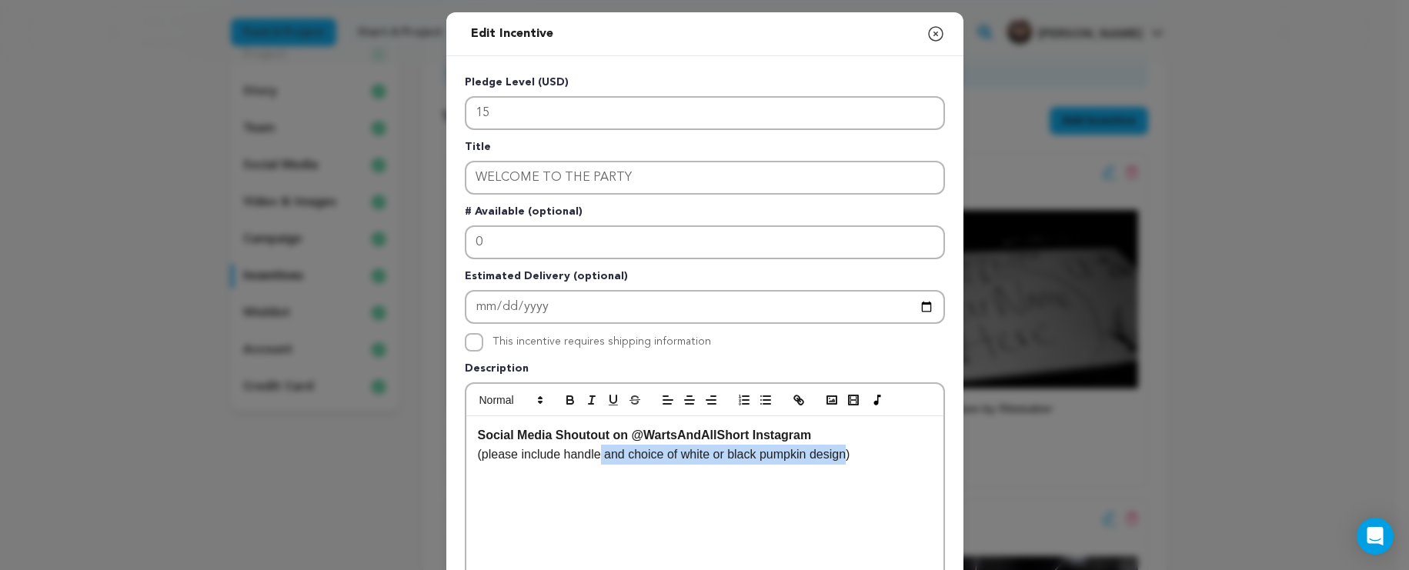
drag, startPoint x: 846, startPoint y: 456, endPoint x: 597, endPoint y: 459, distance: 249.3
click at [597, 459] on p "(please include handle and choice of white or black pumpkin design)" at bounding box center [705, 455] width 454 height 20
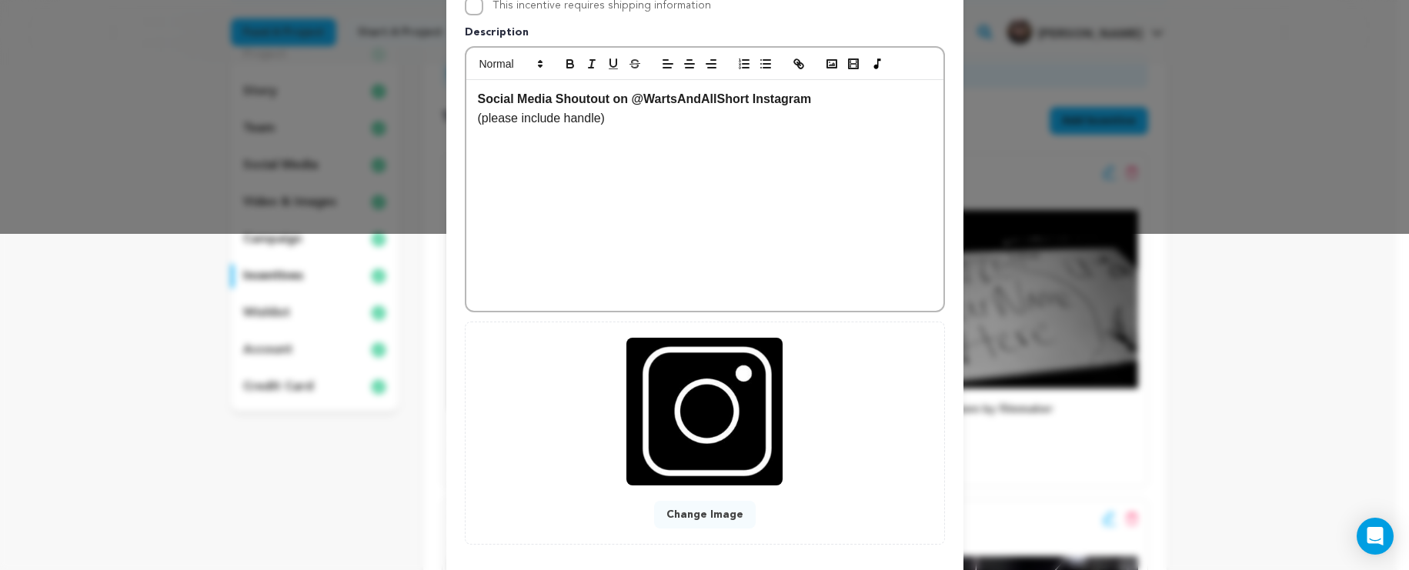
scroll to position [413, 0]
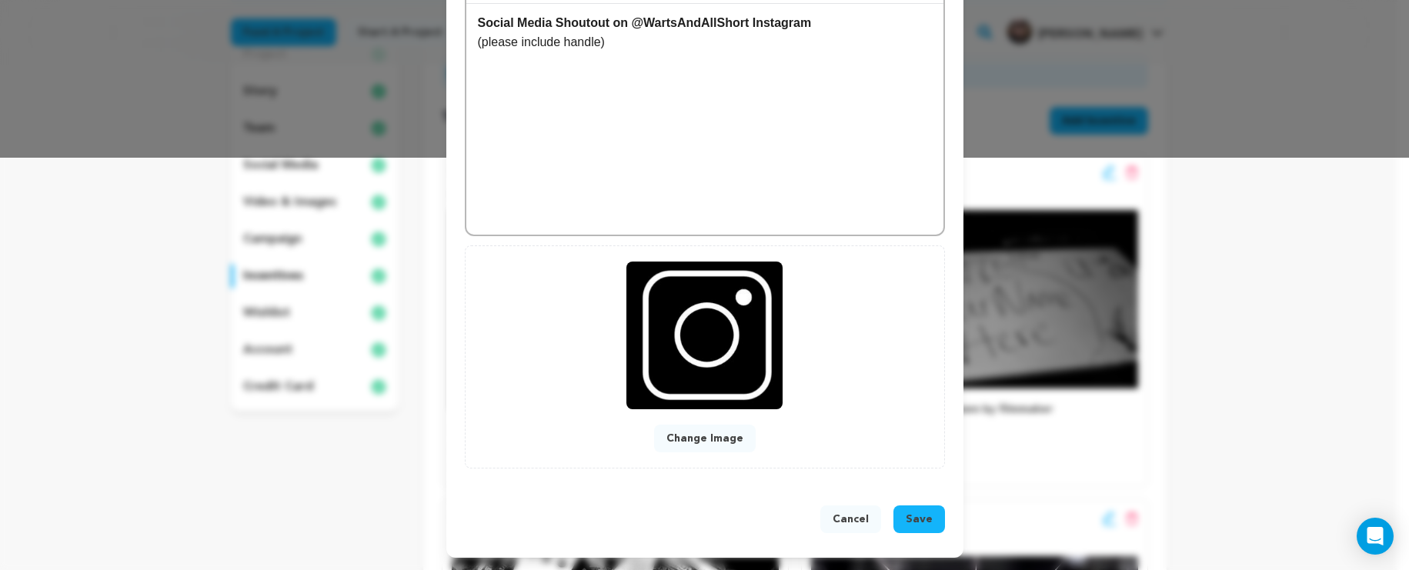
click at [909, 519] on span "Save" at bounding box center [919, 519] width 27 height 15
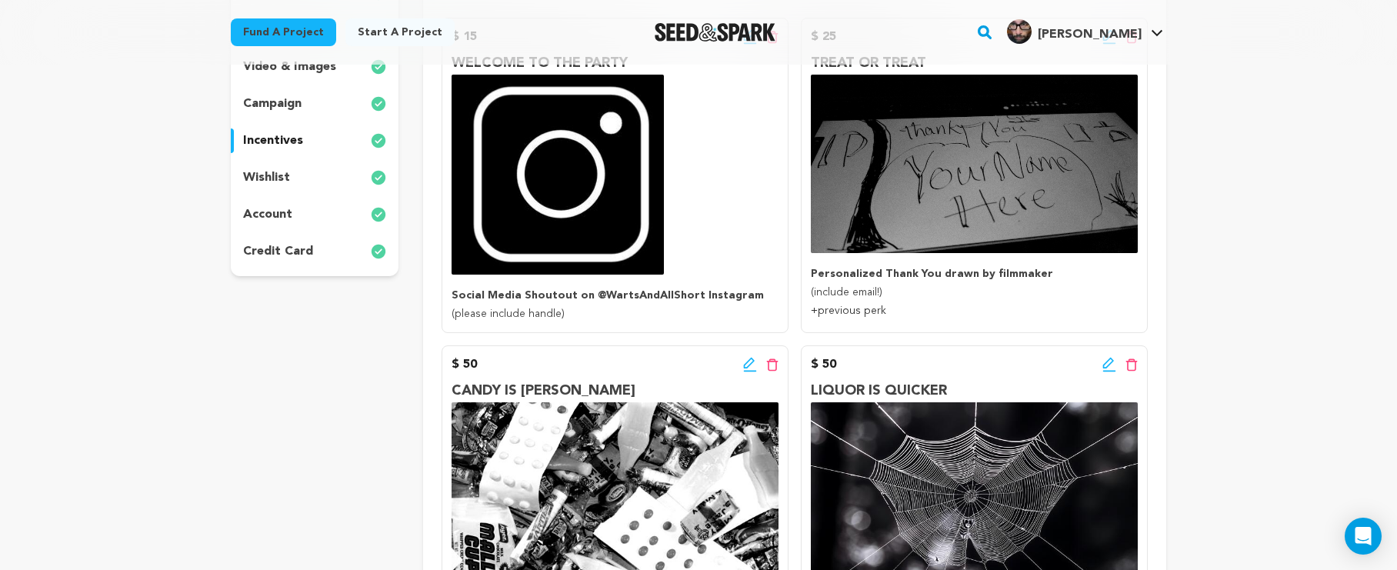
scroll to position [210, 0]
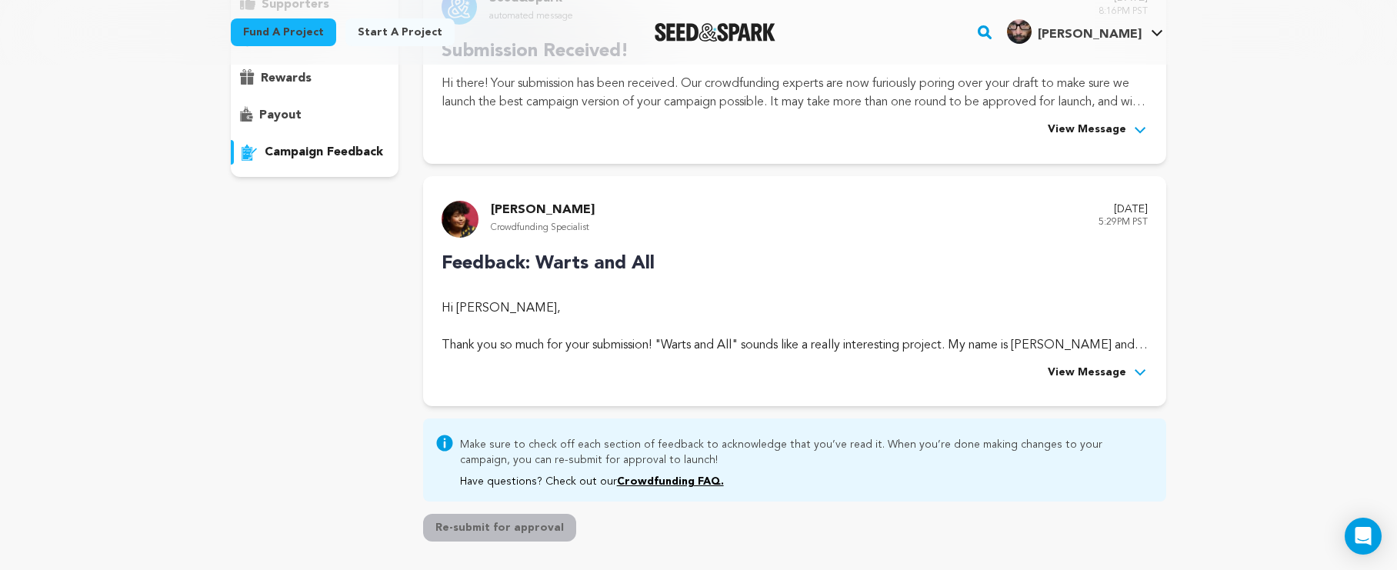
scroll to position [77, 0]
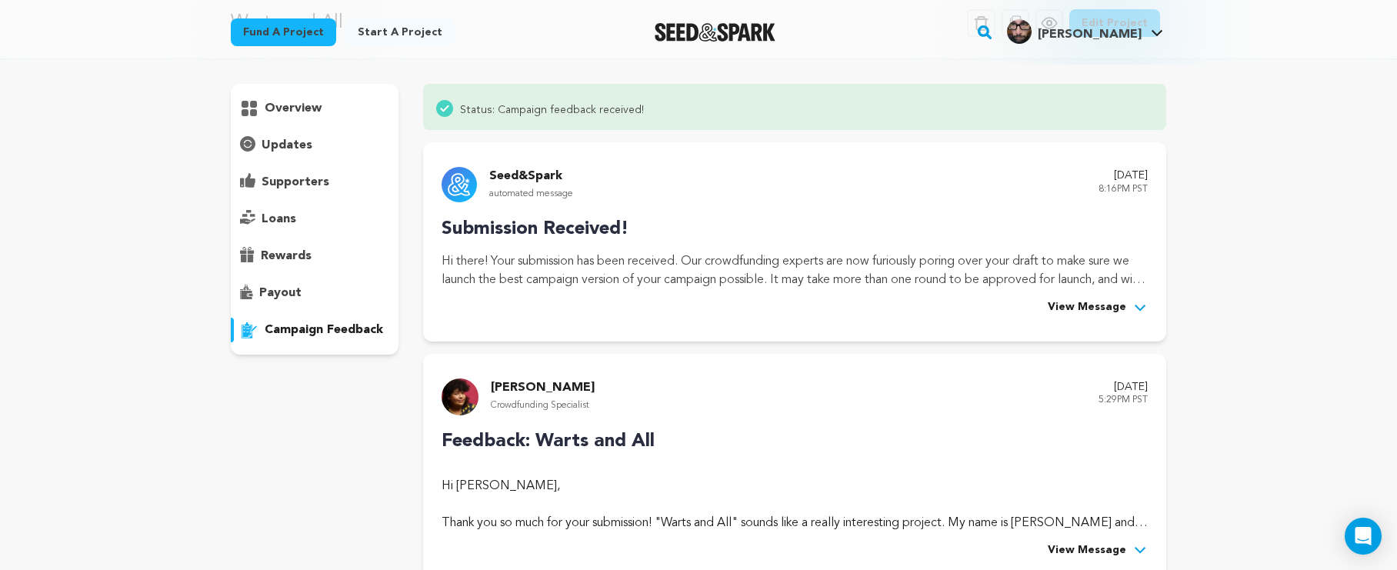
click at [1103, 542] on span "View Message" at bounding box center [1087, 551] width 78 height 18
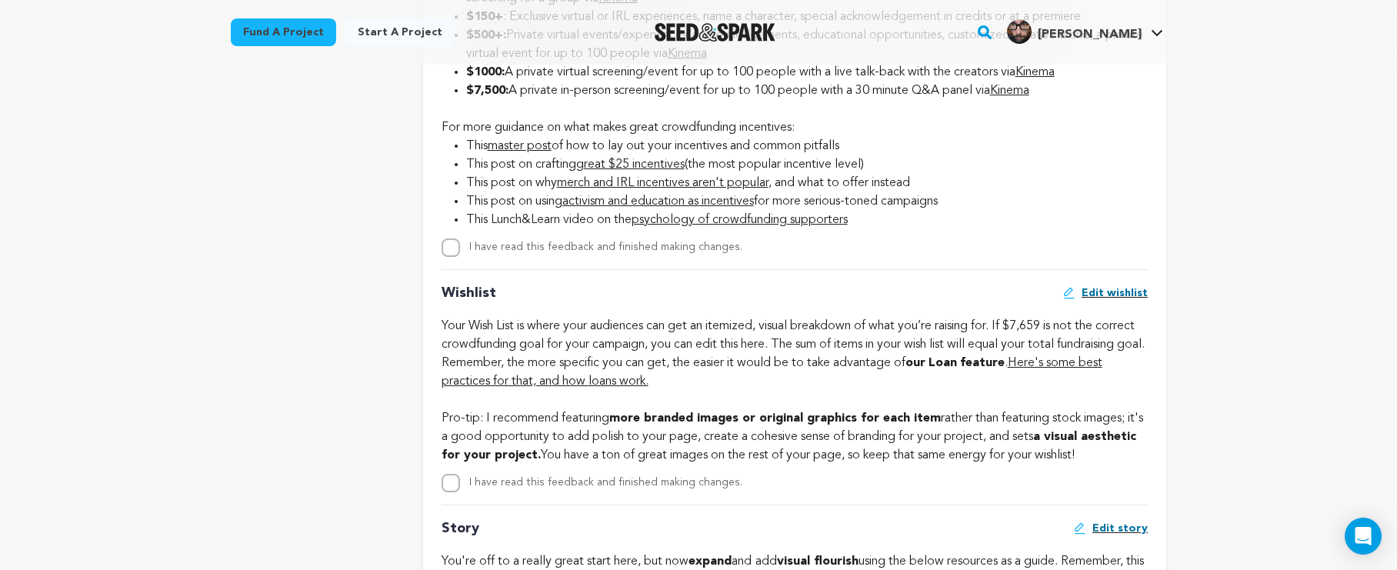
scroll to position [2083, 0]
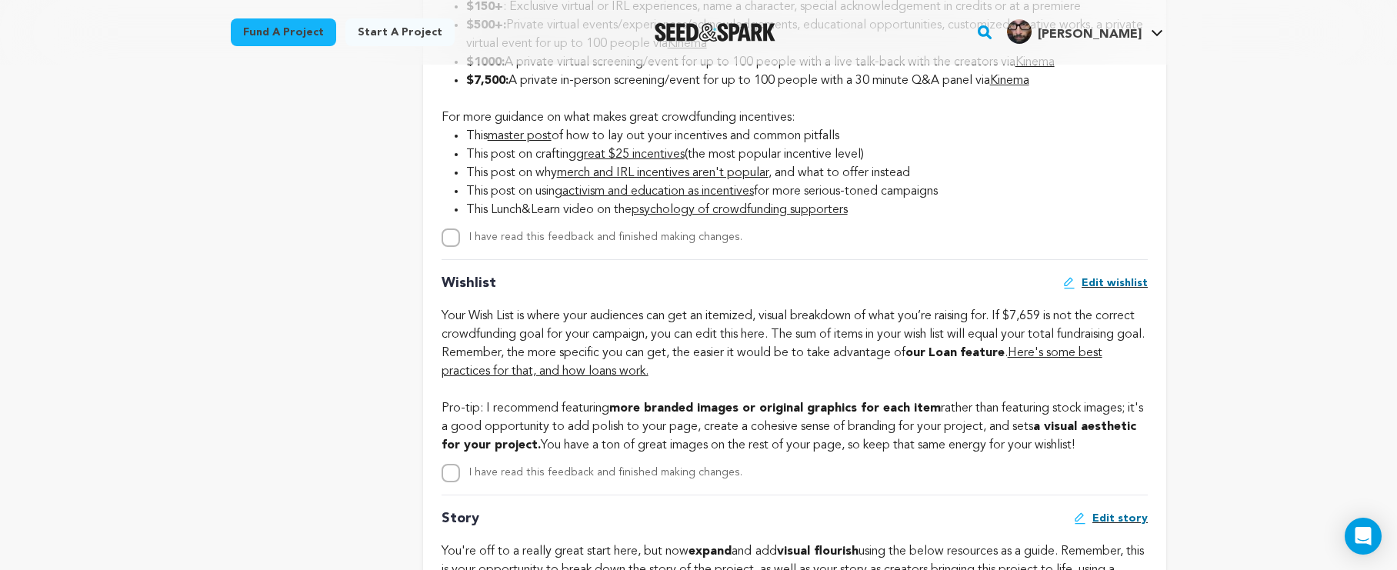
click at [539, 372] on link "Here's some best practices for that, and how loans work." at bounding box center [772, 362] width 661 height 31
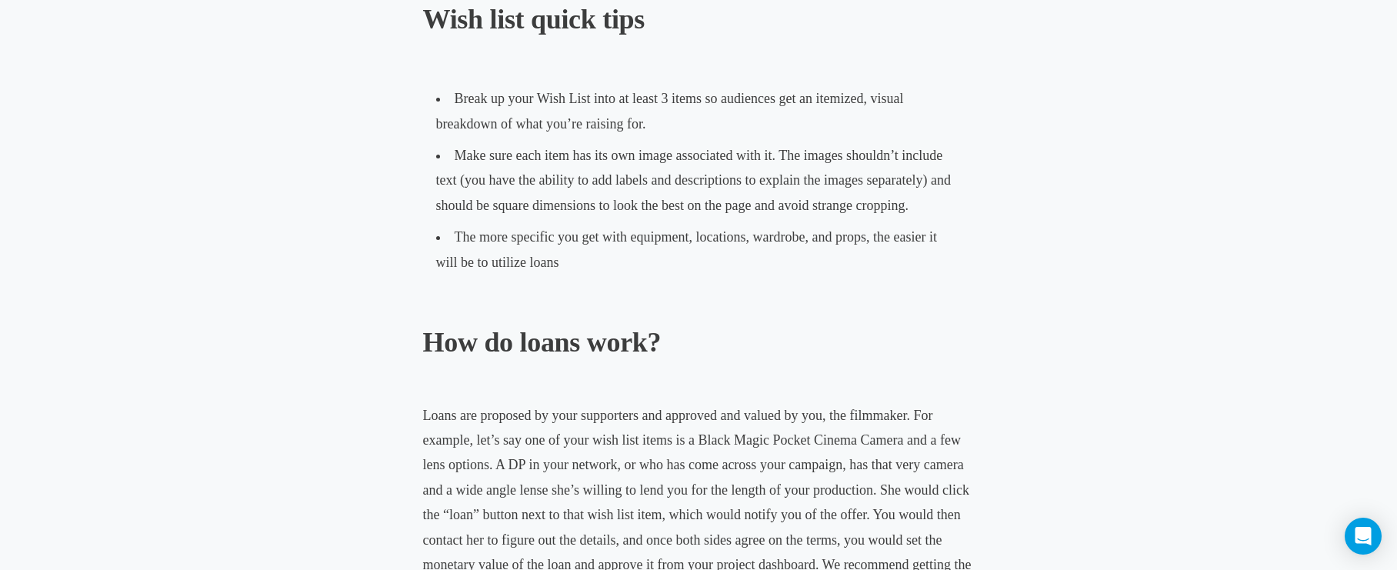
scroll to position [996, 0]
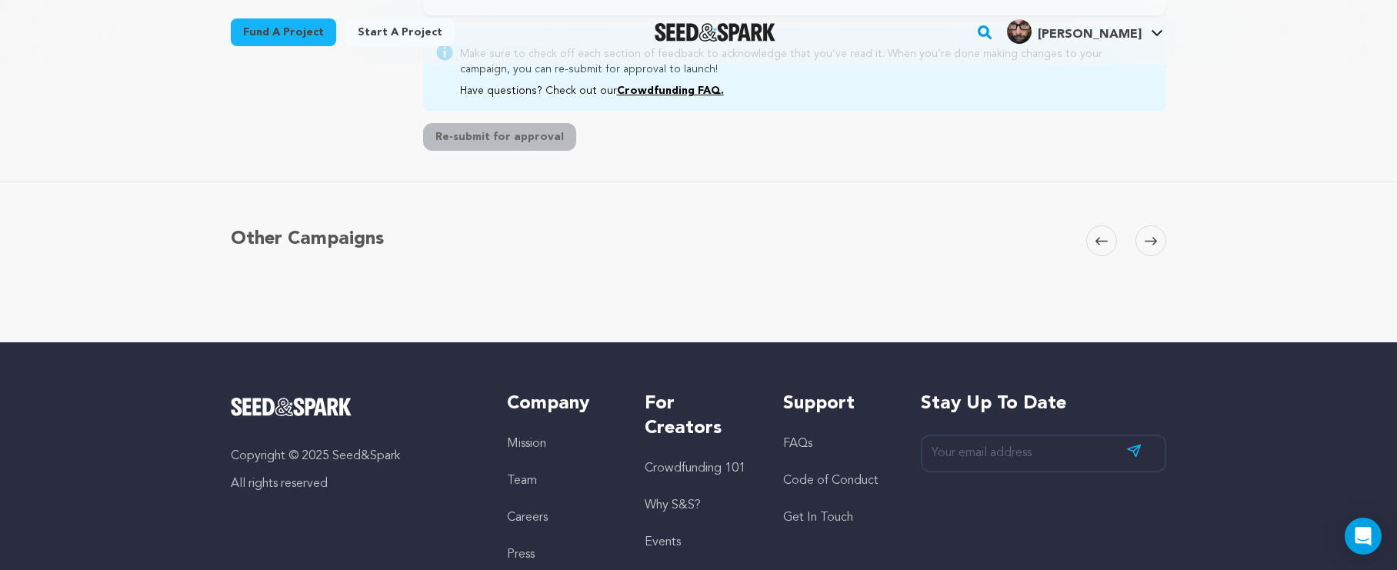
scroll to position [399, 0]
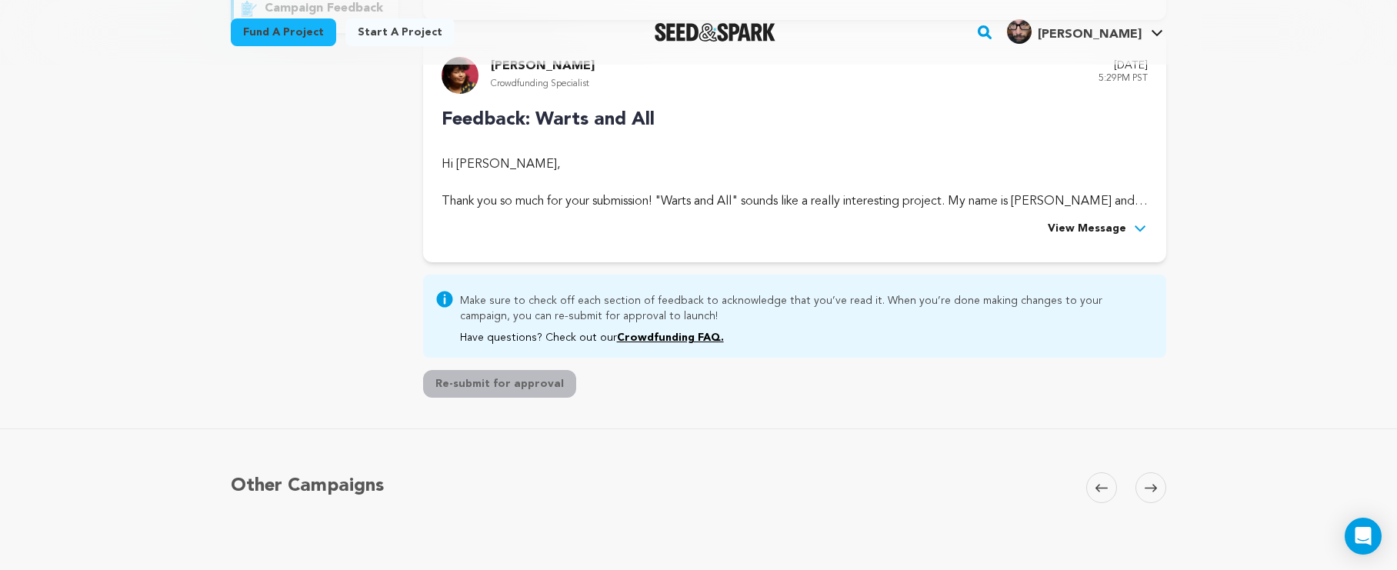
click at [1086, 222] on span "View Message" at bounding box center [1087, 229] width 78 height 18
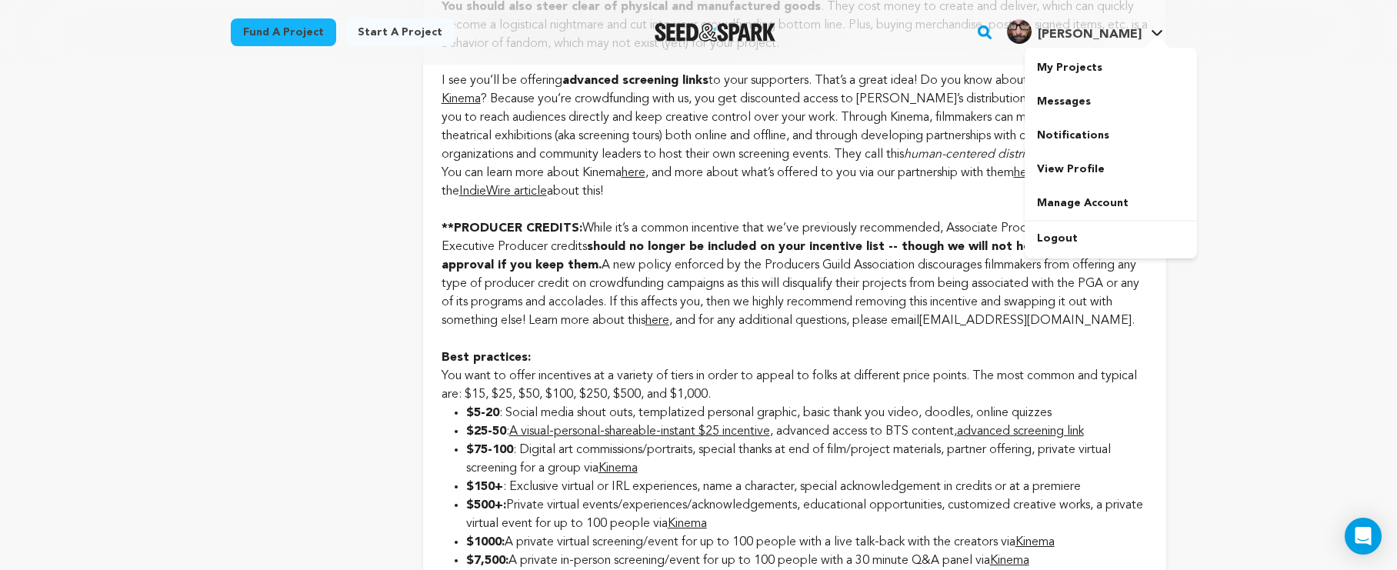
scroll to position [1613, 0]
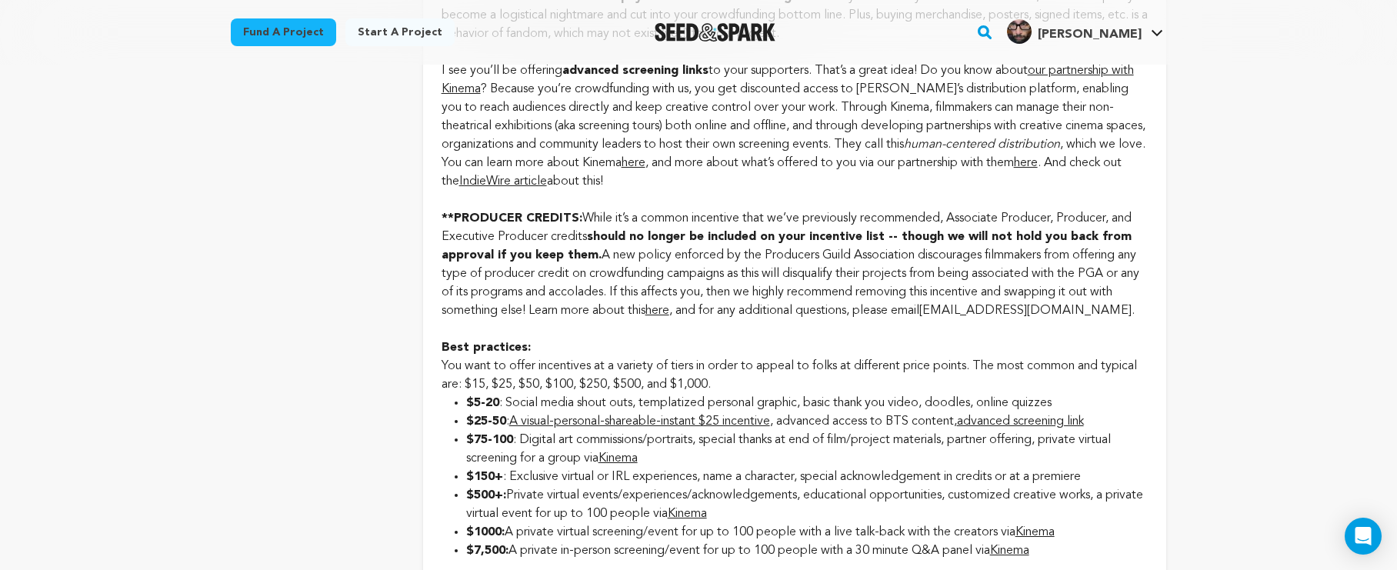
click at [836, 313] on div "**PRODUCER CREDITS: While it’s a common incentive that we’ve previously recomme…" at bounding box center [795, 264] width 706 height 111
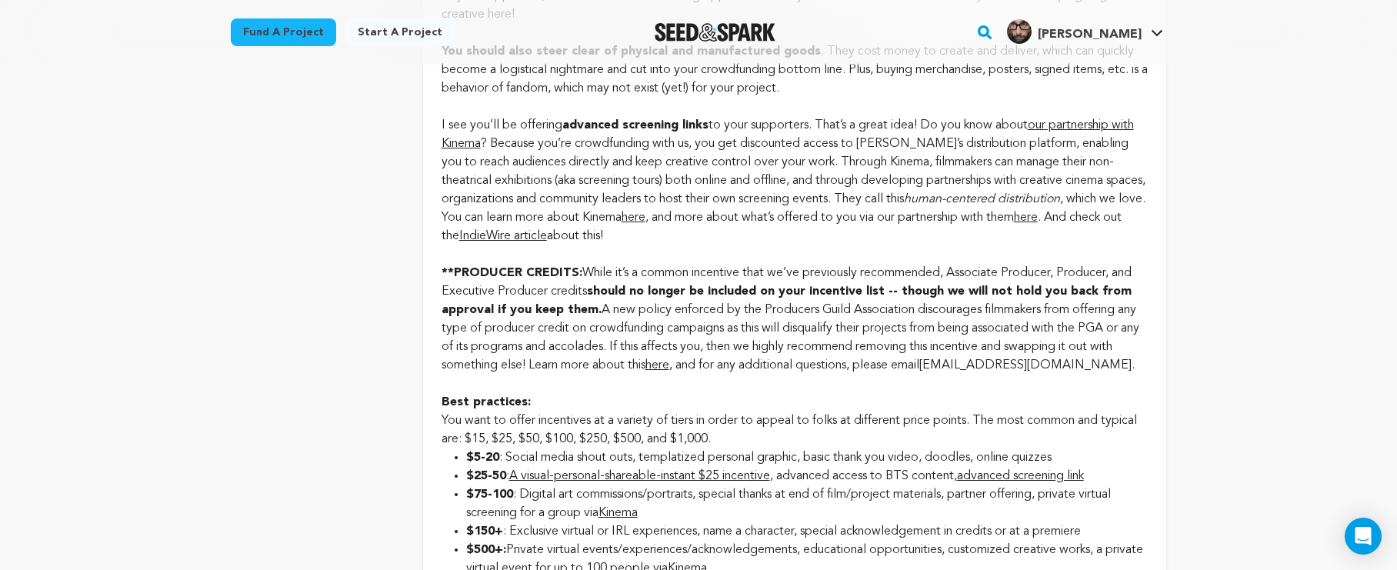
scroll to position [1568, 0]
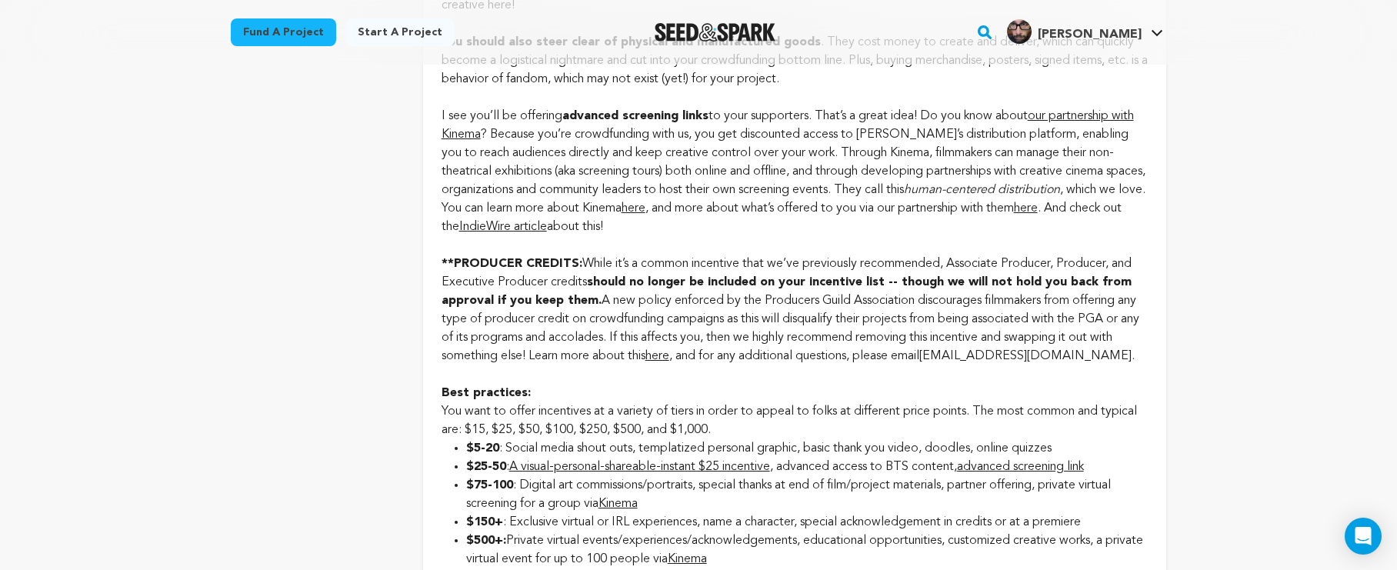
click at [1048, 462] on link "advanced screening link" at bounding box center [1020, 467] width 127 height 12
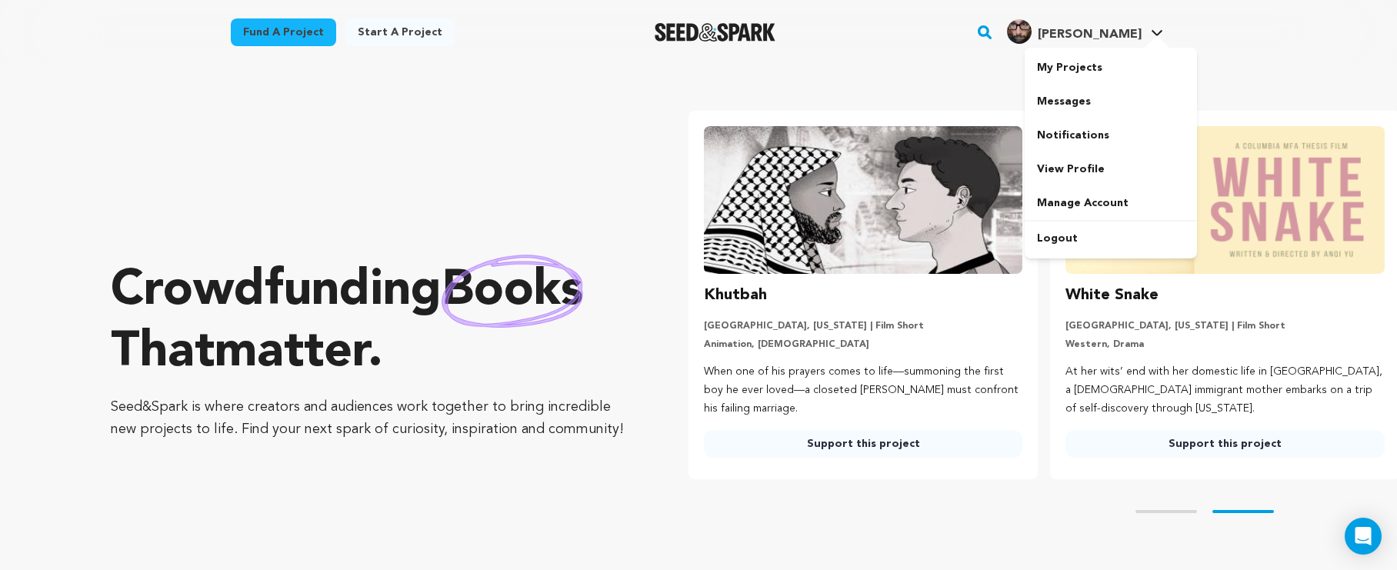
scroll to position [0, 373]
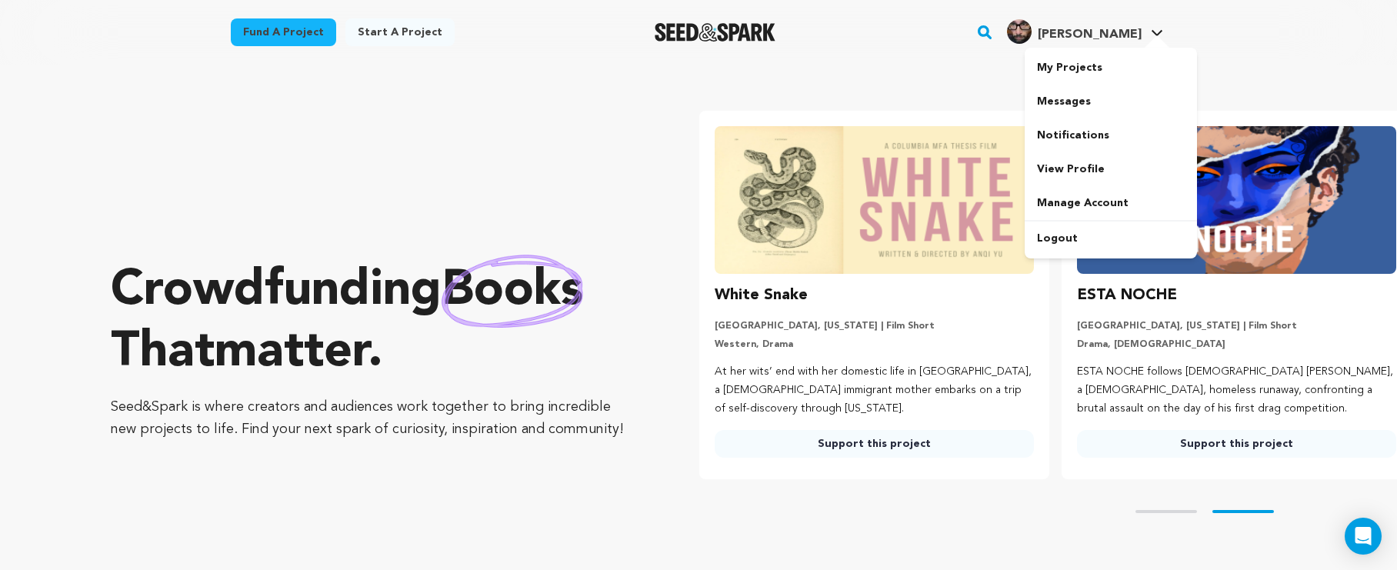
click at [1102, 37] on span "[PERSON_NAME]" at bounding box center [1090, 34] width 104 height 12
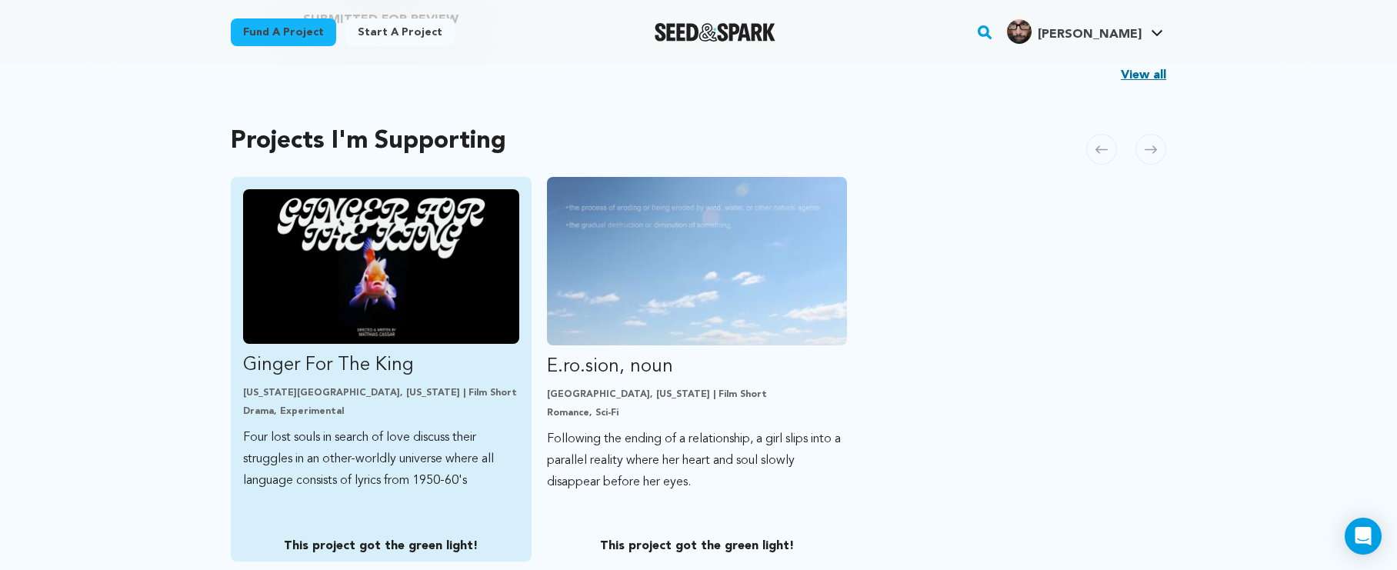
scroll to position [881, 0]
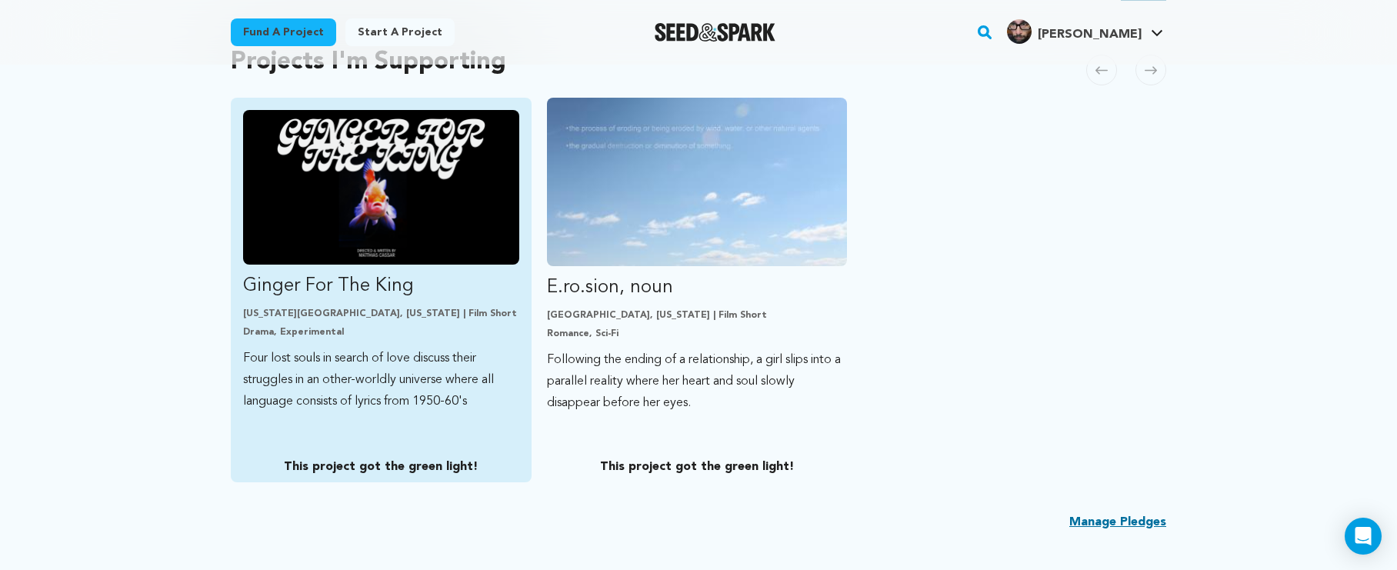
click at [473, 240] on img "Fund Ginger For The King" at bounding box center [381, 187] width 276 height 155
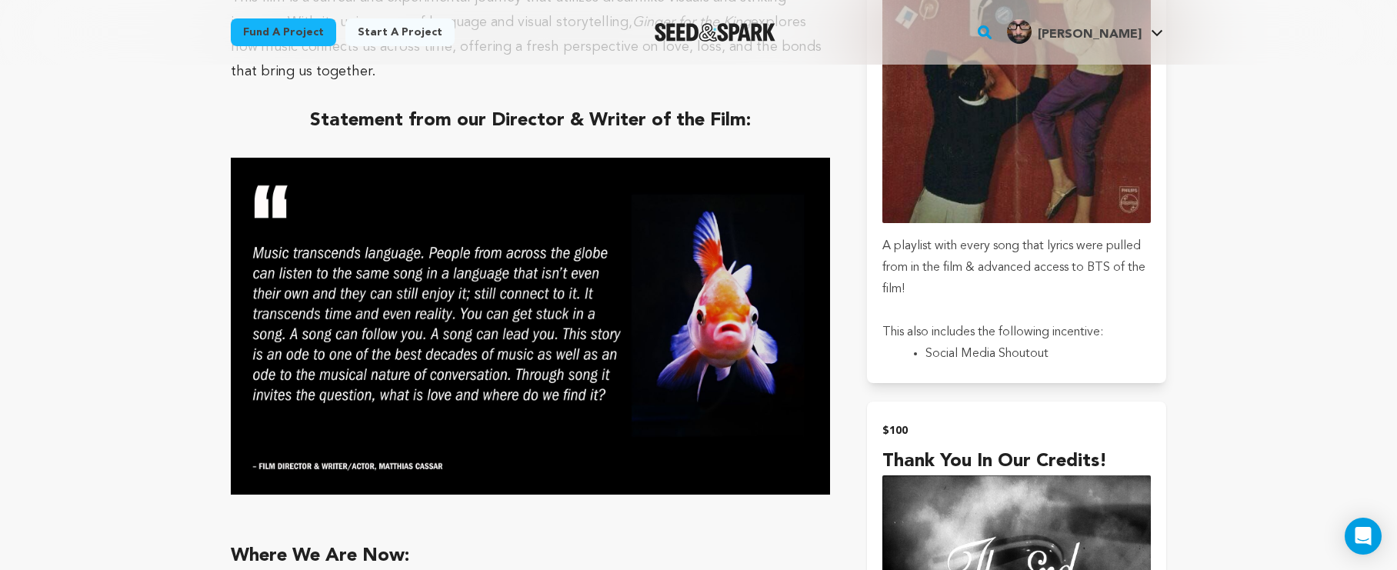
scroll to position [1644, 0]
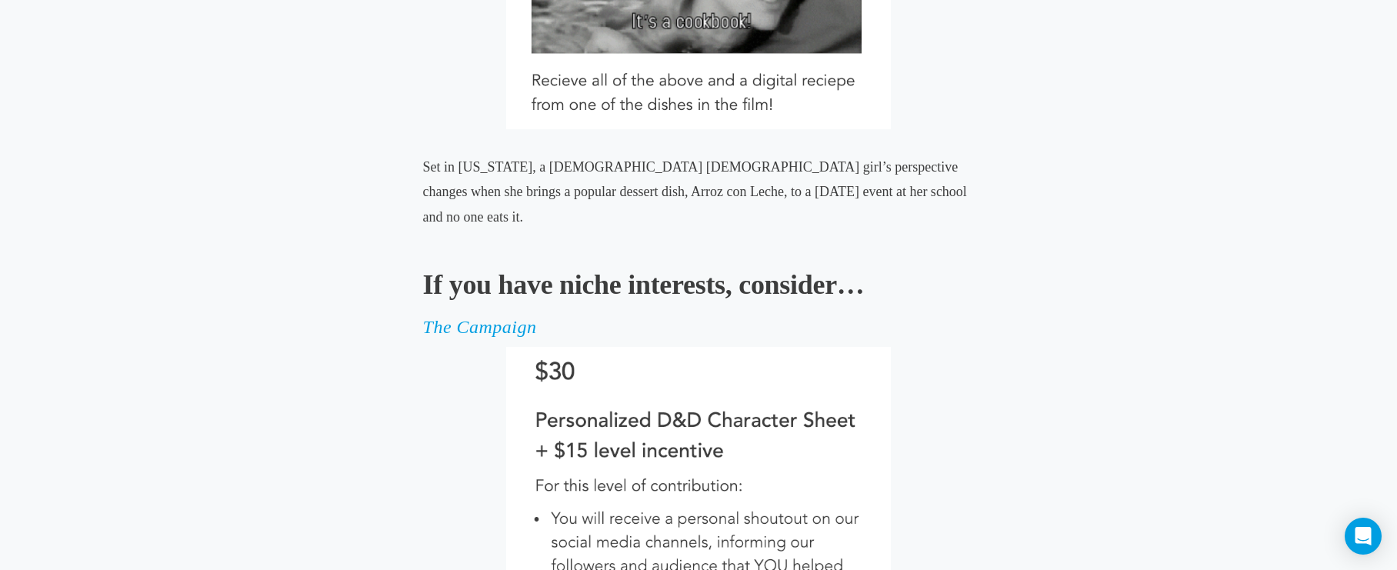
scroll to position [7669, 0]
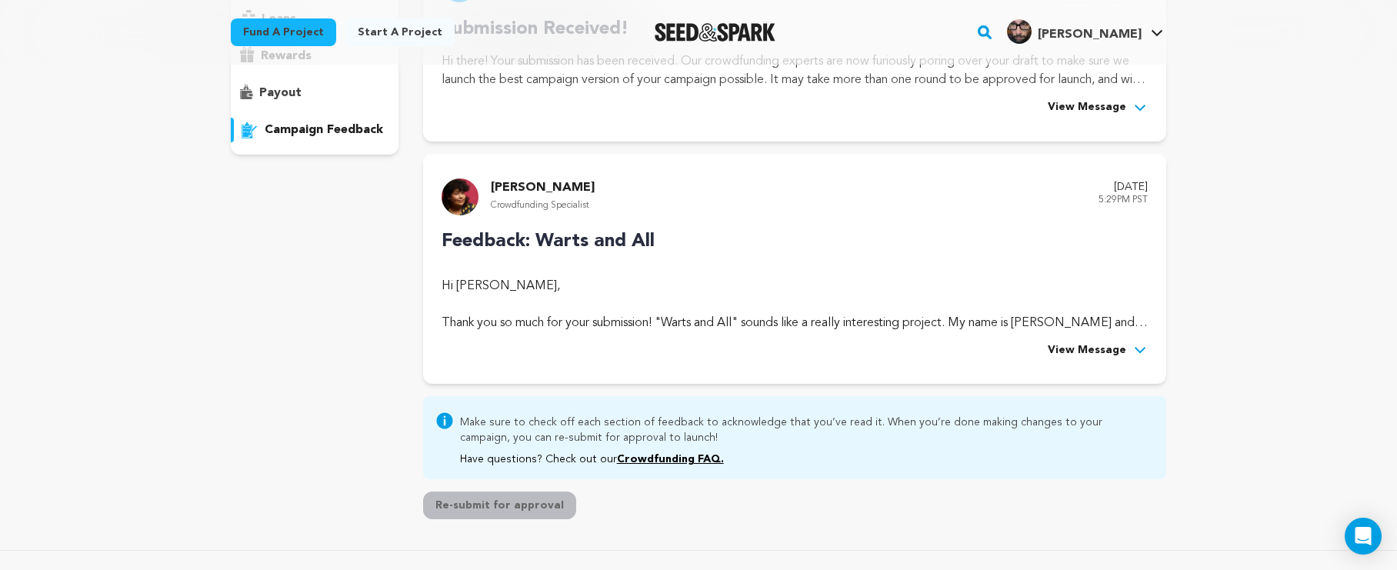
scroll to position [198, 0]
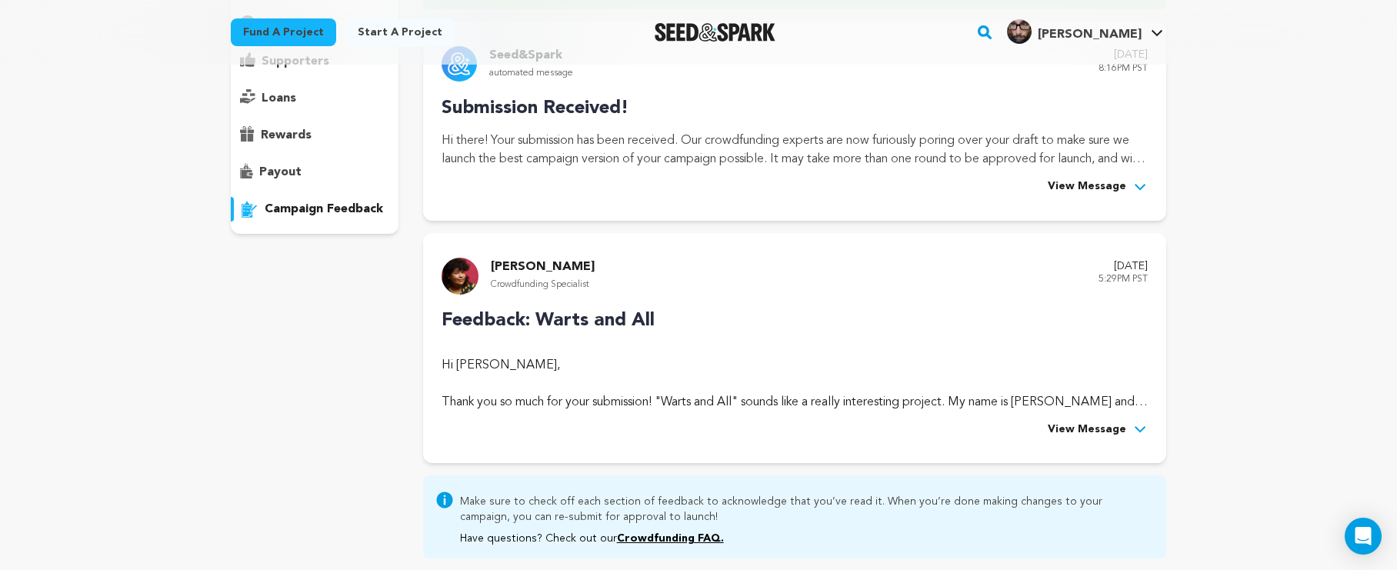
click at [1110, 437] on div "[PERSON_NAME] Crowdfunding Specialist [DATE] 5:29PM PST Feedback: Warts and All…" at bounding box center [794, 348] width 743 height 231
click at [1110, 431] on span "View Message" at bounding box center [1087, 430] width 78 height 18
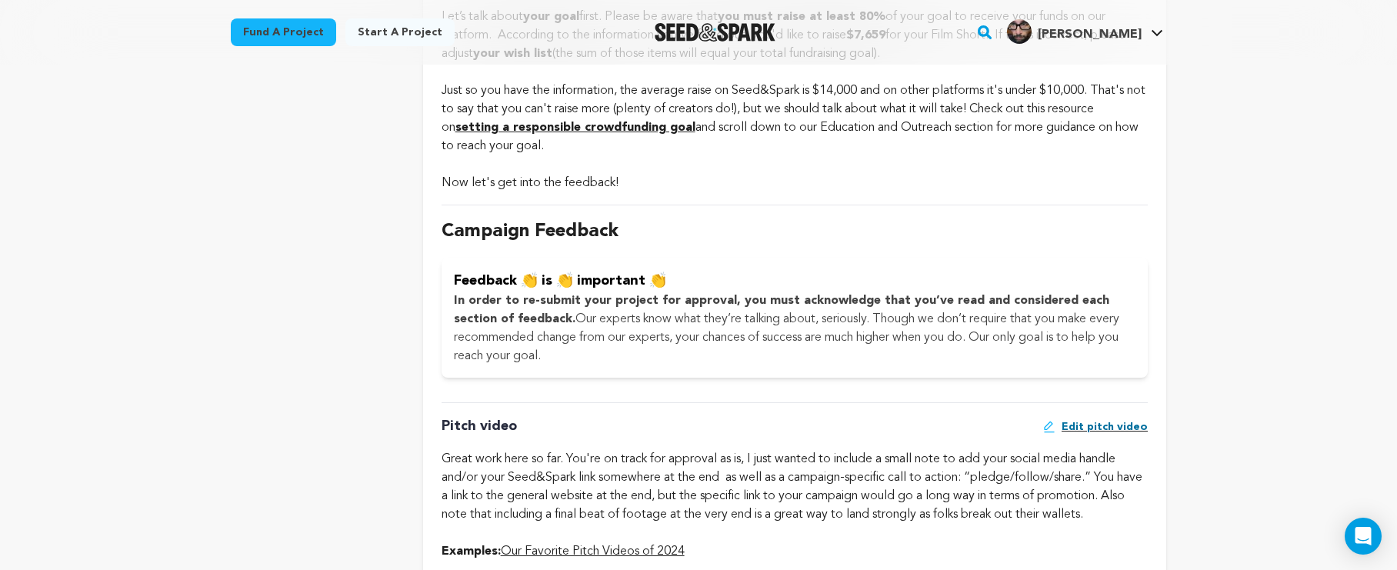
scroll to position [922, 0]
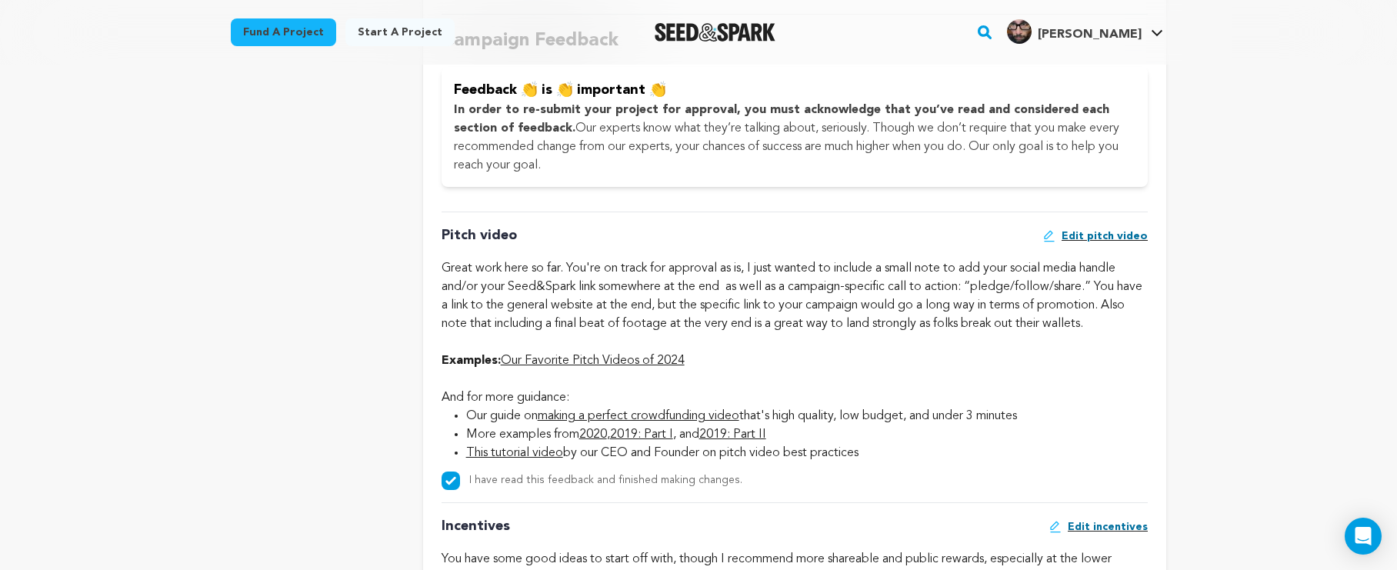
click at [1106, 237] on span "Edit pitch video" at bounding box center [1105, 235] width 86 height 15
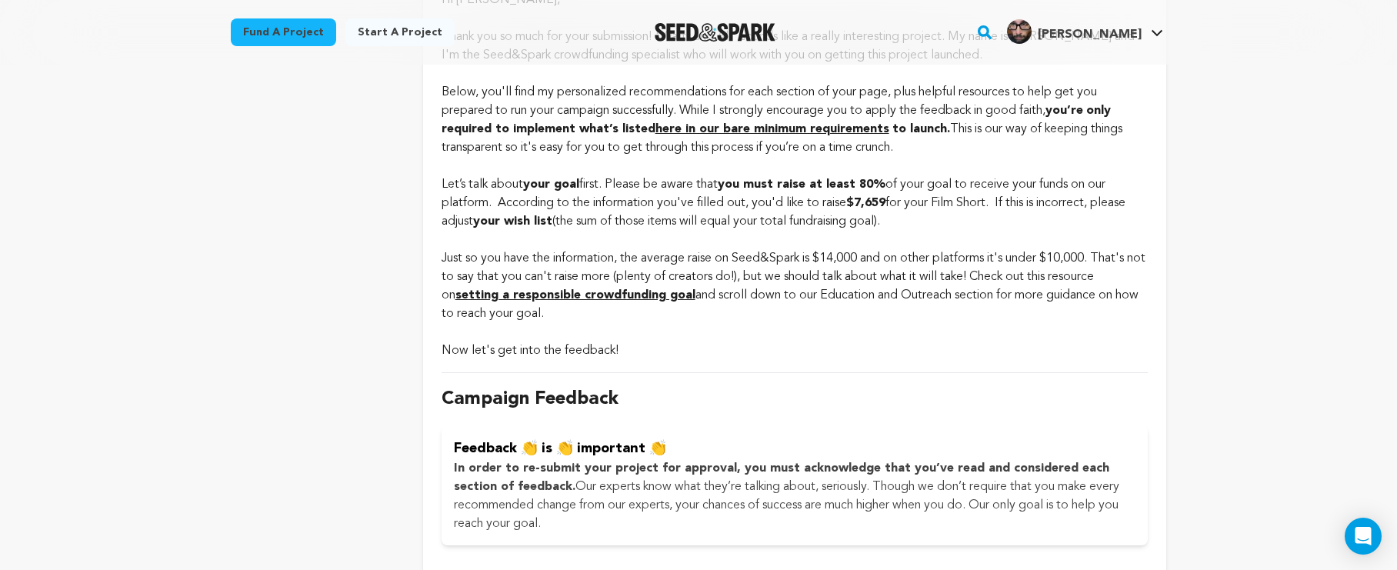
scroll to position [819, 0]
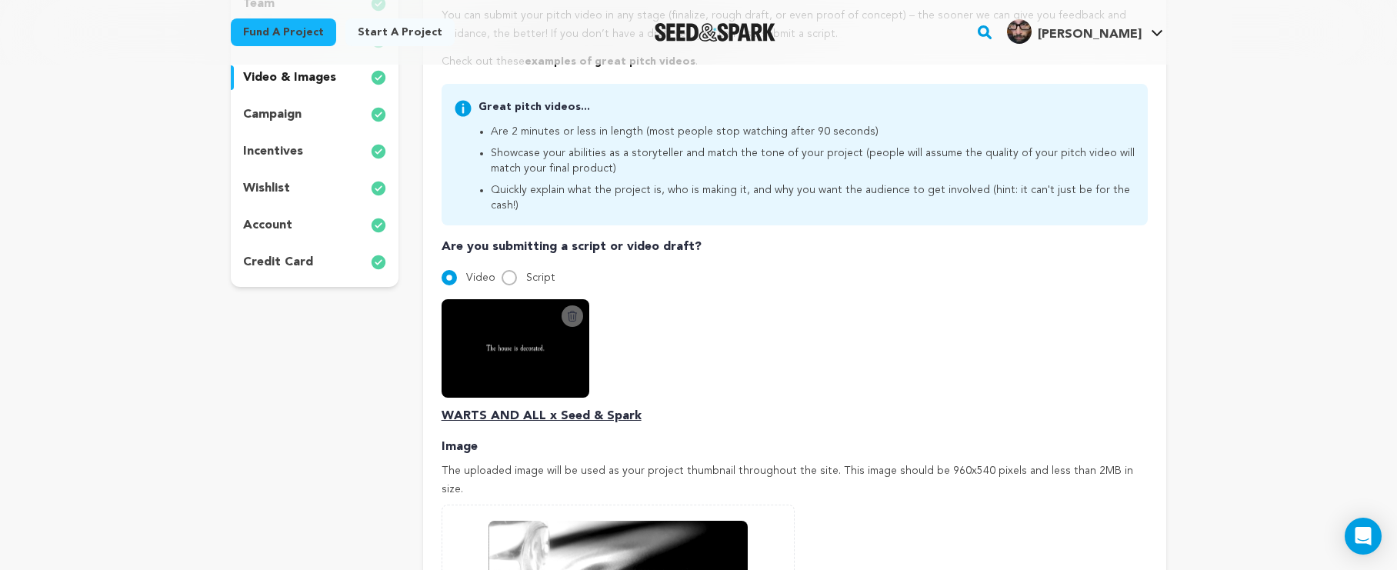
scroll to position [156, 0]
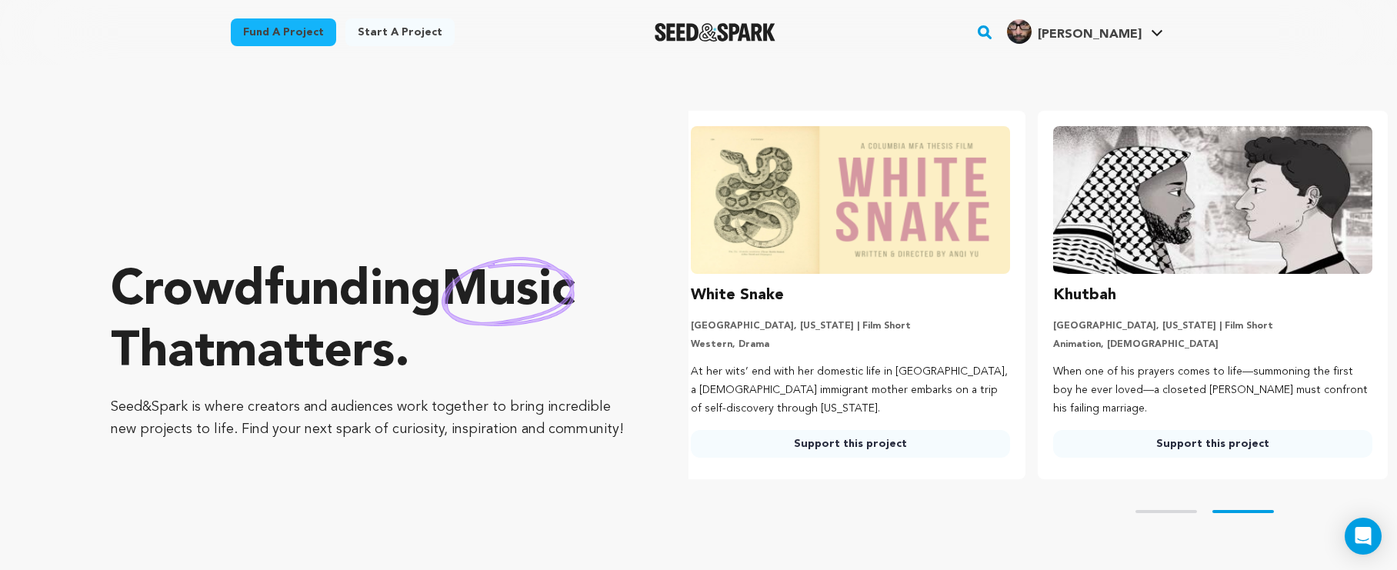
click at [1105, 38] on span "[PERSON_NAME]" at bounding box center [1090, 34] width 104 height 12
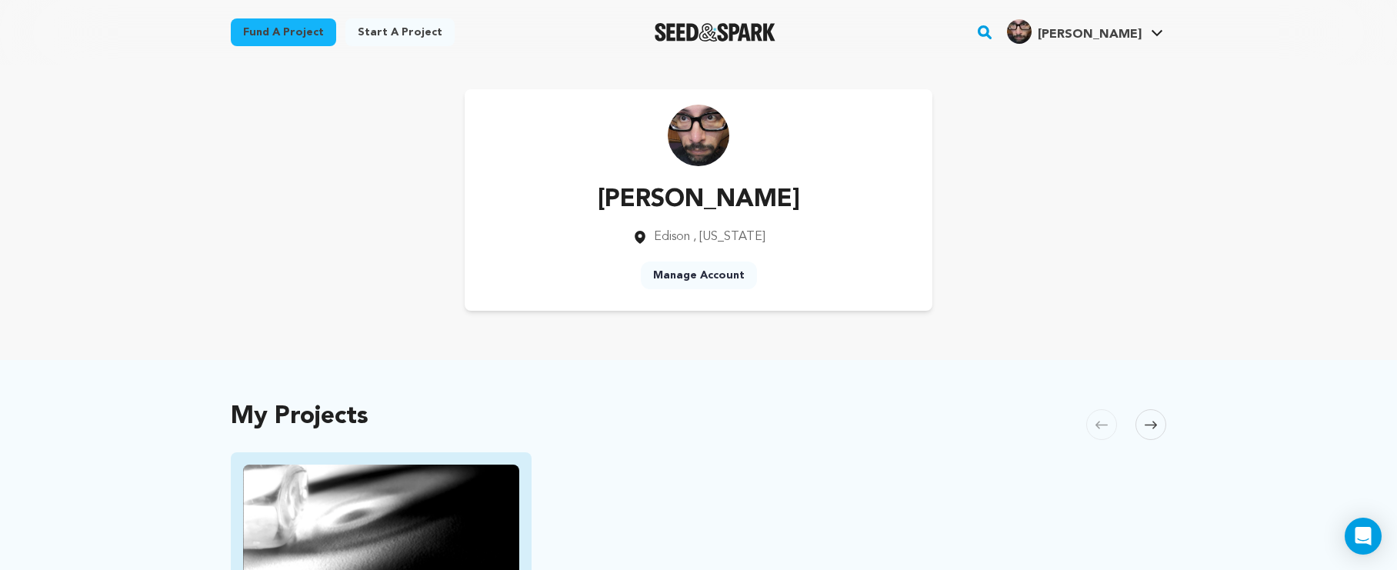
scroll to position [188, 0]
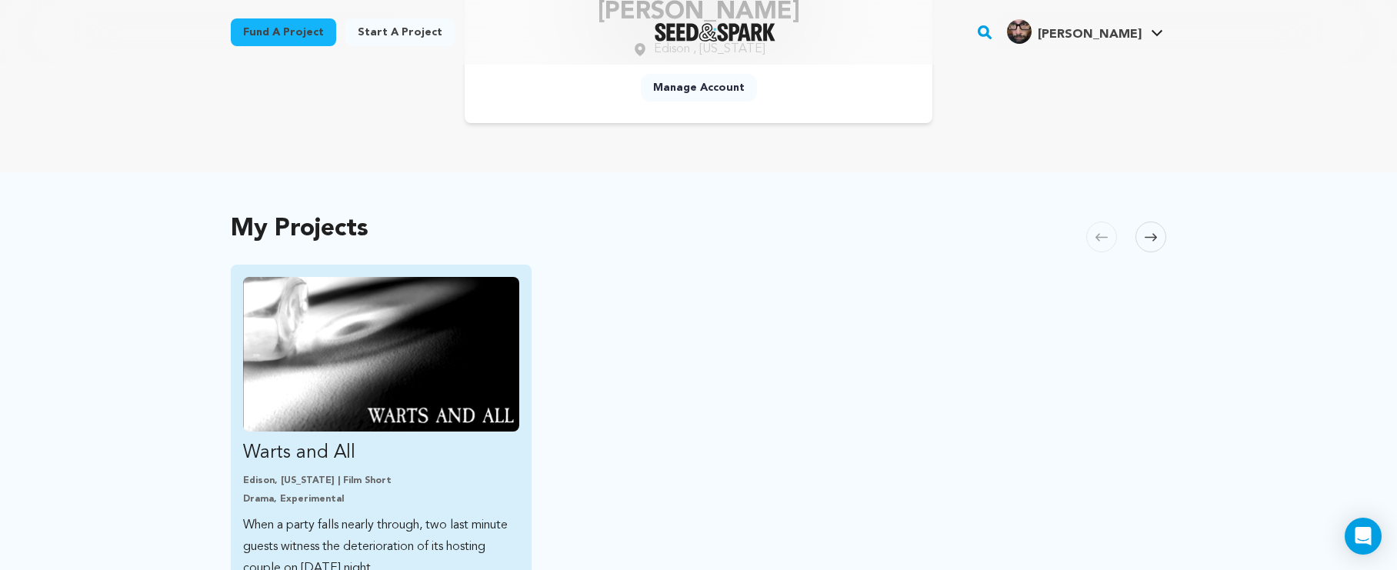
click at [463, 375] on img "Fund Warts and All" at bounding box center [381, 354] width 276 height 155
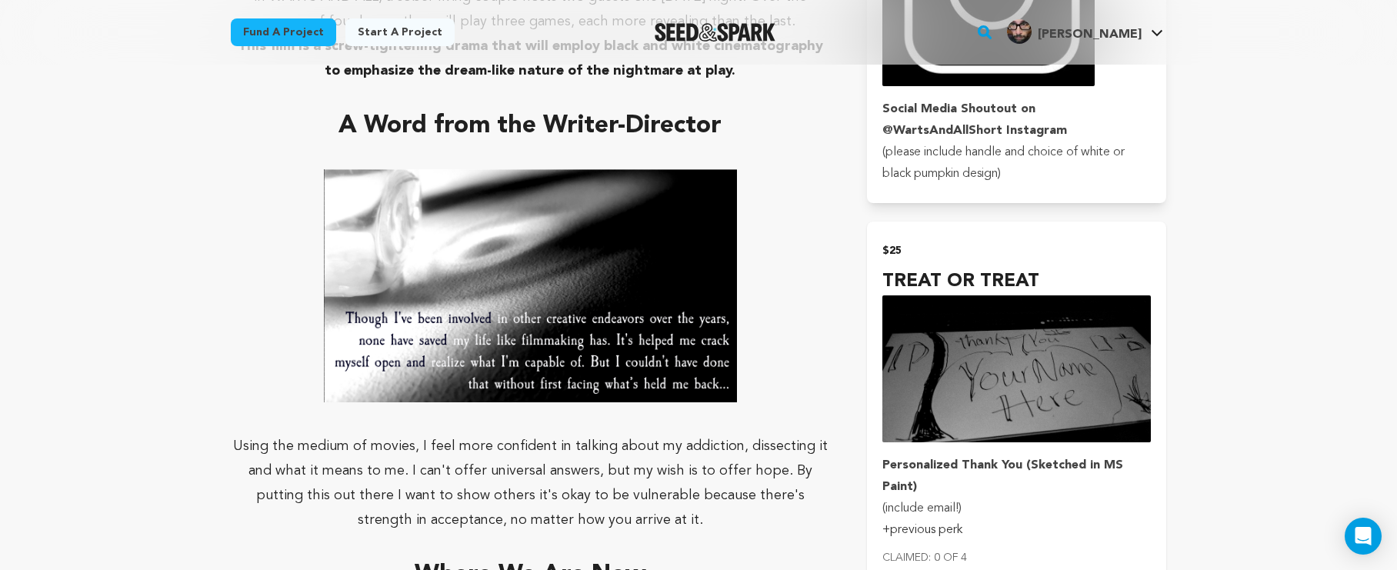
scroll to position [811, 0]
